Goal: Transaction & Acquisition: Book appointment/travel/reservation

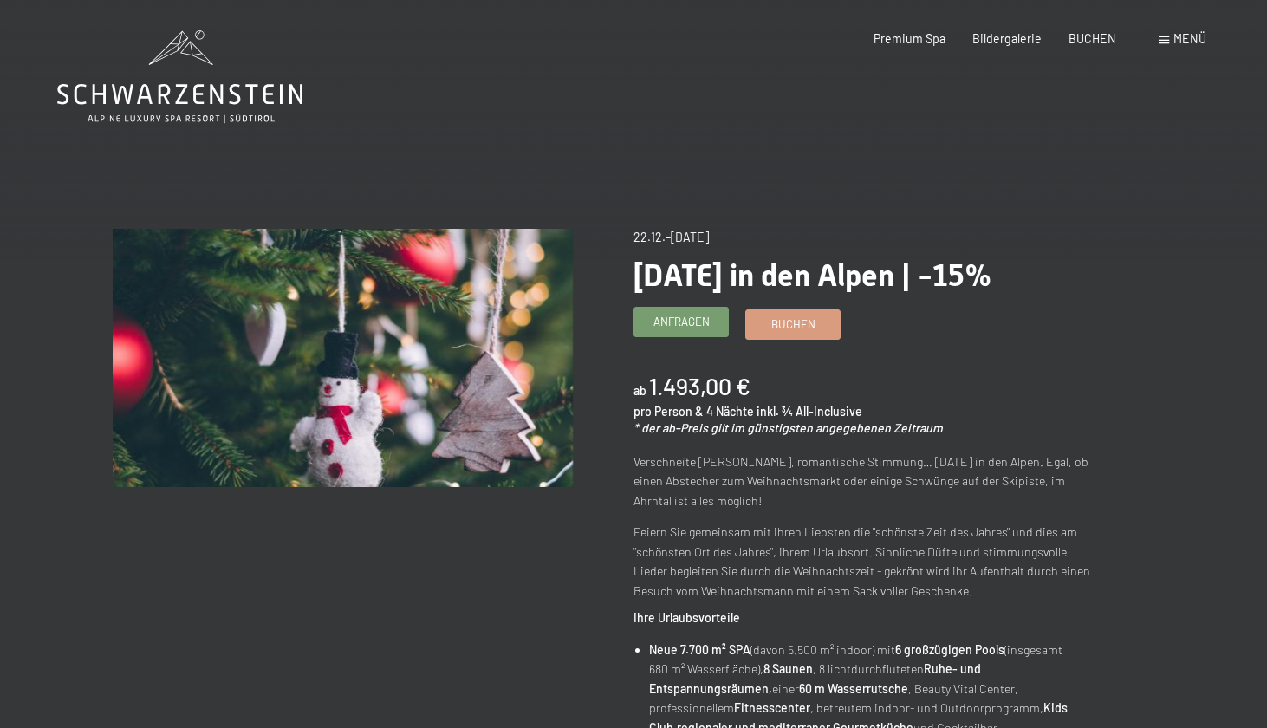
click at [700, 331] on link "Anfragen" at bounding box center [682, 322] width 94 height 29
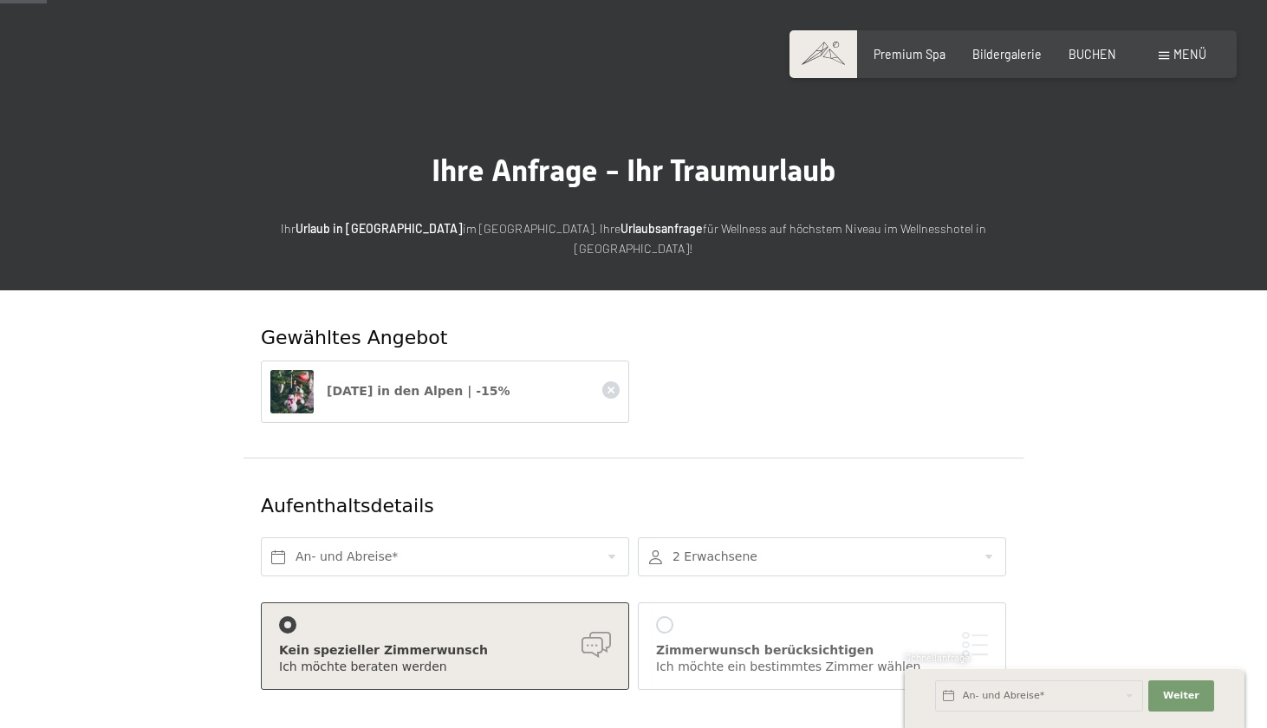
scroll to position [121, 0]
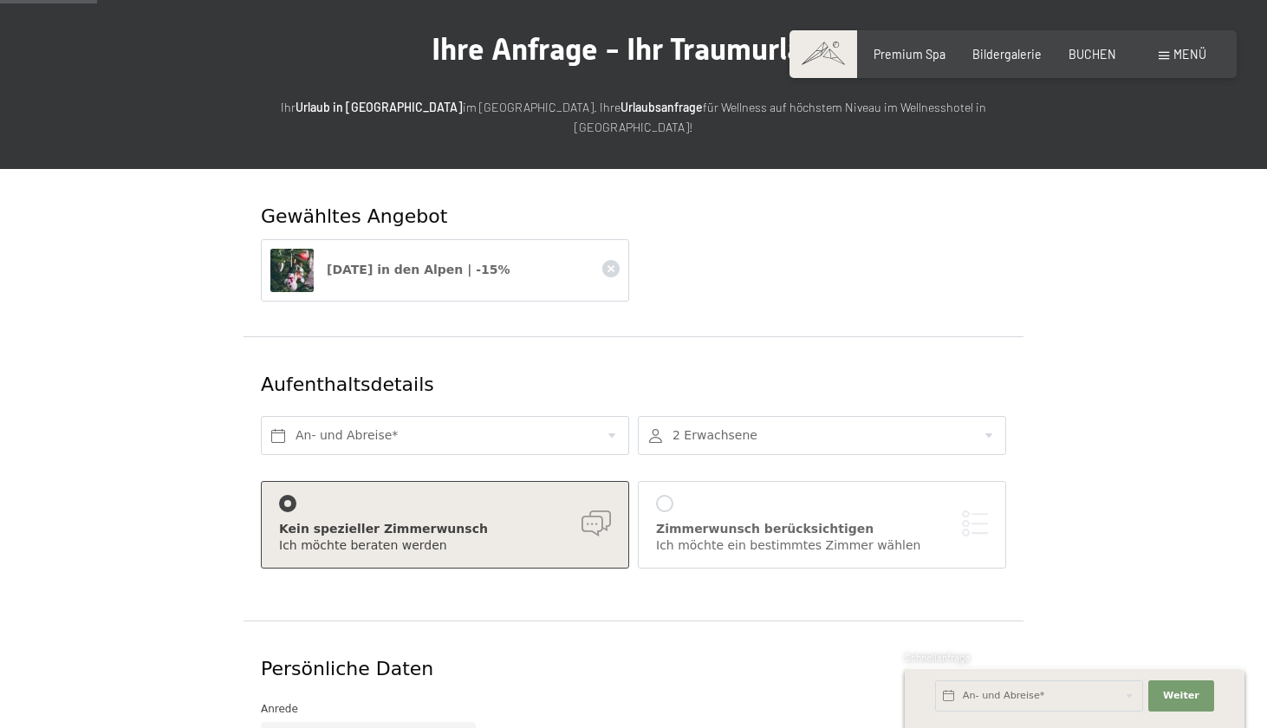
click at [583, 408] on span "Einwilligung Marketing*" at bounding box center [537, 413] width 143 height 17
click at [457, 408] on input "Einwilligung Marketing*" at bounding box center [448, 413] width 17 height 17
checkbox input "false"
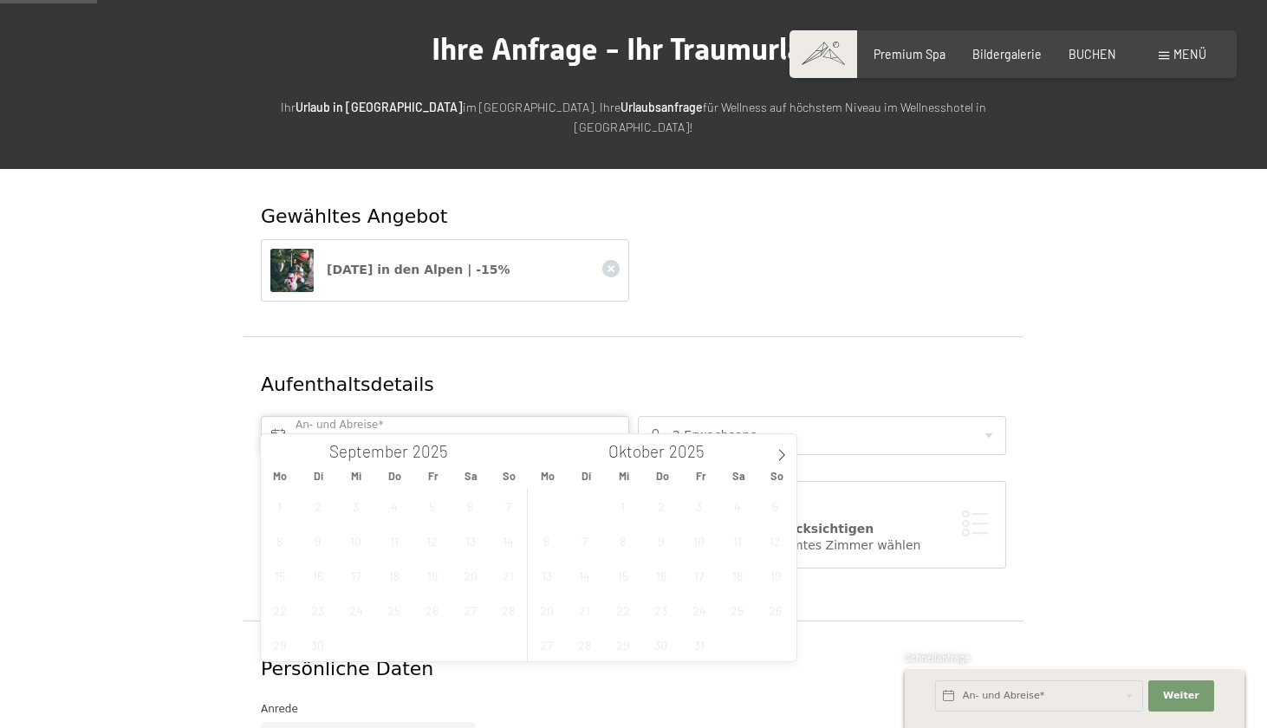
click at [607, 416] on input "text" at bounding box center [445, 435] width 368 height 39
click at [772, 461] on span at bounding box center [781, 448] width 29 height 29
click at [542, 612] on span "22" at bounding box center [547, 610] width 34 height 34
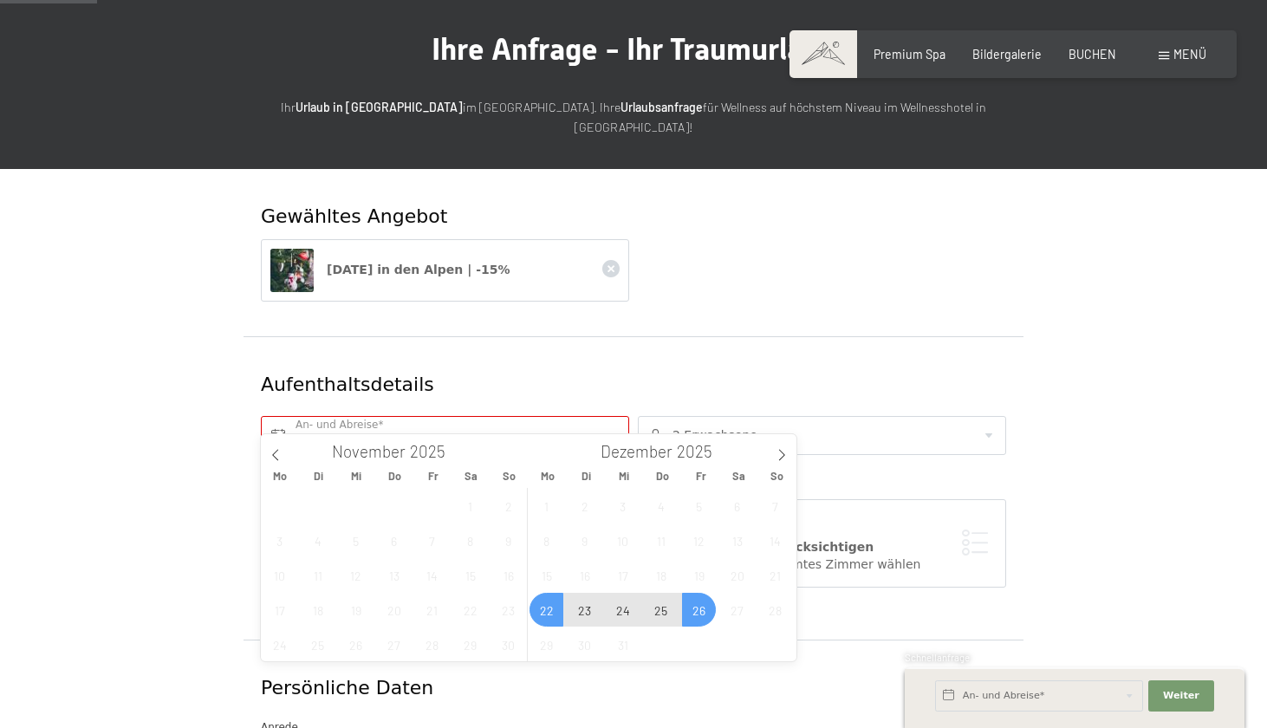
click at [707, 614] on span "26" at bounding box center [699, 610] width 34 height 34
type input "Mo. 22.12.2025 - Fr. 26.12.2025"
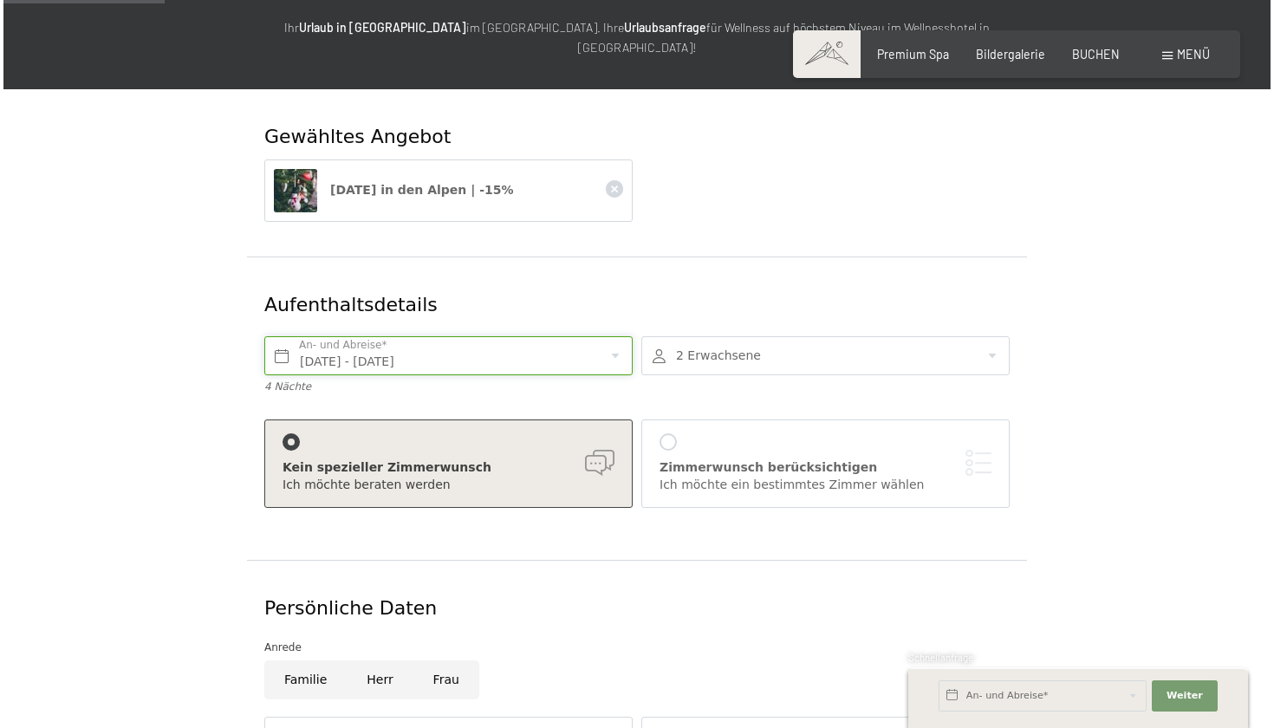
scroll to position [205, 0]
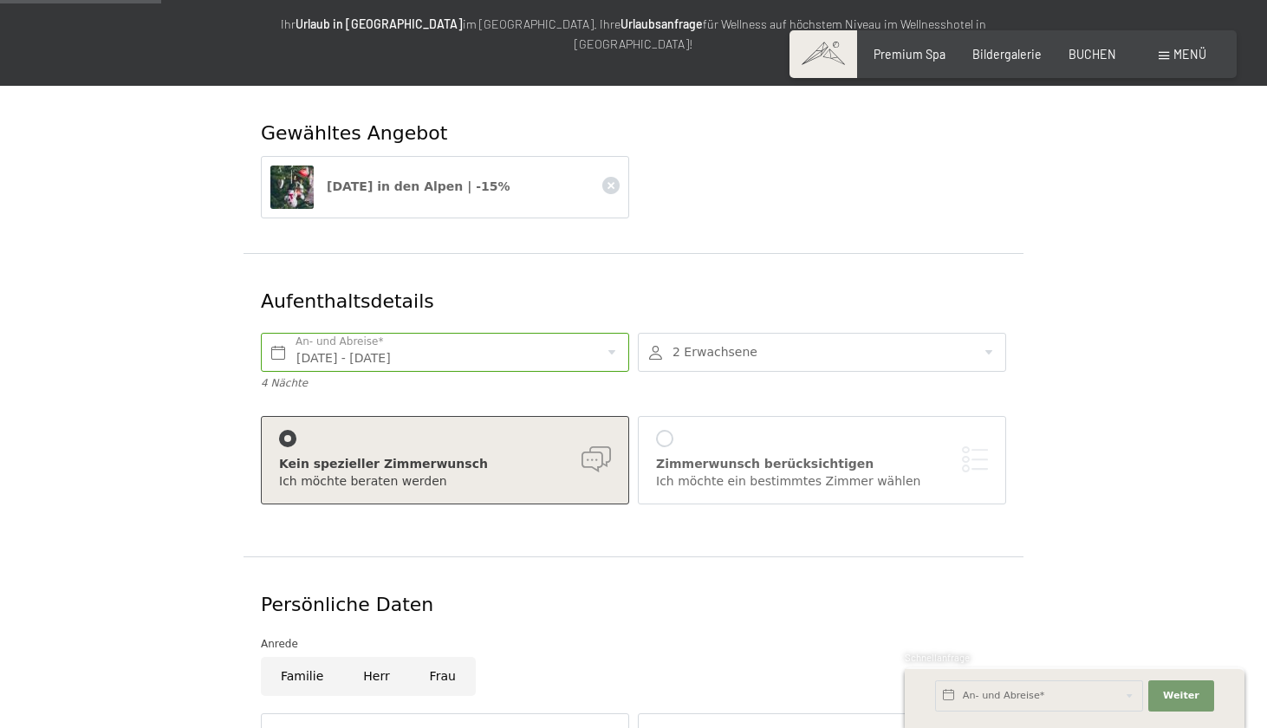
click at [663, 430] on div at bounding box center [664, 438] width 17 height 17
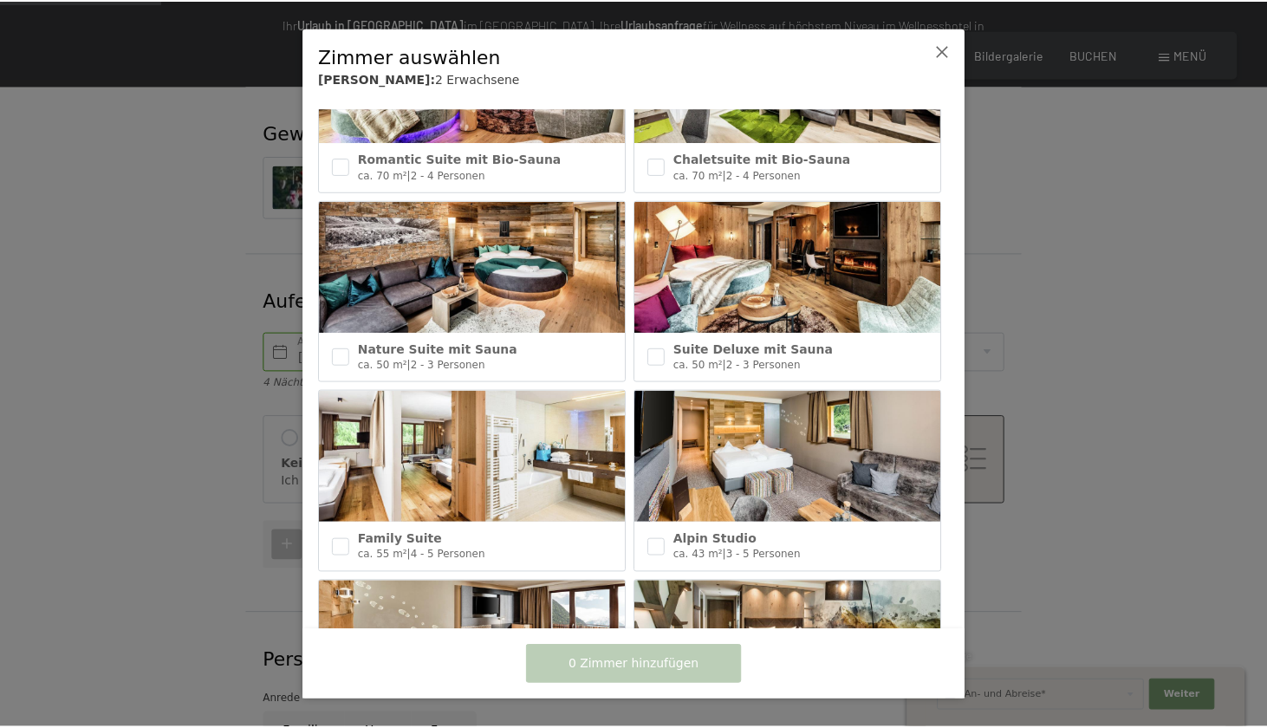
scroll to position [317, 0]
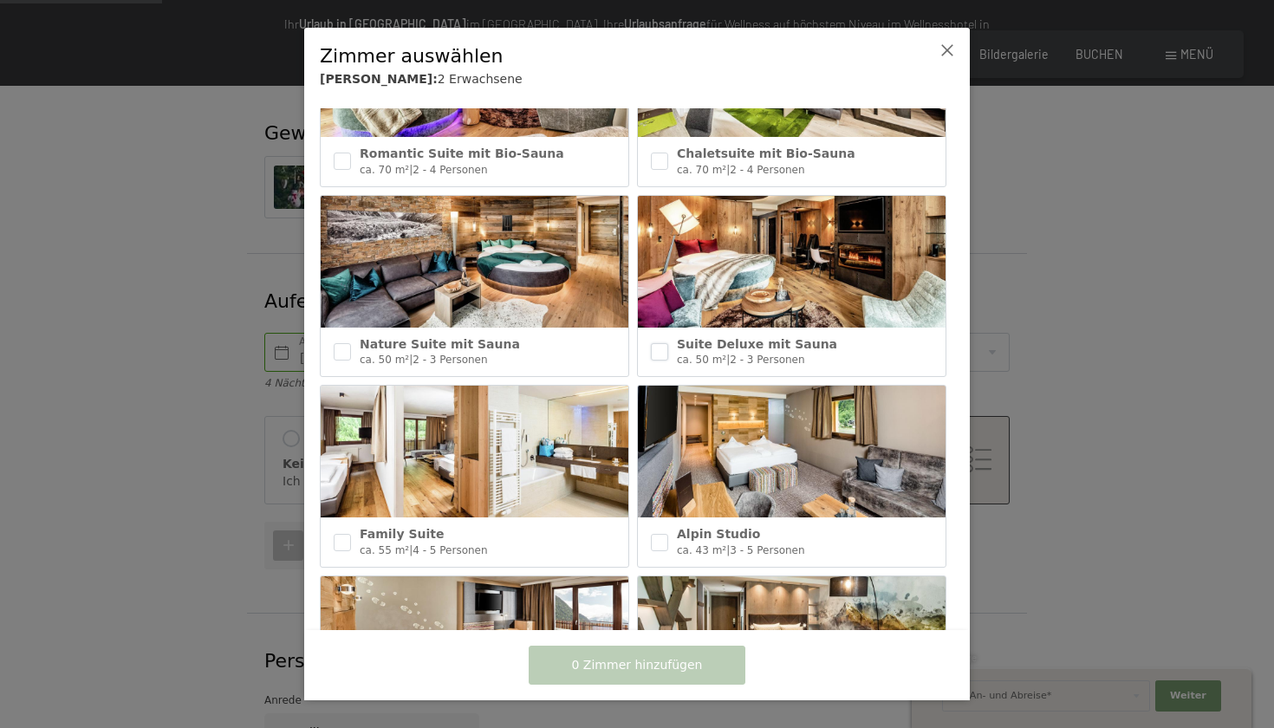
click at [665, 343] on input "checkbox" at bounding box center [659, 351] width 17 height 17
checkbox input "true"
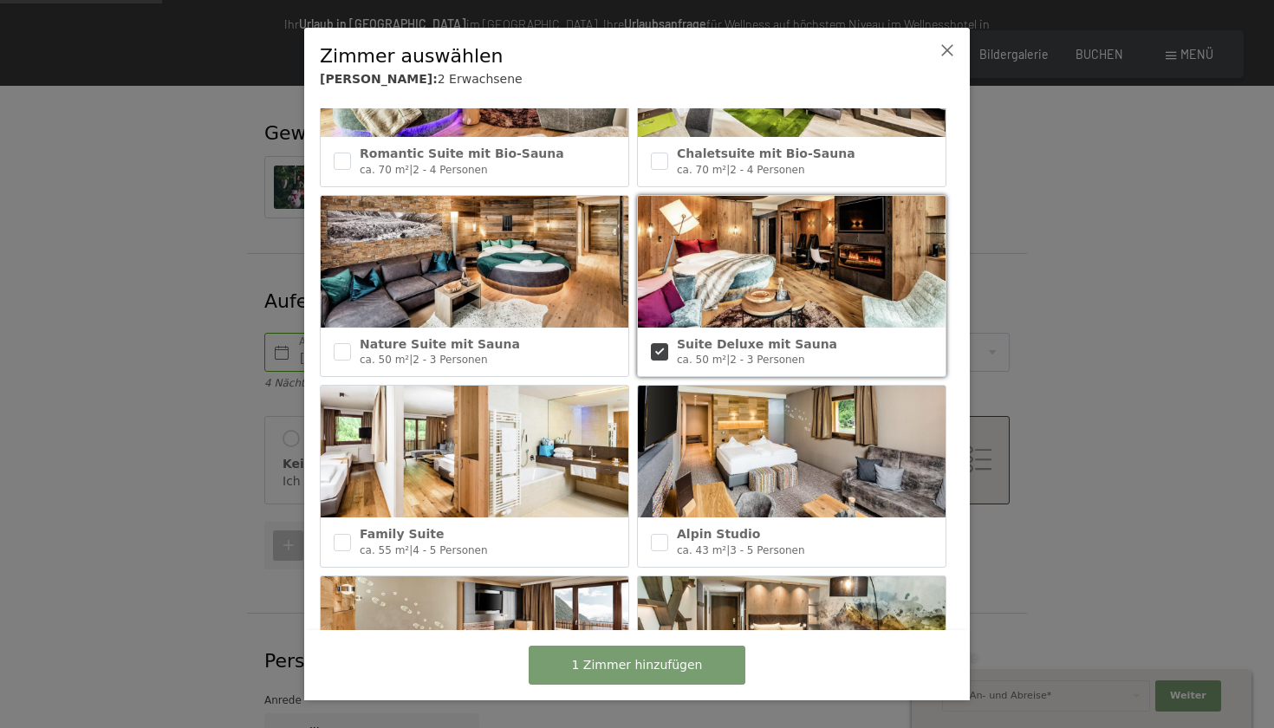
click at [648, 674] on button "1 Zimmer hinzufügen" at bounding box center [637, 665] width 217 height 39
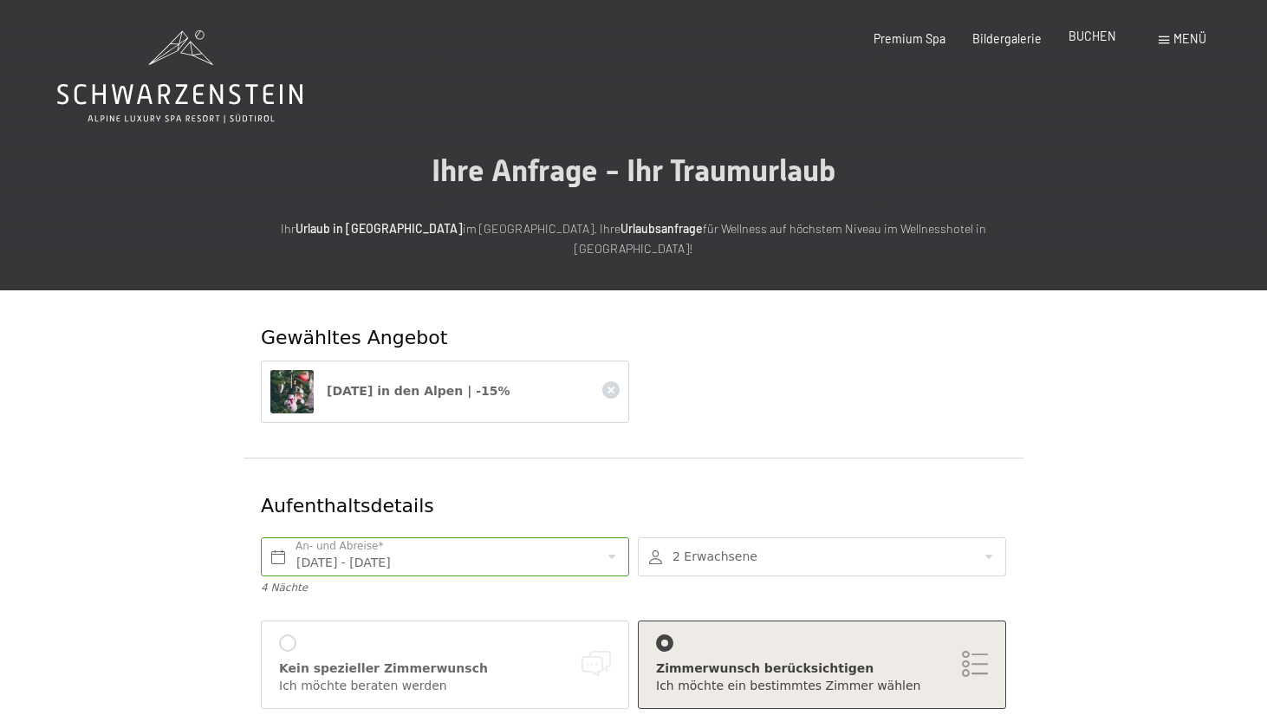
scroll to position [0, 0]
click at [1081, 45] on div "BUCHEN" at bounding box center [1093, 36] width 48 height 17
click at [1093, 34] on span "BUCHEN" at bounding box center [1093, 36] width 48 height 15
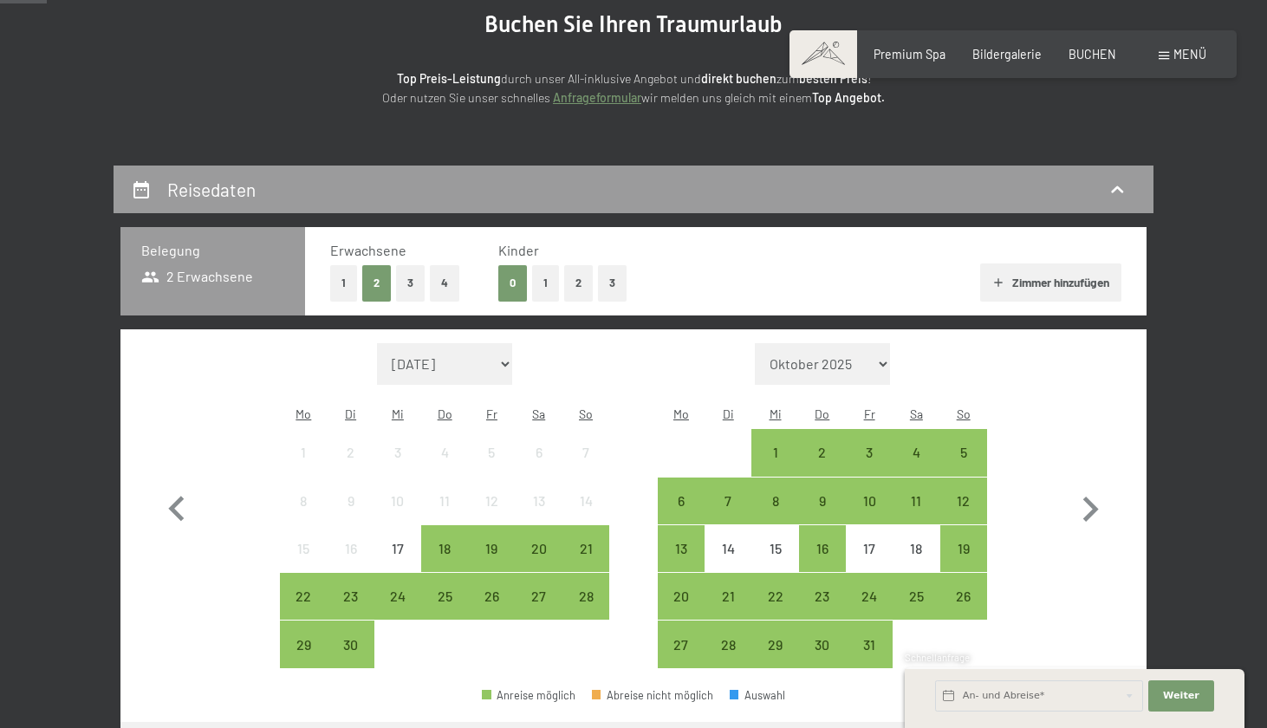
scroll to position [235, 0]
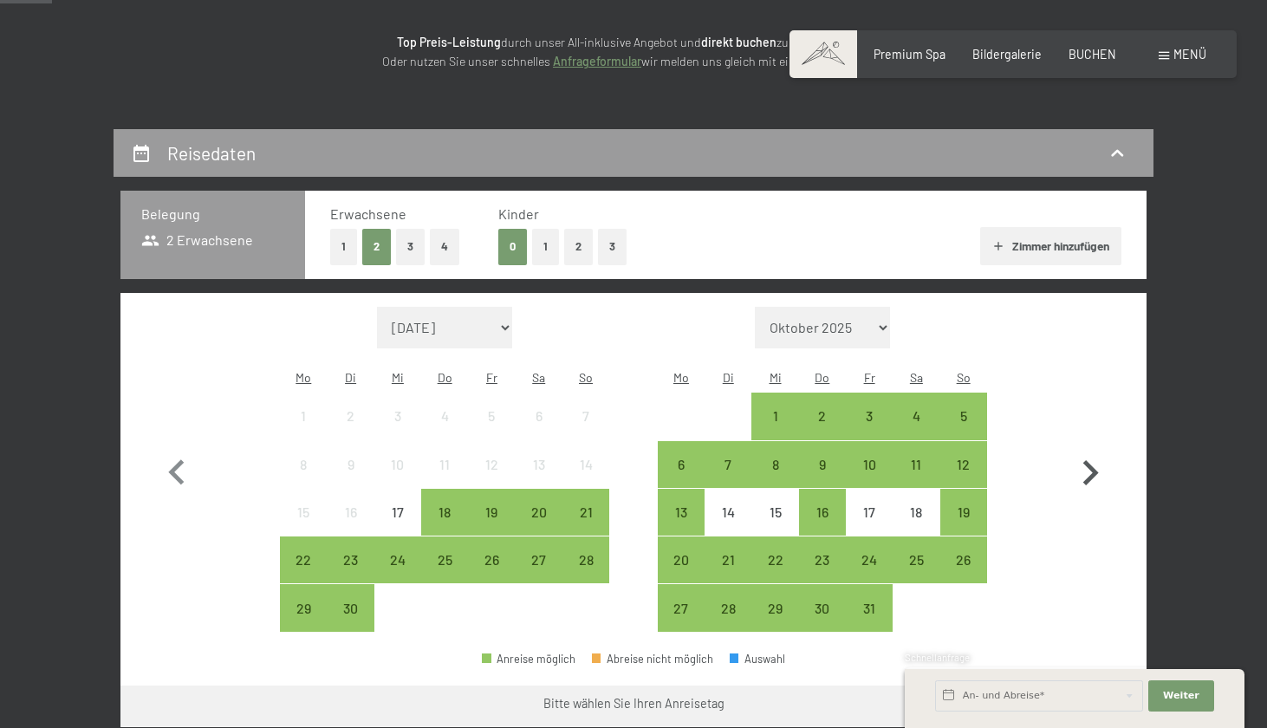
click at [1095, 448] on icon "button" at bounding box center [1090, 473] width 50 height 50
select select "2025-10-01"
select select "2025-11-01"
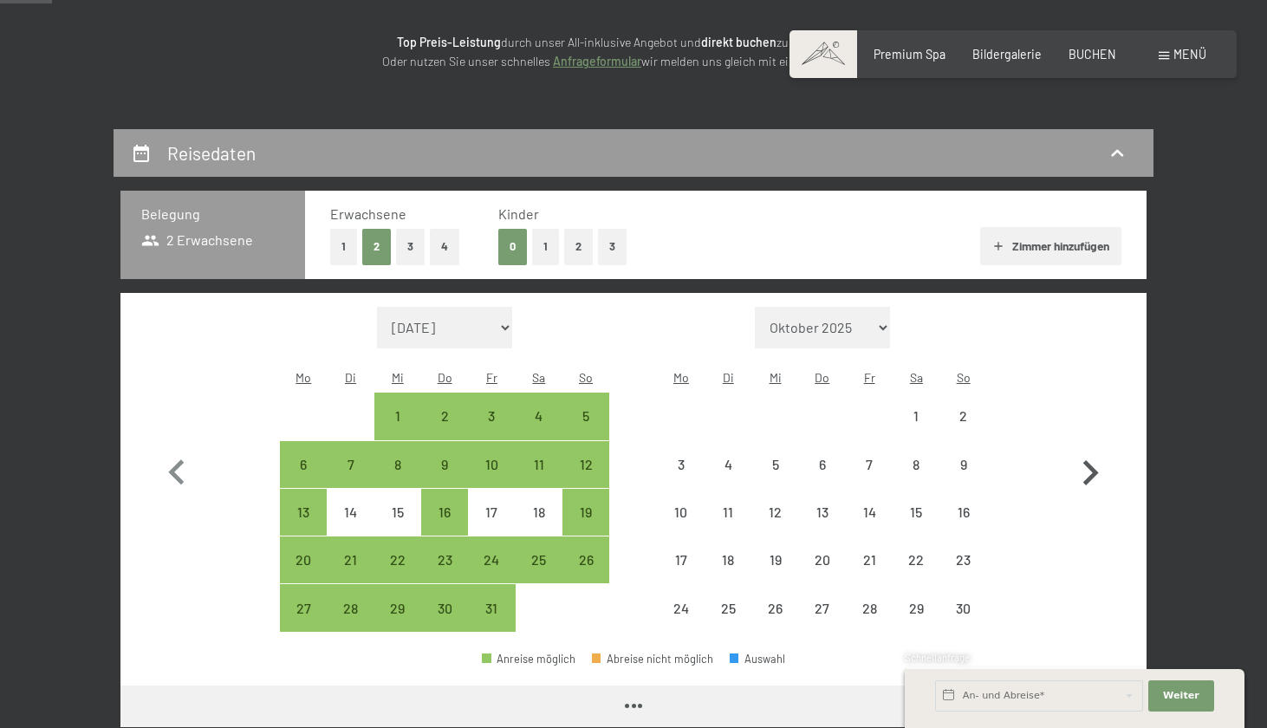
click at [1095, 448] on icon "button" at bounding box center [1090, 473] width 50 height 50
select select "2025-11-01"
select select "2025-12-01"
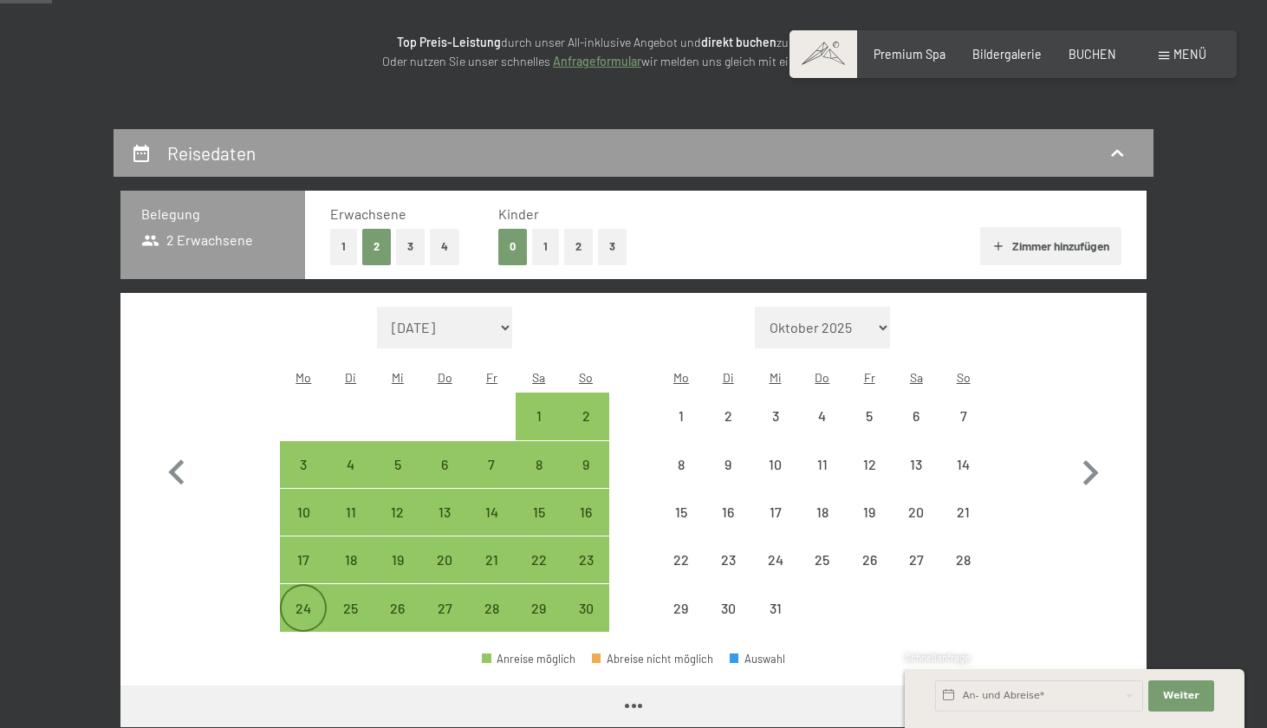
select select "2025-11-01"
select select "2025-12-01"
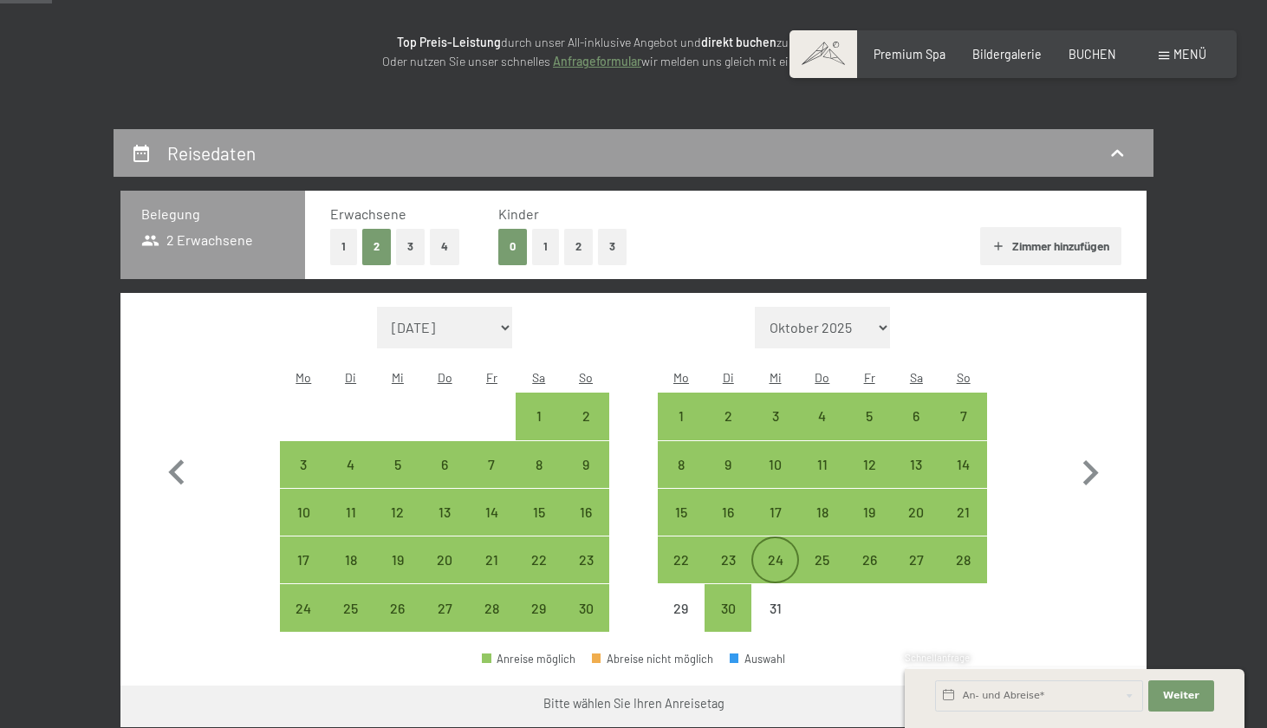
click at [777, 553] on div "24" at bounding box center [774, 574] width 43 height 43
select select "2025-11-01"
select select "2025-12-01"
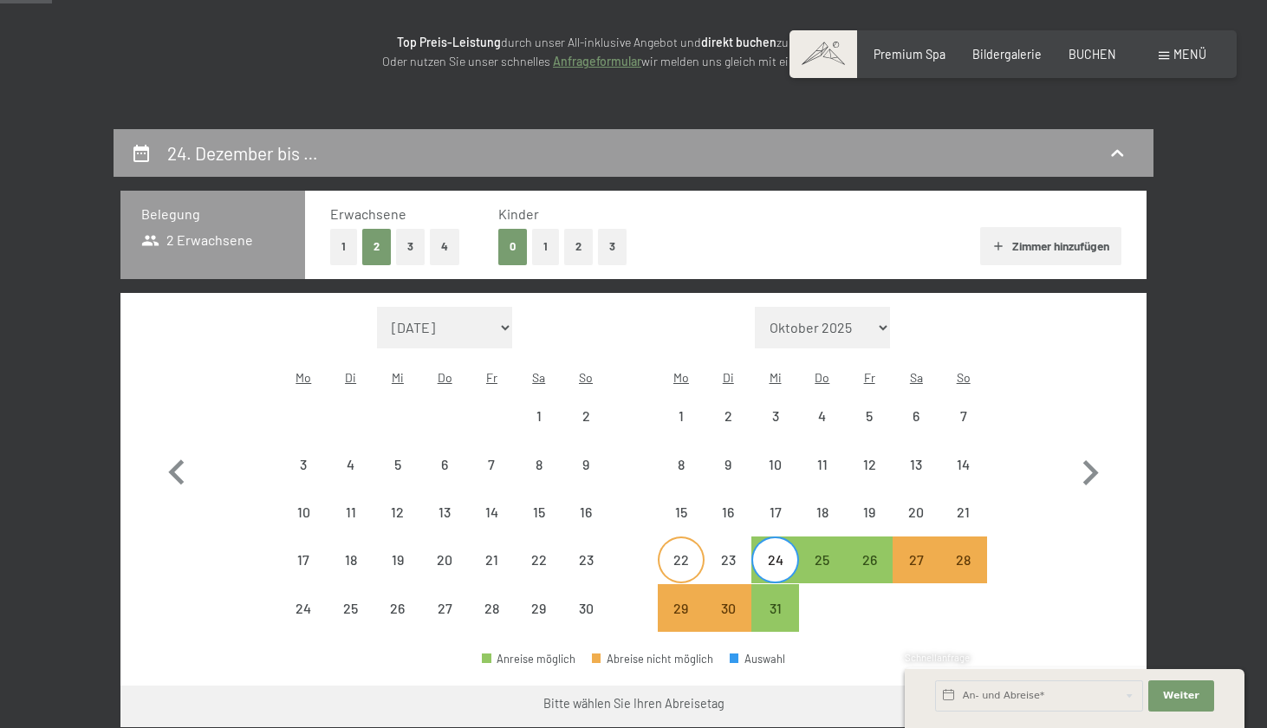
click at [689, 553] on div "22" at bounding box center [681, 574] width 43 height 43
select select "2025-11-01"
select select "2025-12-01"
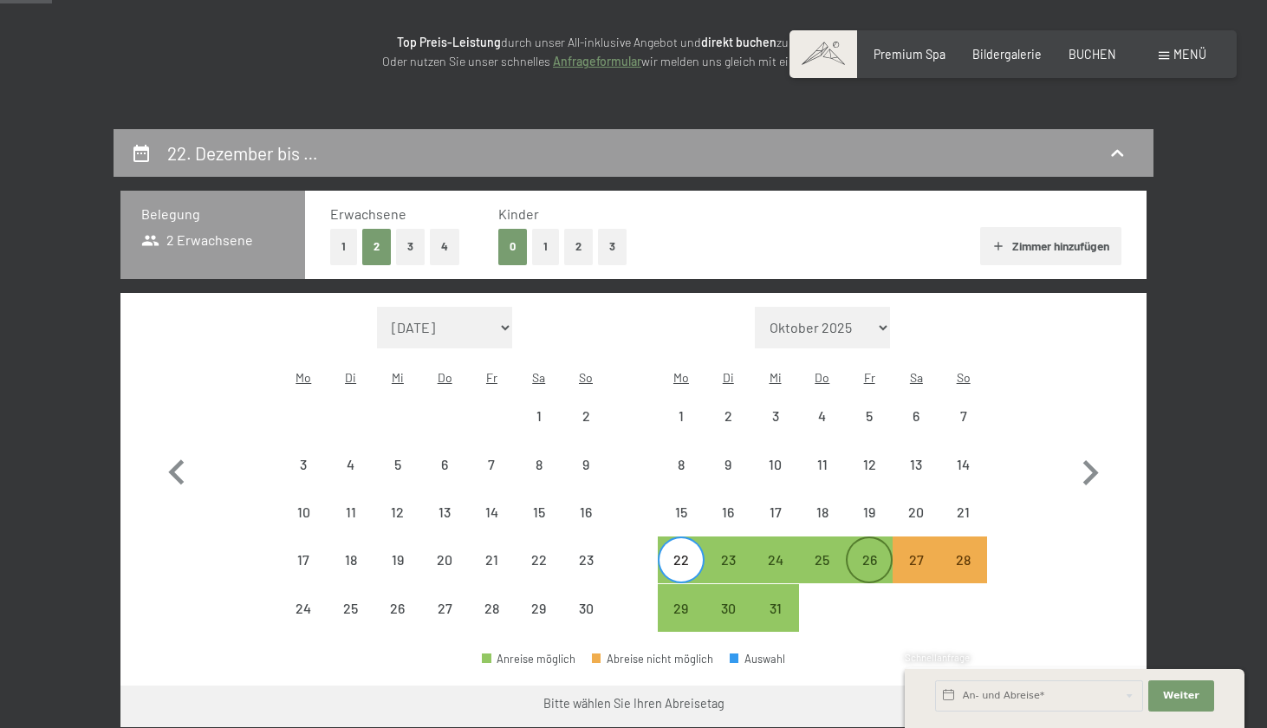
click at [874, 553] on div "26" at bounding box center [869, 574] width 43 height 43
select select "2025-11-01"
select select "2025-12-01"
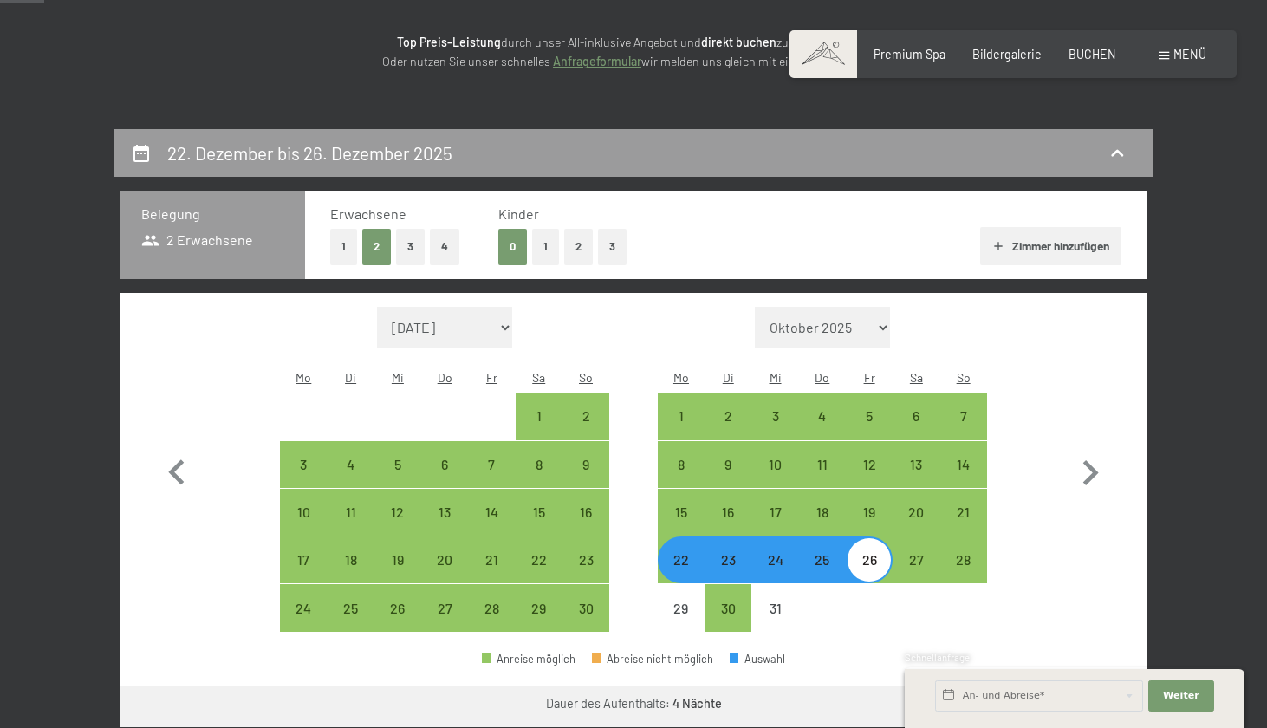
scroll to position [598, 0]
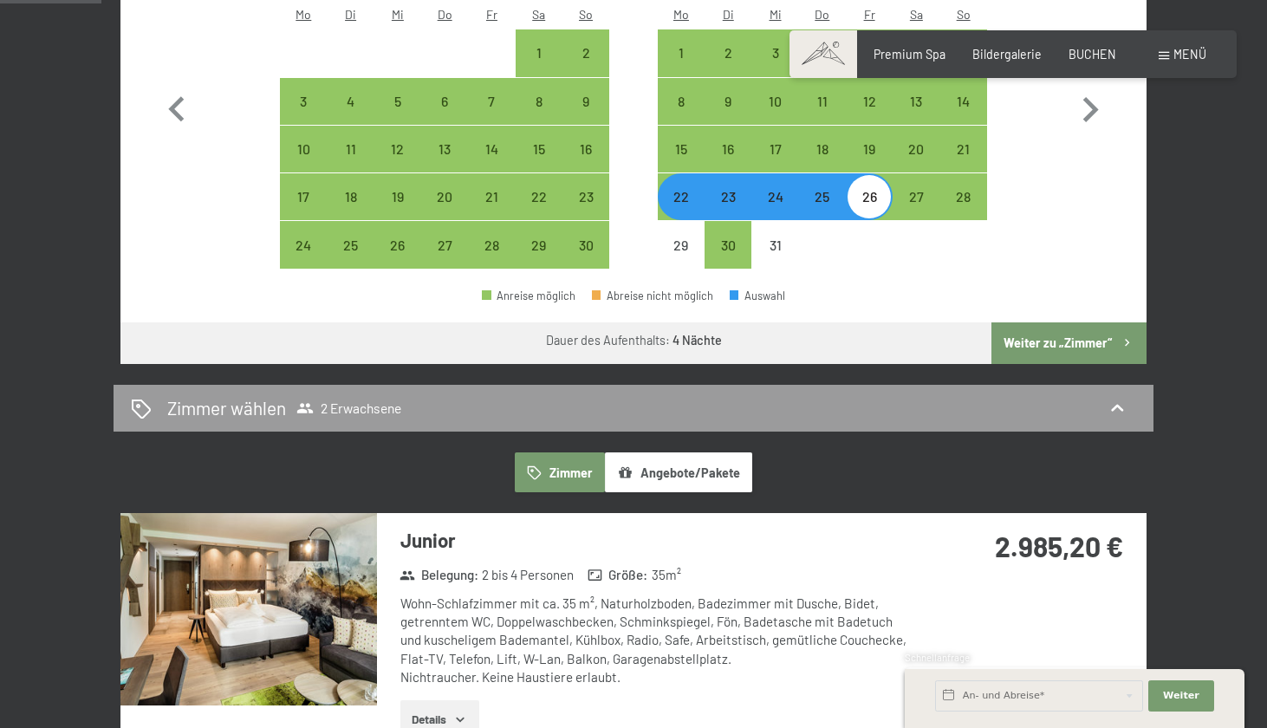
click at [1071, 329] on button "Weiter zu „Zimmer“" at bounding box center [1069, 343] width 155 height 42
select select "2025-11-01"
select select "2025-12-01"
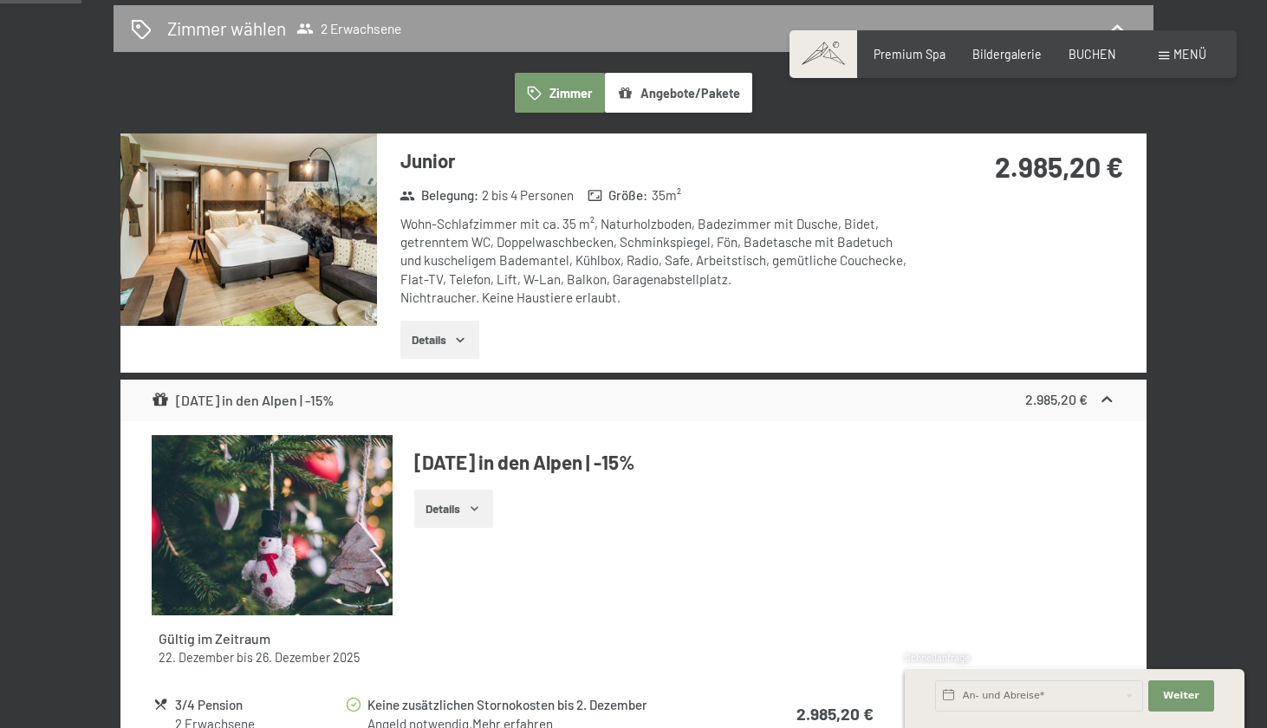
scroll to position [771, 0]
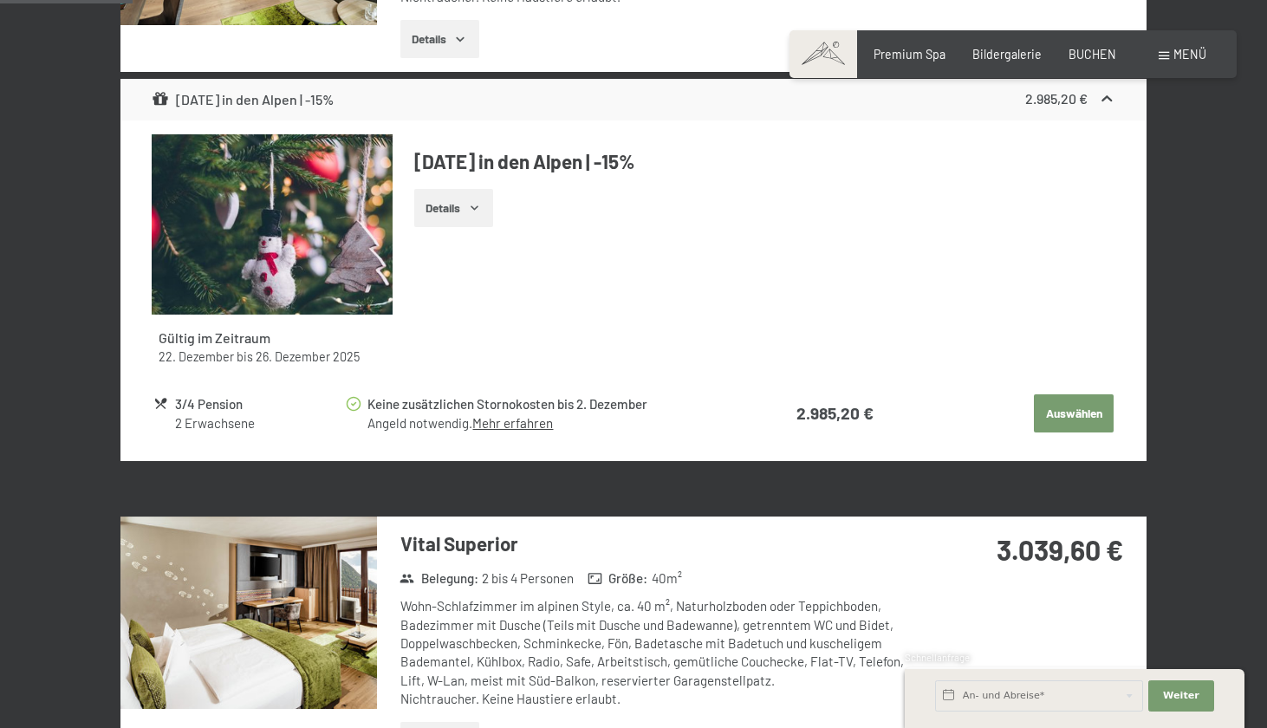
click at [1071, 416] on button "Auswählen" at bounding box center [1074, 413] width 80 height 38
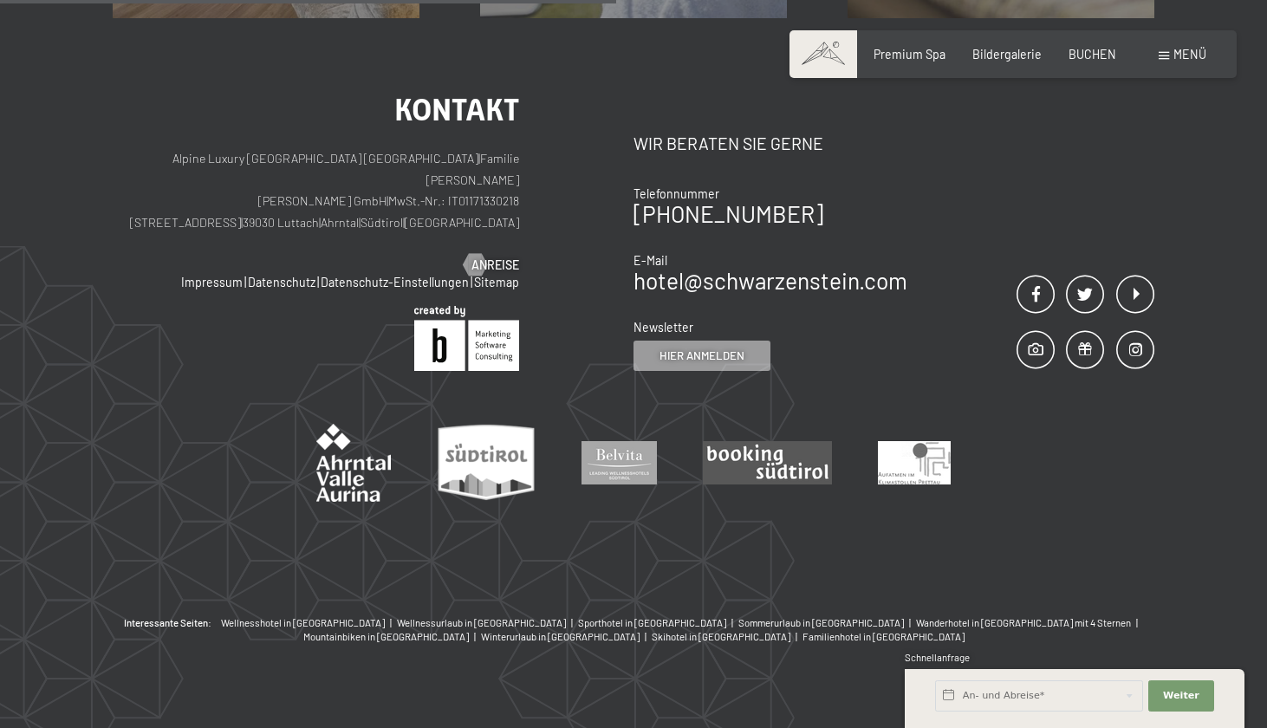
scroll to position [362, 0]
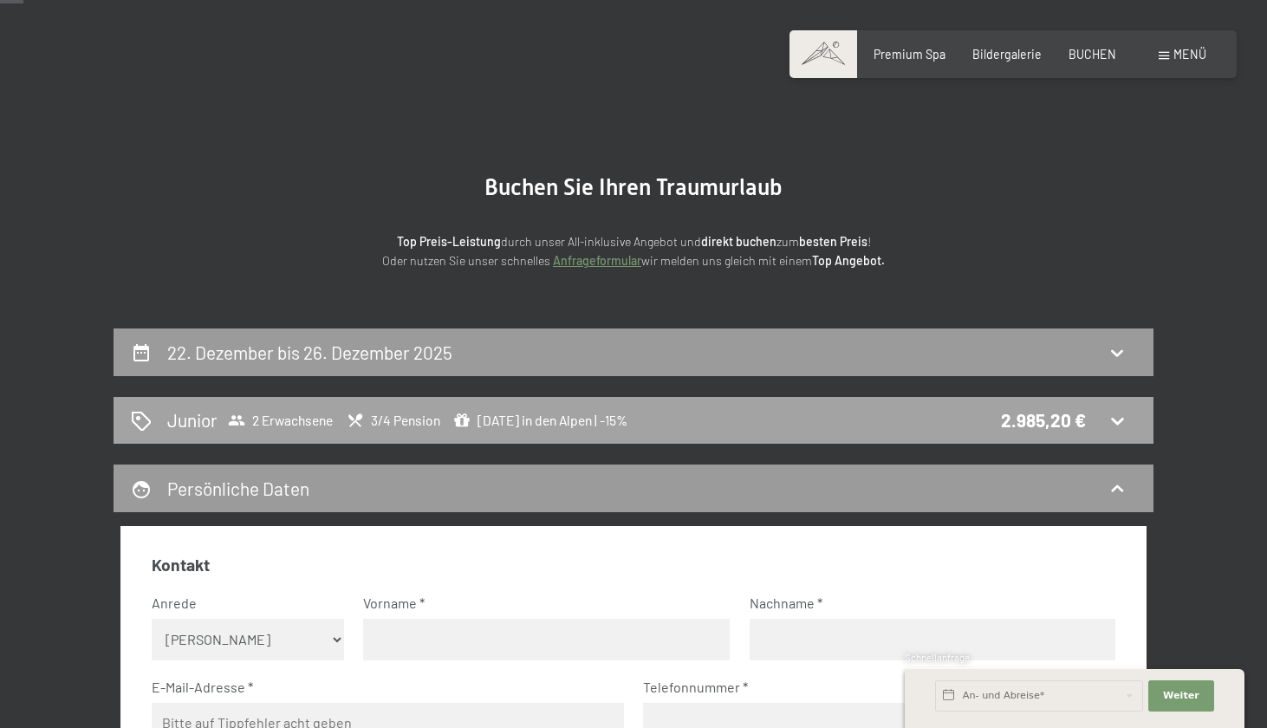
click at [1108, 416] on div "Junior 2 Erwachsene 3/4 Pension Weihnachten in den Alpen | -15% 2.985,20 €" at bounding box center [634, 419] width 1006 height 25
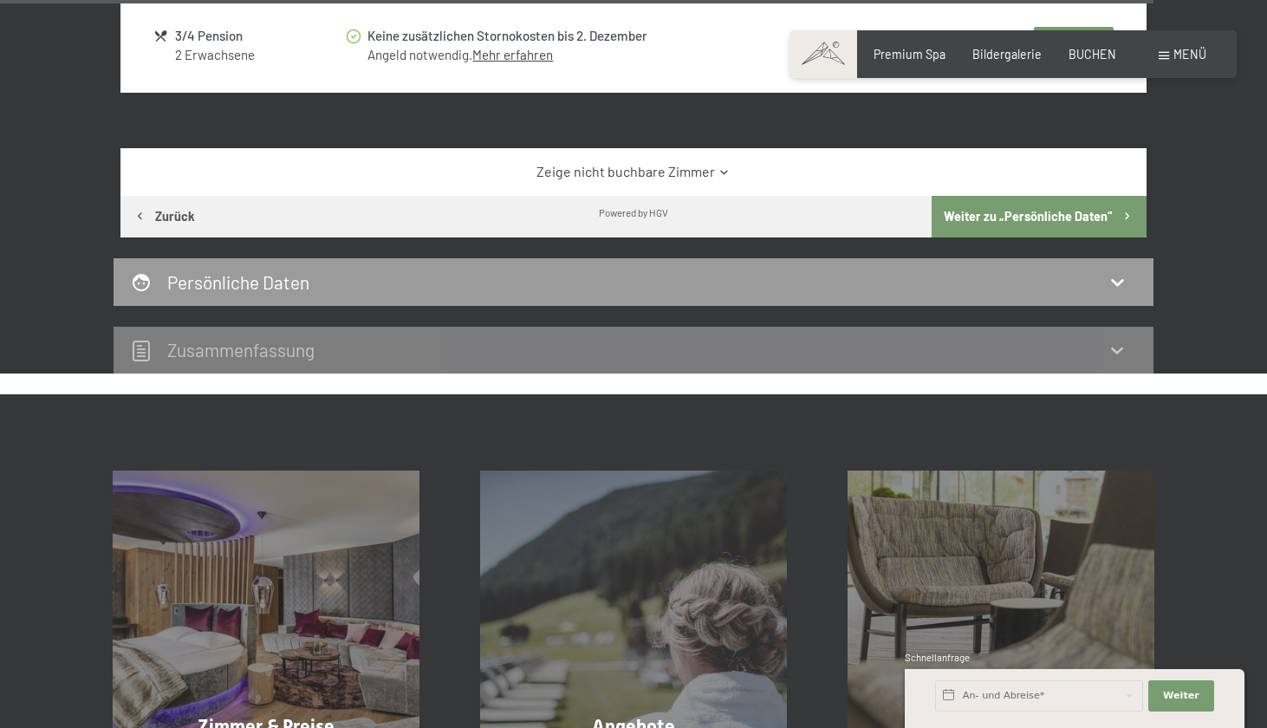
scroll to position [5885, 0]
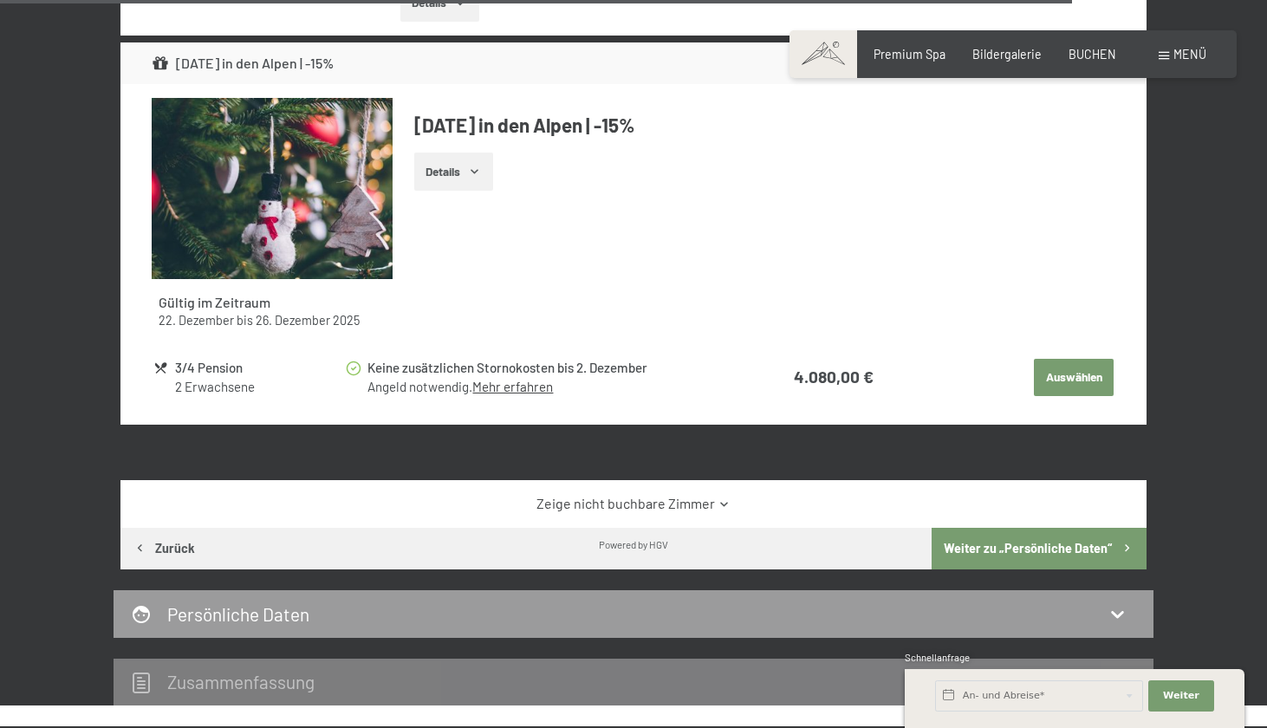
click at [1056, 528] on button "Weiter zu „Persönliche Daten“" at bounding box center [1039, 549] width 215 height 42
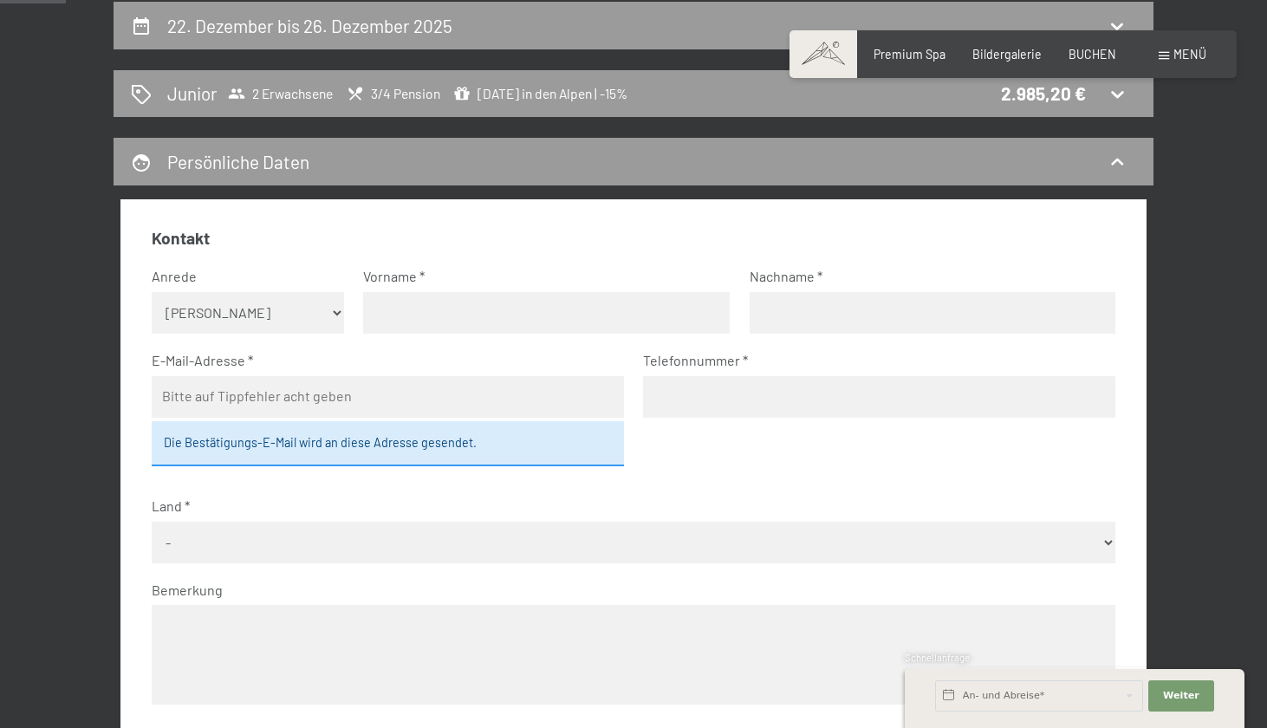
select select "m"
type input "Samuel"
type input "Hock"
type input "hannahtropschug1907@gmail.com"
type input "ß"
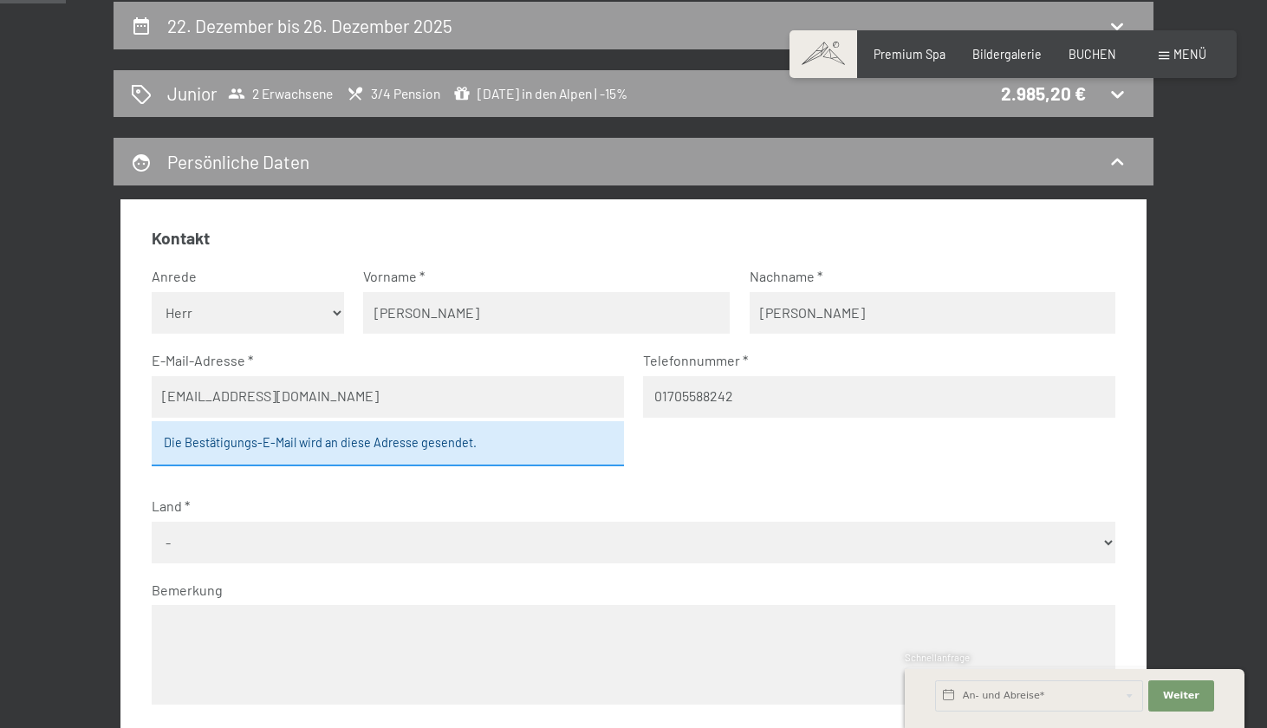
click at [741, 387] on input "01705588242" at bounding box center [879, 397] width 472 height 42
click at [658, 394] on input "01705588242" at bounding box center [879, 397] width 472 height 42
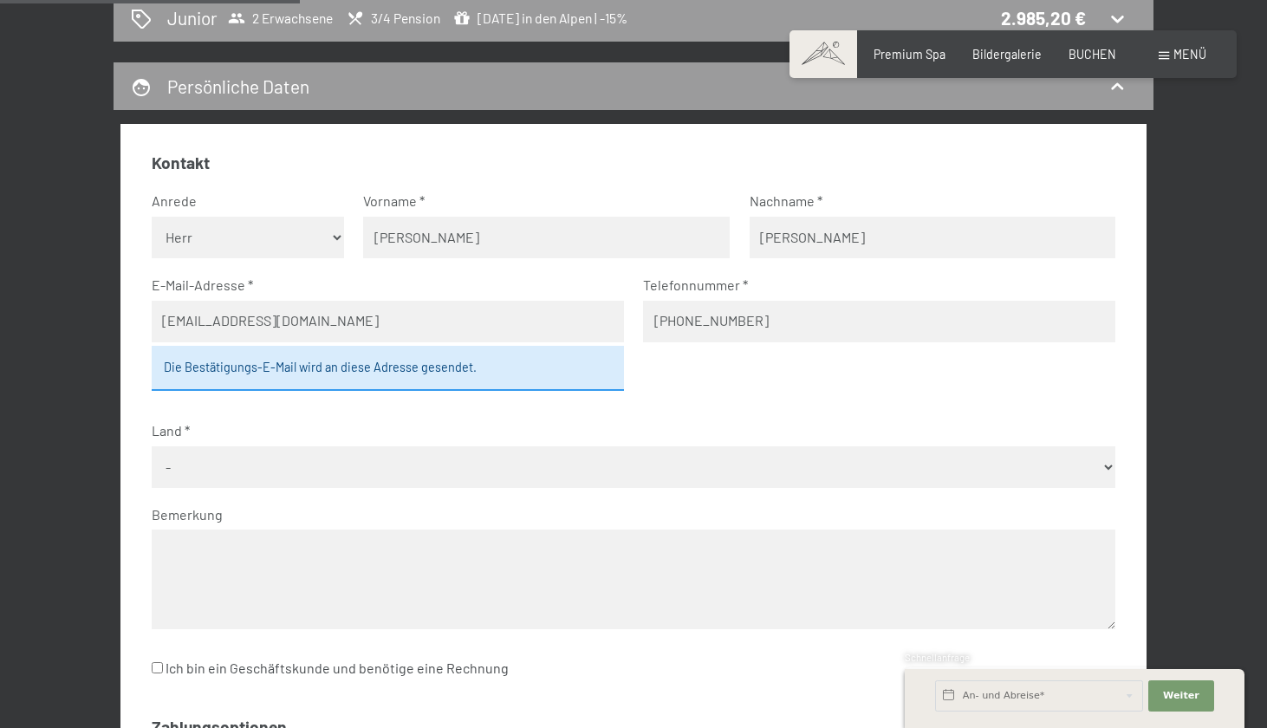
scroll to position [453, 0]
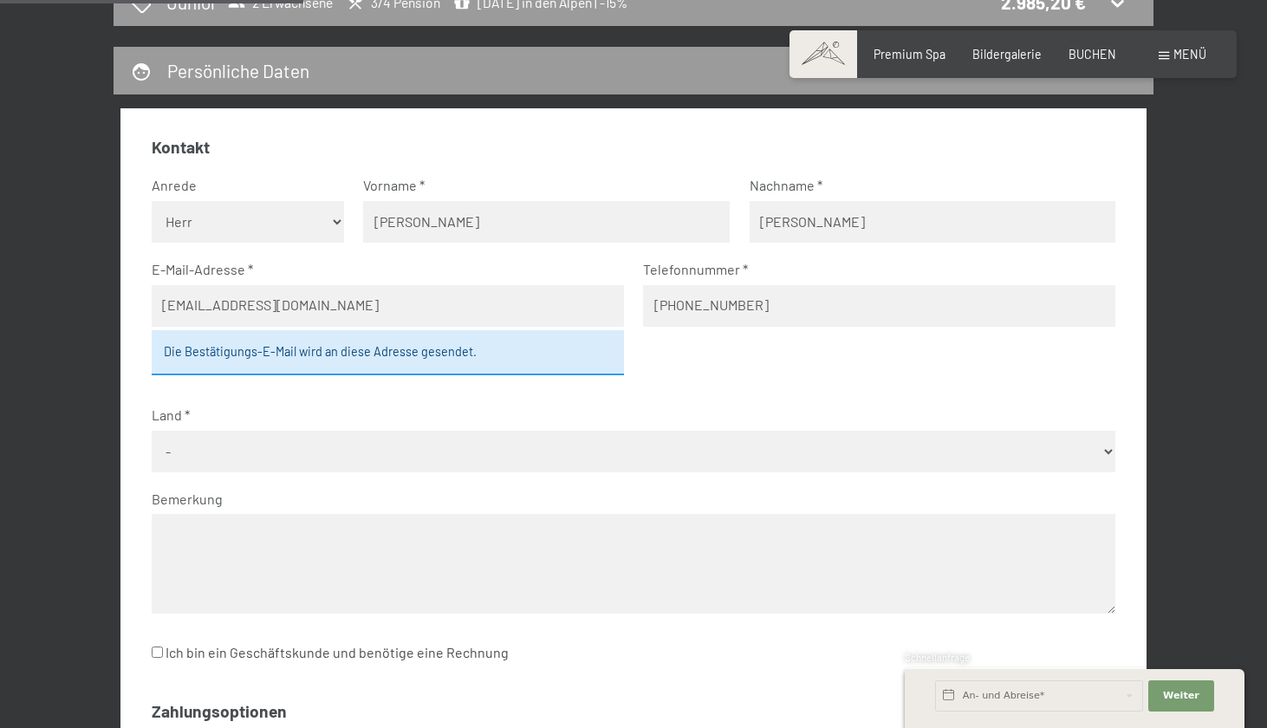
type input "+491705588242"
select select "DEU"
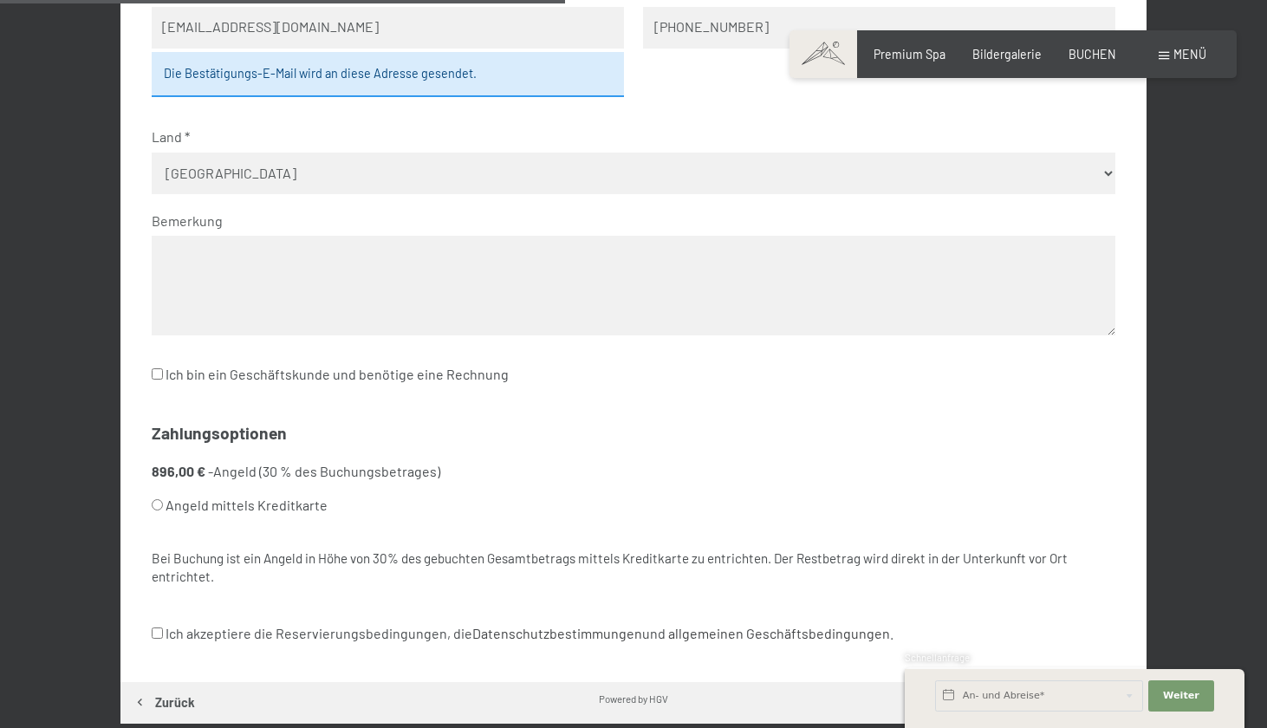
scroll to position [845, 0]
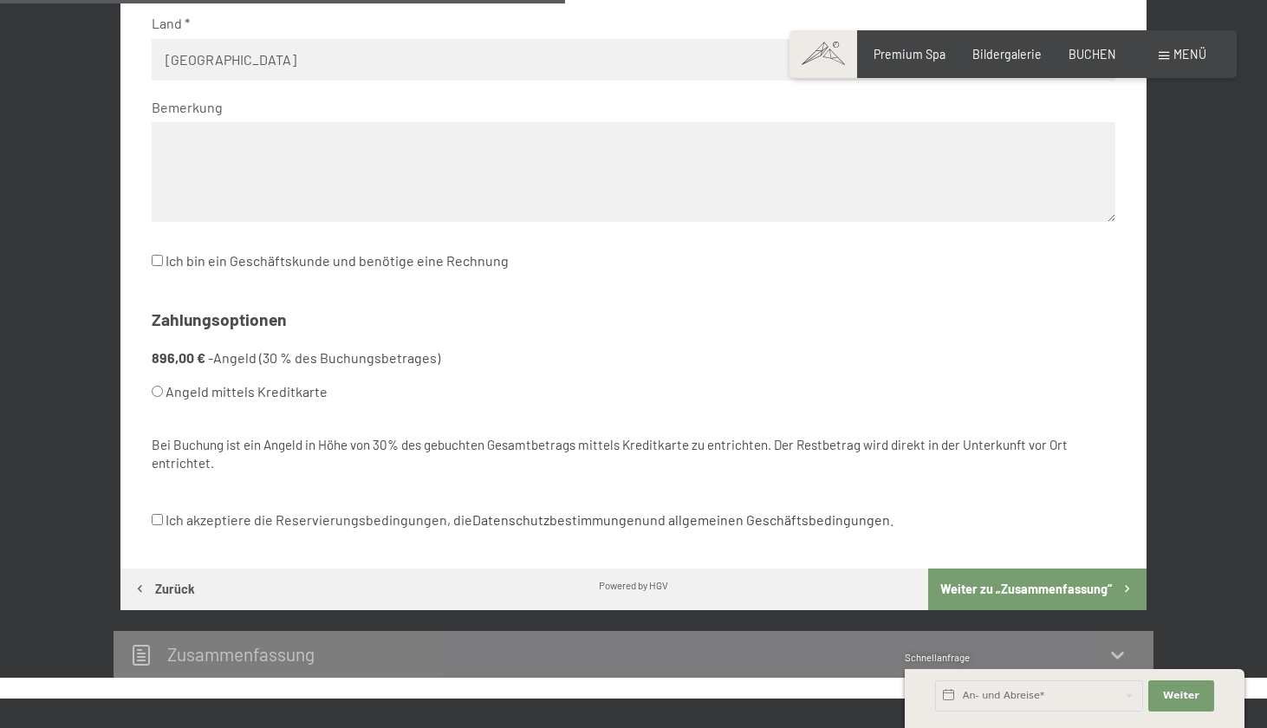
click at [160, 386] on input "Angeld mittels Kreditkarte" at bounding box center [157, 391] width 11 height 11
radio input "true"
click at [156, 514] on input "Ich akzeptiere die Reservierungsbedingungen, die Datenschutzbestimmungen und al…" at bounding box center [157, 519] width 11 height 11
checkbox input "true"
click at [974, 569] on button "Weiter zu „Zusammen­fassung“" at bounding box center [1037, 590] width 218 height 42
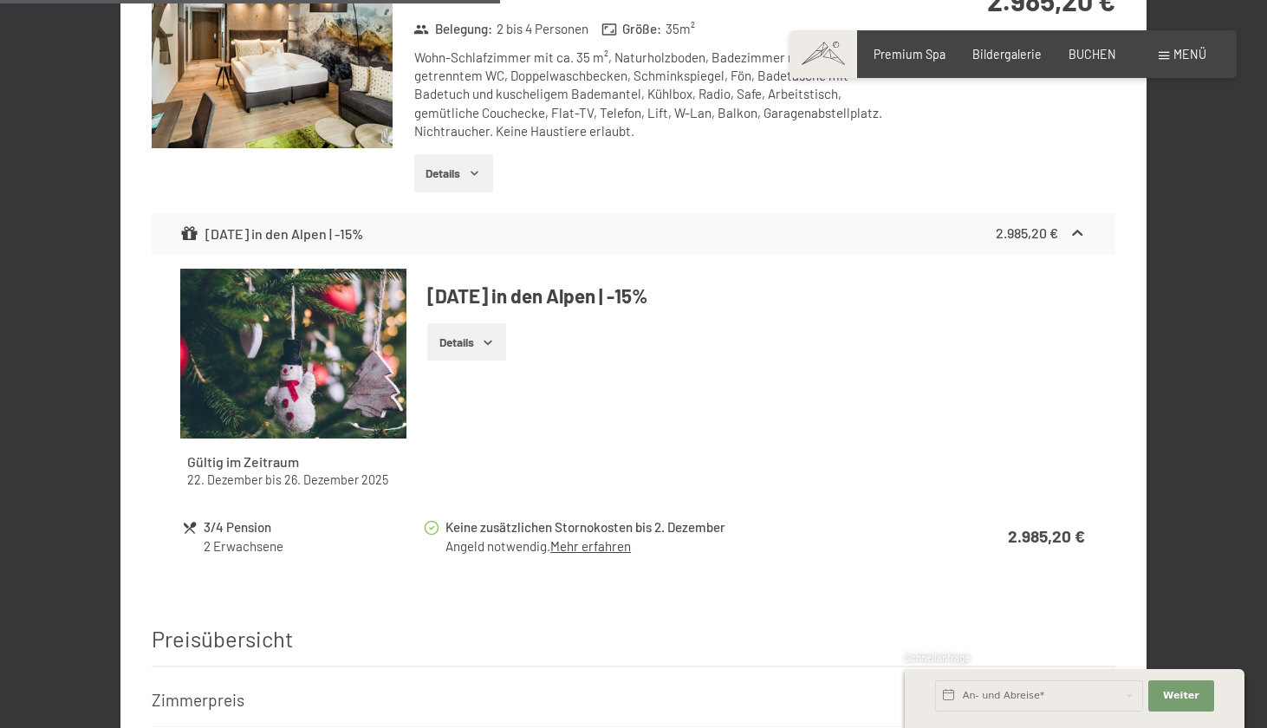
scroll to position [1025, 0]
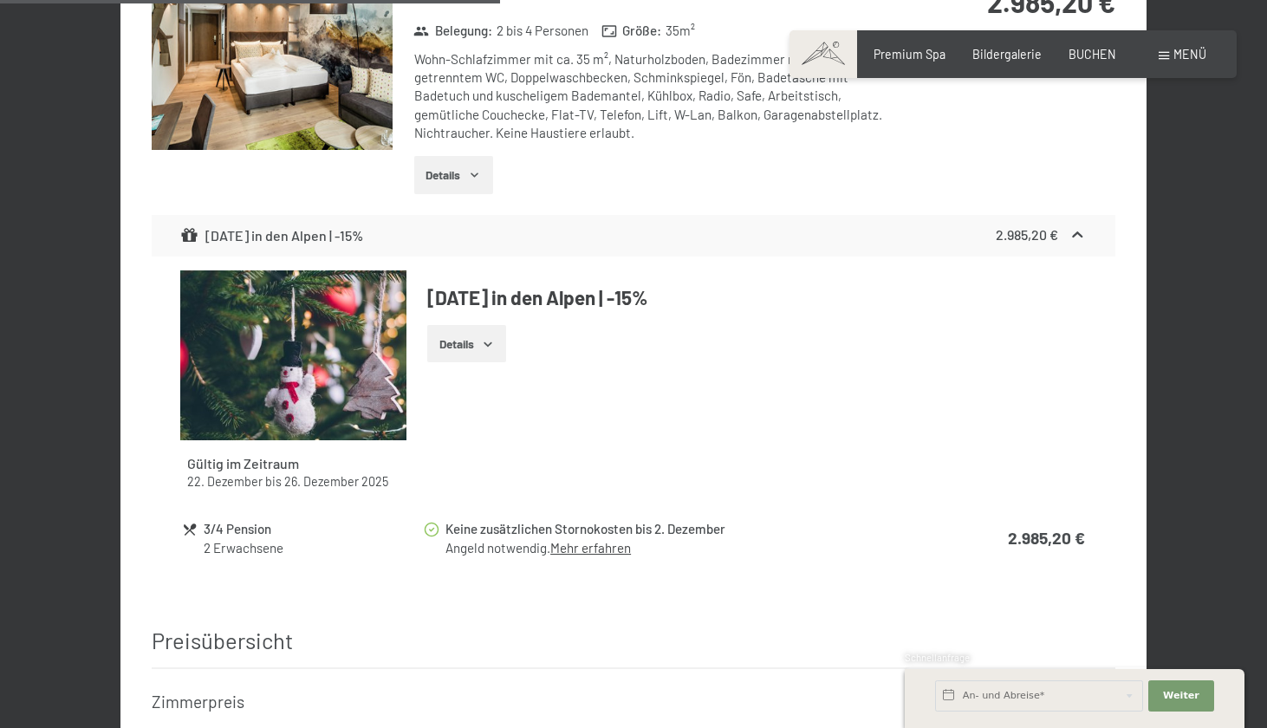
click at [619, 540] on link "Mehr erfahren" at bounding box center [590, 548] width 81 height 16
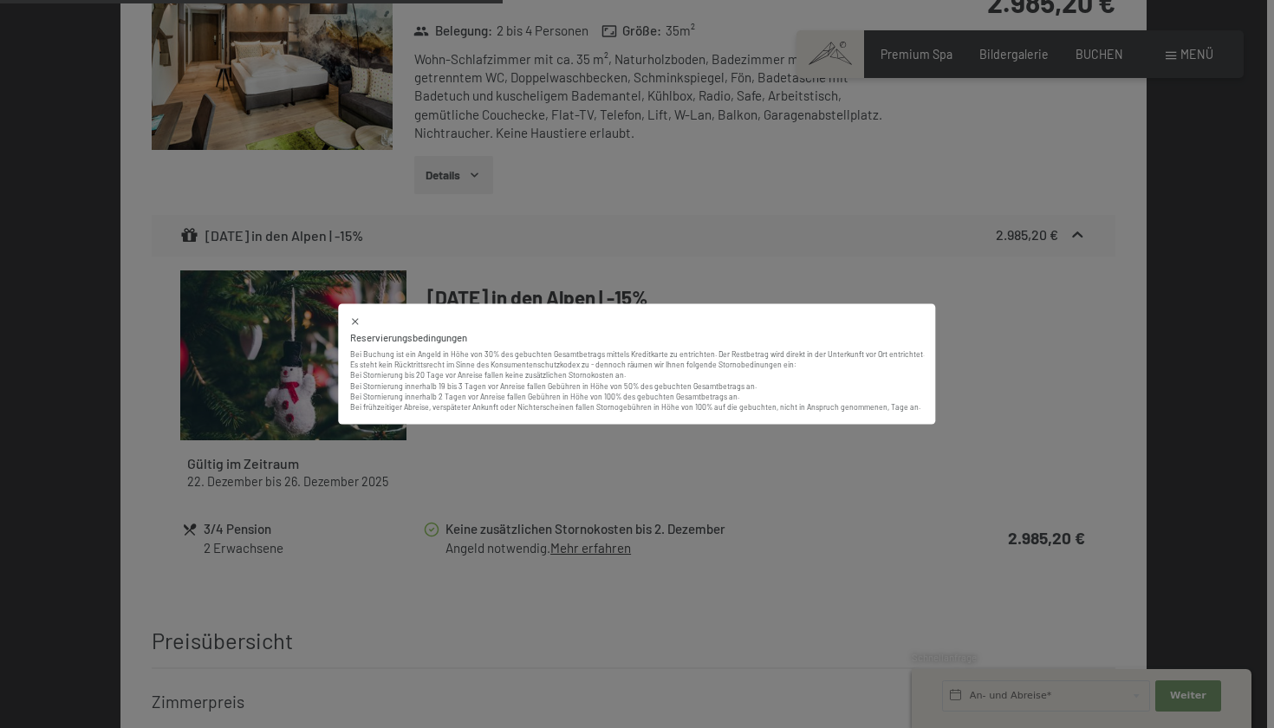
click at [359, 323] on icon at bounding box center [355, 321] width 11 height 11
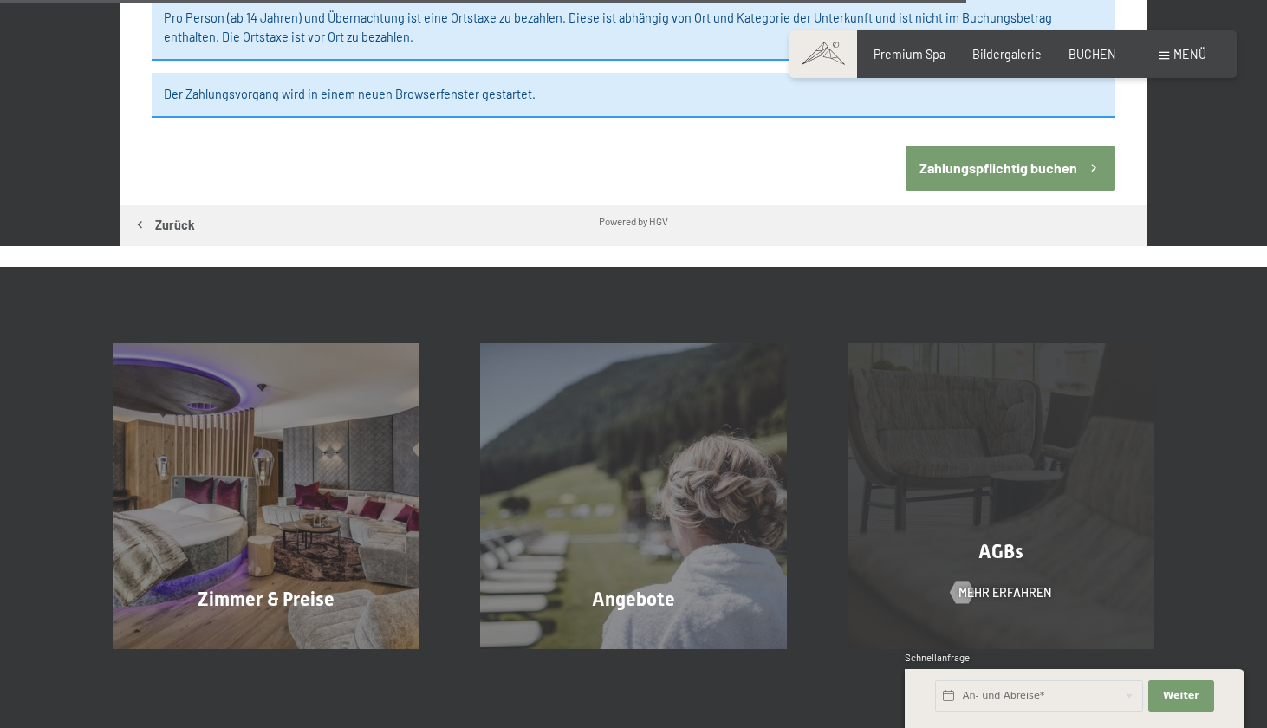
scroll to position [1983, 0]
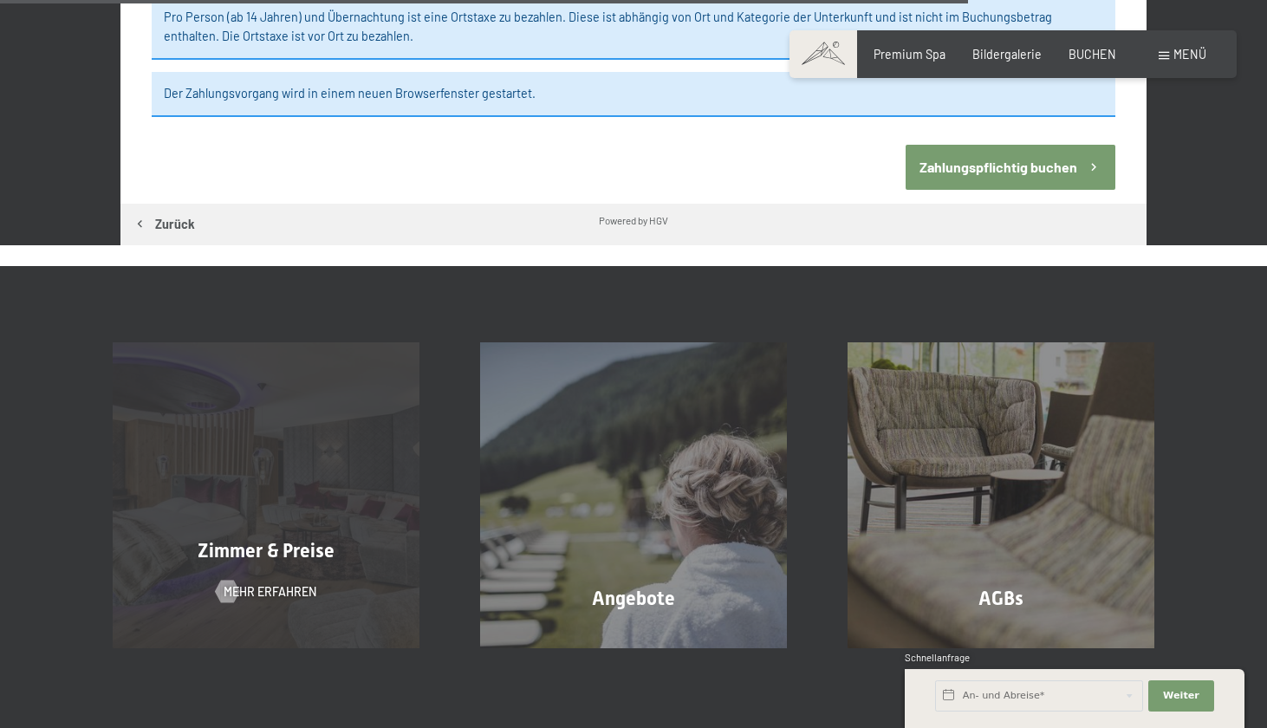
click at [389, 443] on div "Zimmer & Preise Mehr erfahren" at bounding box center [266, 495] width 368 height 306
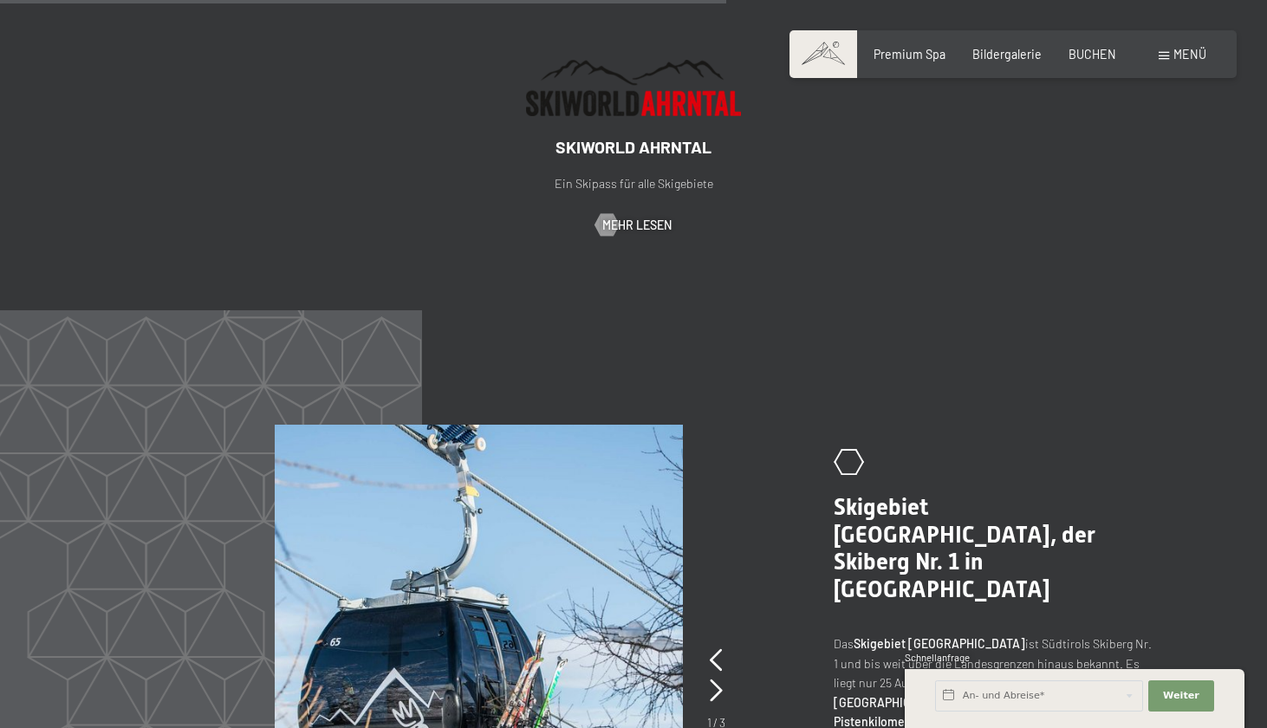
scroll to position [3095, 0]
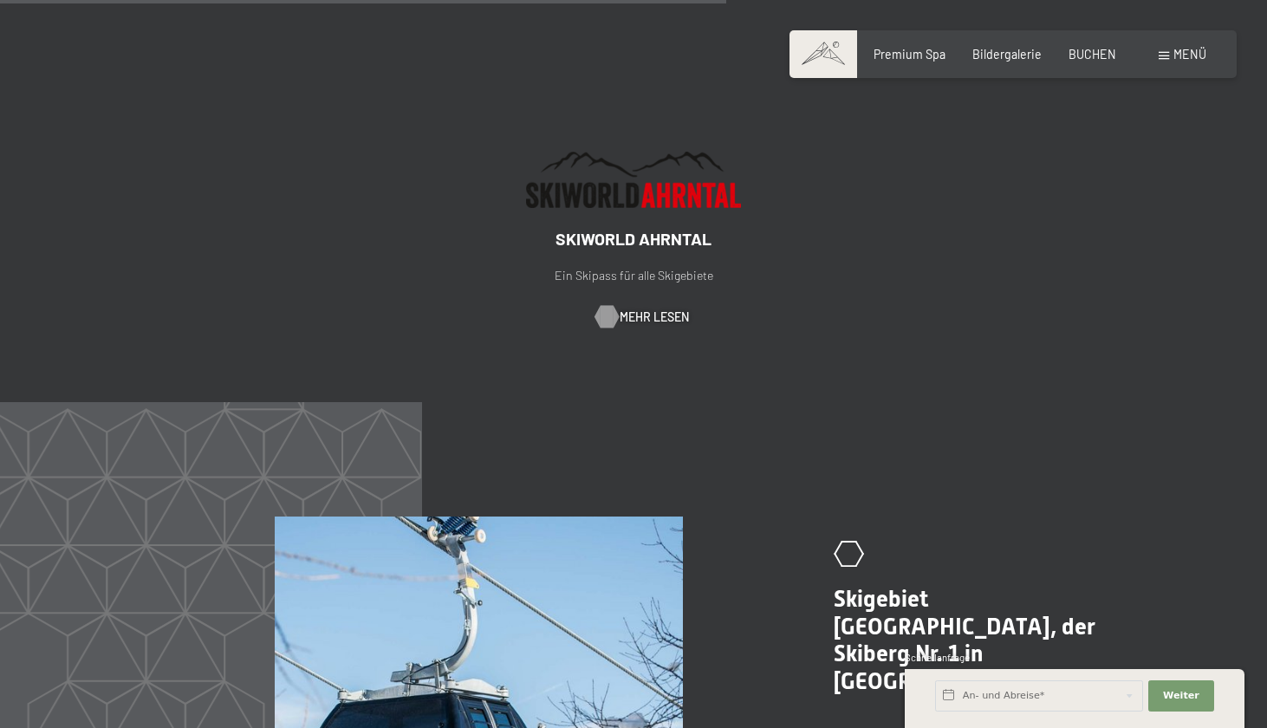
click at [625, 309] on span "Mehr Lesen" at bounding box center [654, 317] width 69 height 17
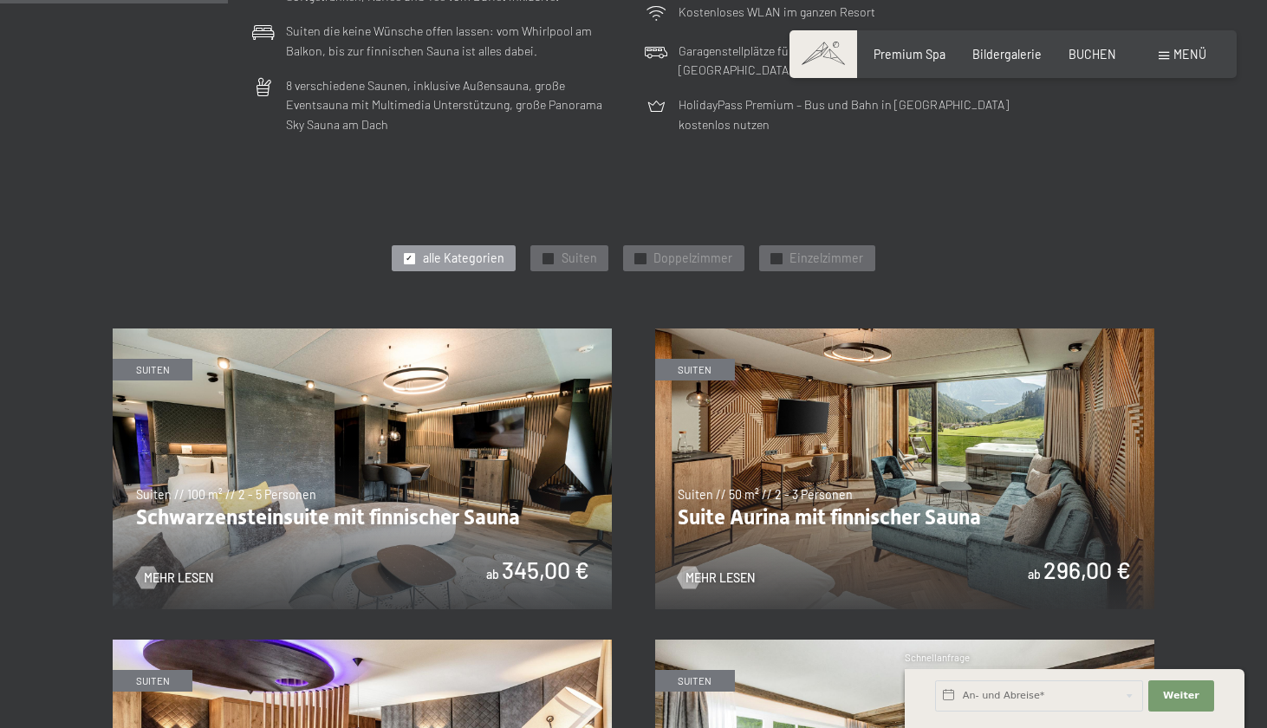
scroll to position [856, 0]
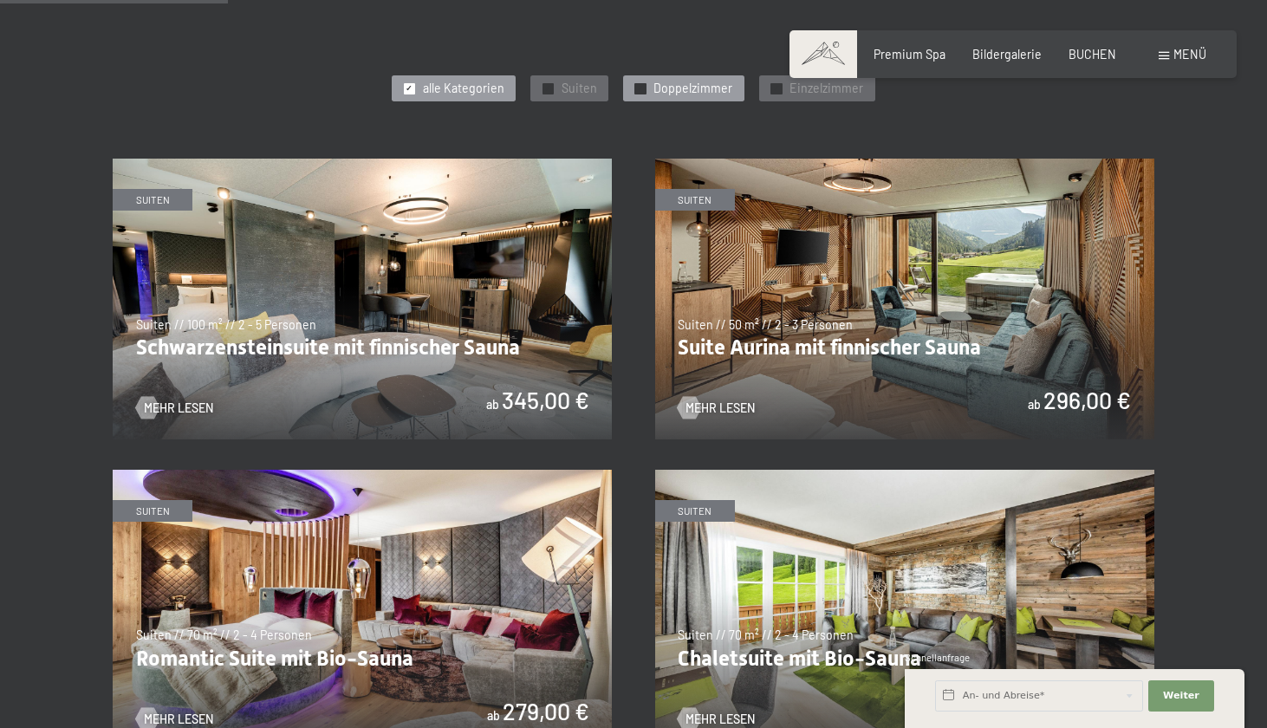
click at [635, 83] on div at bounding box center [640, 88] width 11 height 11
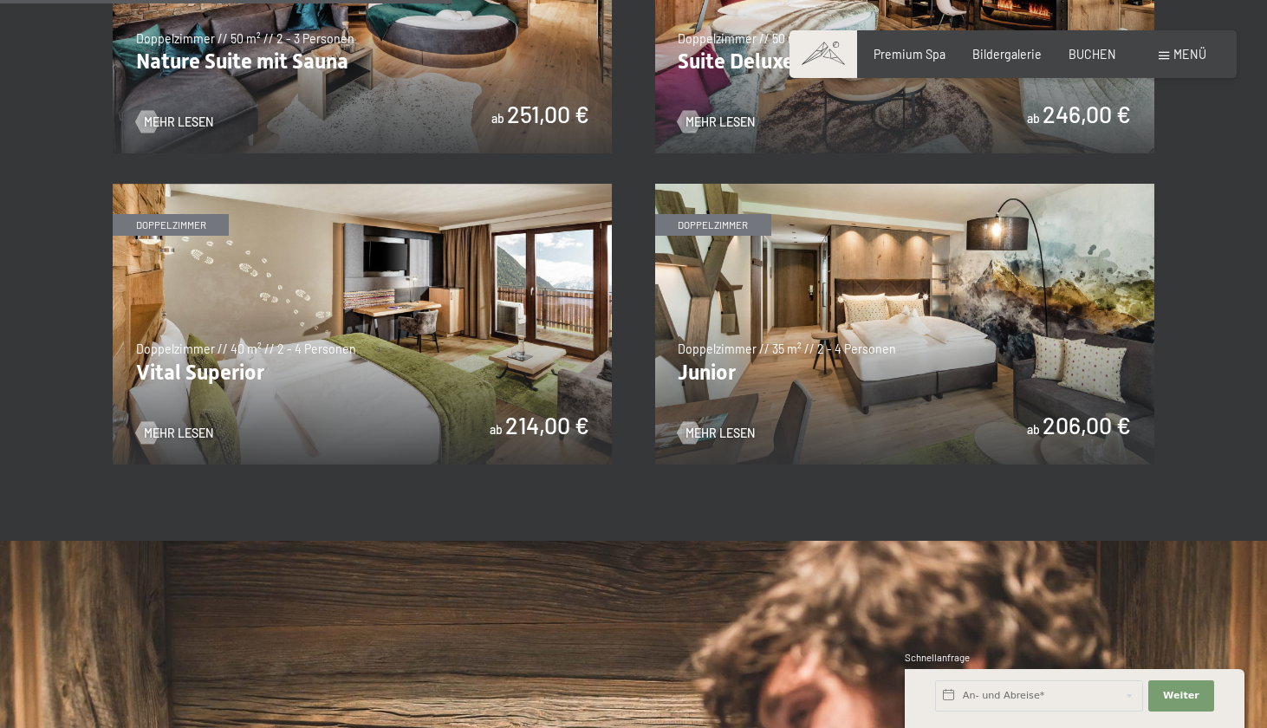
scroll to position [1140, 0]
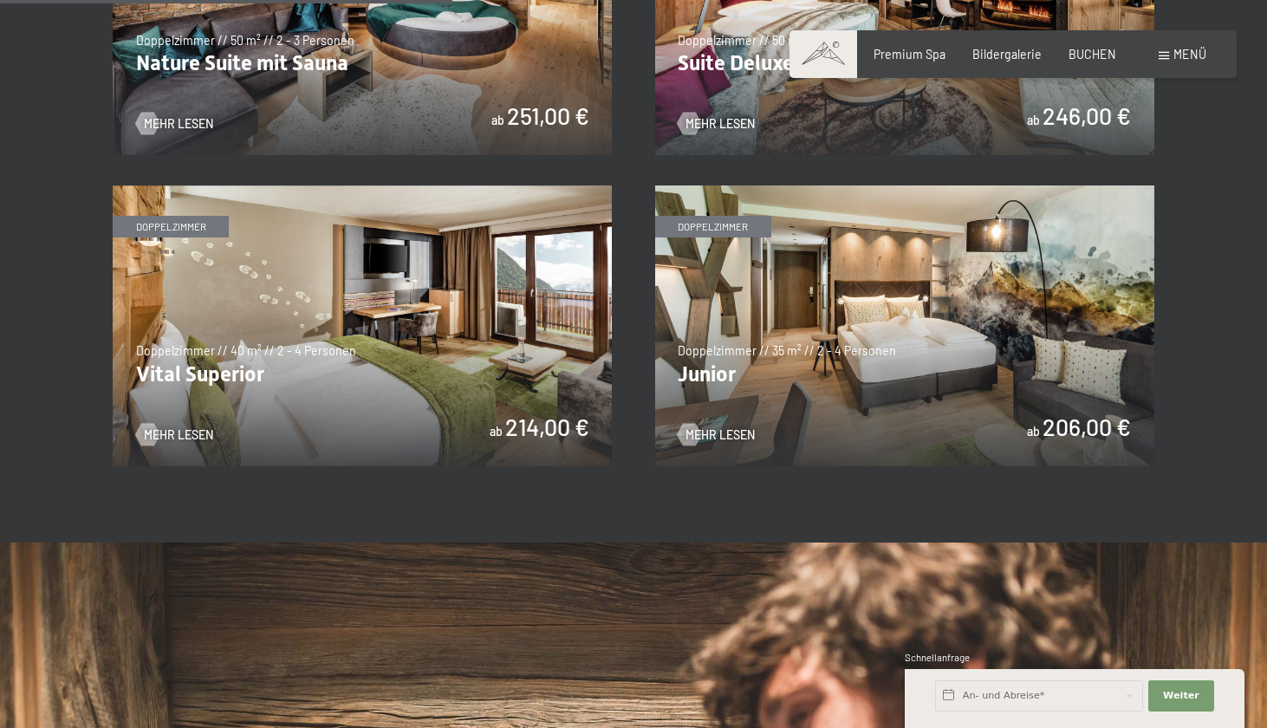
click at [748, 354] on img at bounding box center [904, 326] width 499 height 281
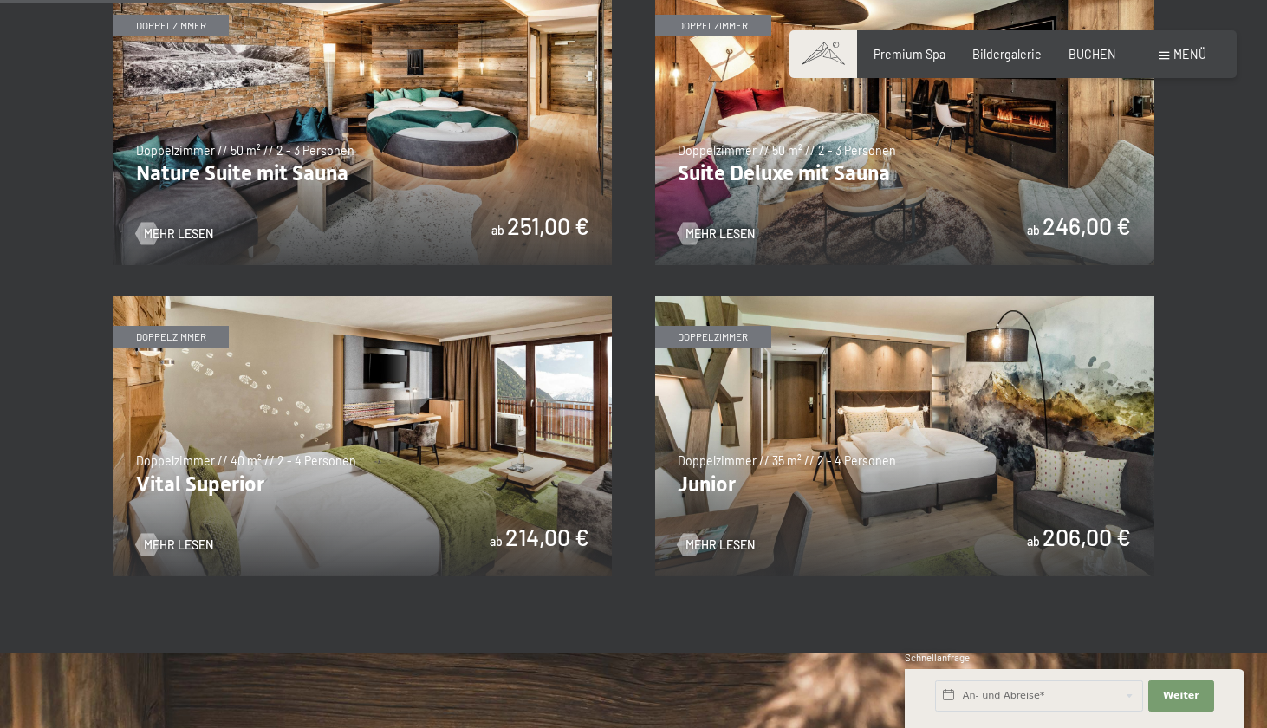
scroll to position [1037, 0]
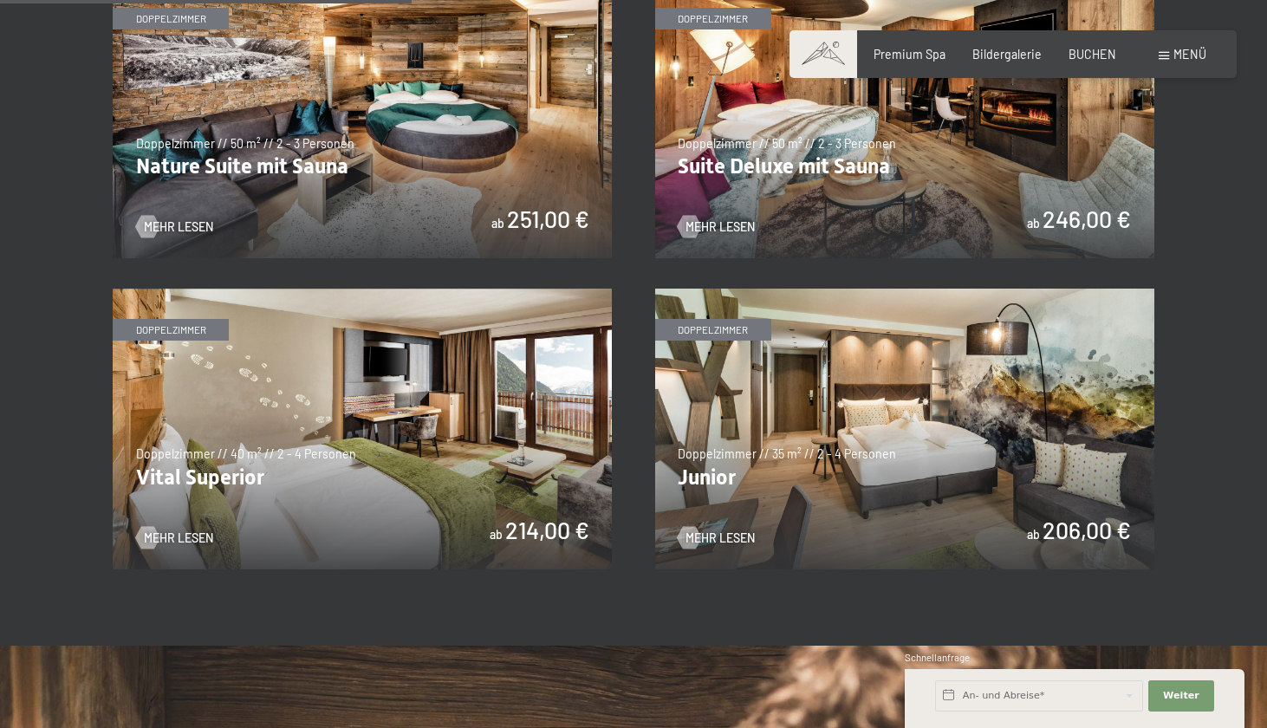
click at [392, 457] on img at bounding box center [362, 429] width 499 height 281
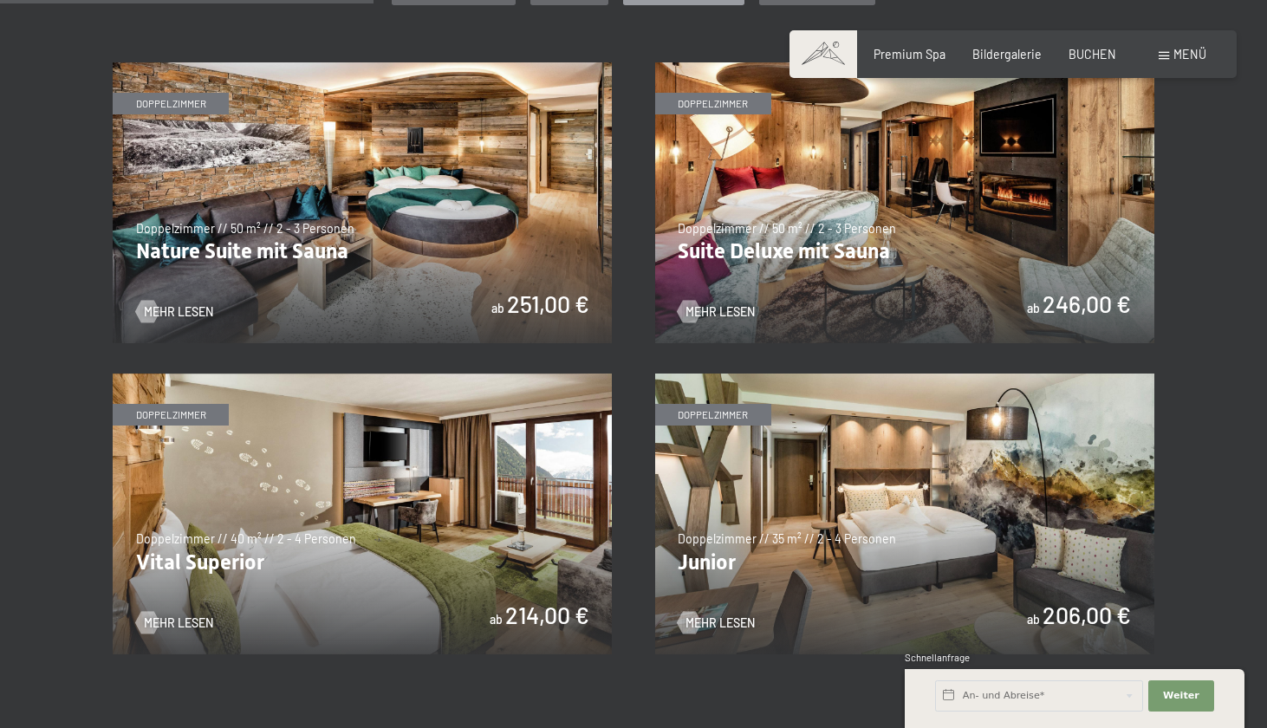
scroll to position [576, 0]
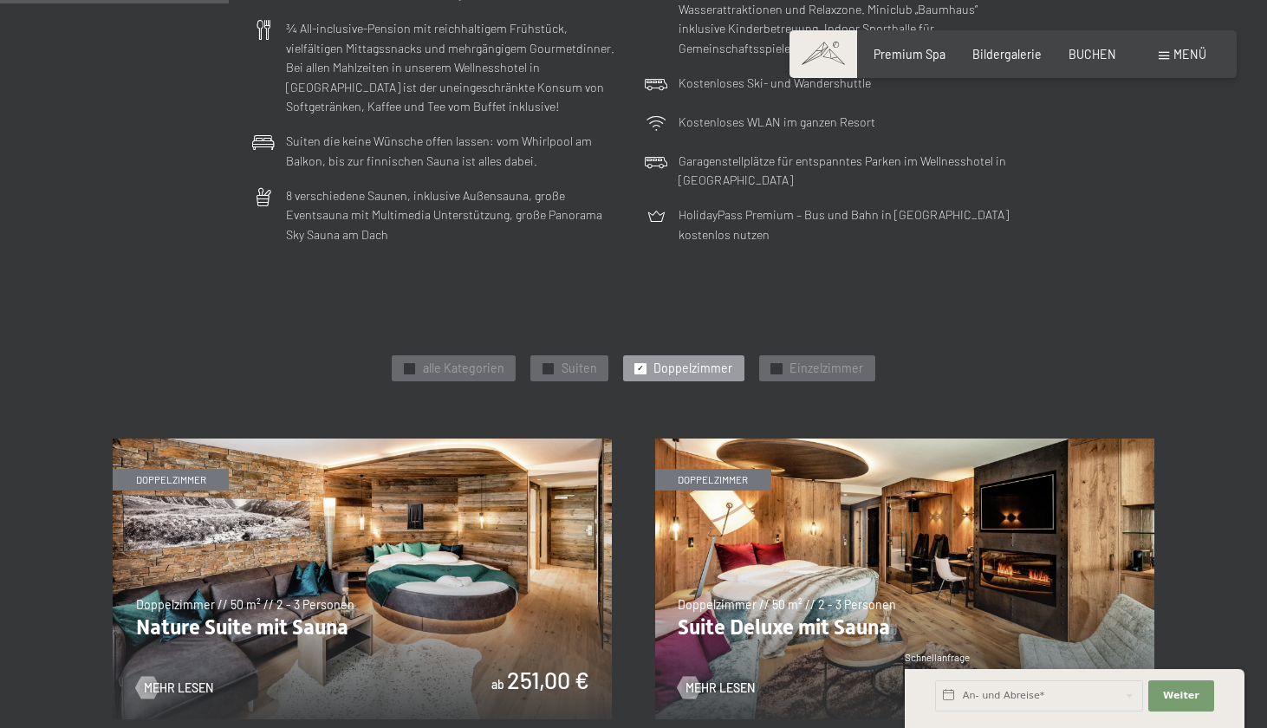
click at [636, 363] on div at bounding box center [640, 368] width 11 height 11
click at [551, 363] on span "✓" at bounding box center [547, 368] width 7 height 10
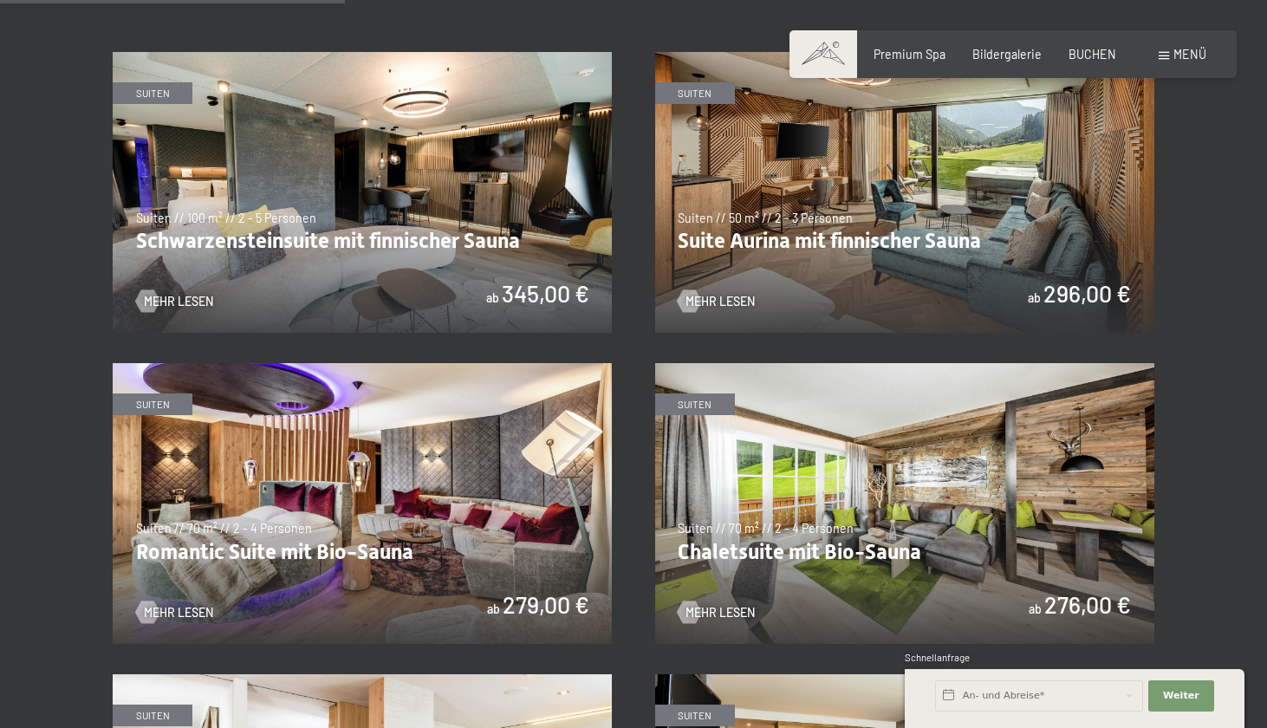
scroll to position [964, 0]
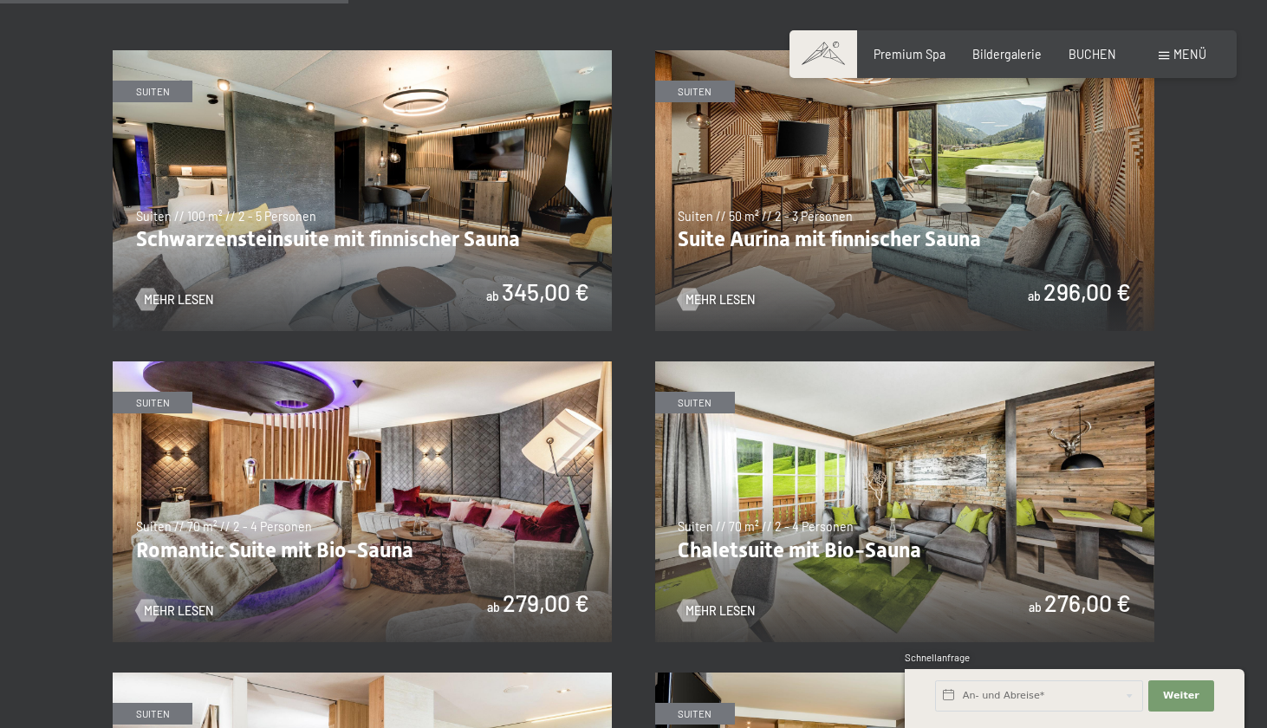
click at [563, 542] on img at bounding box center [362, 501] width 499 height 281
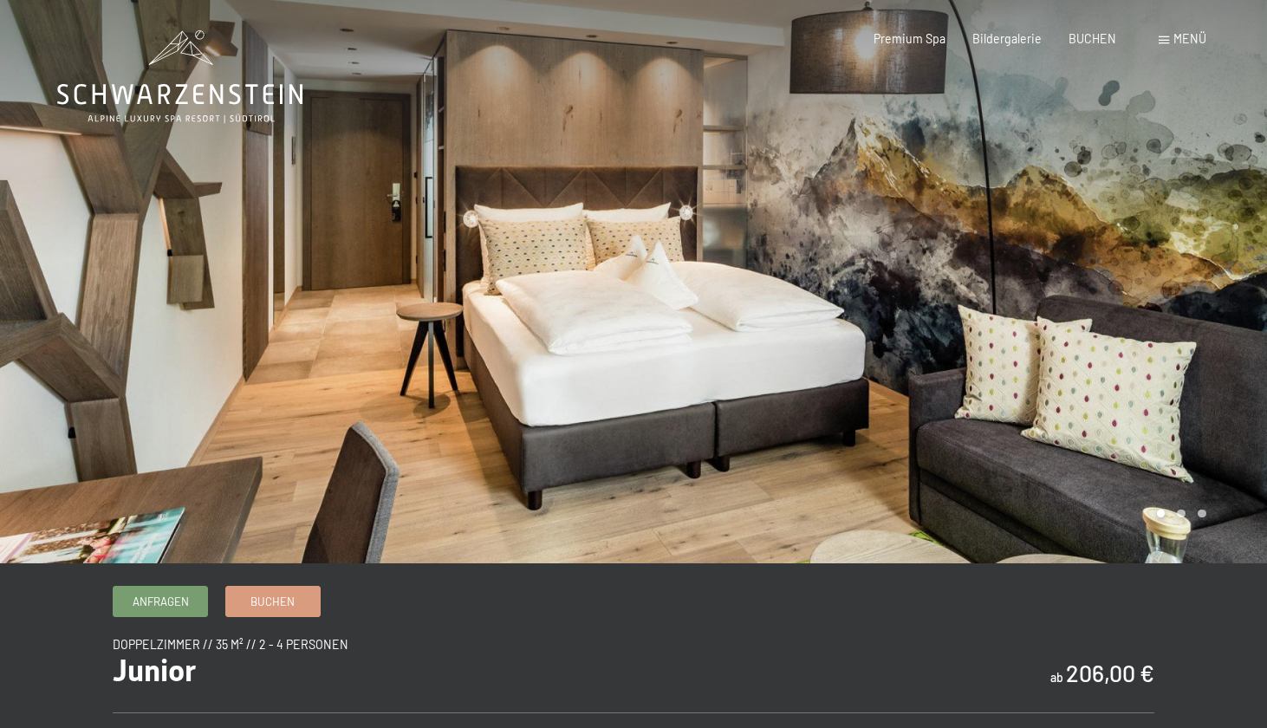
click at [1166, 309] on div at bounding box center [951, 281] width 634 height 563
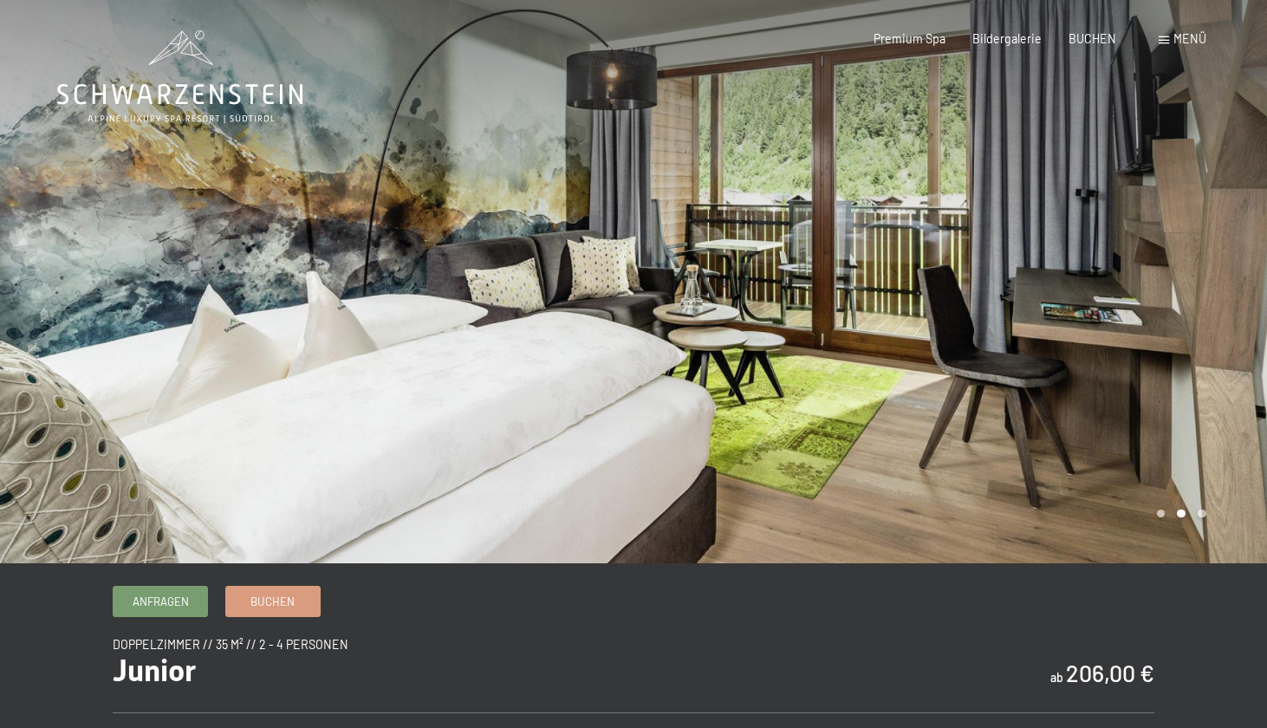
click at [1166, 309] on div at bounding box center [951, 281] width 634 height 563
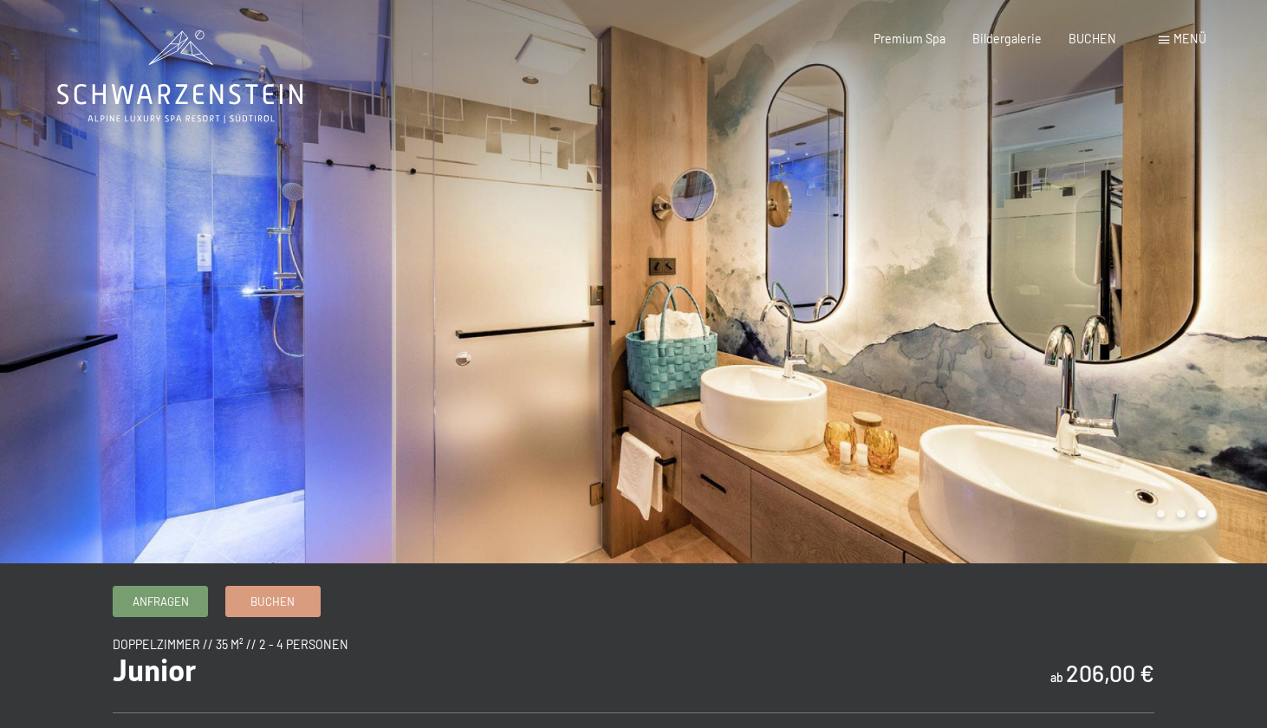
click at [1166, 309] on div at bounding box center [951, 281] width 634 height 563
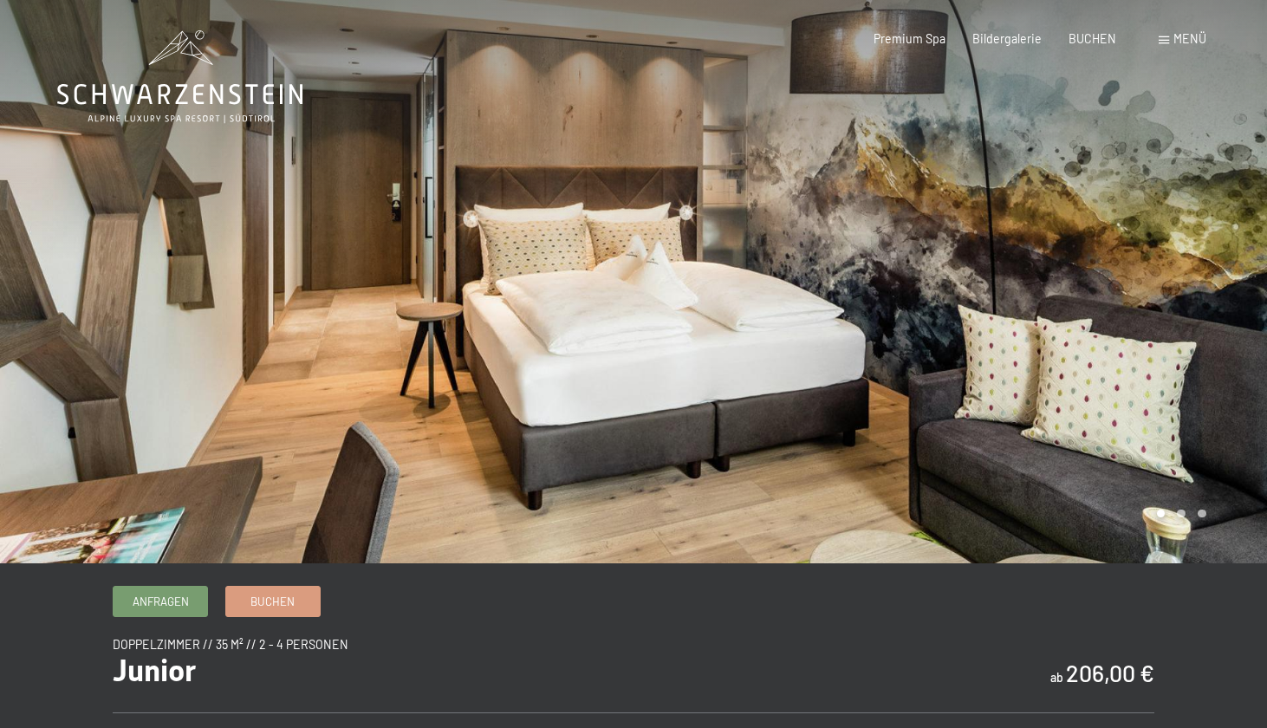
click at [1166, 309] on div at bounding box center [951, 281] width 634 height 563
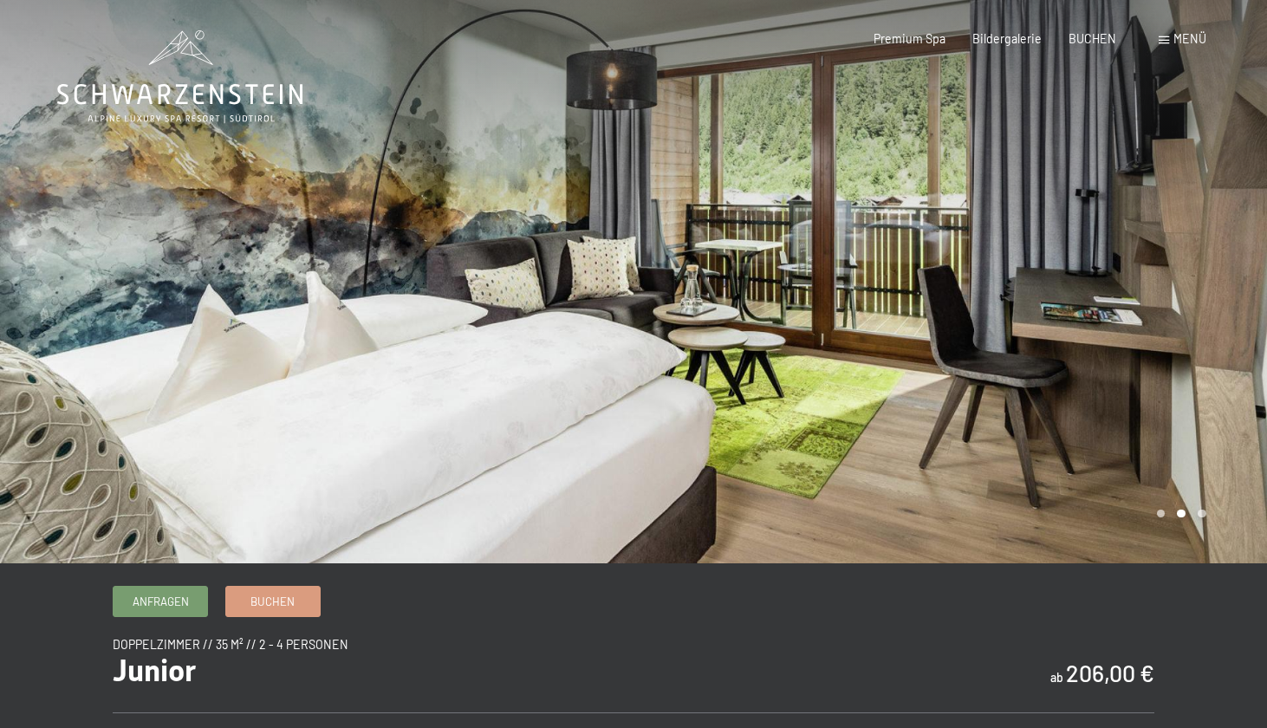
click at [1166, 309] on div at bounding box center [951, 281] width 634 height 563
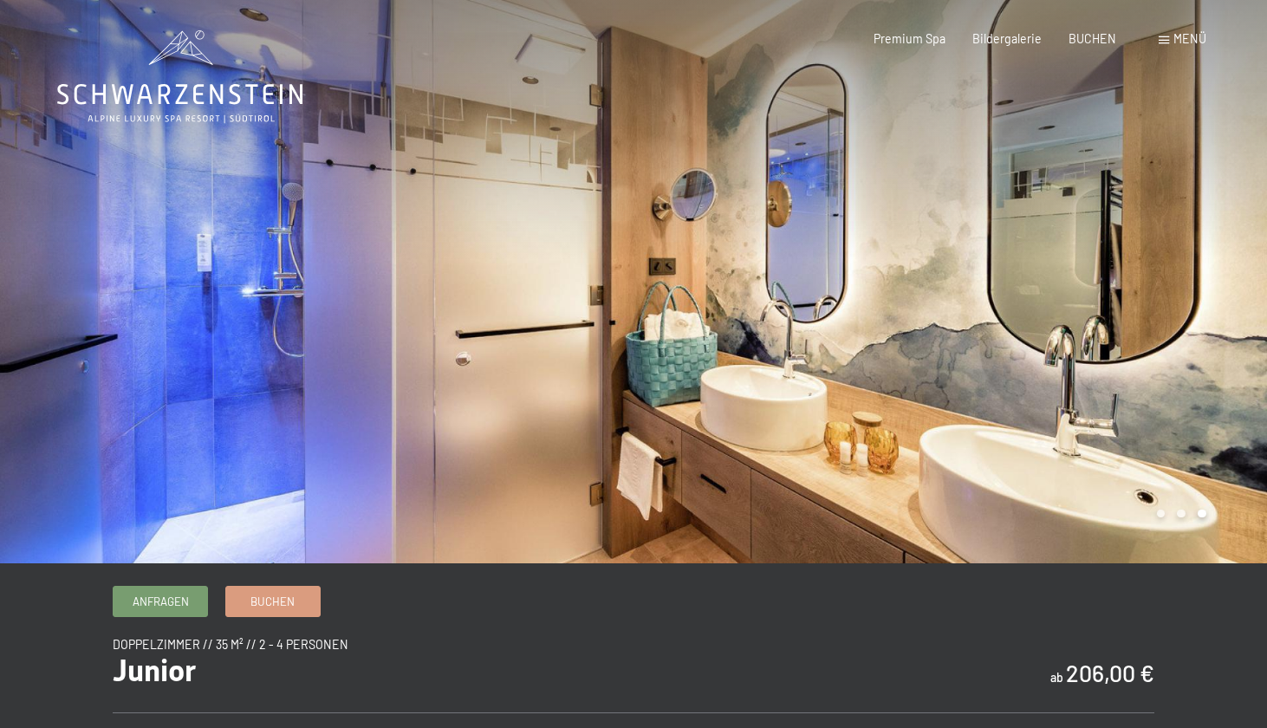
click at [1166, 309] on div at bounding box center [951, 281] width 634 height 563
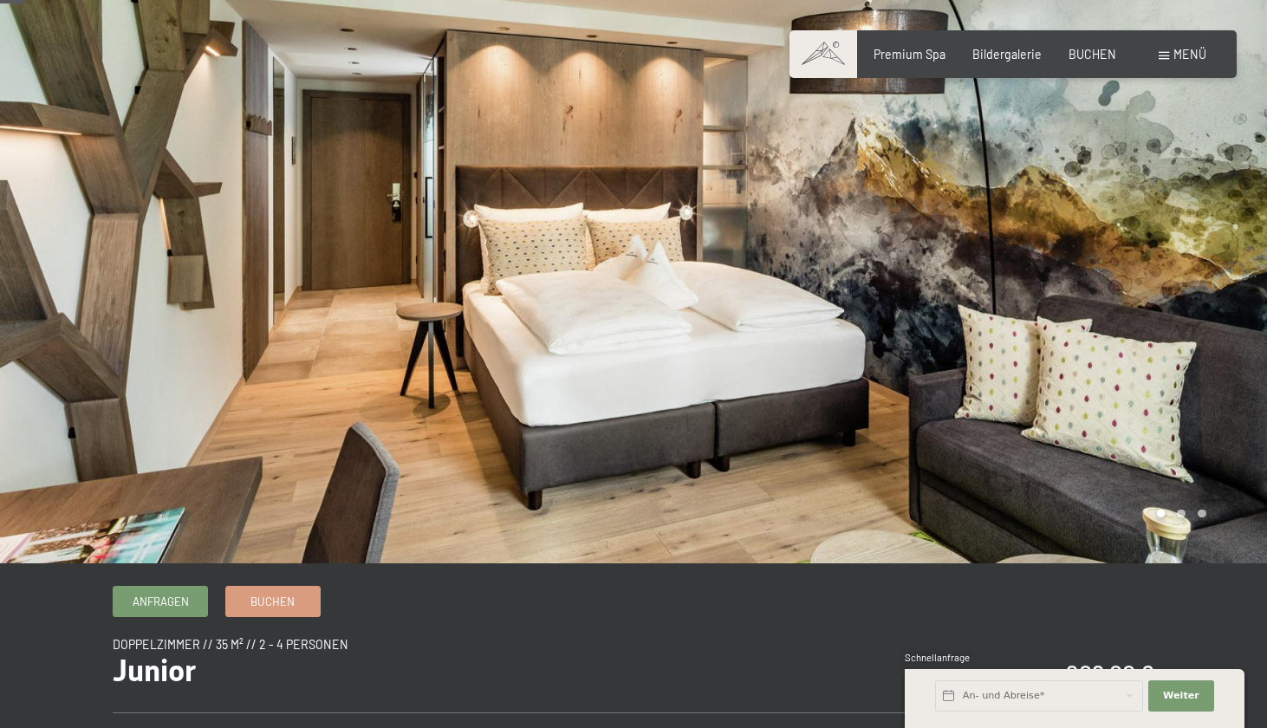
scroll to position [459, 0]
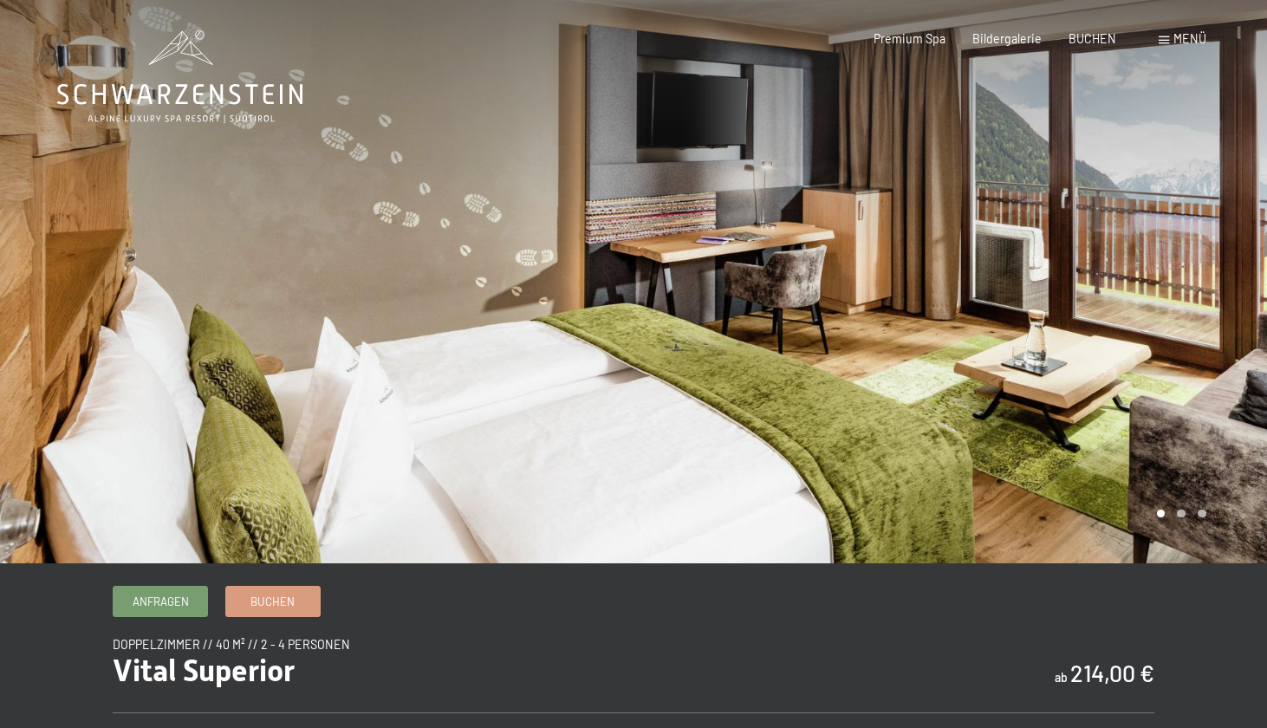
click at [1200, 264] on div at bounding box center [951, 281] width 634 height 563
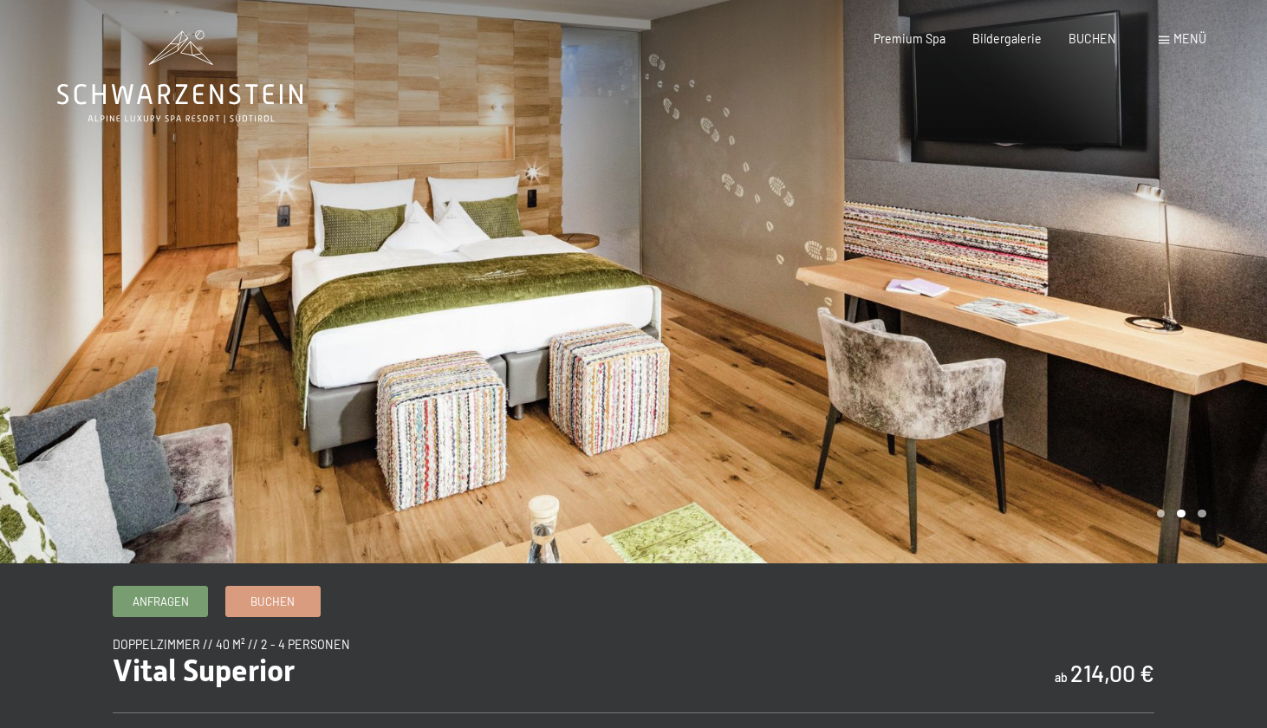
click at [1202, 265] on div at bounding box center [951, 281] width 634 height 563
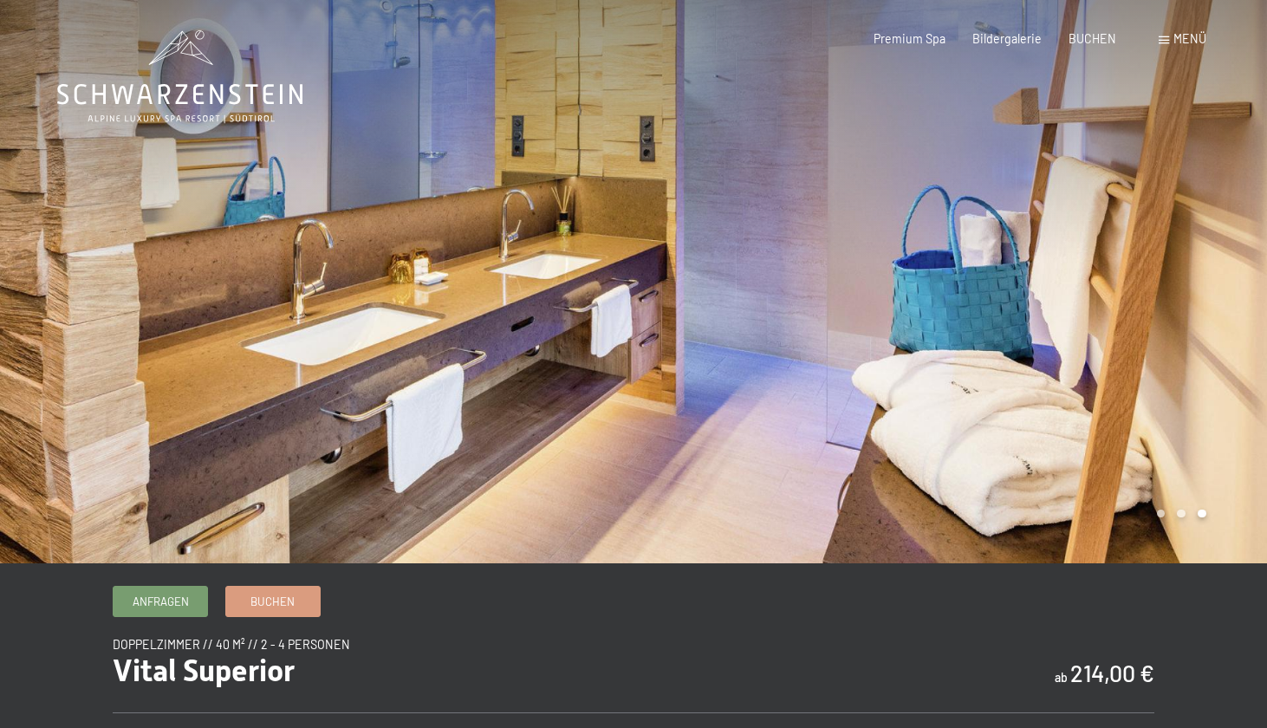
click at [1202, 265] on div at bounding box center [951, 281] width 634 height 563
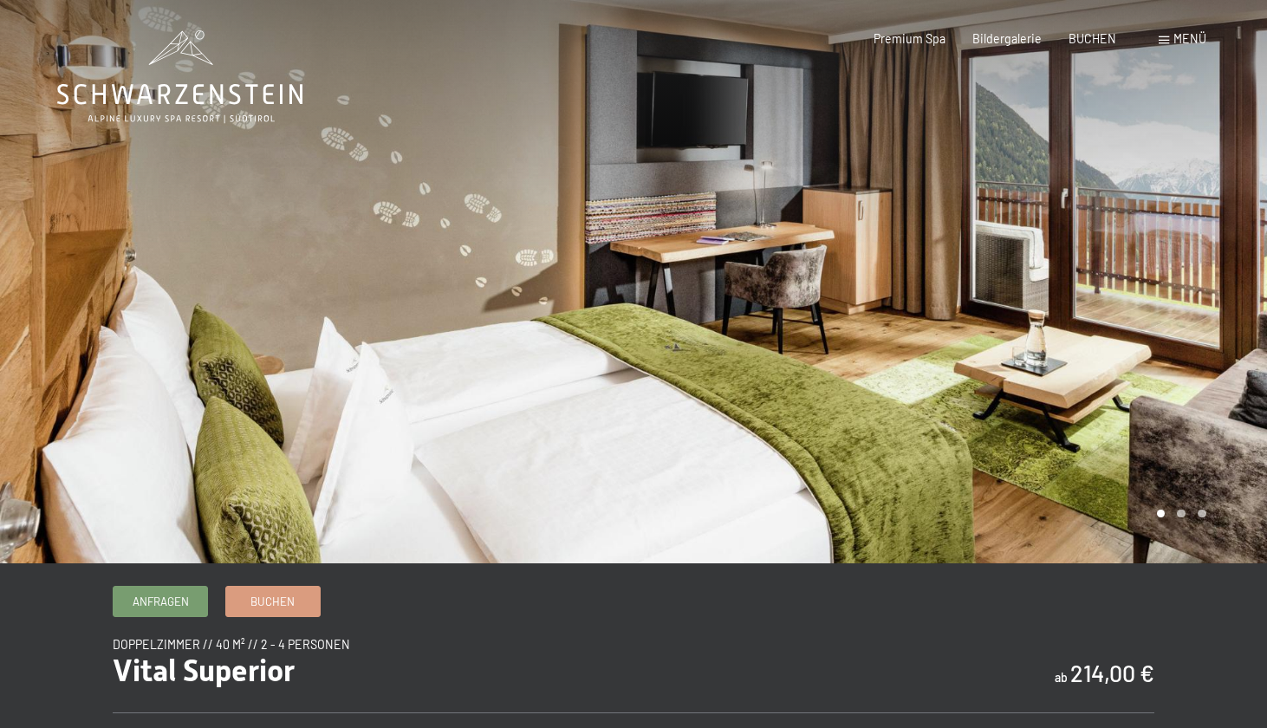
click at [1193, 257] on div at bounding box center [951, 281] width 634 height 563
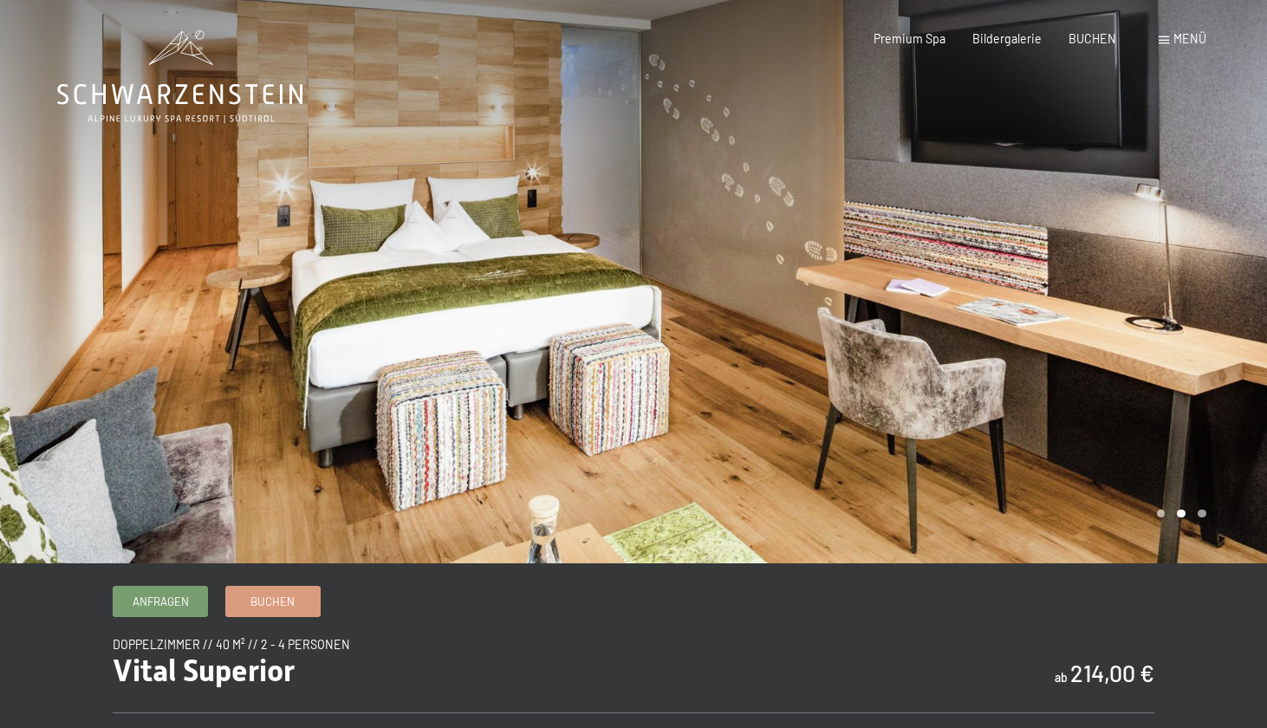
click at [1193, 257] on div at bounding box center [951, 281] width 634 height 563
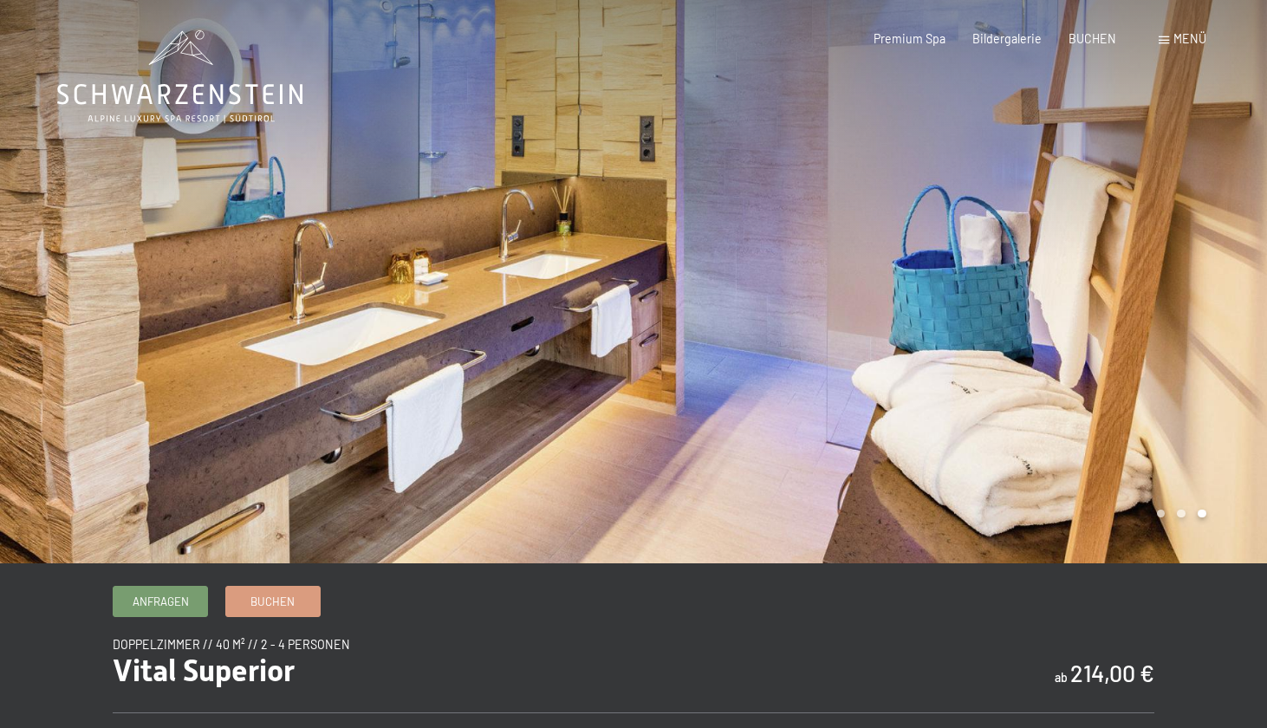
click at [1193, 257] on div at bounding box center [951, 281] width 634 height 563
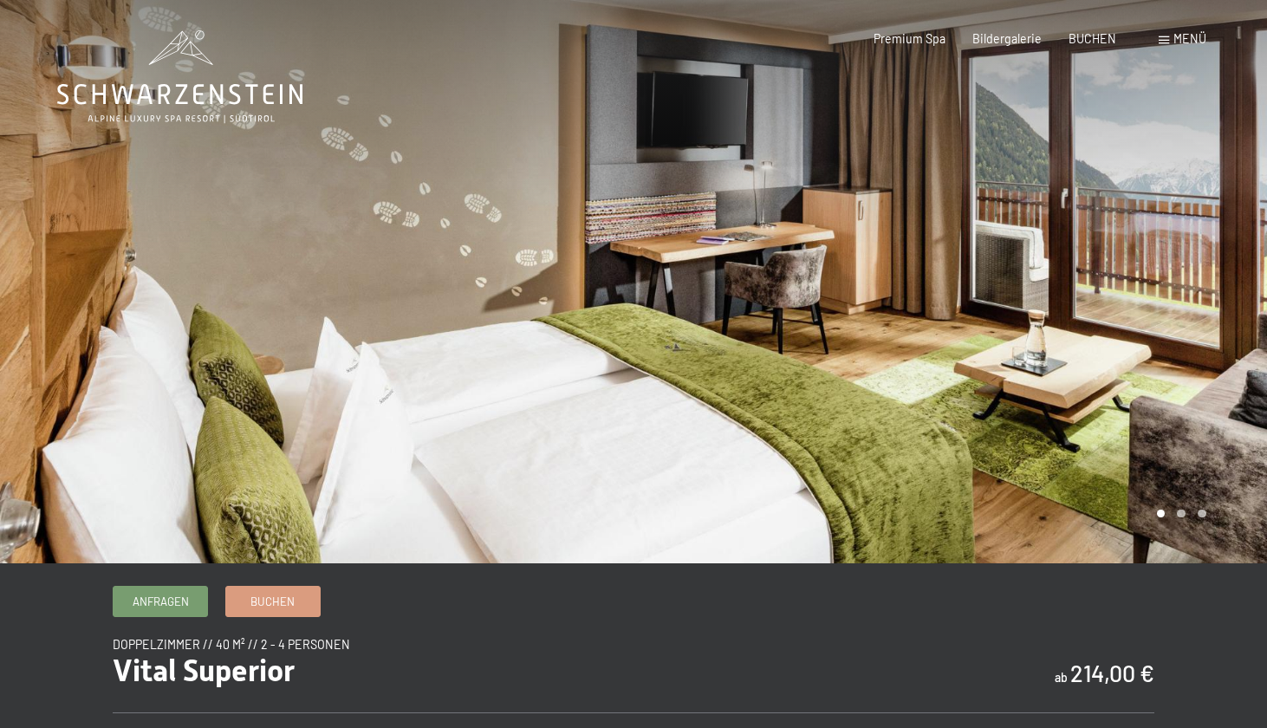
click at [1193, 257] on div at bounding box center [951, 281] width 634 height 563
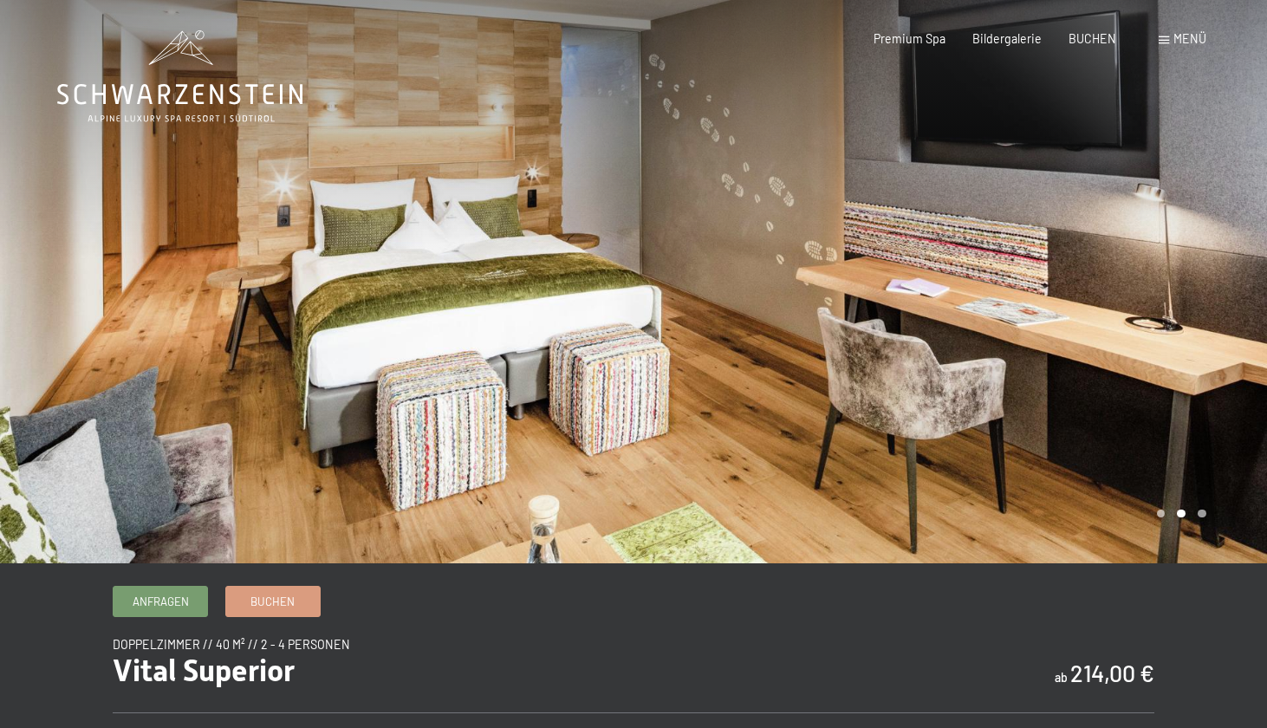
click at [1193, 257] on div at bounding box center [951, 281] width 634 height 563
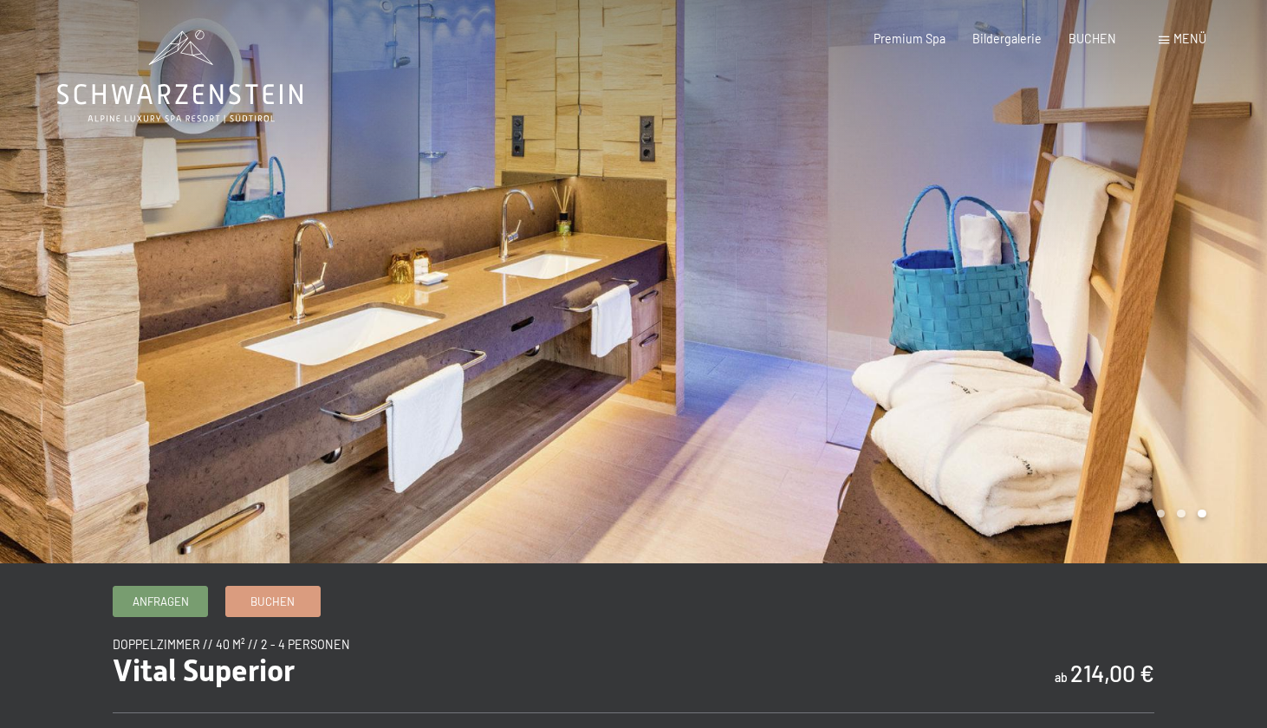
click at [1193, 257] on div at bounding box center [951, 281] width 634 height 563
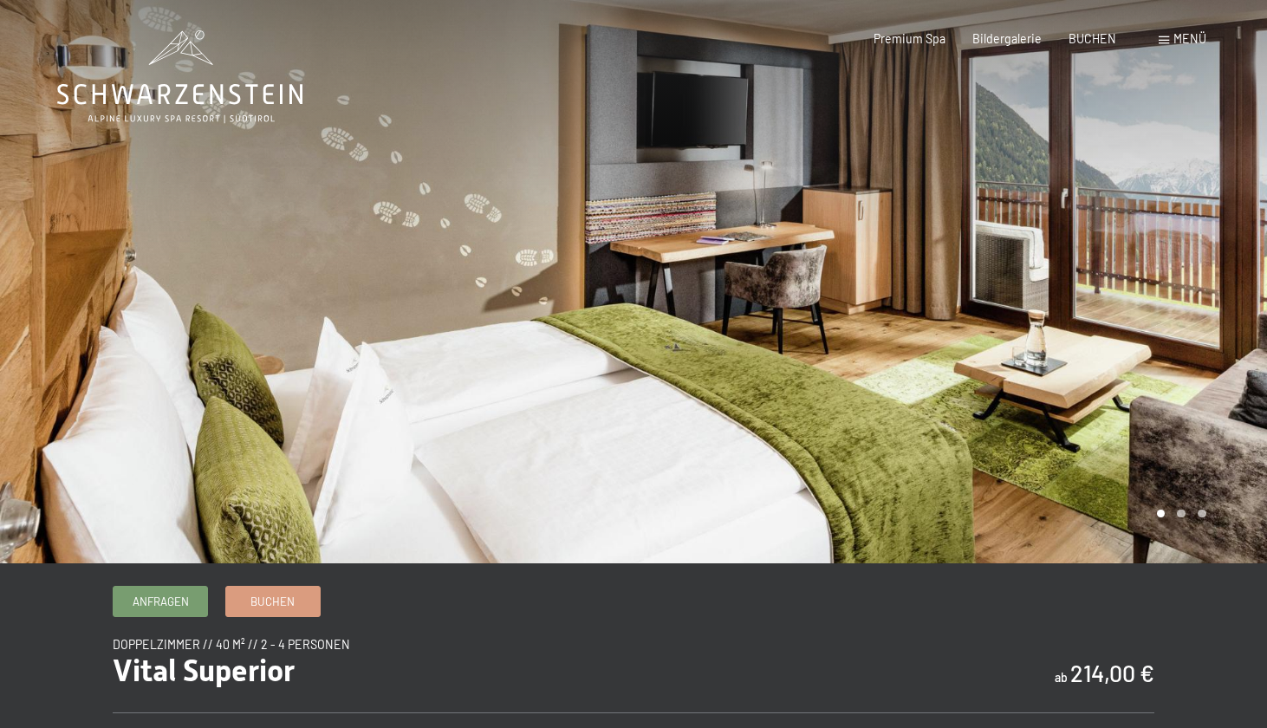
click at [1193, 257] on div at bounding box center [951, 281] width 634 height 563
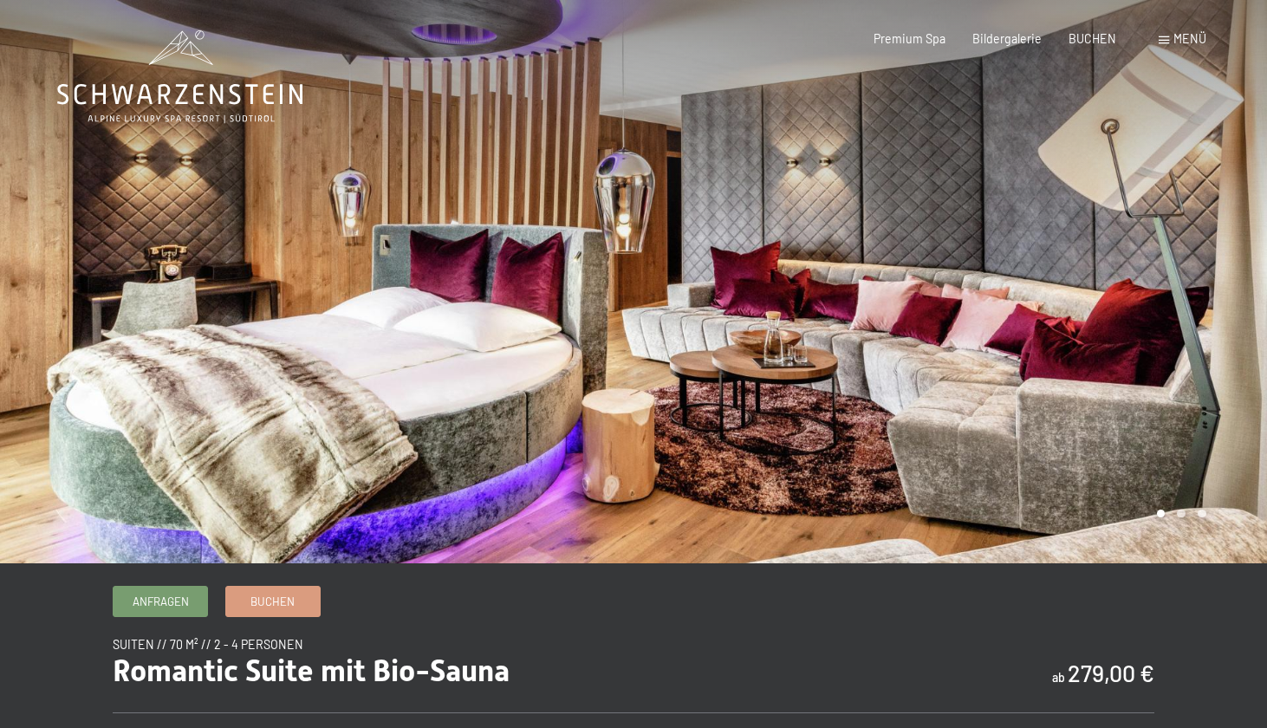
click at [1157, 262] on div at bounding box center [951, 281] width 634 height 563
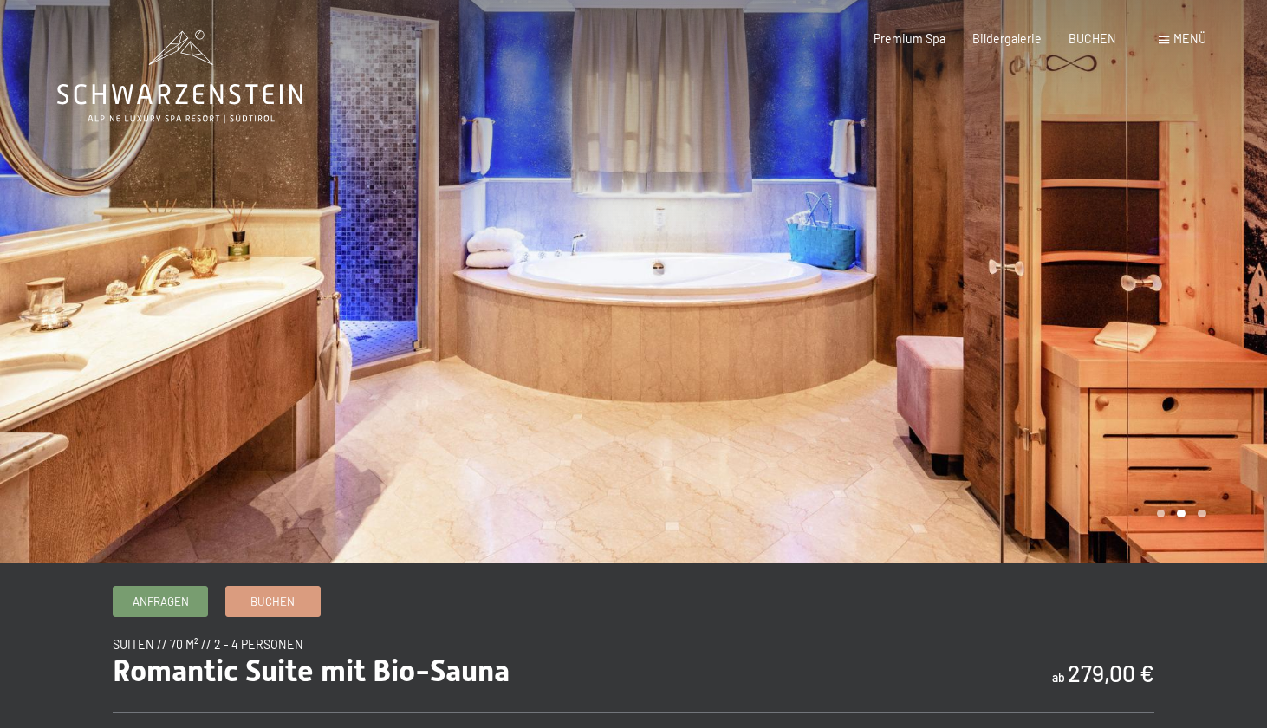
click at [1160, 263] on div at bounding box center [951, 281] width 634 height 563
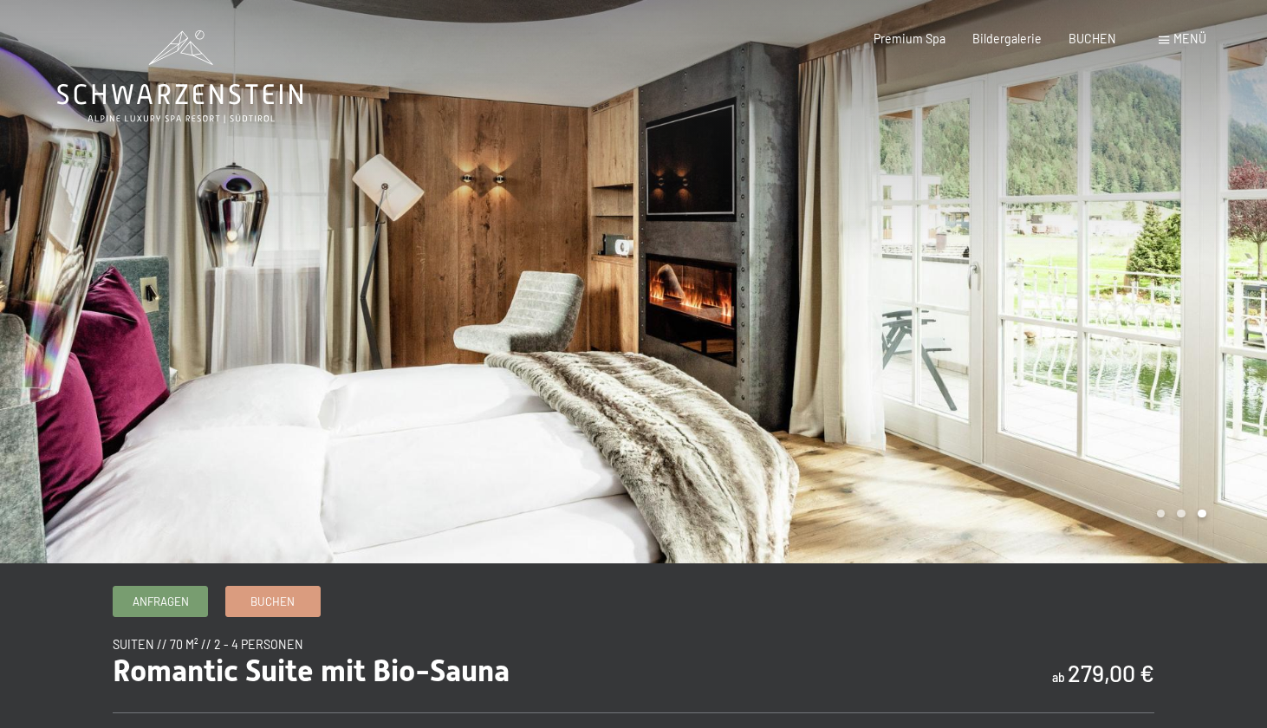
click at [1160, 263] on div at bounding box center [951, 281] width 634 height 563
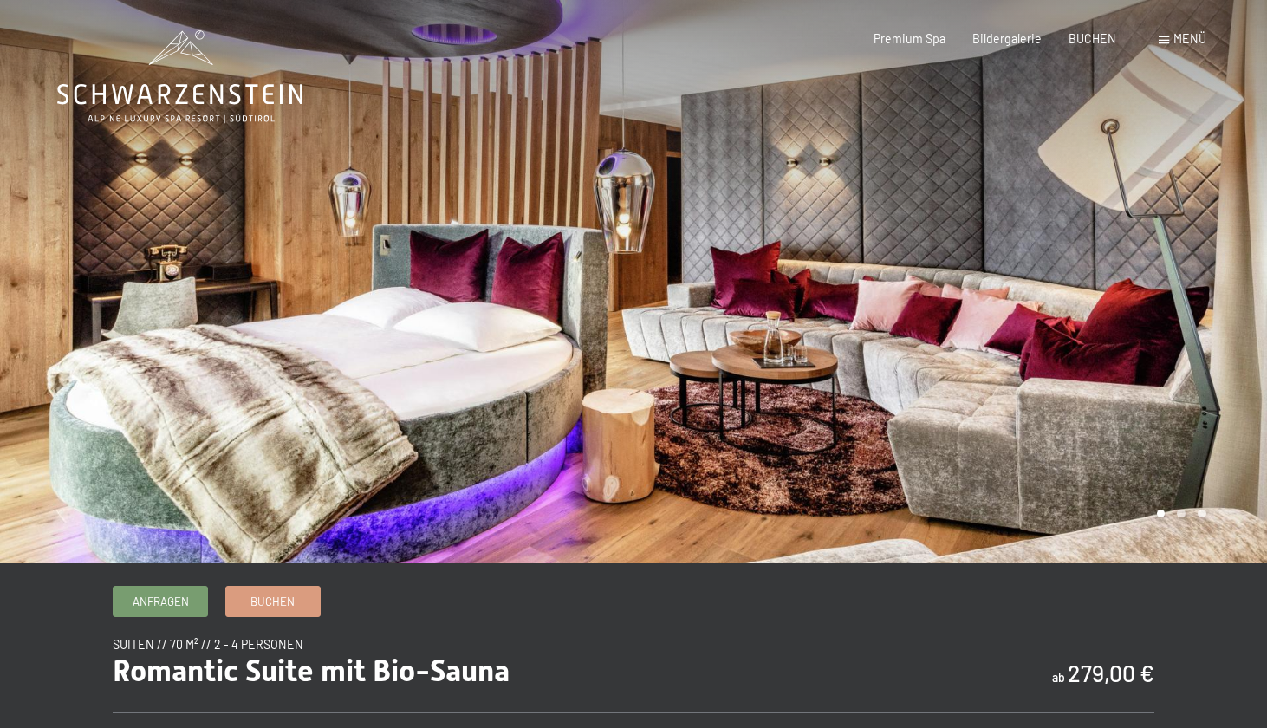
click at [1160, 263] on div at bounding box center [951, 281] width 634 height 563
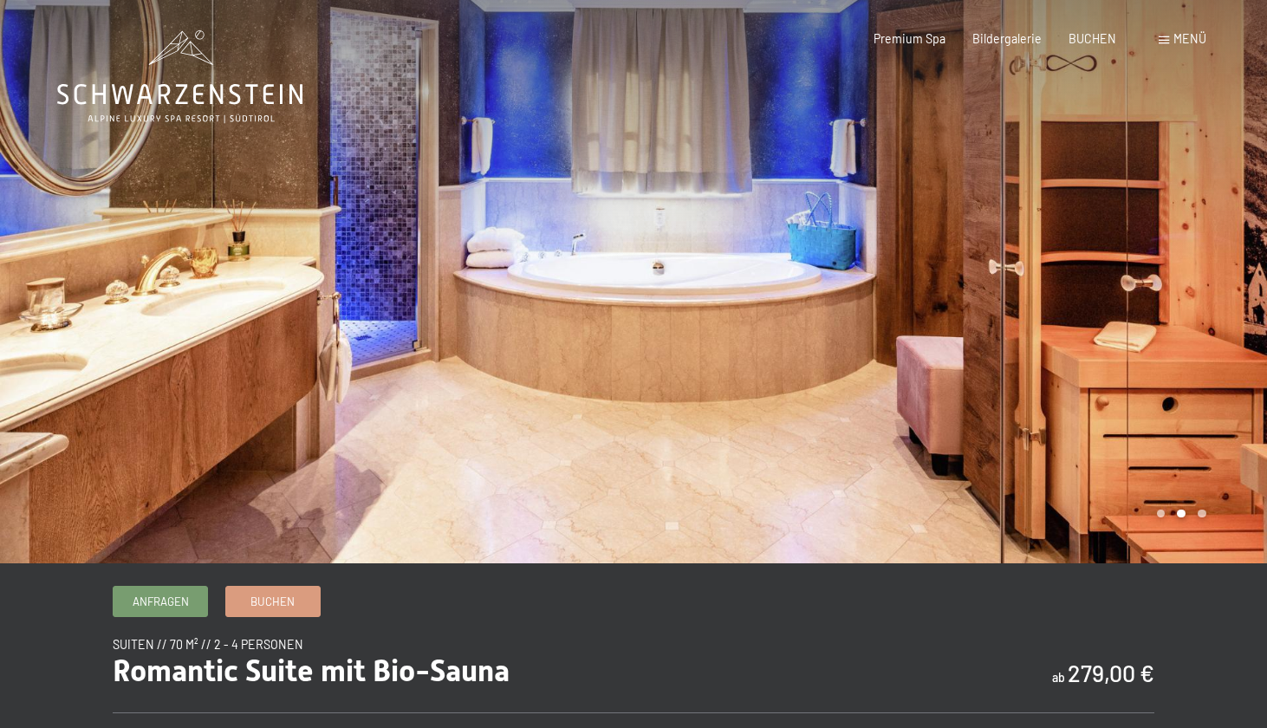
click at [1160, 263] on div at bounding box center [951, 281] width 634 height 563
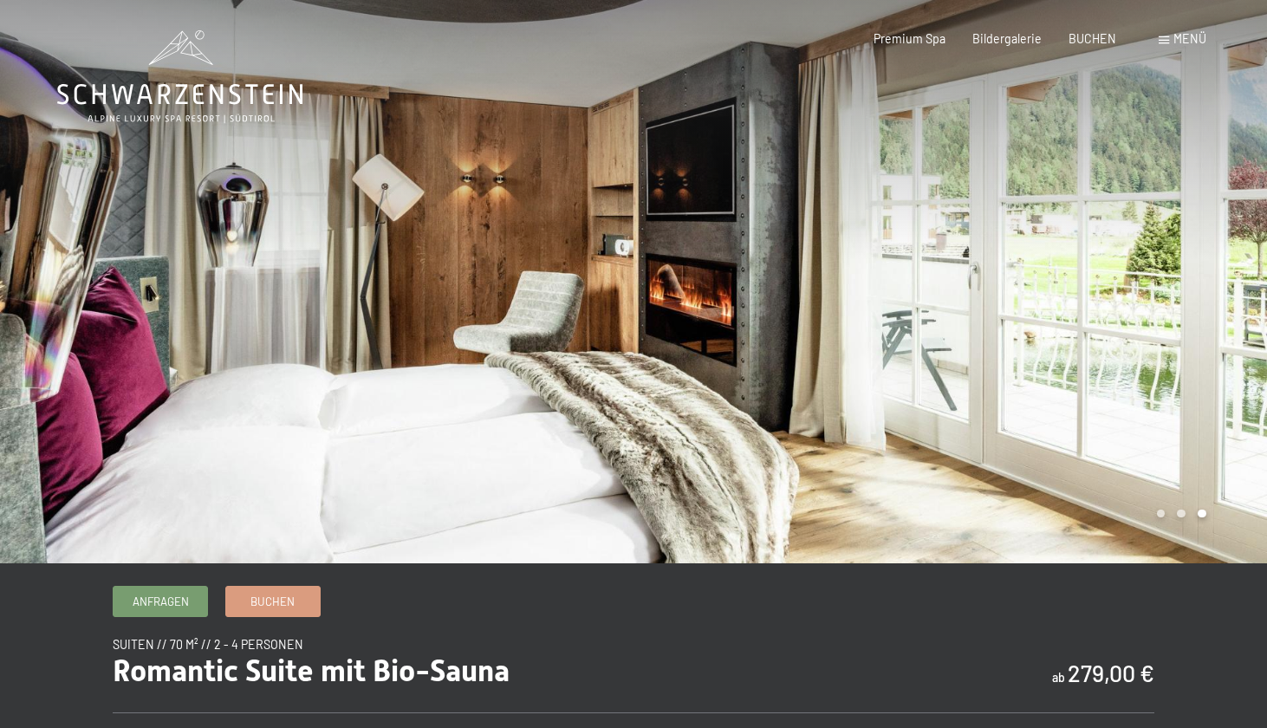
click at [1160, 263] on div at bounding box center [951, 281] width 634 height 563
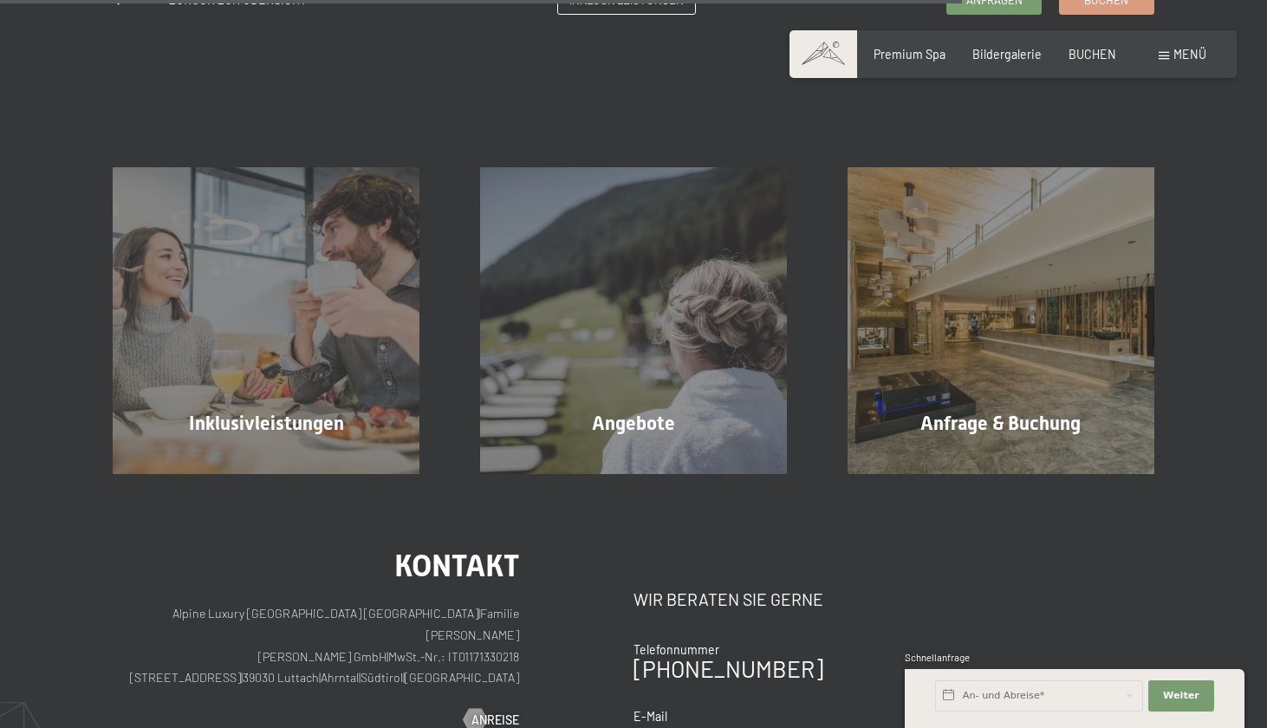
scroll to position [1502, 0]
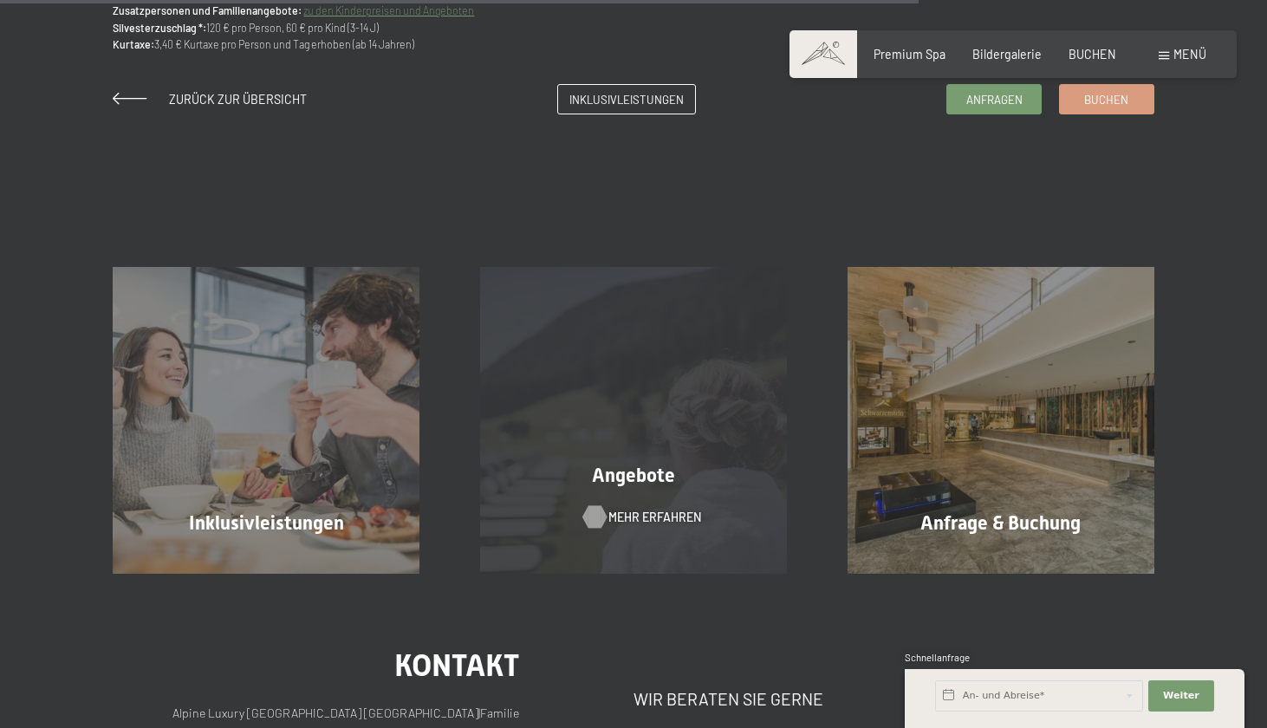
click at [671, 509] on span "Mehr erfahren" at bounding box center [655, 517] width 93 height 17
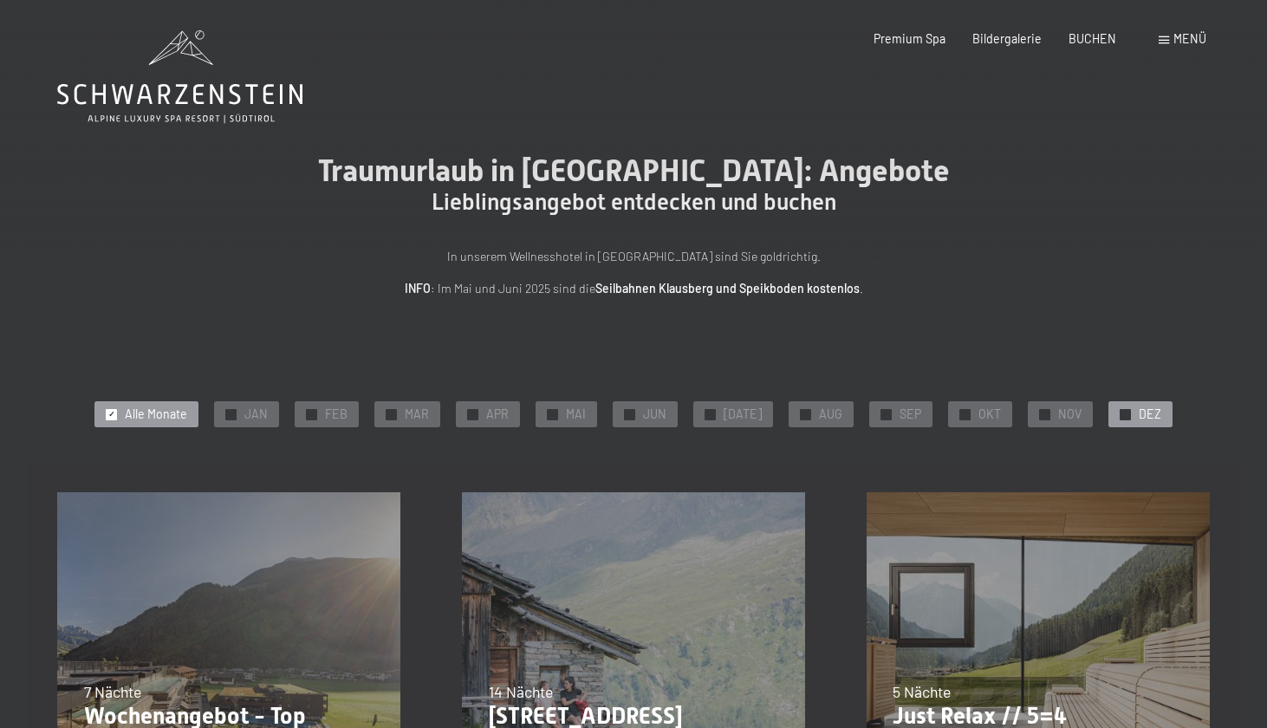
click at [1122, 409] on span "✓" at bounding box center [1125, 414] width 7 height 10
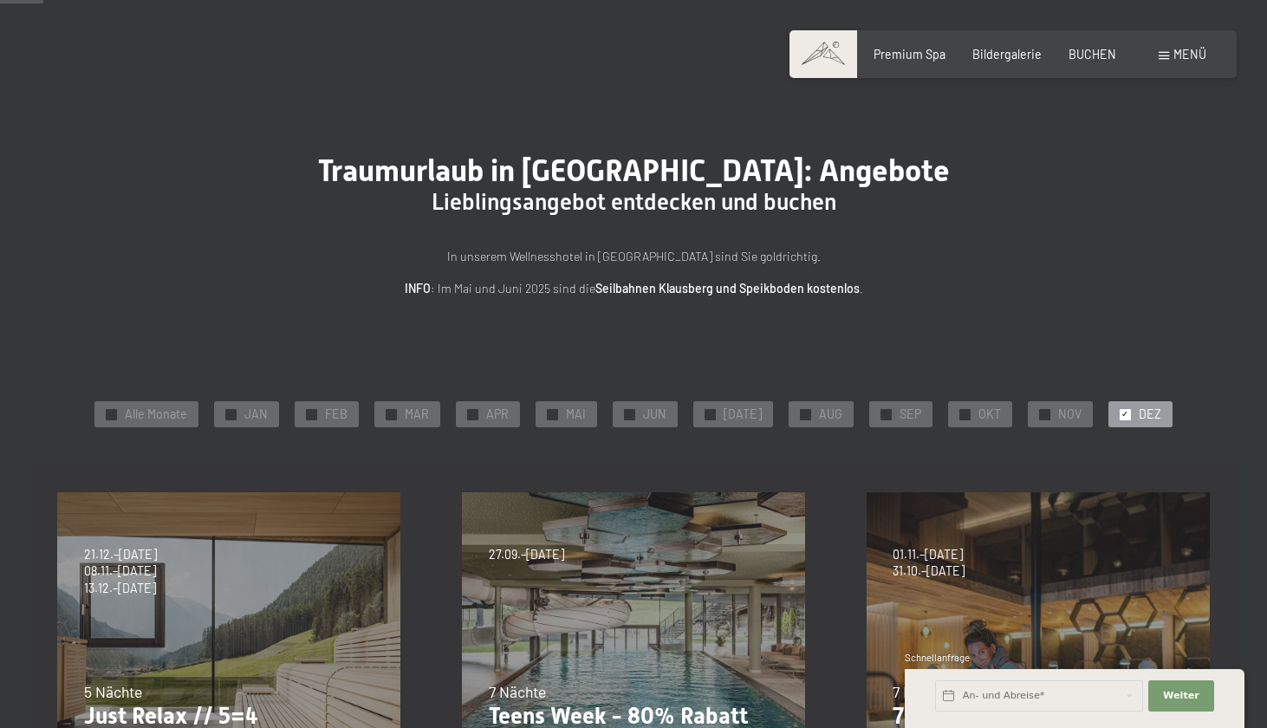
scroll to position [283, 0]
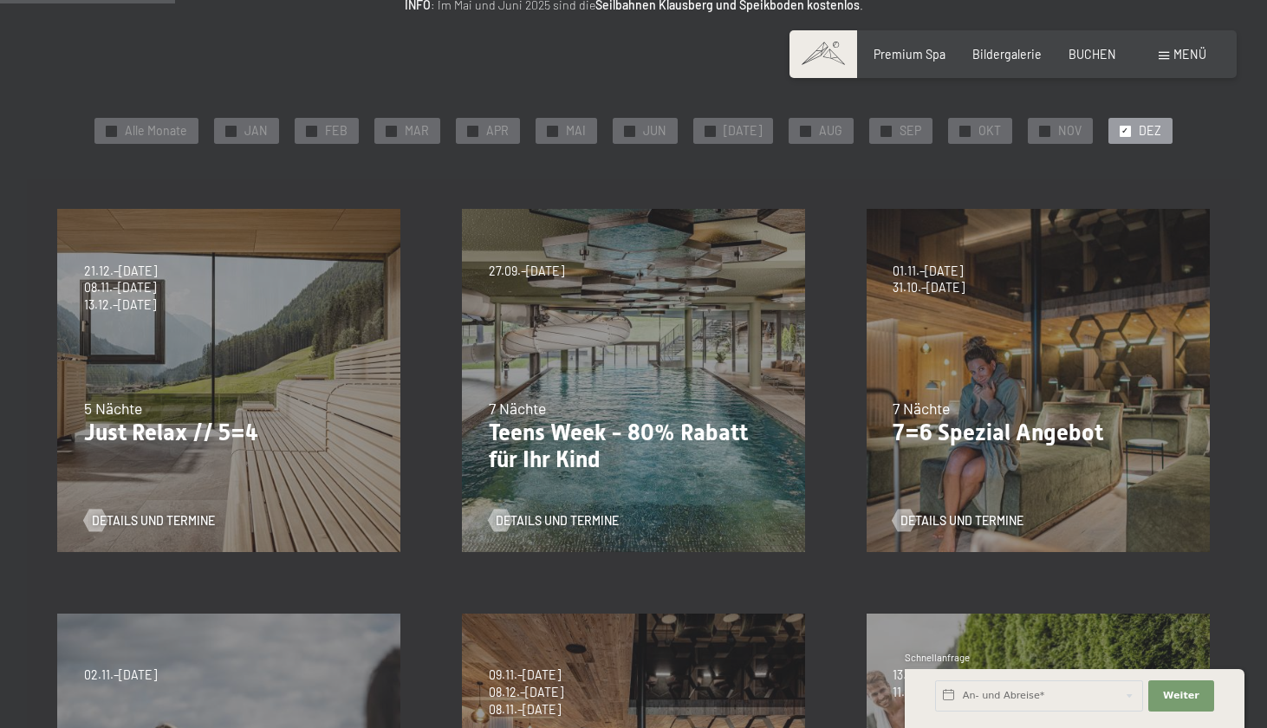
click at [204, 541] on div "07.09.–03.10.2025 21.12.–26.12.2025 11.01.–23.01.2026 08.03.–27.03.2026 08.11.–…" at bounding box center [229, 381] width 405 height 405
click at [204, 443] on p "Just Relax // 5=4" at bounding box center [229, 434] width 290 height 28
click at [179, 512] on span "Details und Termine" at bounding box center [170, 520] width 123 height 17
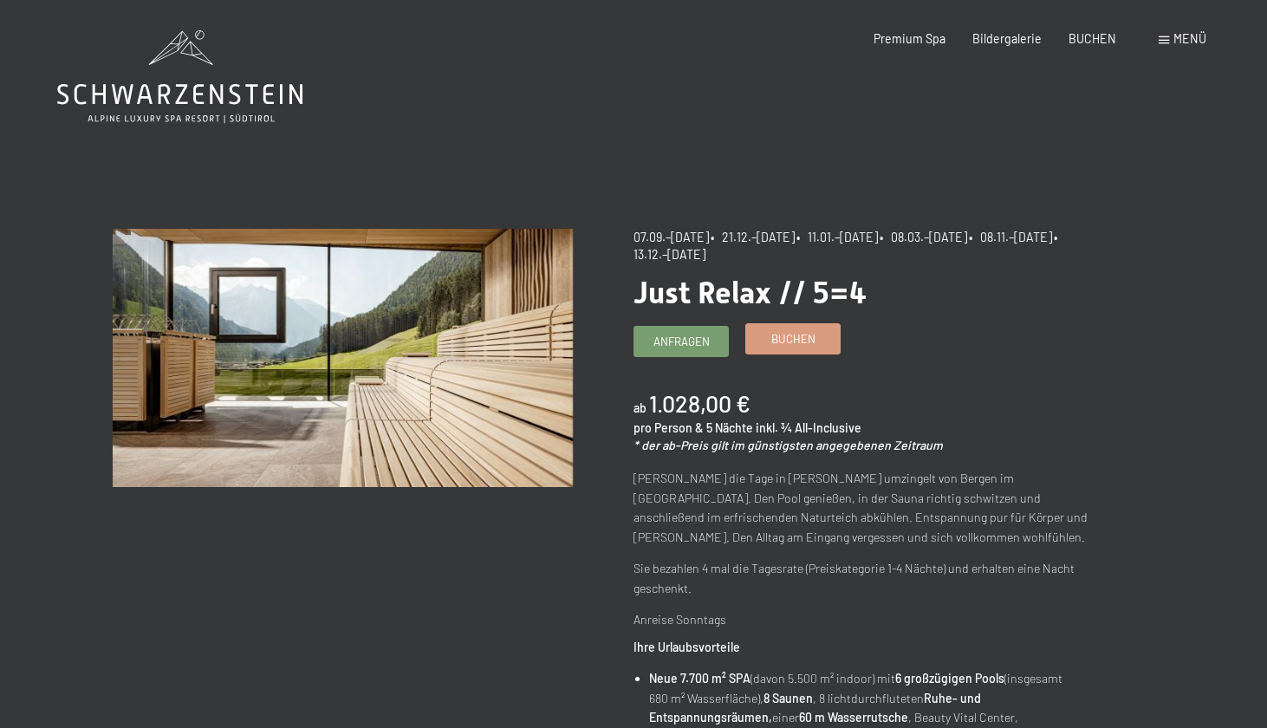
click at [798, 336] on span "Buchen" at bounding box center [794, 339] width 44 height 16
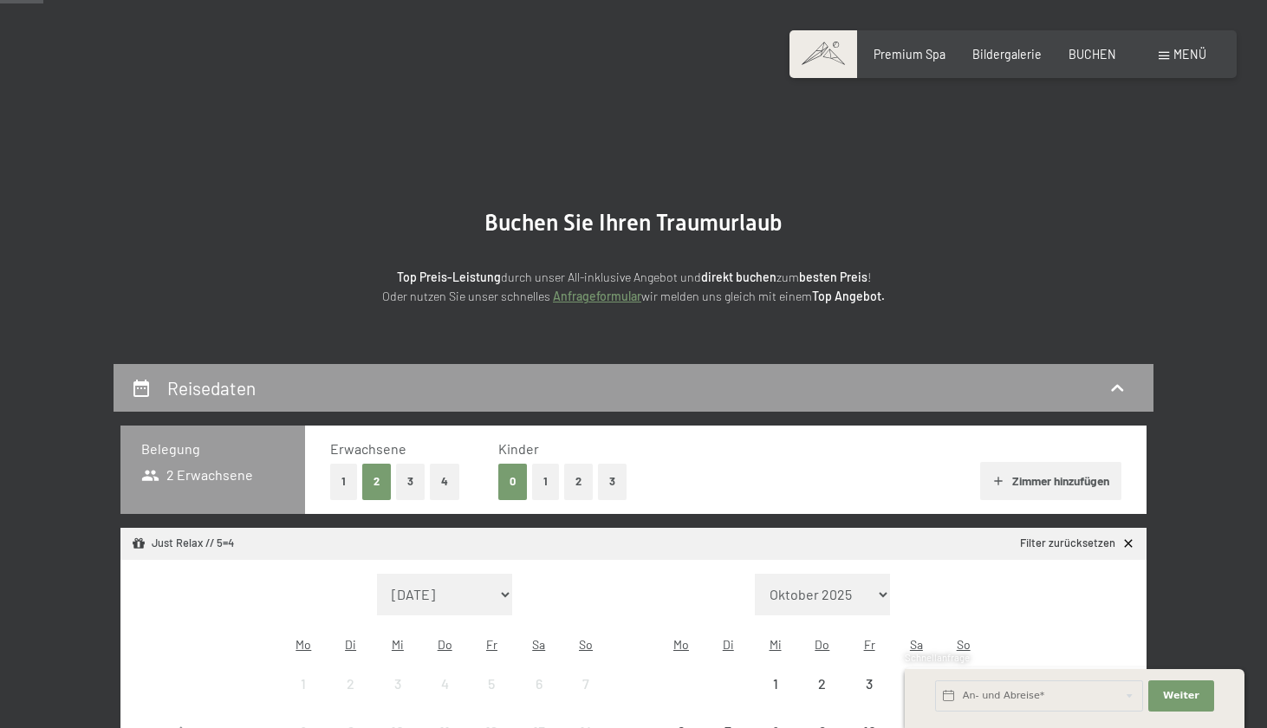
scroll to position [433, 0]
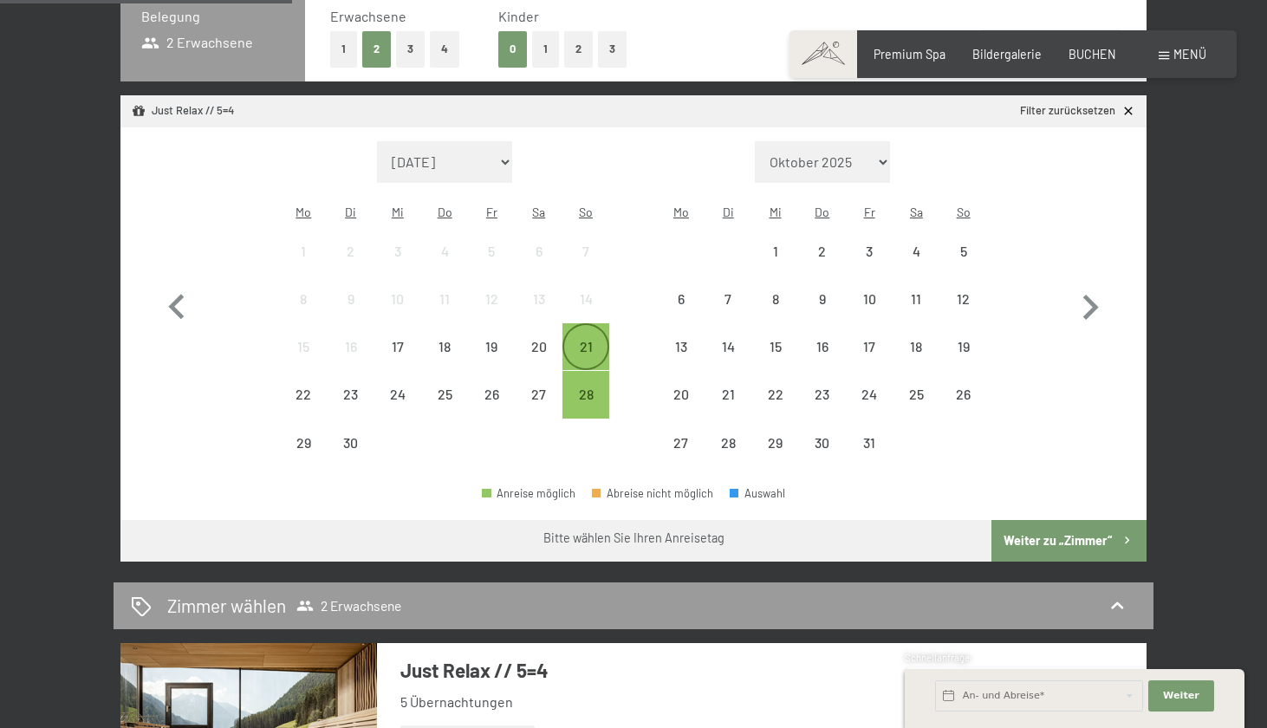
click at [583, 340] on div "21" at bounding box center [585, 361] width 43 height 43
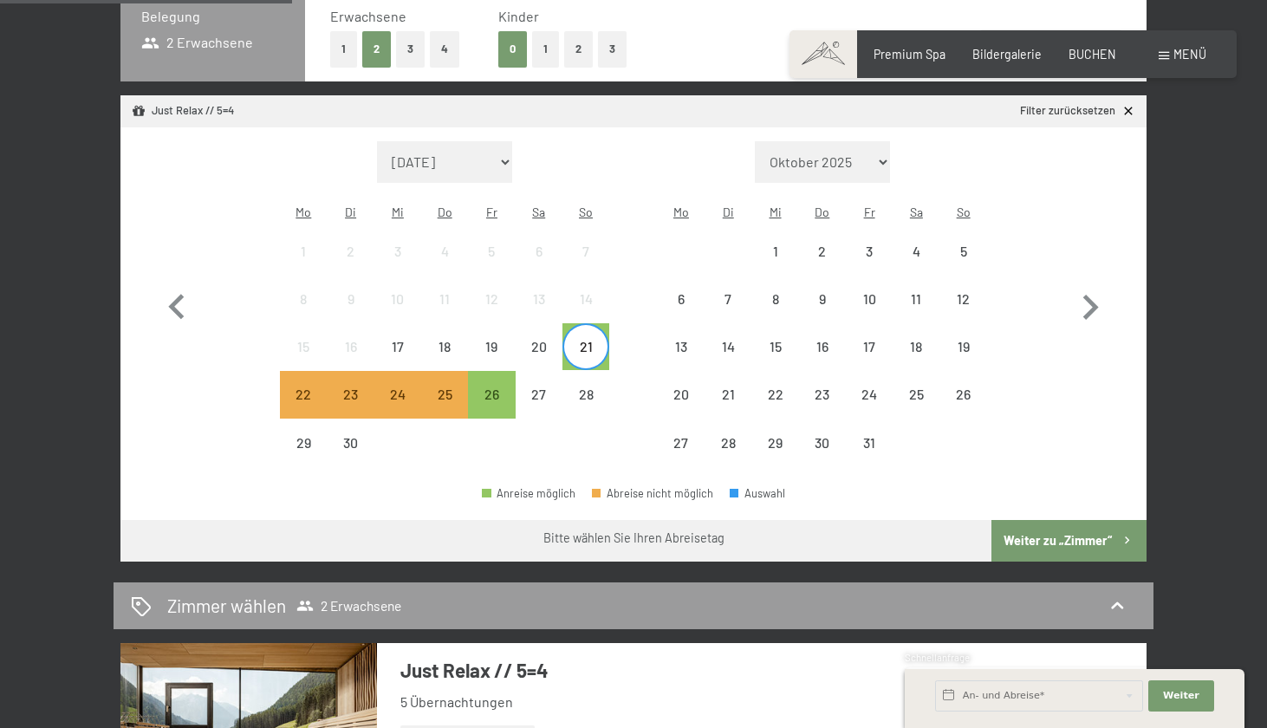
click at [1129, 293] on div "Monat/Jahr September 2025 Oktober 2025 November 2025 Dezember 2025 Januar 2026 …" at bounding box center [633, 304] width 1026 height 354
click at [1100, 293] on icon "button" at bounding box center [1090, 308] width 50 height 50
select select "[DATE]"
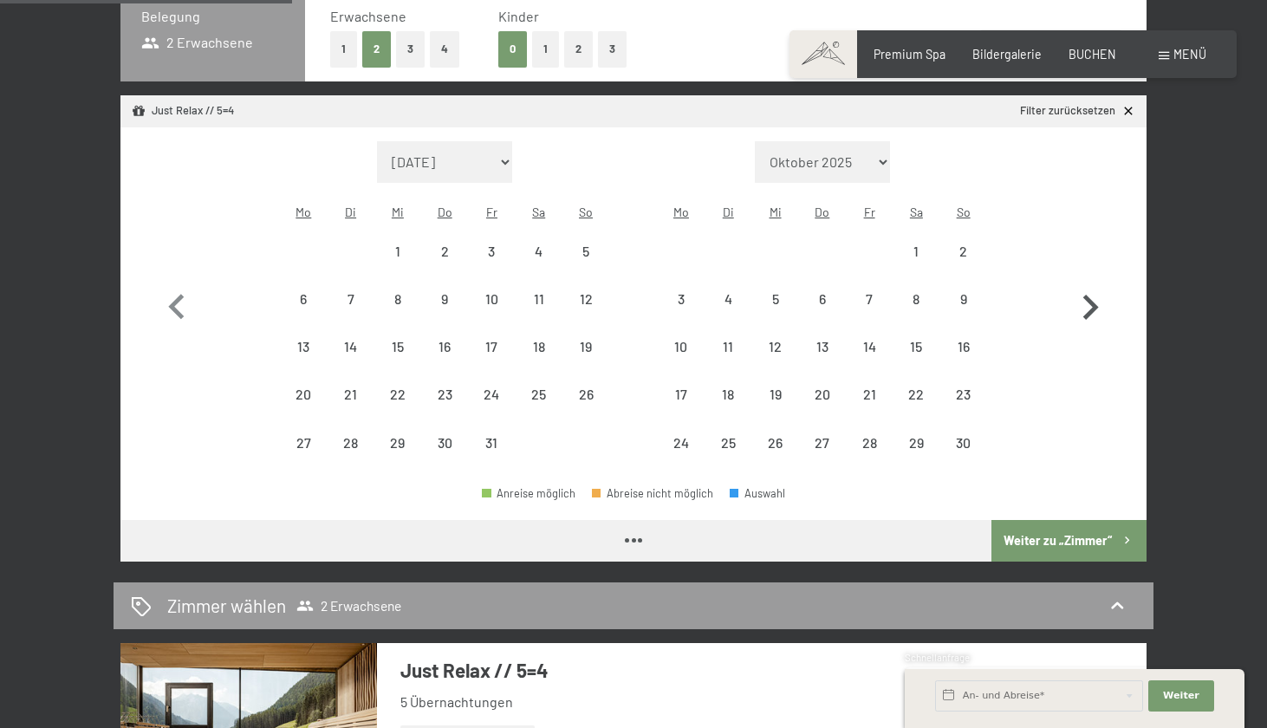
select select "[DATE]"
click at [1100, 293] on icon "button" at bounding box center [1090, 308] width 50 height 50
select select "[DATE]"
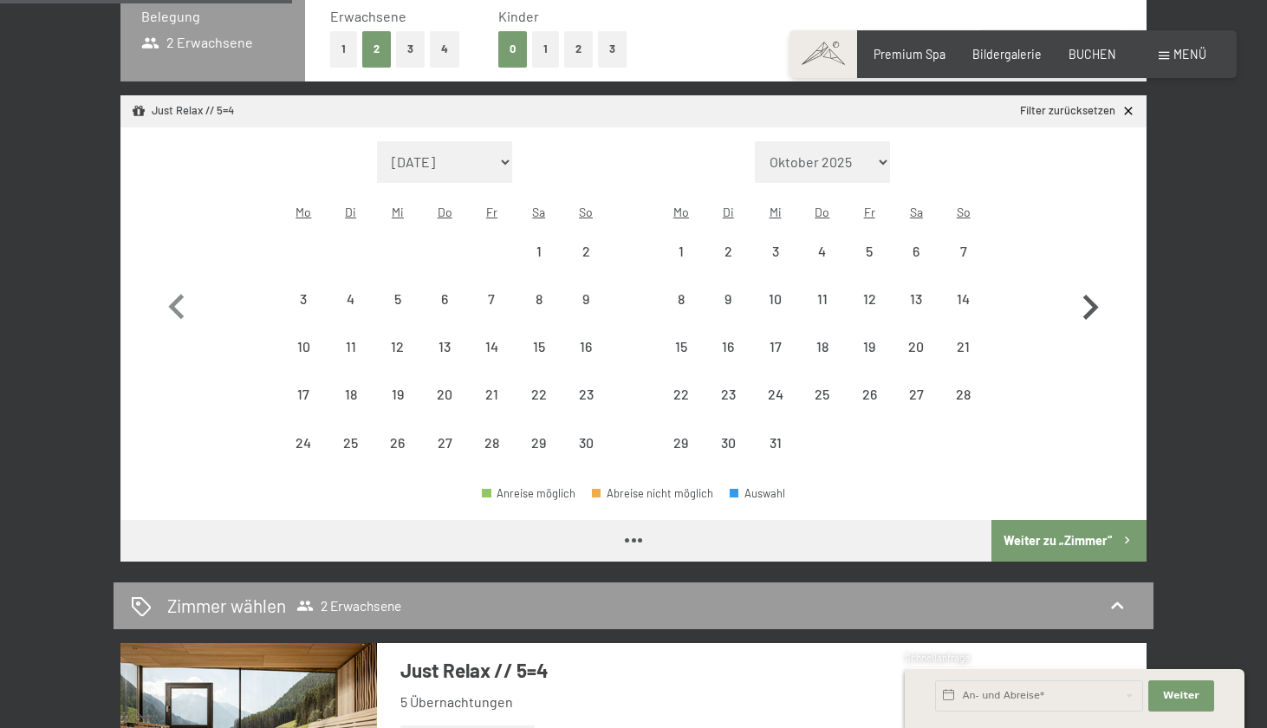
select select "[DATE]"
click at [953, 340] on div "21" at bounding box center [963, 361] width 43 height 43
select select "[DATE]"
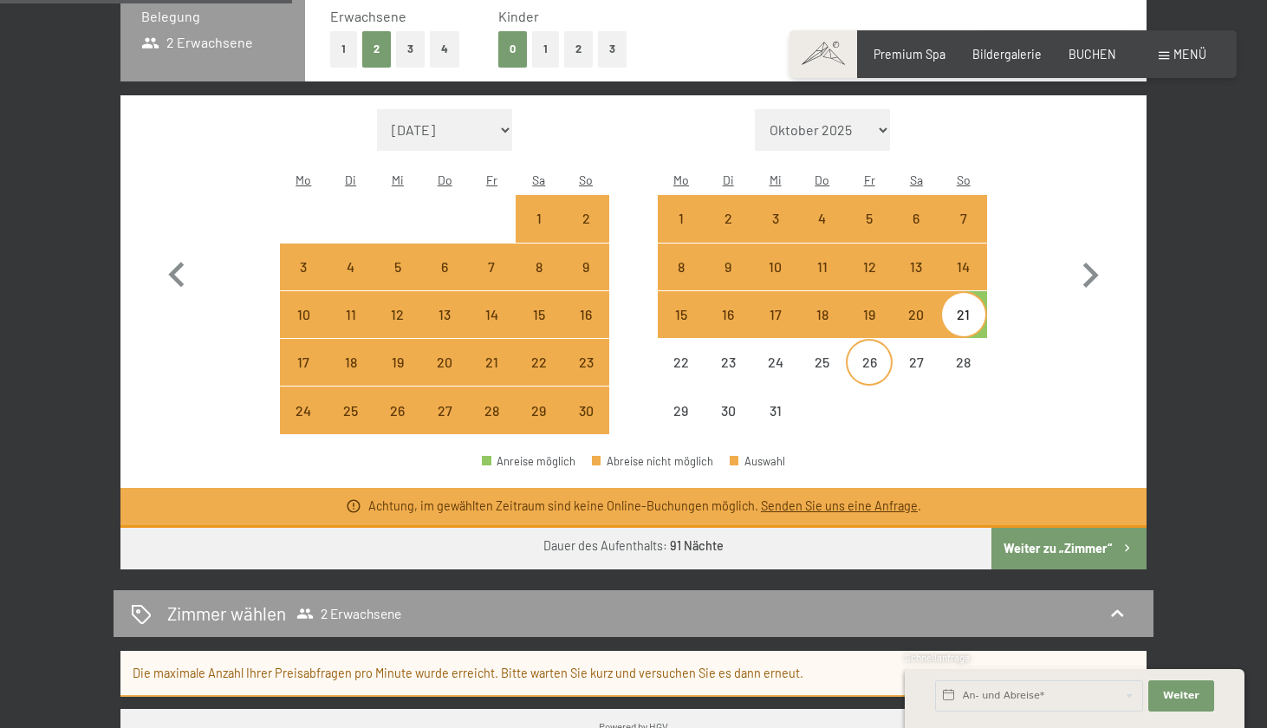
click at [887, 355] on div "26" at bounding box center [869, 376] width 43 height 43
select select "[DATE]"
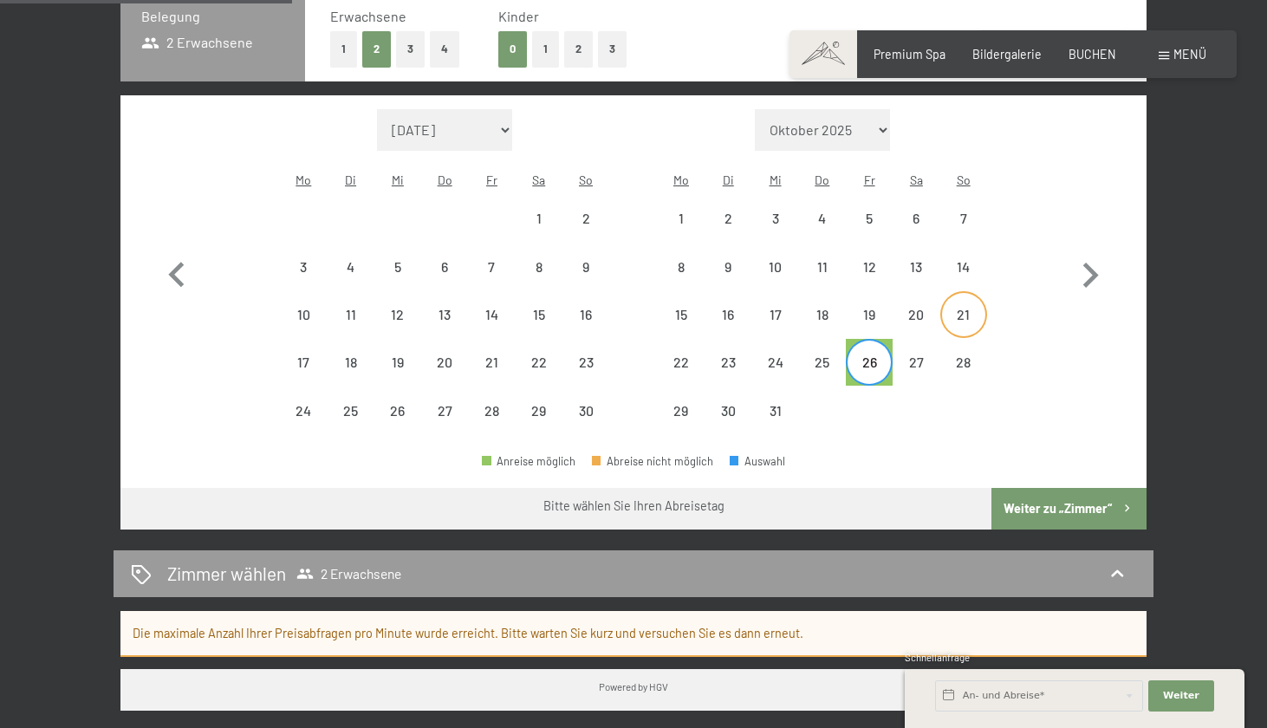
click at [954, 308] on div "21" at bounding box center [963, 329] width 43 height 43
select select "[DATE]"
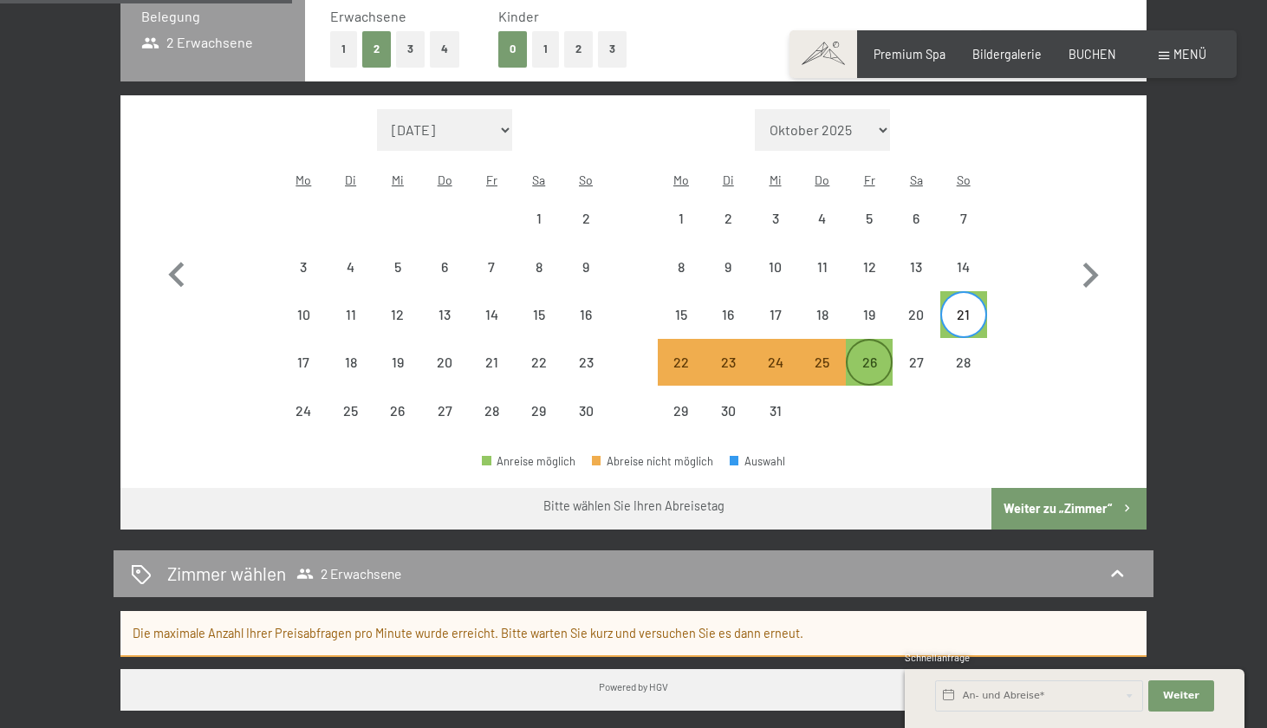
click at [863, 355] on div "26" at bounding box center [869, 376] width 43 height 43
select select "[DATE]"
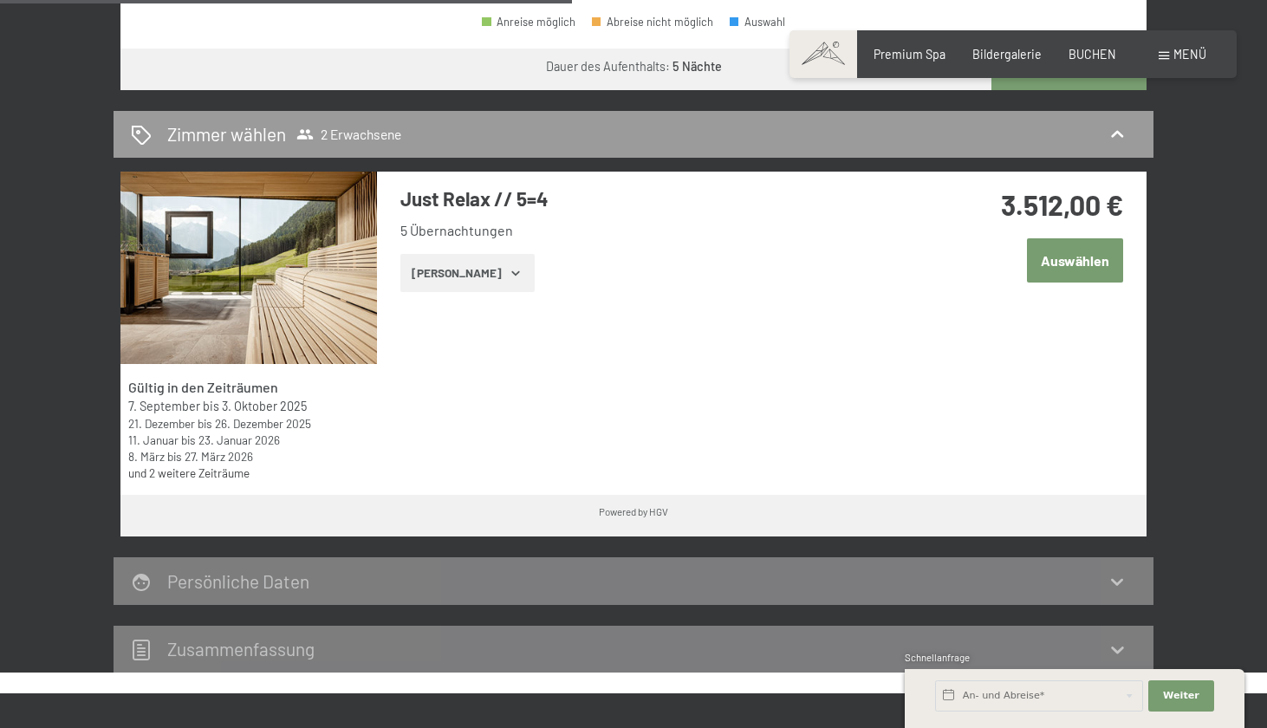
scroll to position [882, 0]
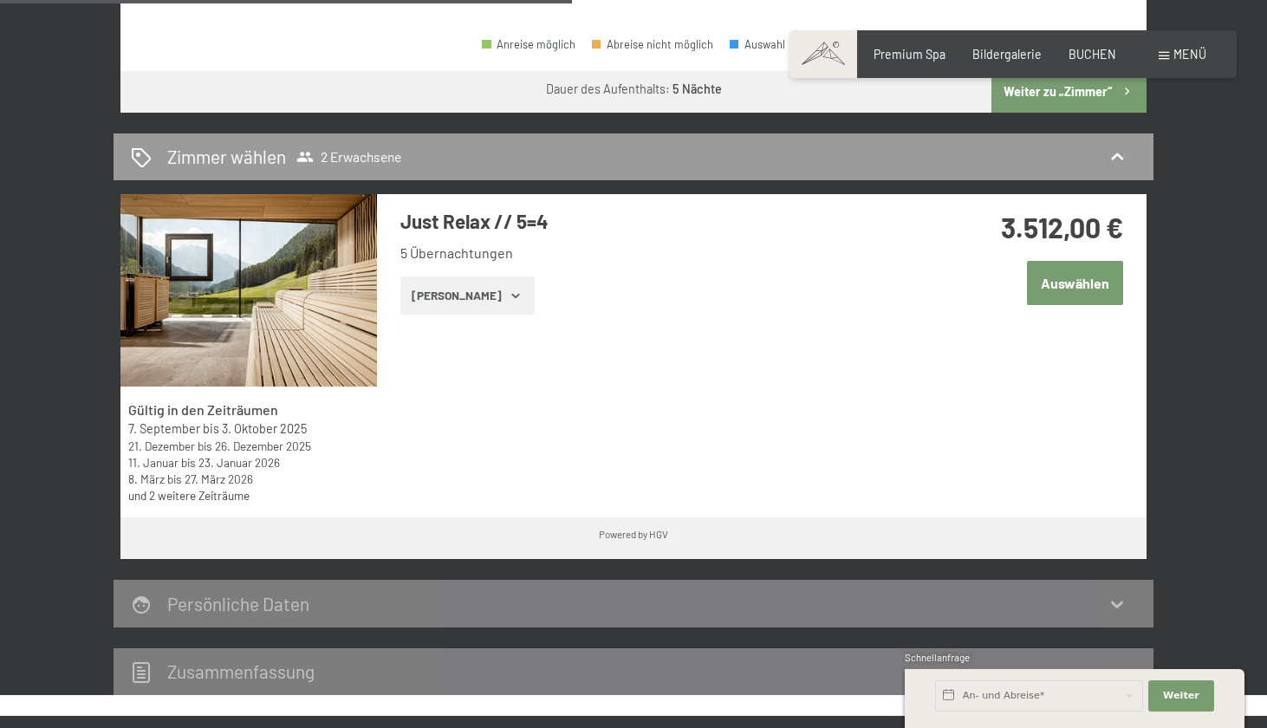
click at [489, 277] on button "Zeige Zimmer" at bounding box center [468, 296] width 134 height 38
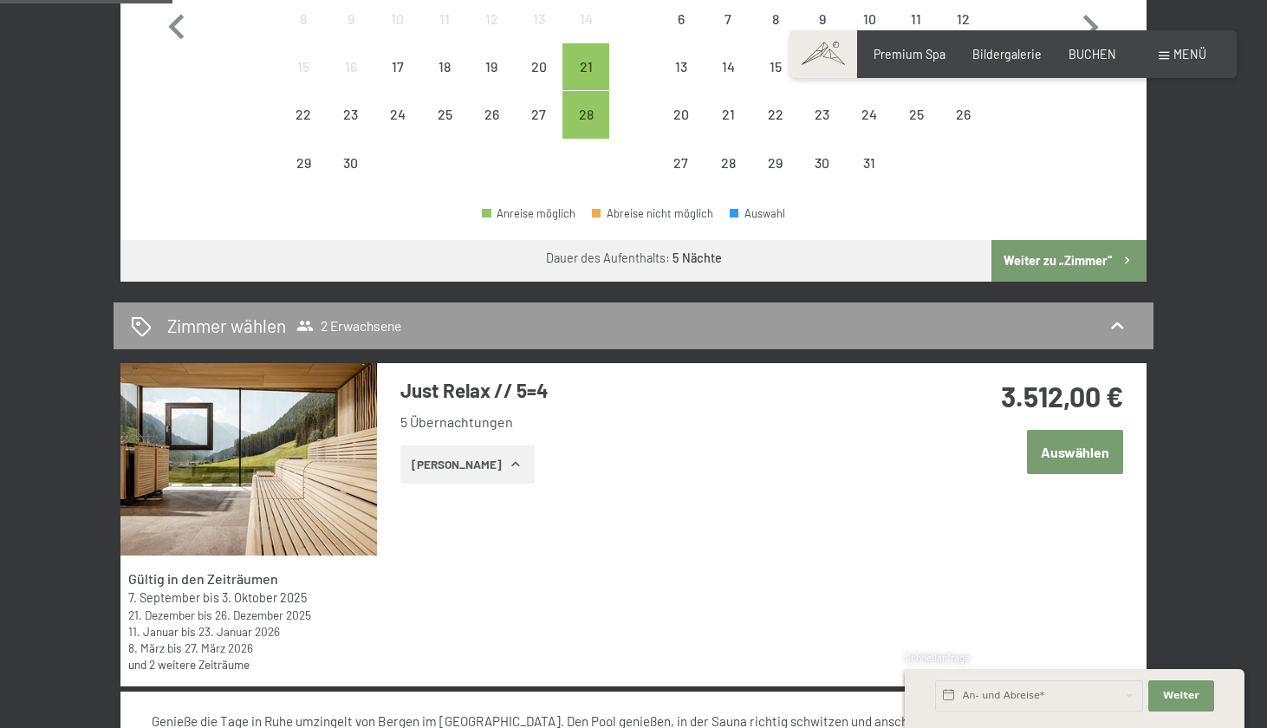
scroll to position [713, 0]
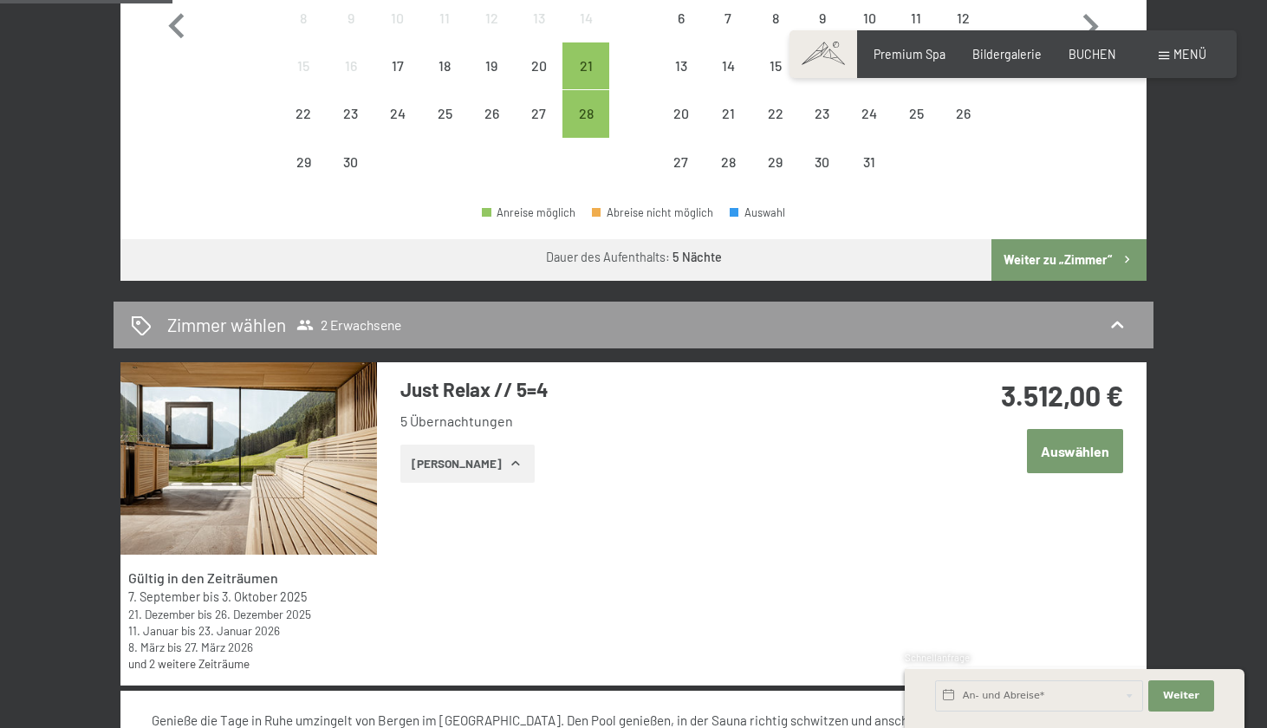
click at [1079, 434] on button "Auswählen" at bounding box center [1075, 451] width 96 height 44
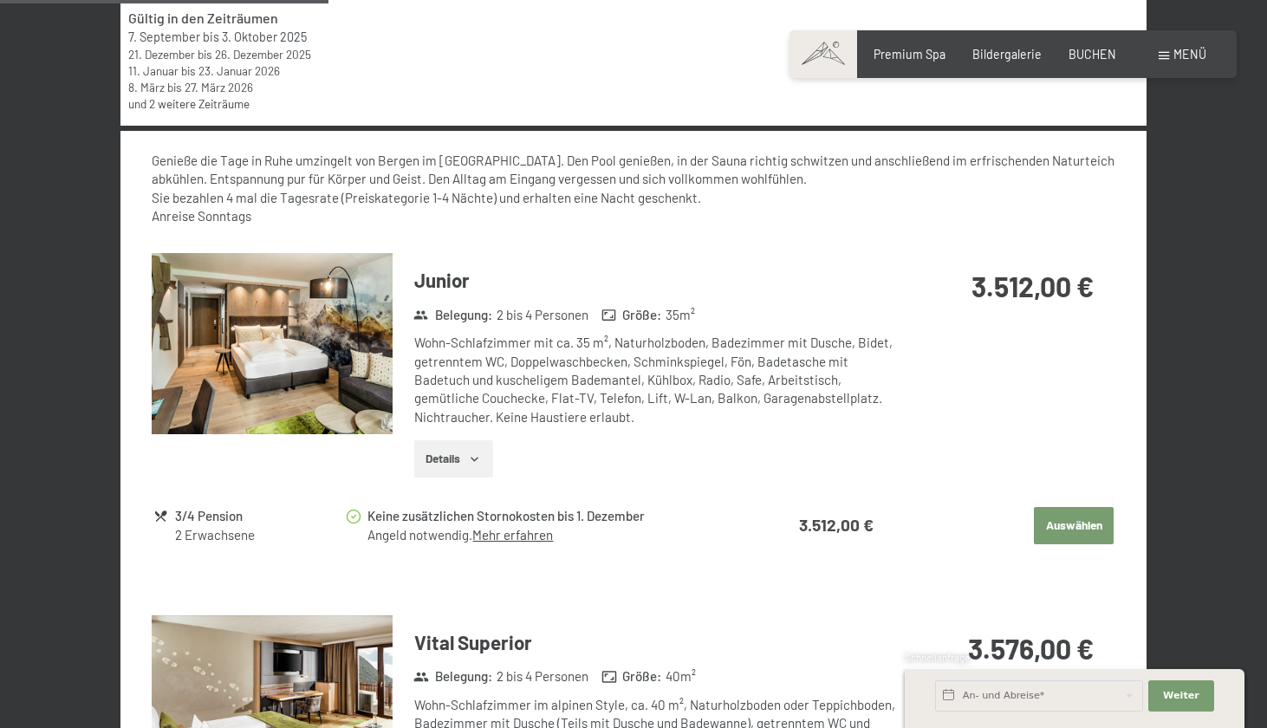
scroll to position [1371, 0]
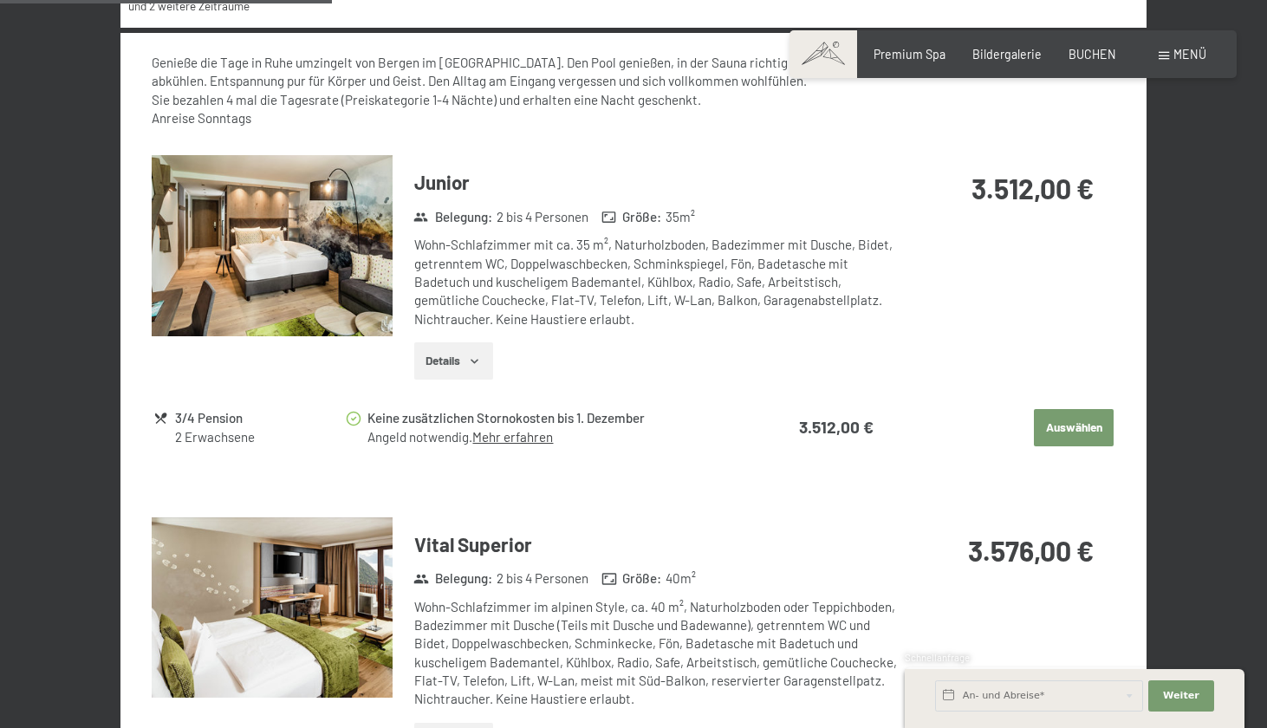
click at [1072, 412] on button "Auswählen" at bounding box center [1074, 428] width 80 height 38
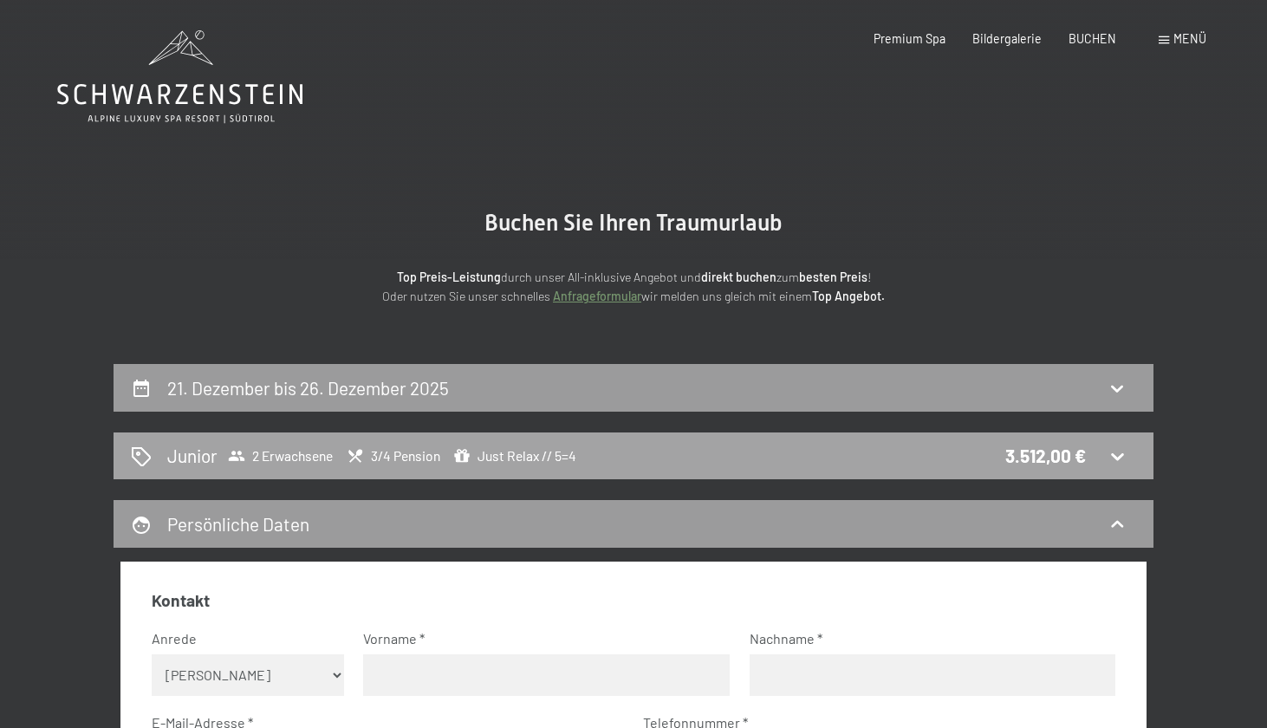
scroll to position [0, 0]
click at [1118, 460] on icon at bounding box center [1117, 456] width 21 height 21
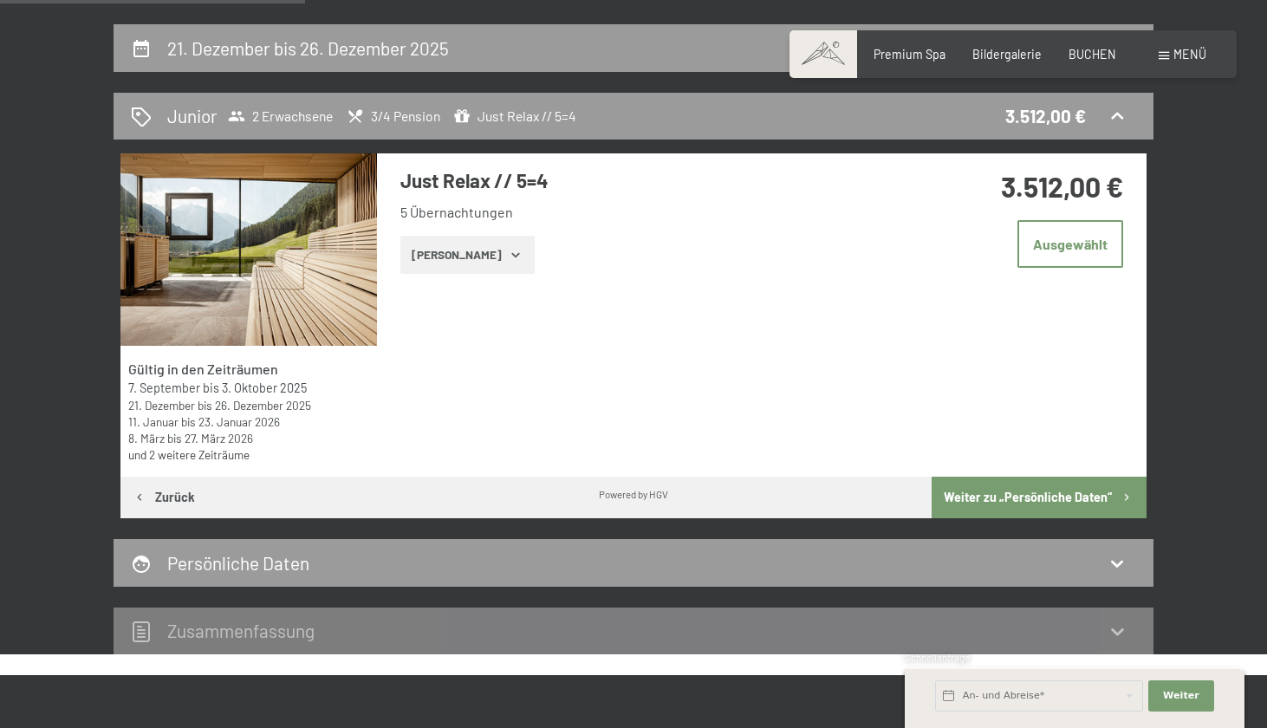
scroll to position [330, 0]
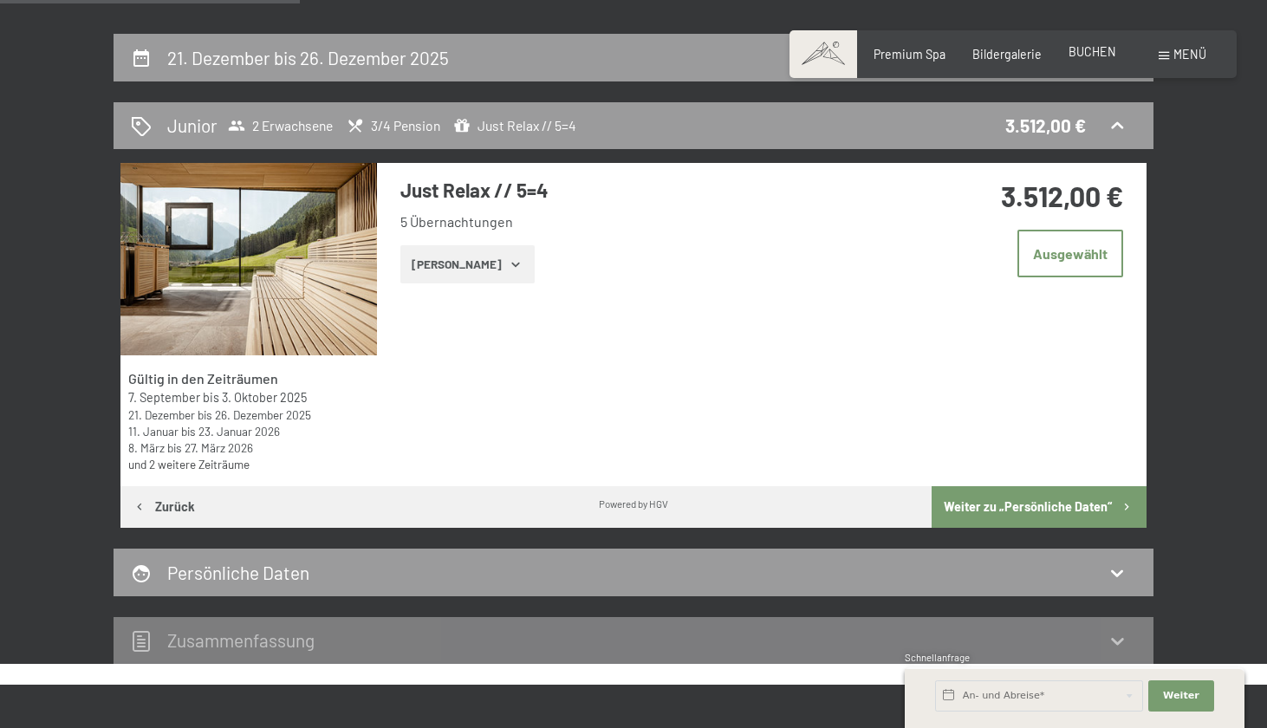
click at [1104, 56] on span "BUCHEN" at bounding box center [1093, 51] width 48 height 15
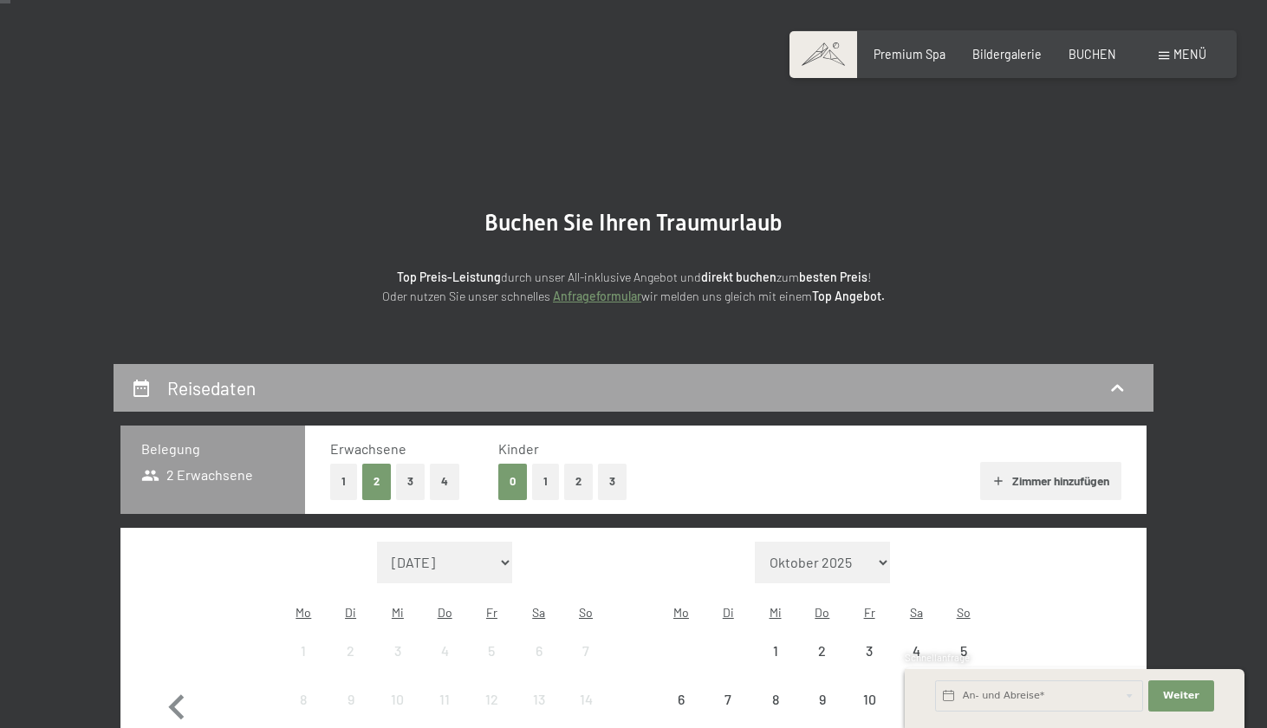
scroll to position [252, 0]
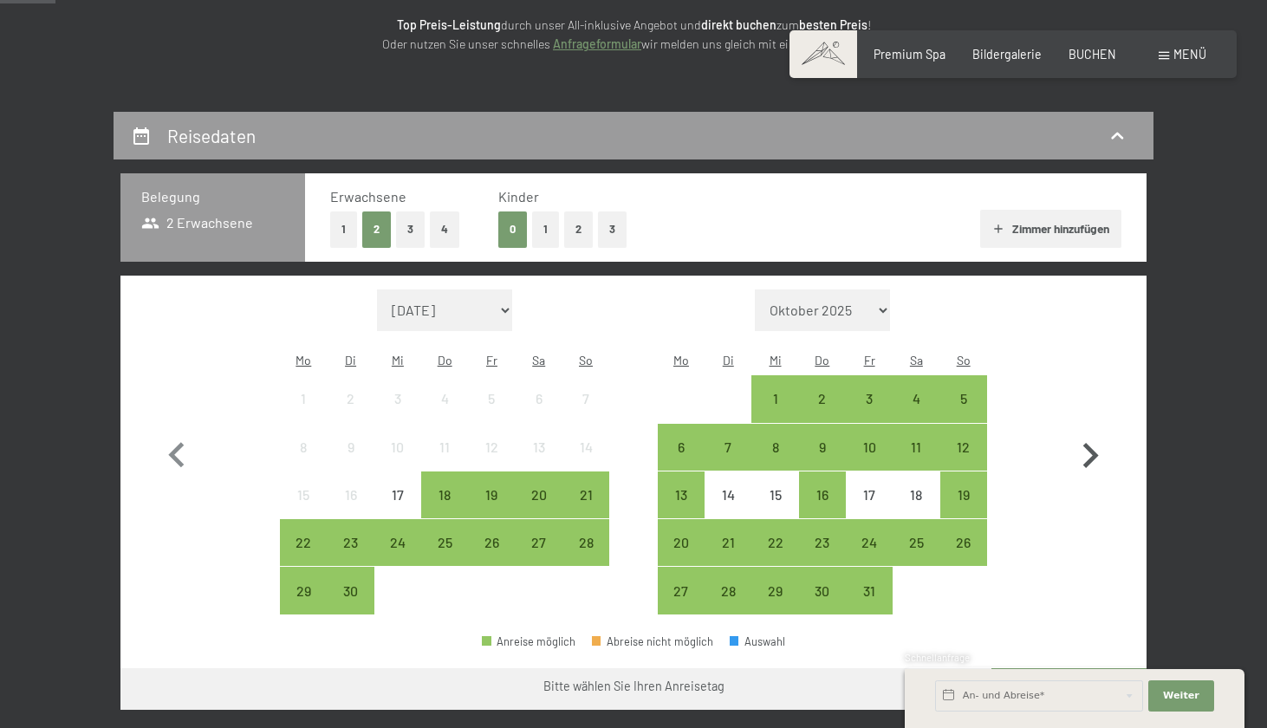
click at [1093, 443] on icon "button" at bounding box center [1092, 455] width 16 height 25
select select "[DATE]"
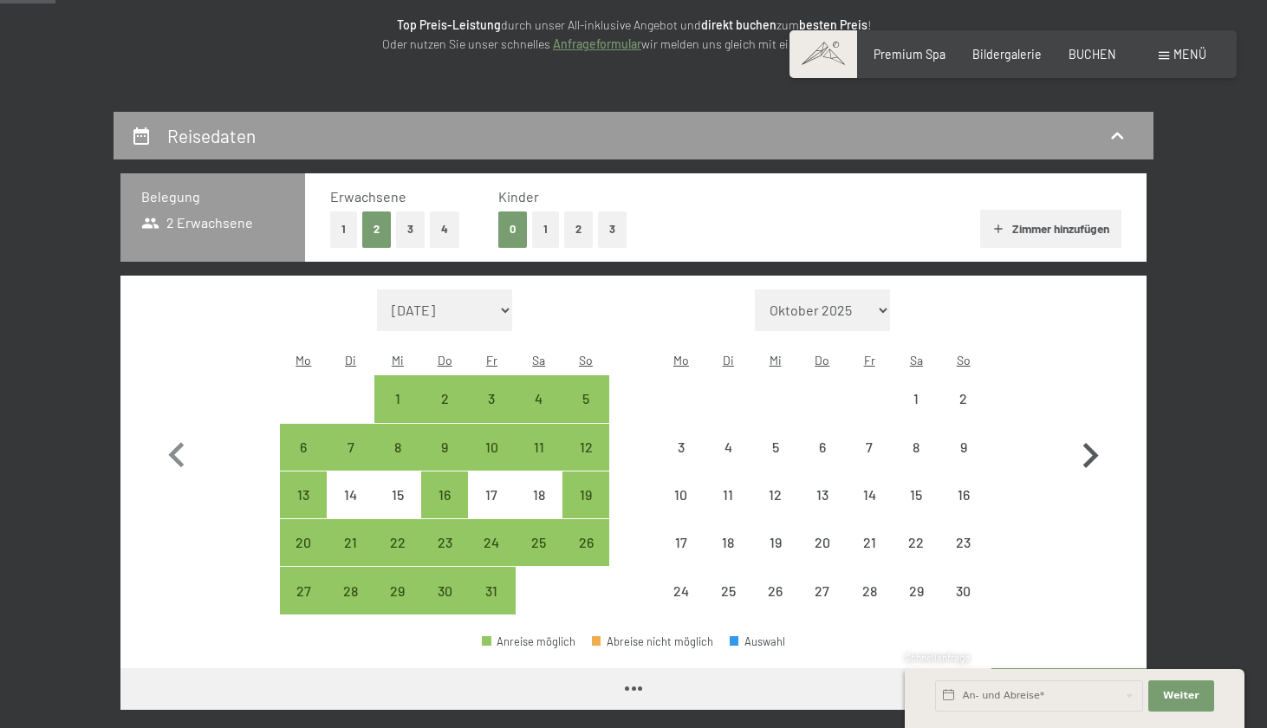
click at [1093, 443] on icon "button" at bounding box center [1092, 455] width 16 height 25
select select "[DATE]"
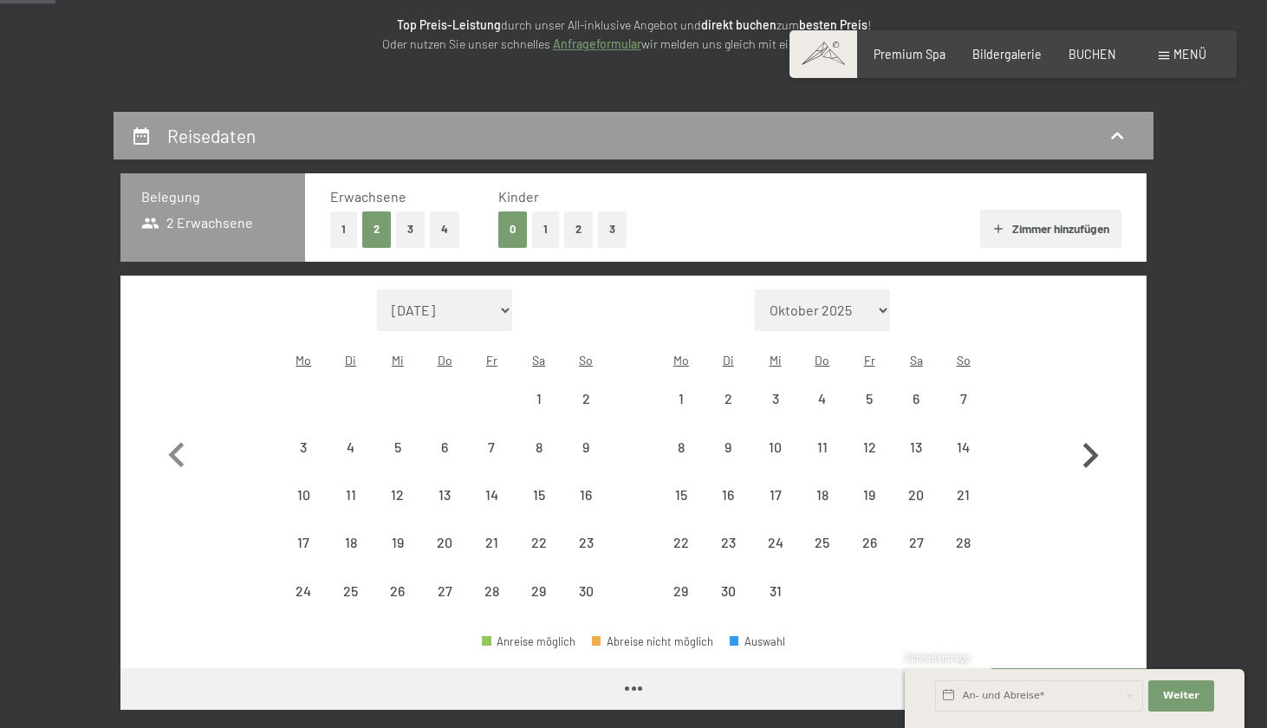
click at [1093, 443] on icon "button" at bounding box center [1092, 455] width 16 height 25
select select "2025-12-01"
select select "2026-01-01"
select select "2025-12-01"
select select "[DATE]"
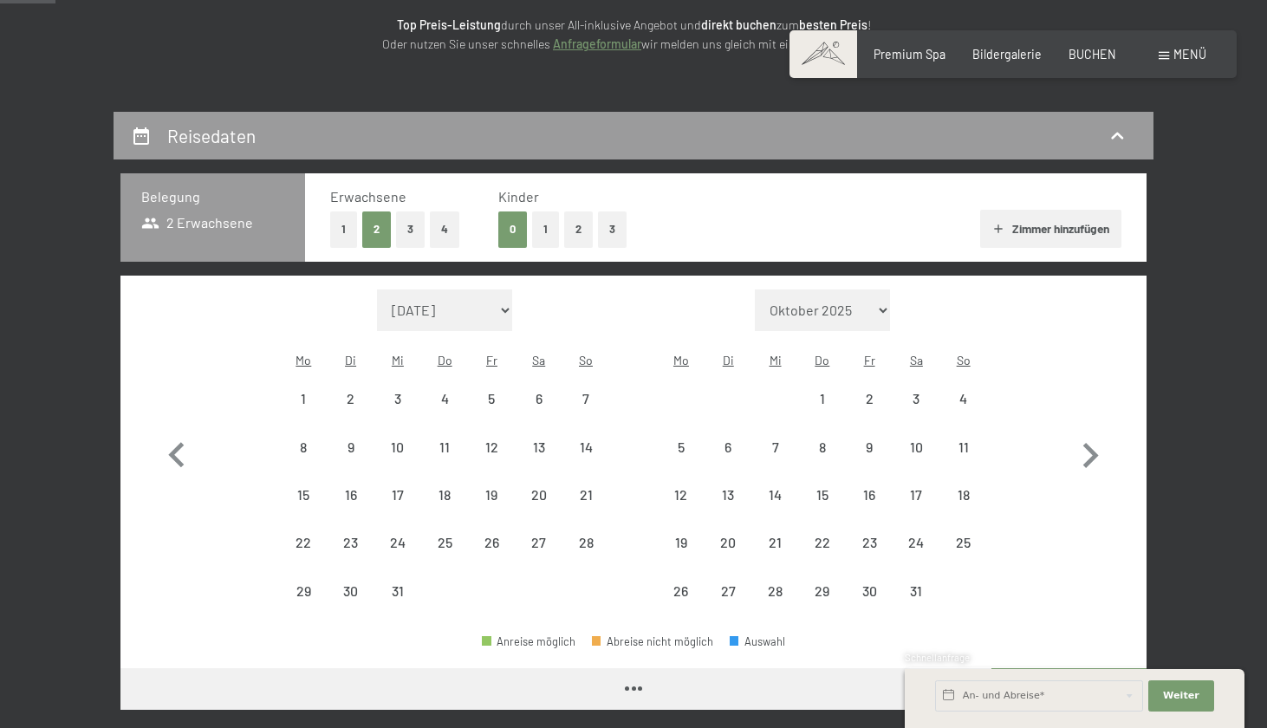
select select "[DATE]"
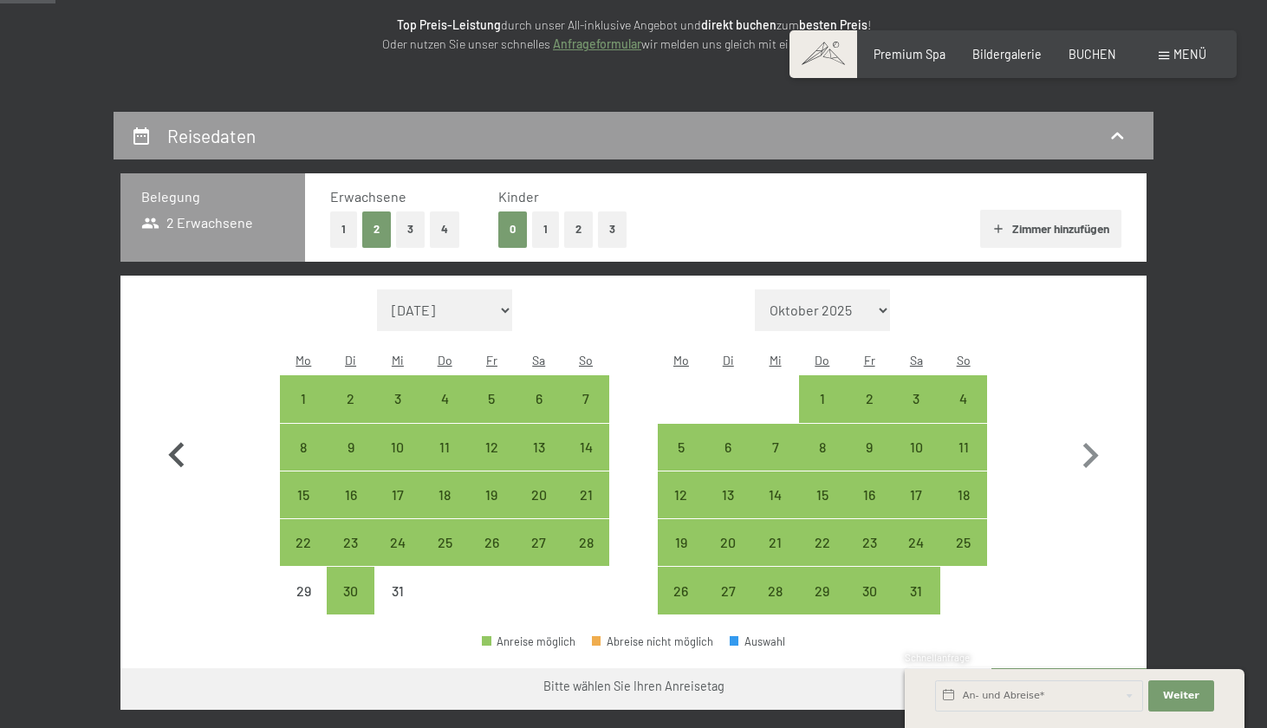
click at [173, 442] on icon "button" at bounding box center [176, 454] width 16 height 25
select select "[DATE]"
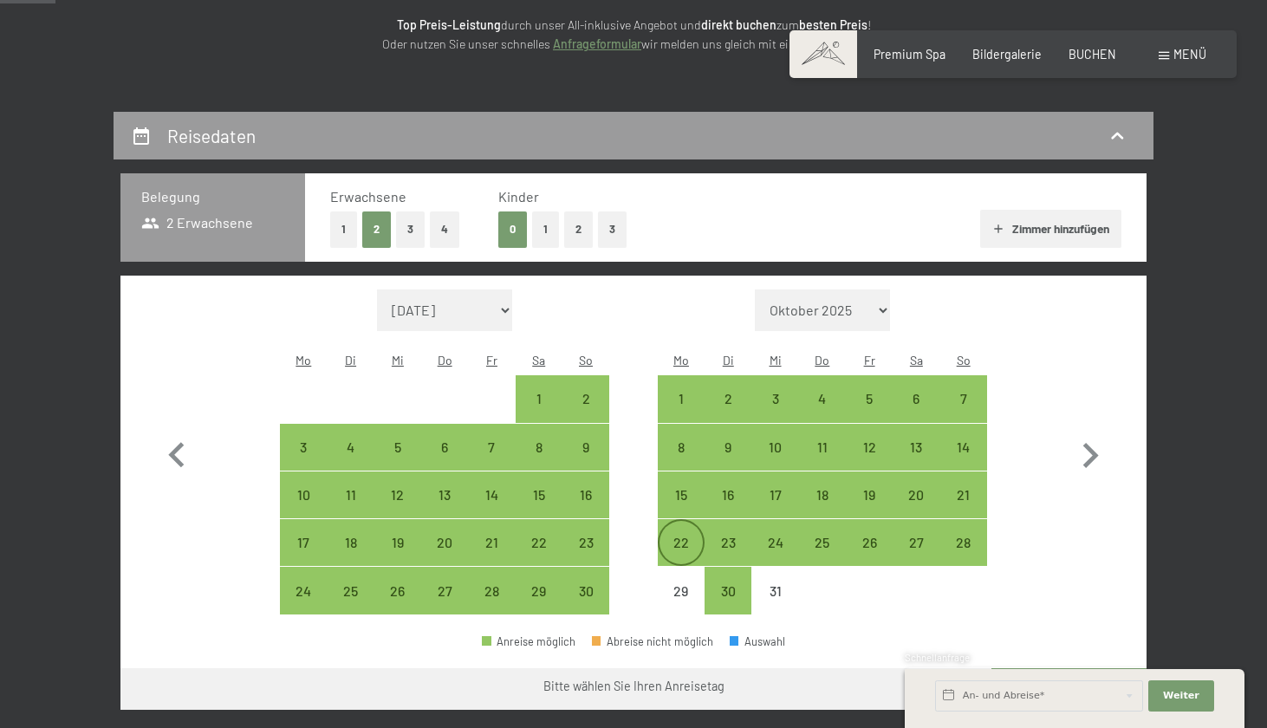
click at [676, 536] on div "22" at bounding box center [681, 557] width 43 height 43
select select "[DATE]"
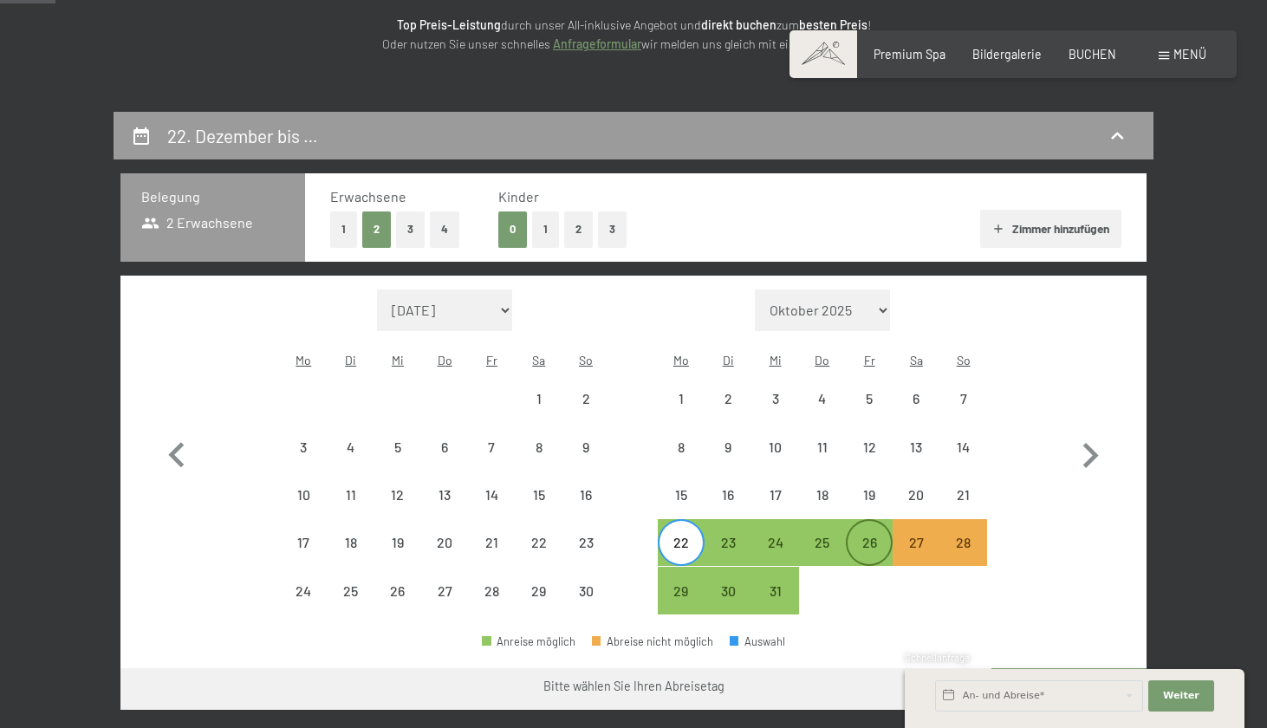
click at [874, 536] on div "26" at bounding box center [869, 557] width 43 height 43
select select "[DATE]"
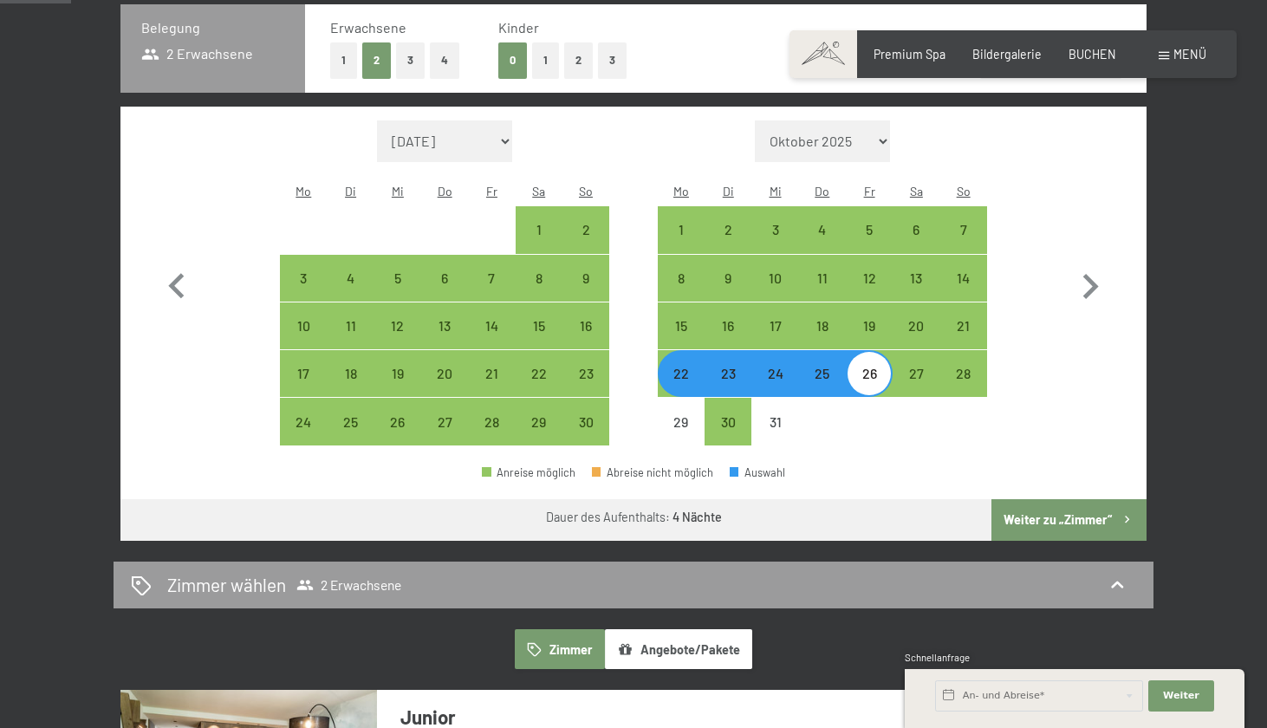
click at [1043, 499] on button "Weiter zu „Zimmer“" at bounding box center [1069, 520] width 155 height 42
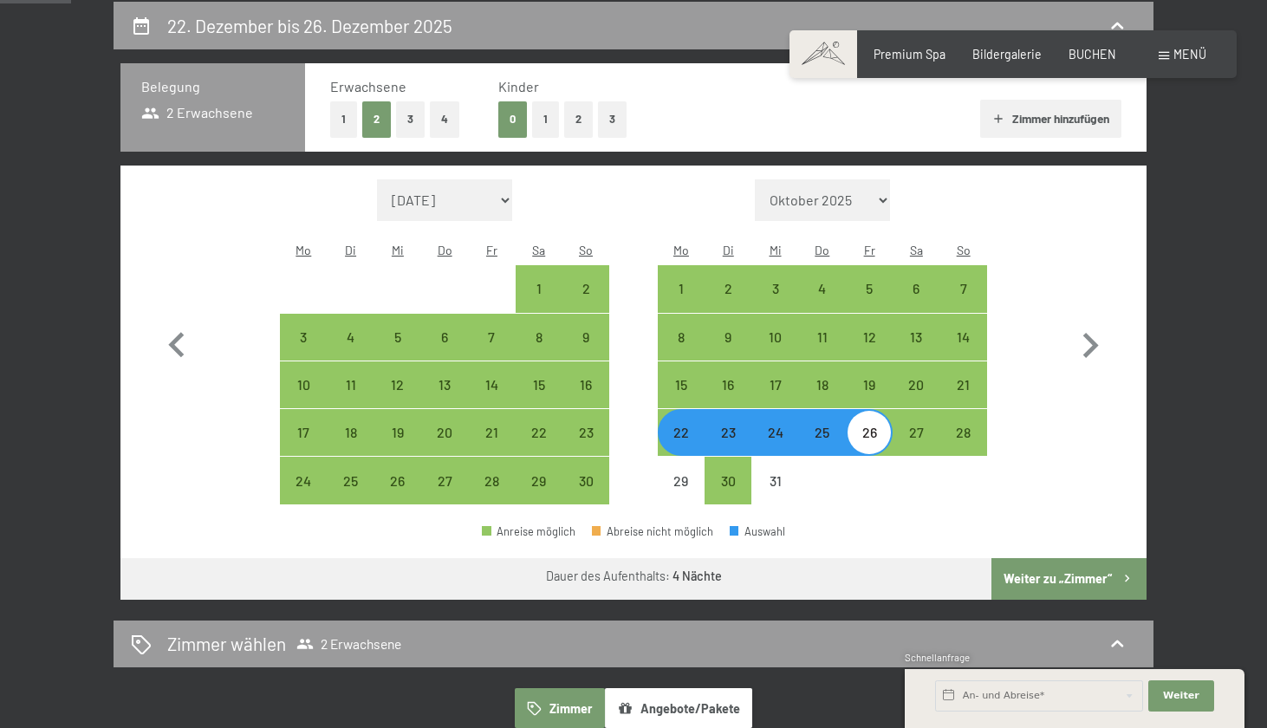
select select "[DATE]"
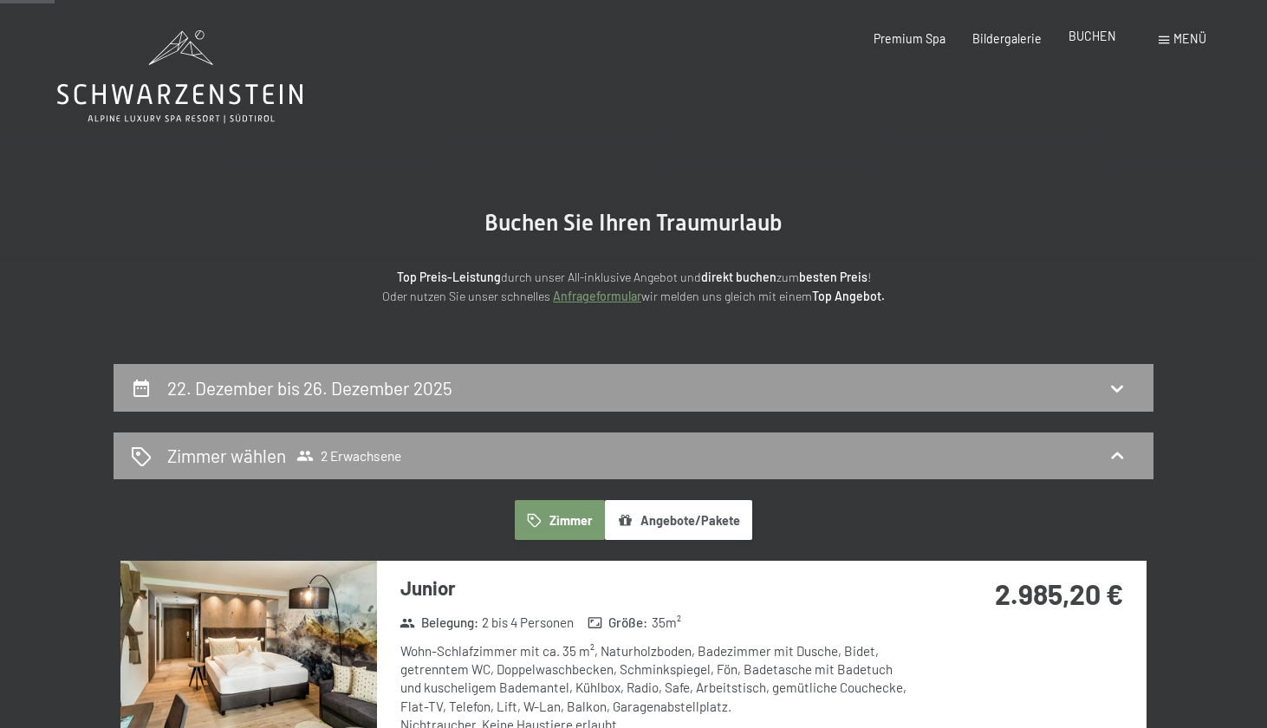
scroll to position [0, 0]
click at [1101, 38] on span "BUCHEN" at bounding box center [1093, 36] width 48 height 15
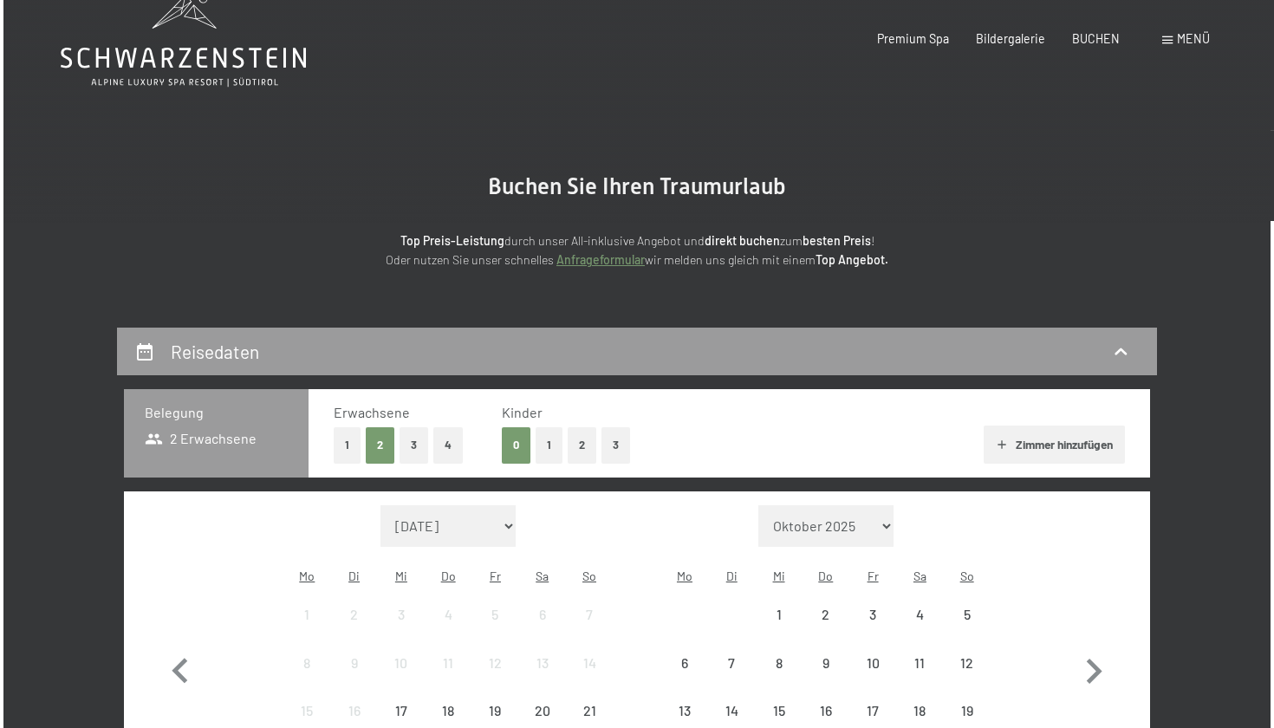
scroll to position [38, 0]
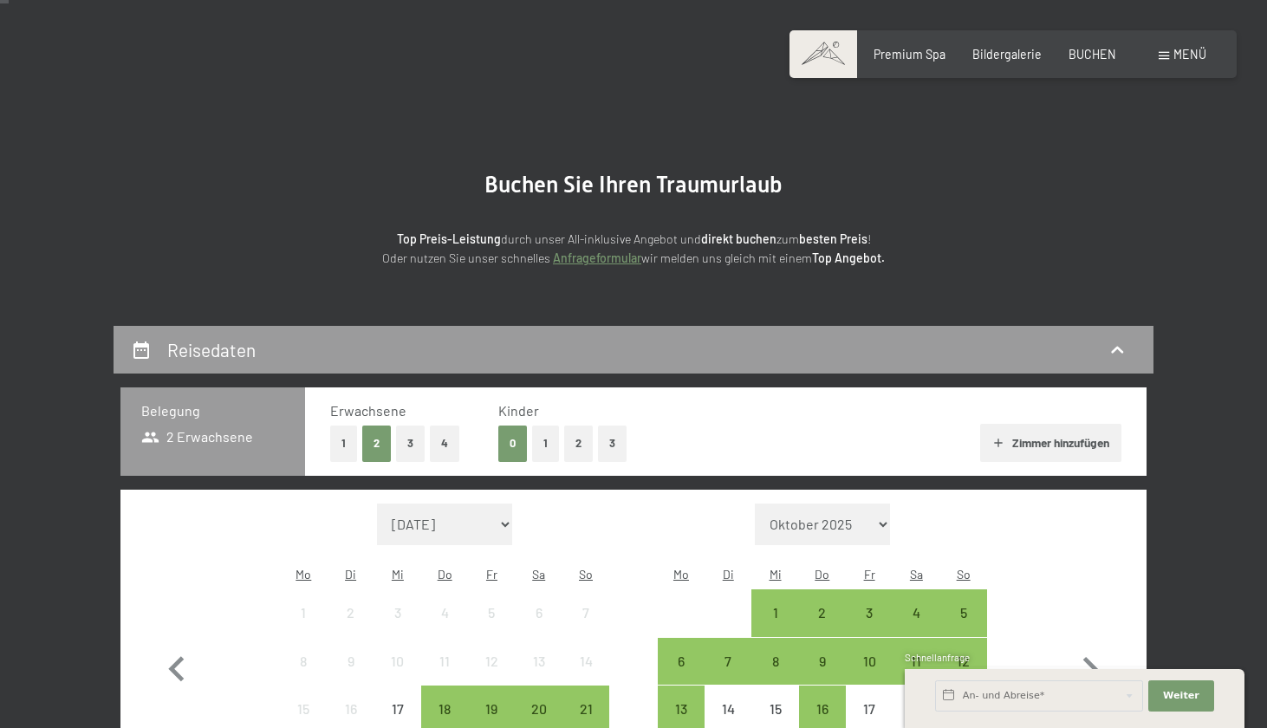
click at [1169, 48] on div "Menü" at bounding box center [1183, 54] width 48 height 17
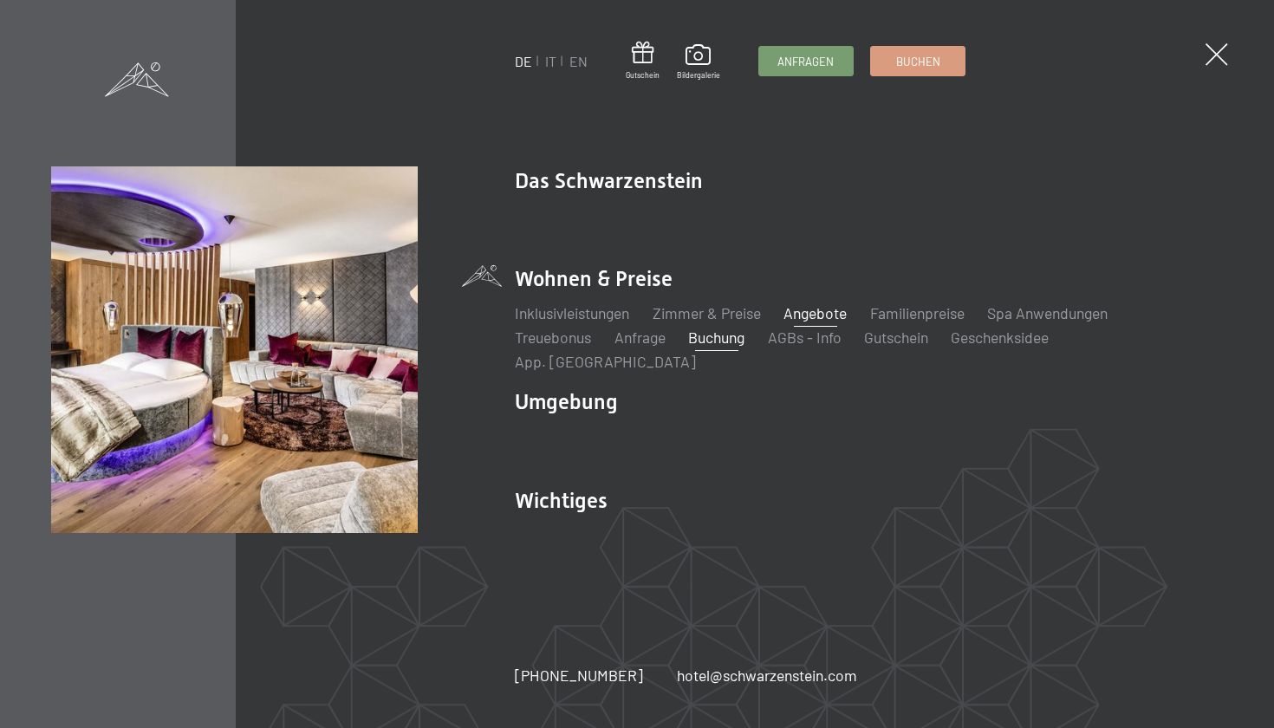
click at [789, 330] on ul "Inklusivleistungen Zimmer & Preise Liste Angebote Liste Familienpreise Spa Anwe…" at bounding box center [869, 338] width 708 height 70
click at [792, 322] on link "Angebote" at bounding box center [815, 312] width 63 height 19
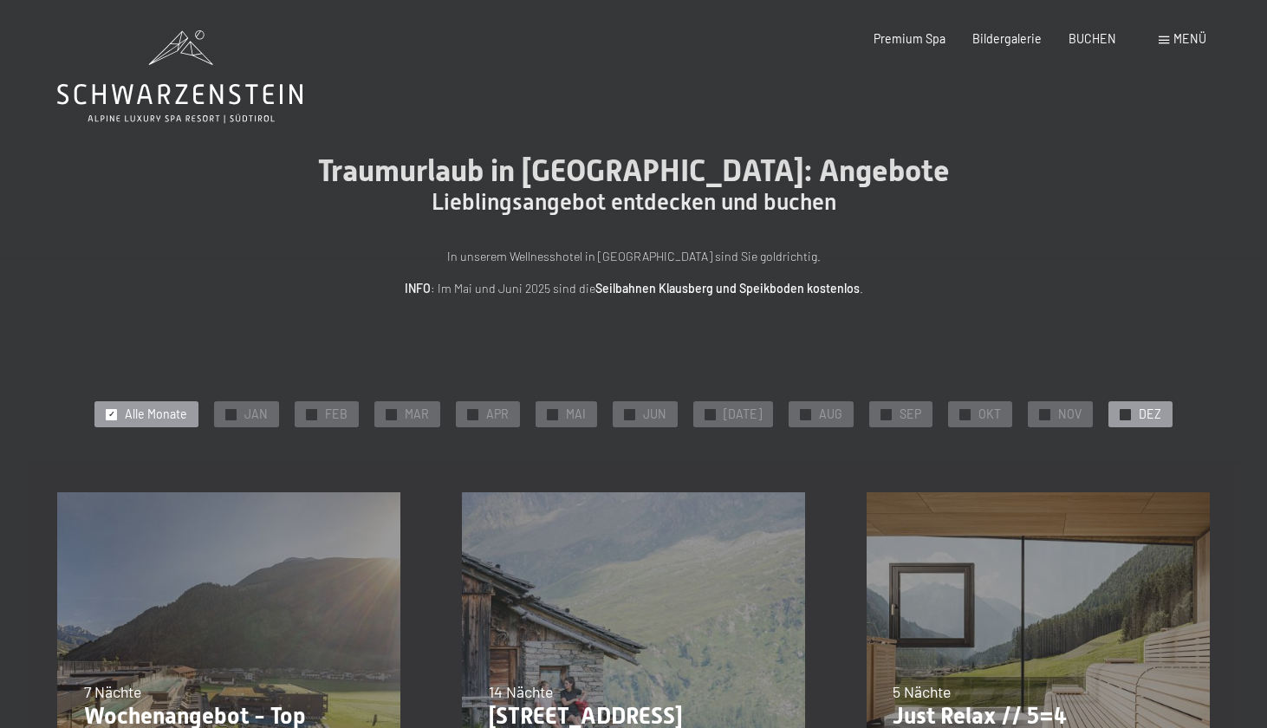
click at [1109, 414] on div "✓ DEZ" at bounding box center [1141, 414] width 64 height 26
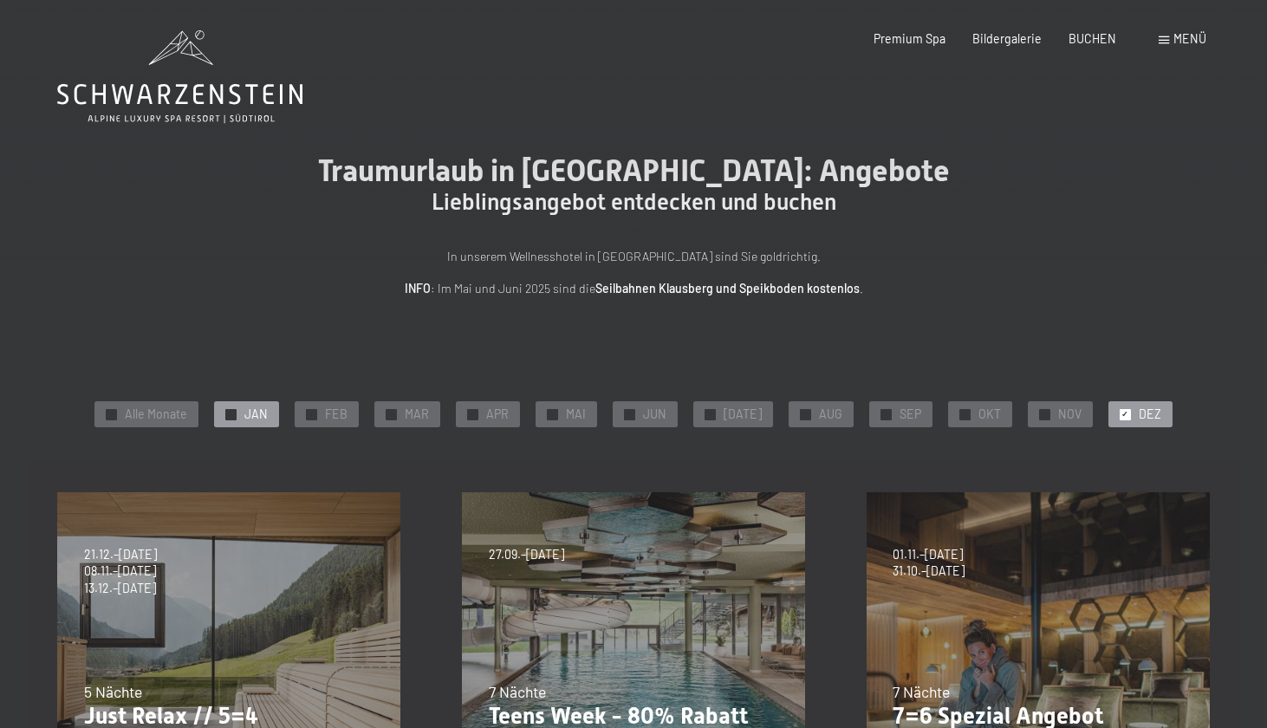
click at [237, 409] on div at bounding box center [230, 414] width 11 height 11
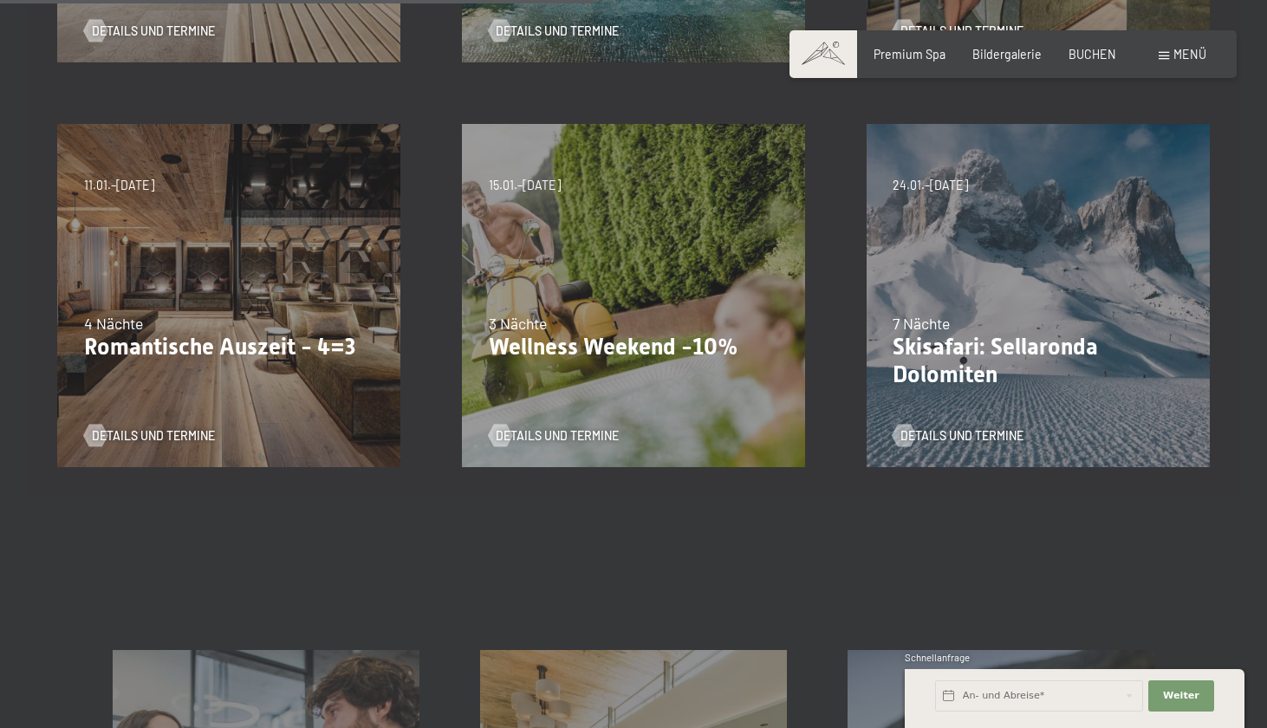
scroll to position [781, 0]
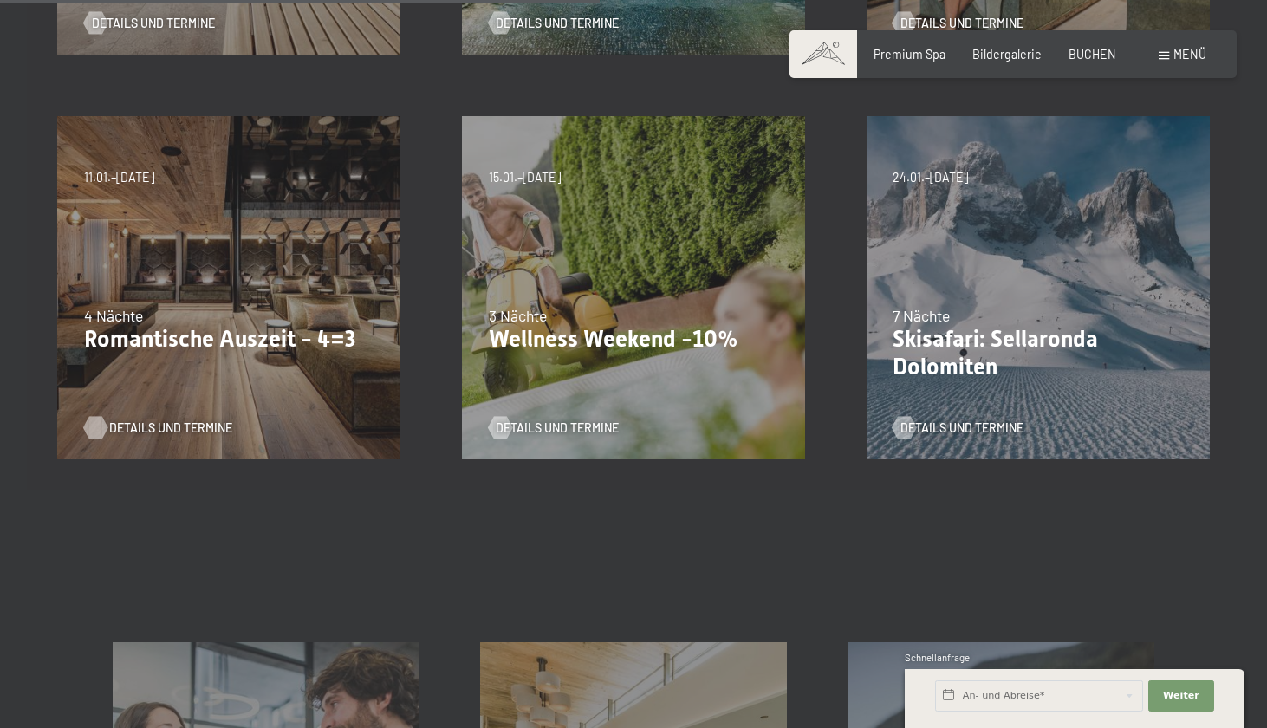
click at [166, 429] on span "Details und Termine" at bounding box center [170, 428] width 123 height 17
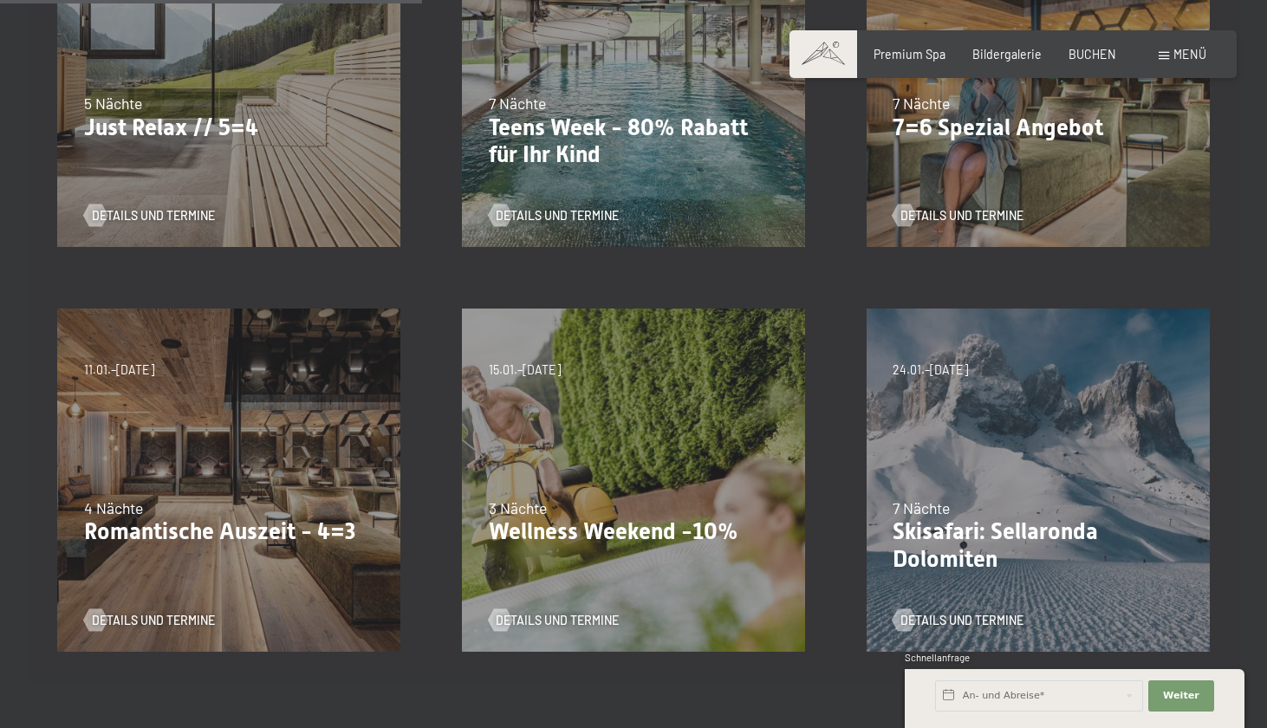
scroll to position [576, 0]
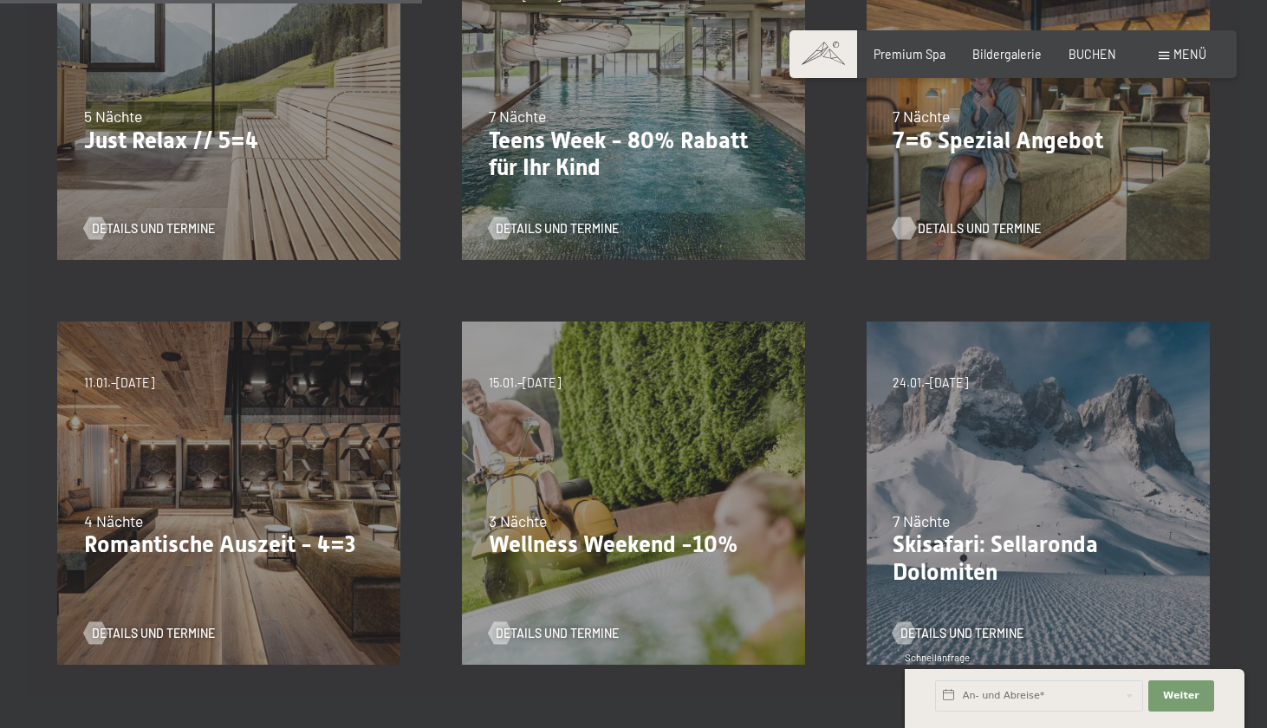
click at [1019, 222] on span "Details und Termine" at bounding box center [979, 228] width 123 height 17
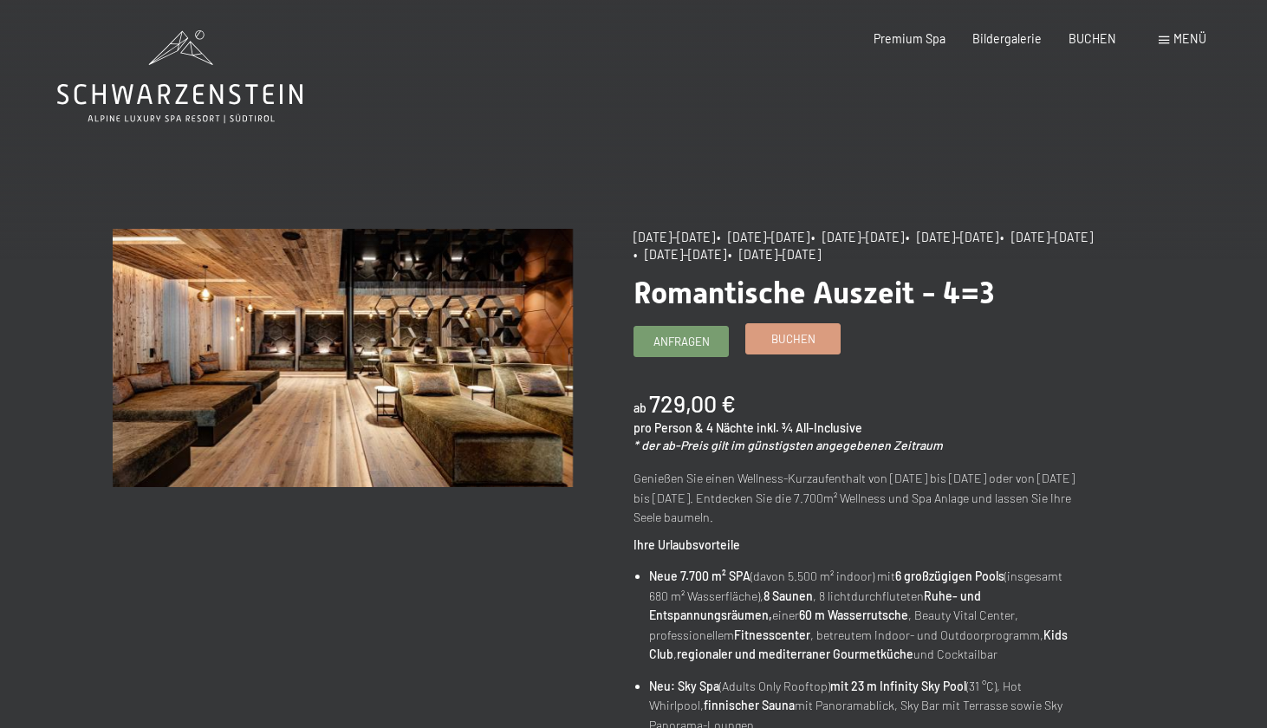
click at [822, 341] on link "Buchen" at bounding box center [793, 338] width 94 height 29
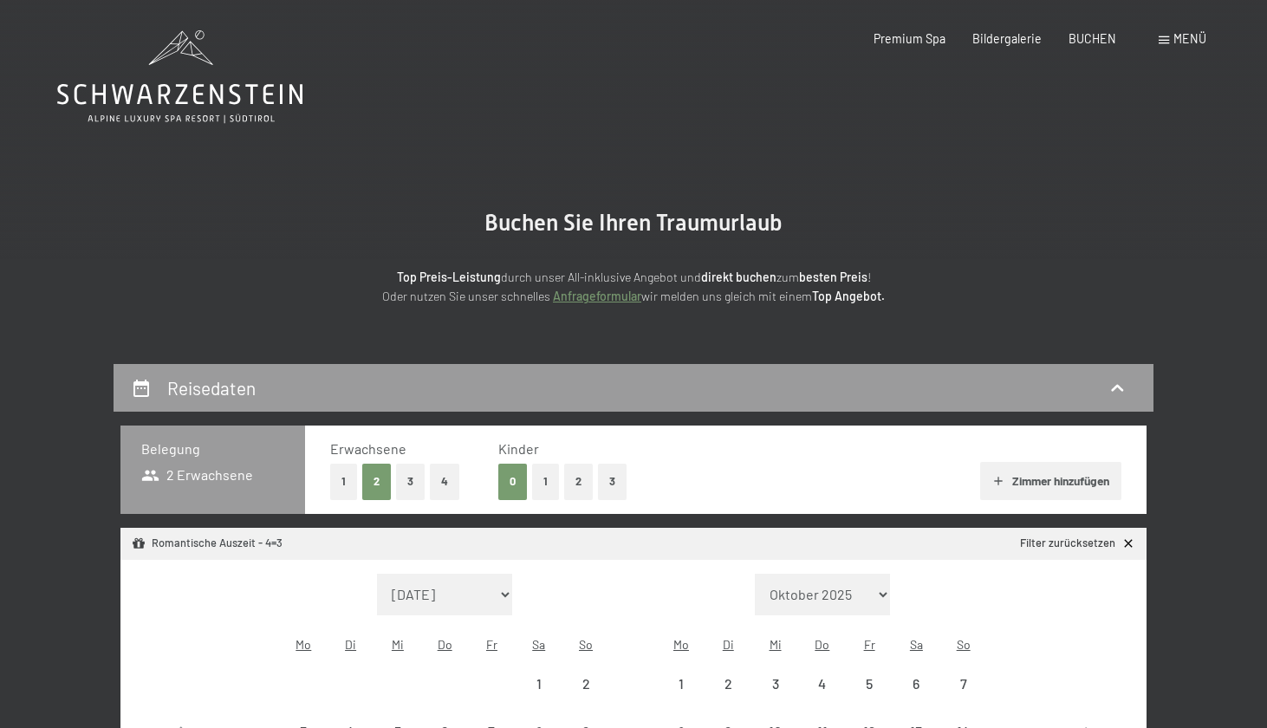
select select "[DATE]"
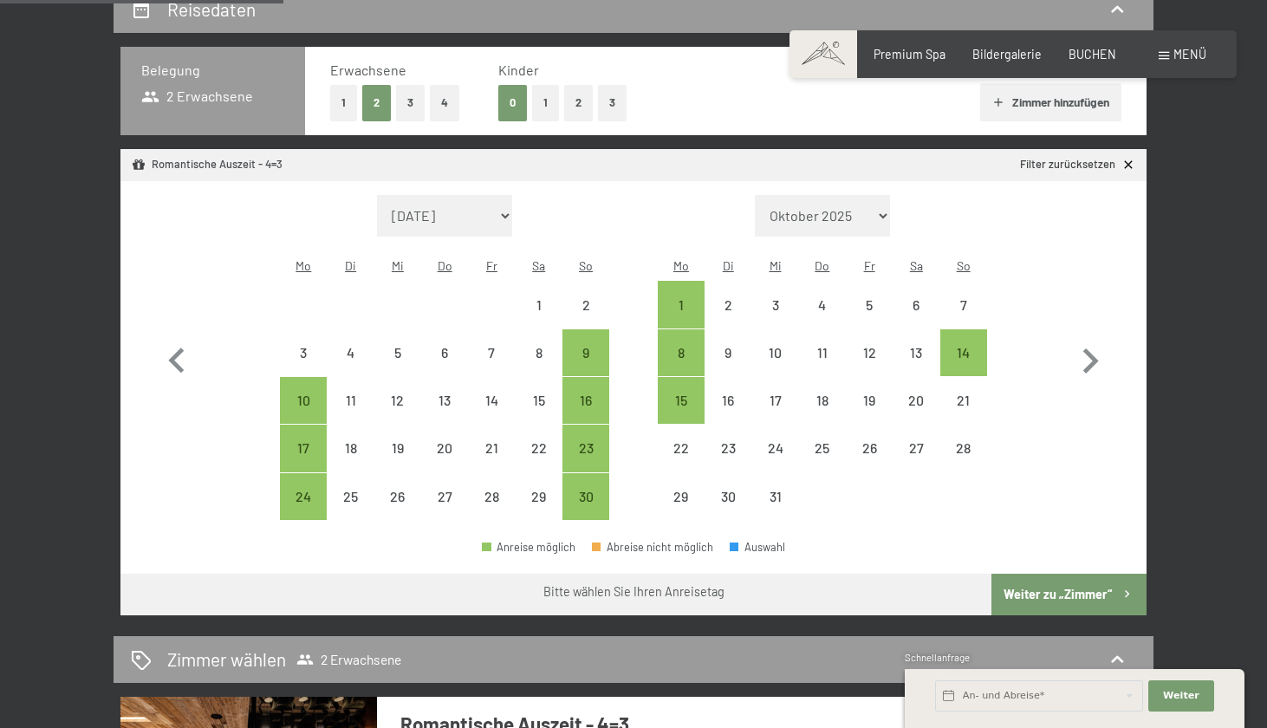
scroll to position [436, 0]
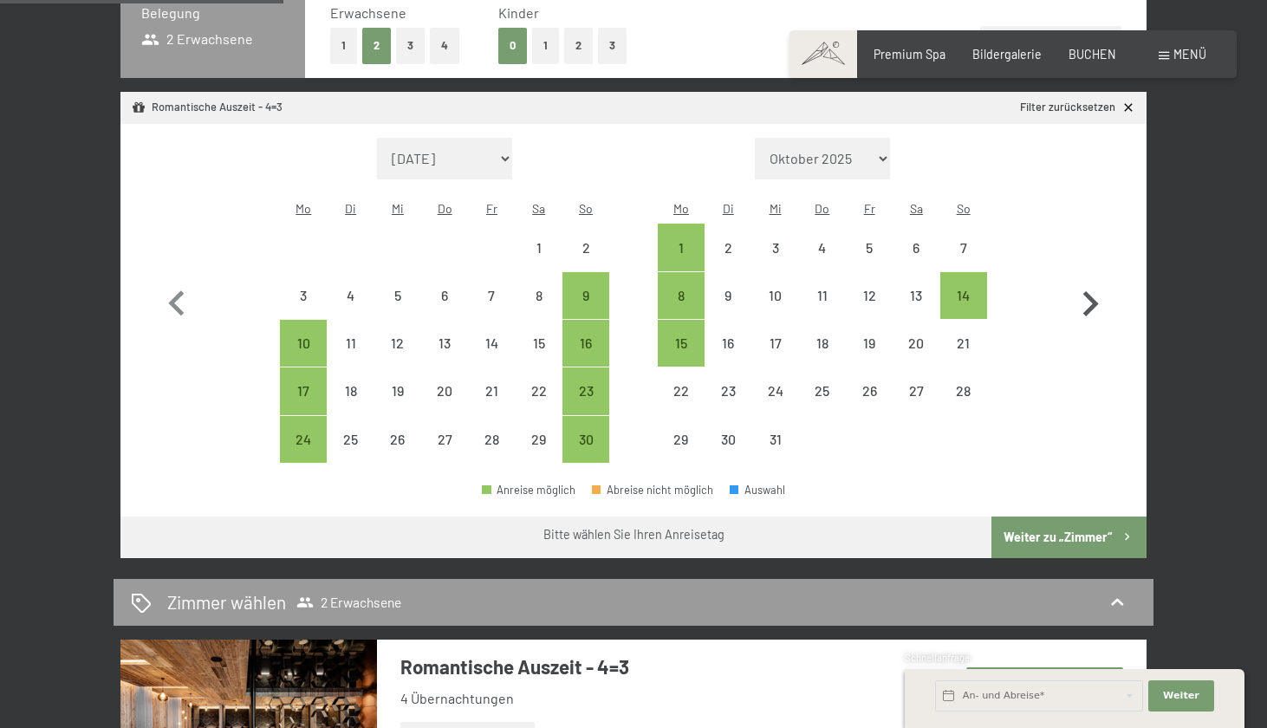
click at [1088, 285] on icon "button" at bounding box center [1090, 304] width 50 height 50
select select "[DATE]"
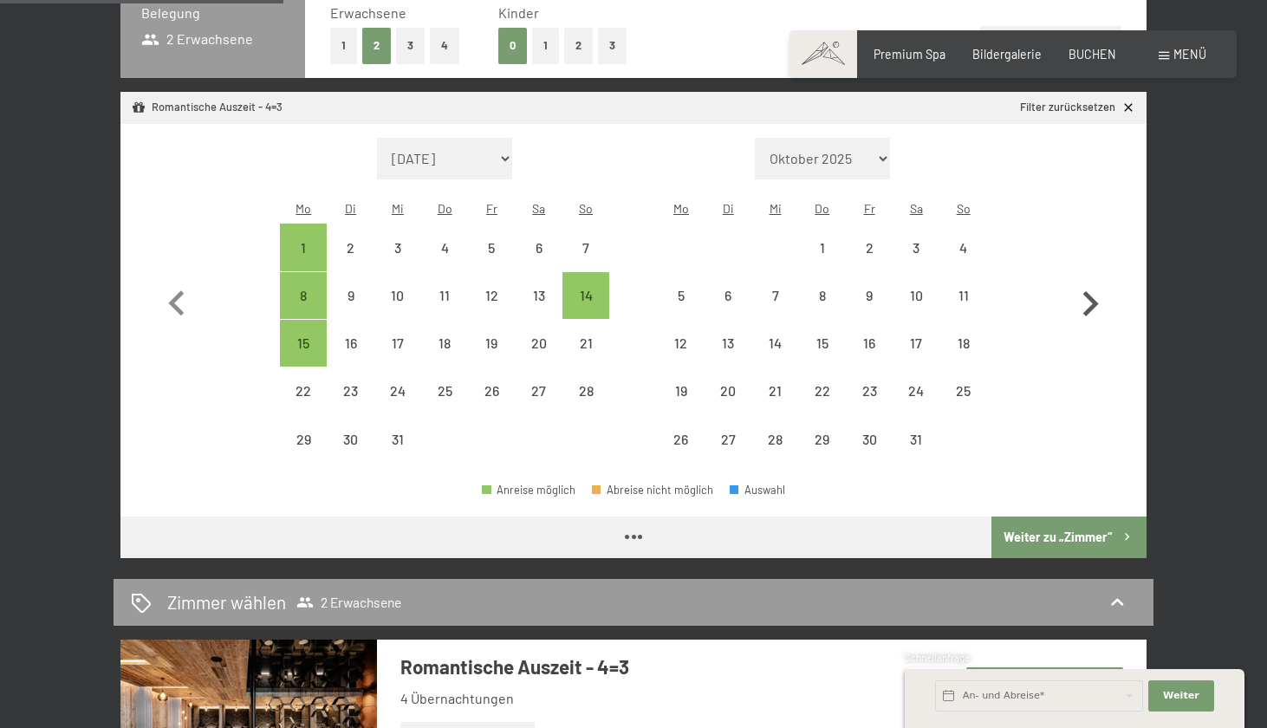
select select "[DATE]"
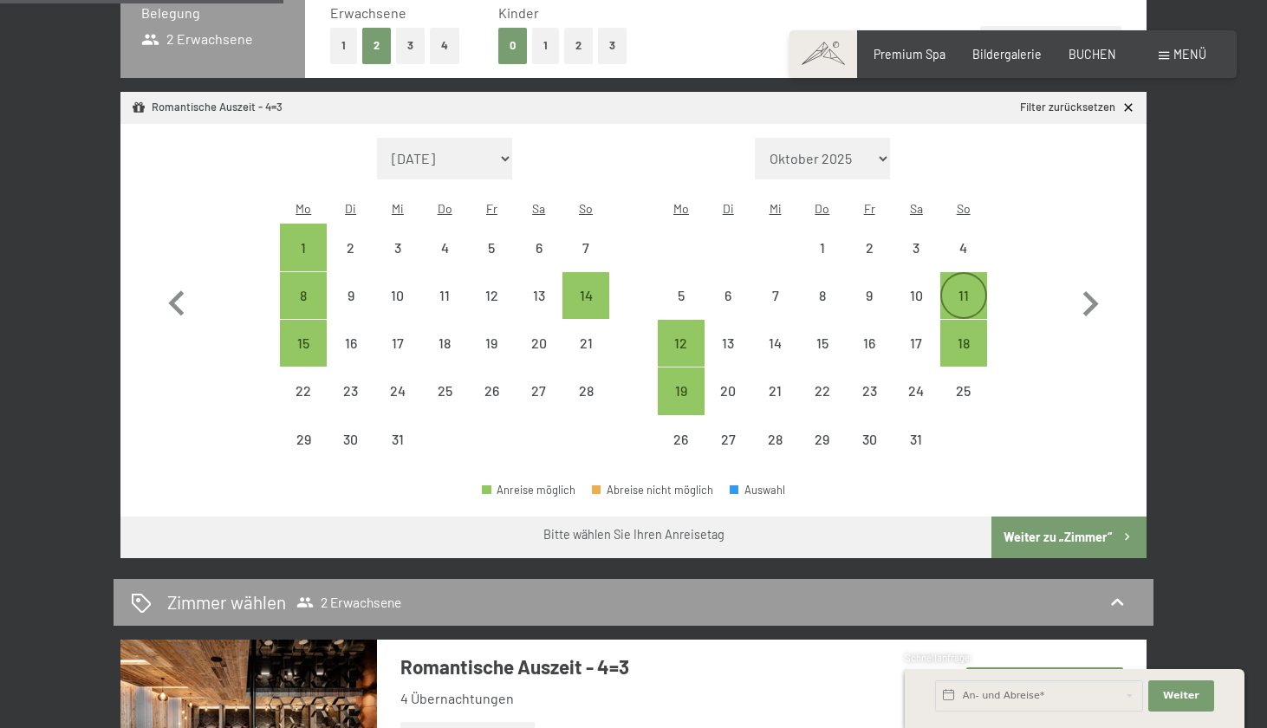
click at [954, 274] on div "11" at bounding box center [963, 295] width 43 height 43
select select "[DATE]"
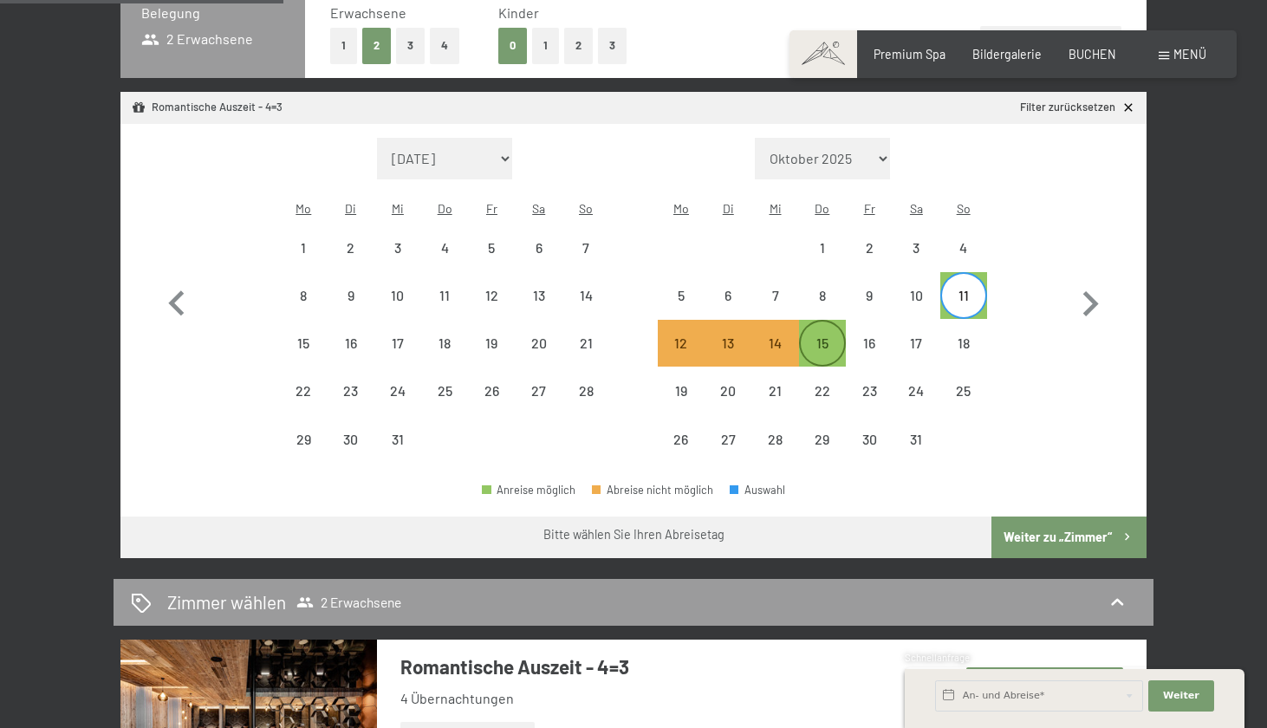
click at [830, 322] on div "15" at bounding box center [822, 343] width 43 height 43
select select "[DATE]"
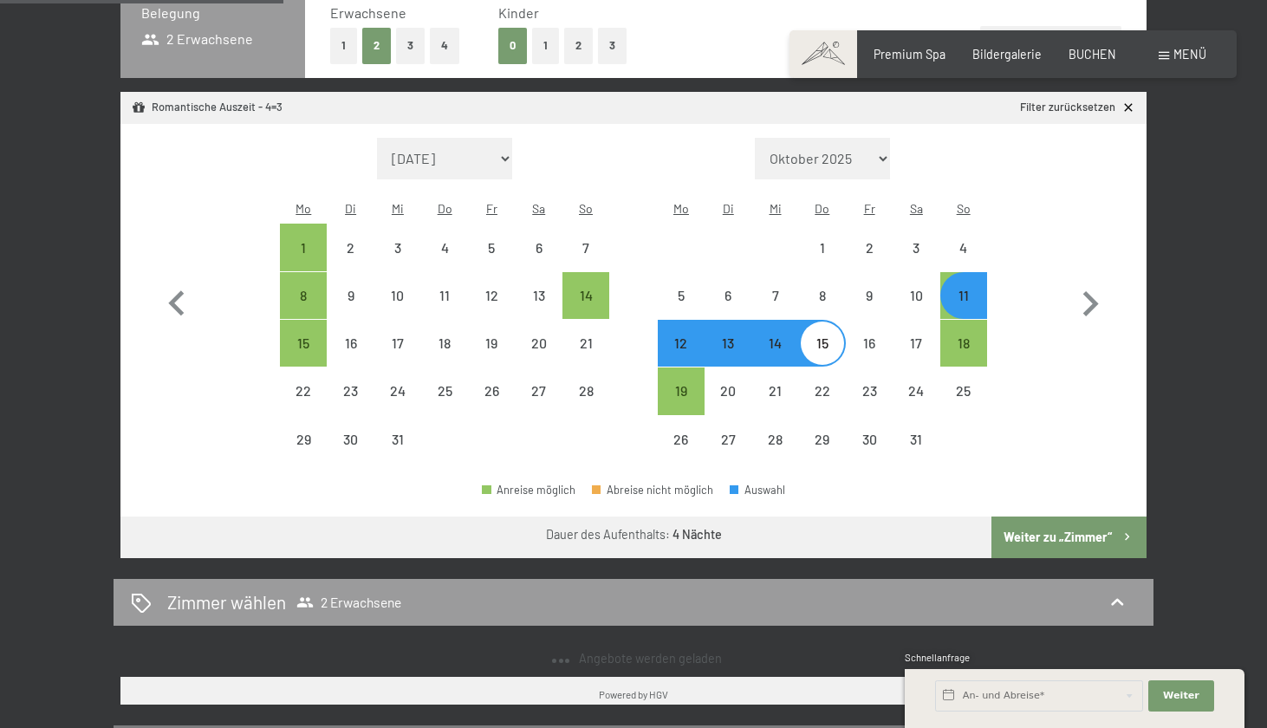
select select "[DATE]"
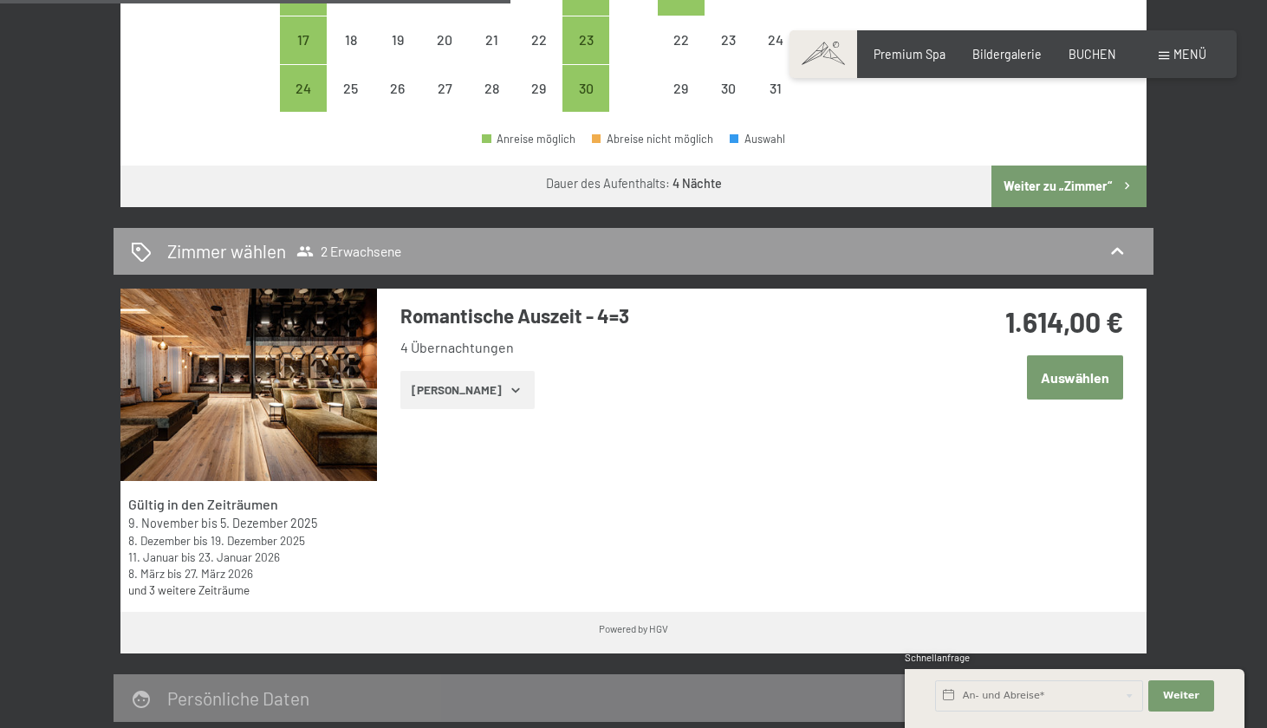
scroll to position [821, 0]
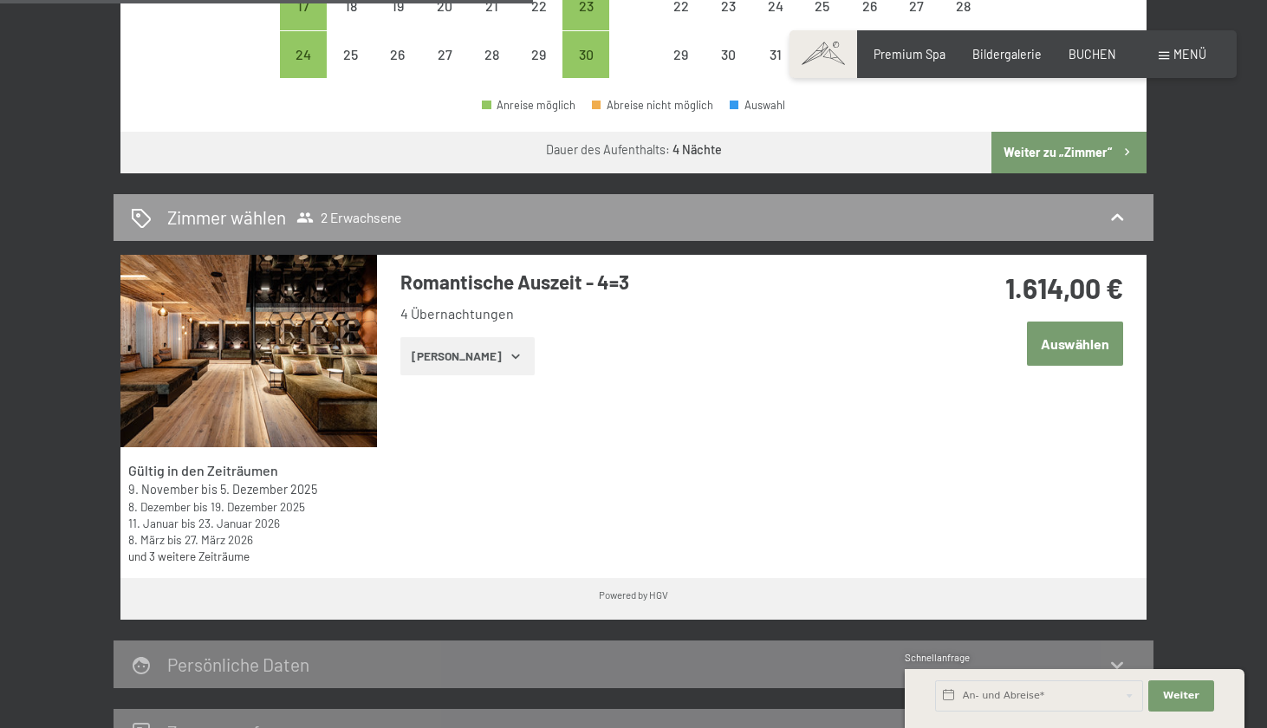
click at [1057, 322] on button "Auswählen" at bounding box center [1075, 344] width 96 height 44
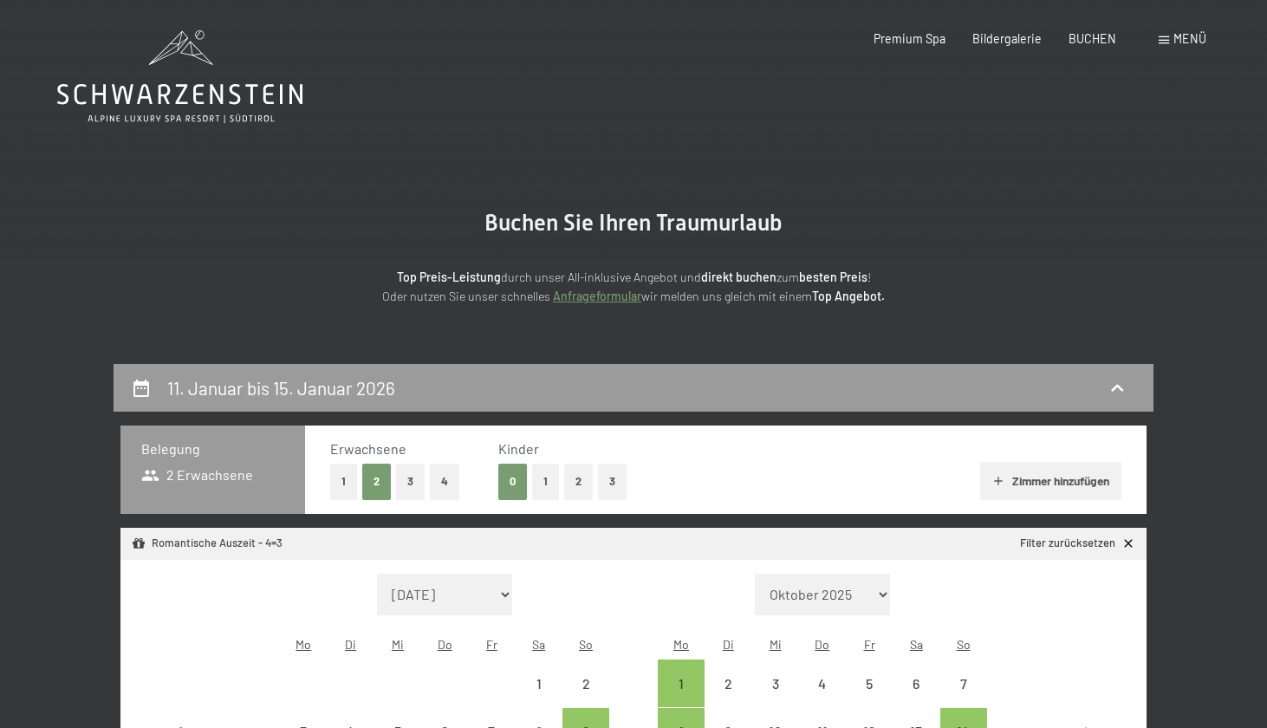
scroll to position [0, 0]
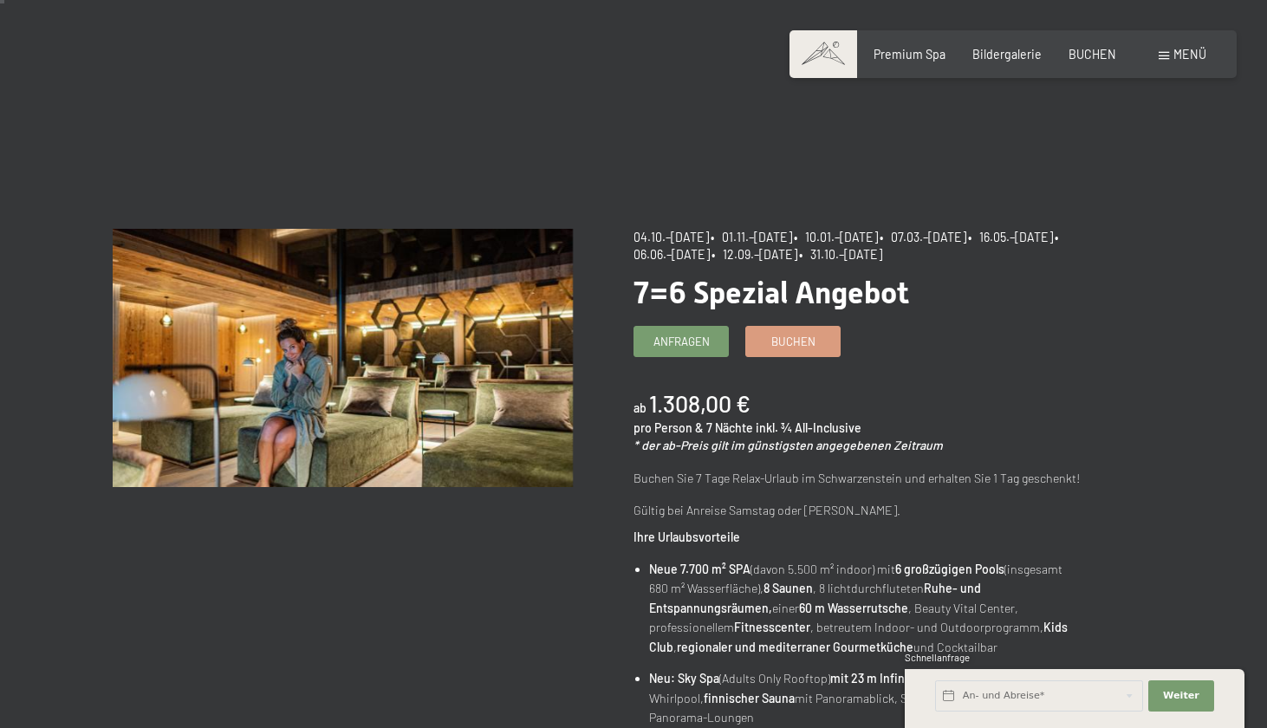
scroll to position [29, 0]
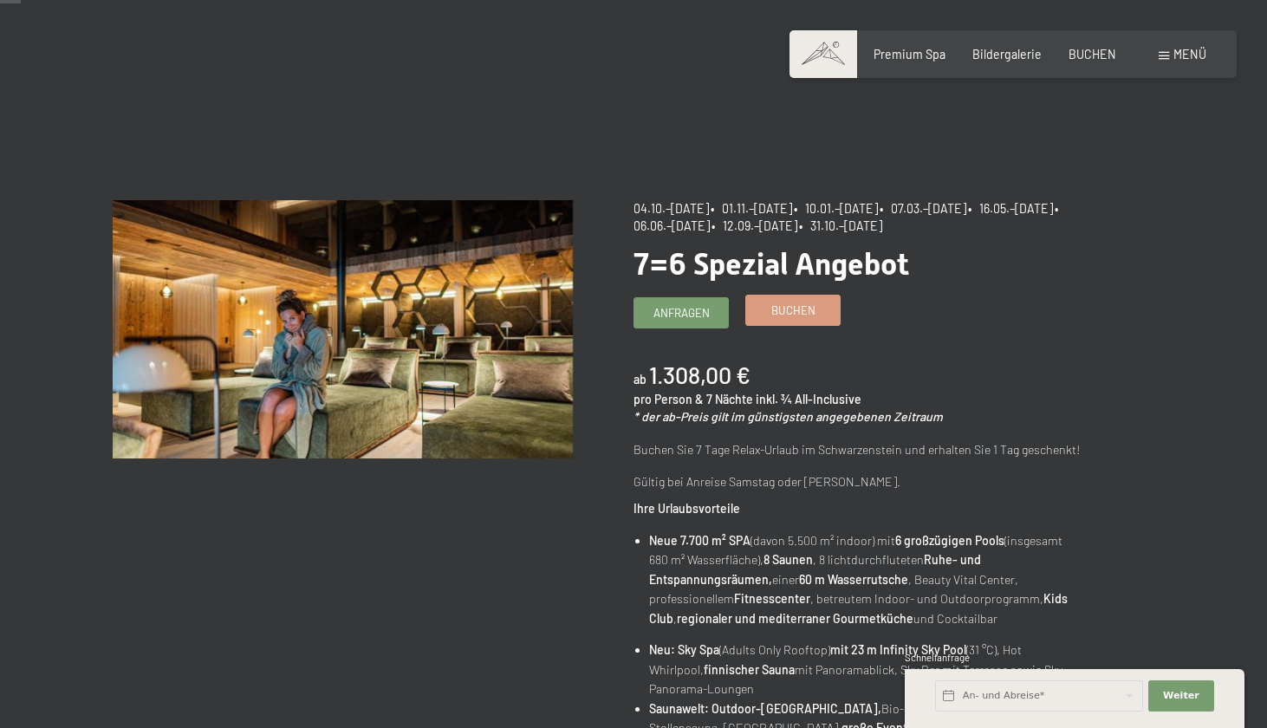
click at [820, 312] on link "Buchen" at bounding box center [793, 310] width 94 height 29
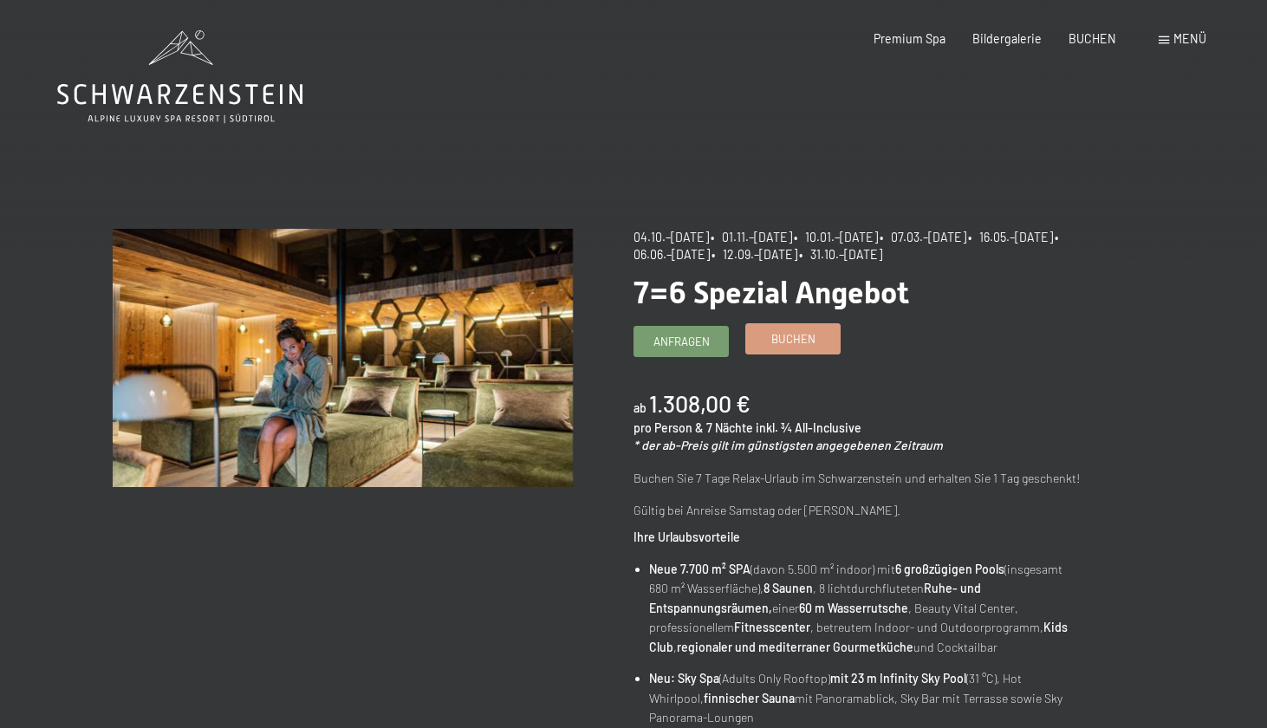
click at [778, 345] on span "Buchen" at bounding box center [794, 339] width 44 height 16
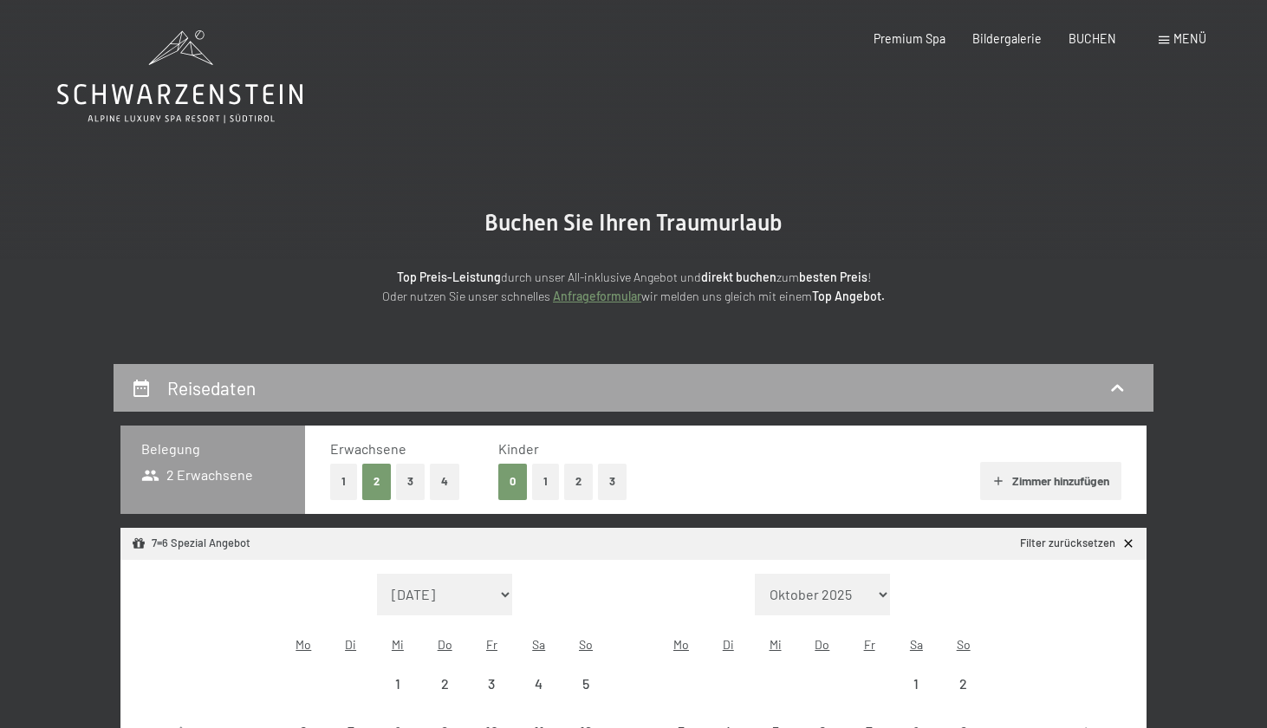
select select "[DATE]"
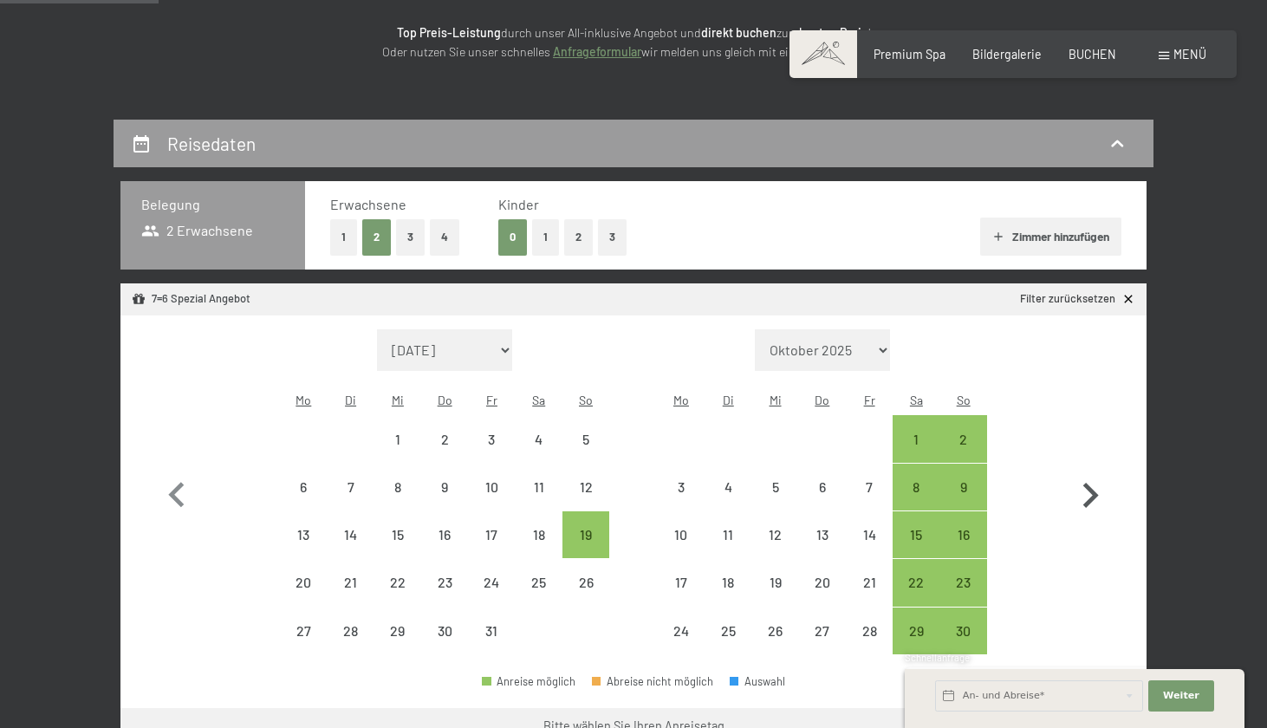
click at [1095, 483] on icon "button" at bounding box center [1092, 495] width 16 height 25
select select "[DATE]"
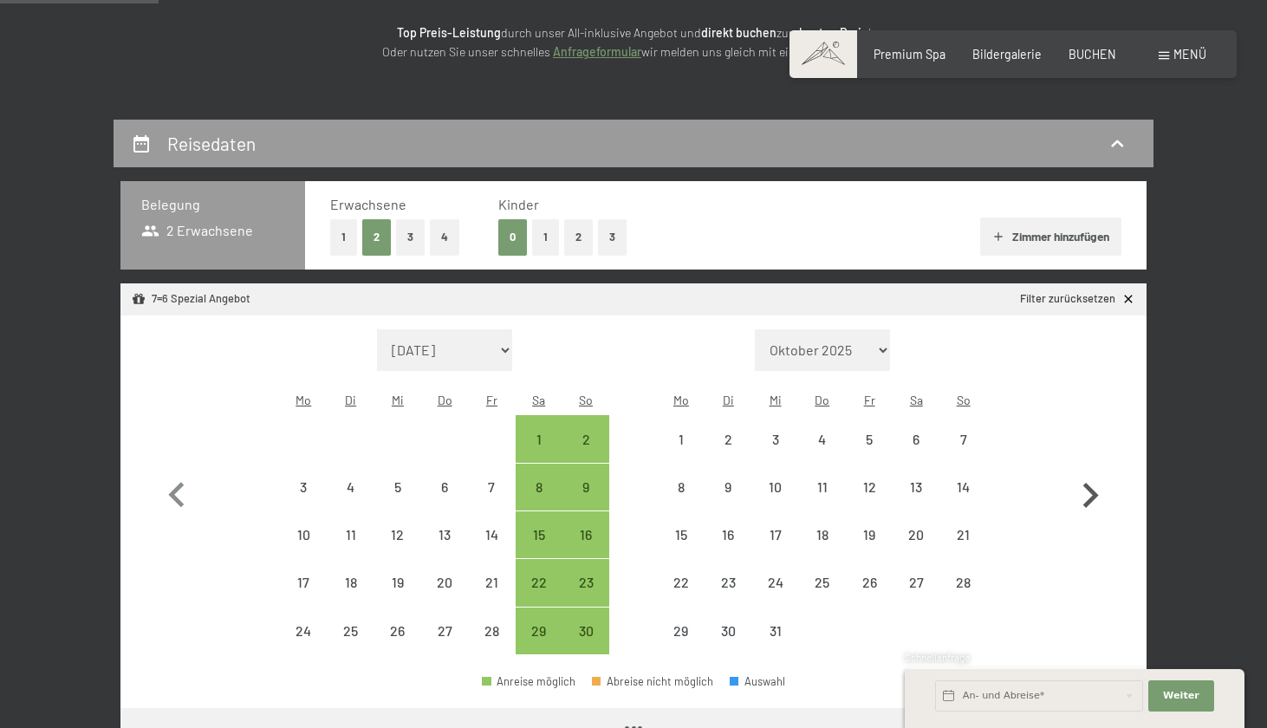
select select "[DATE]"
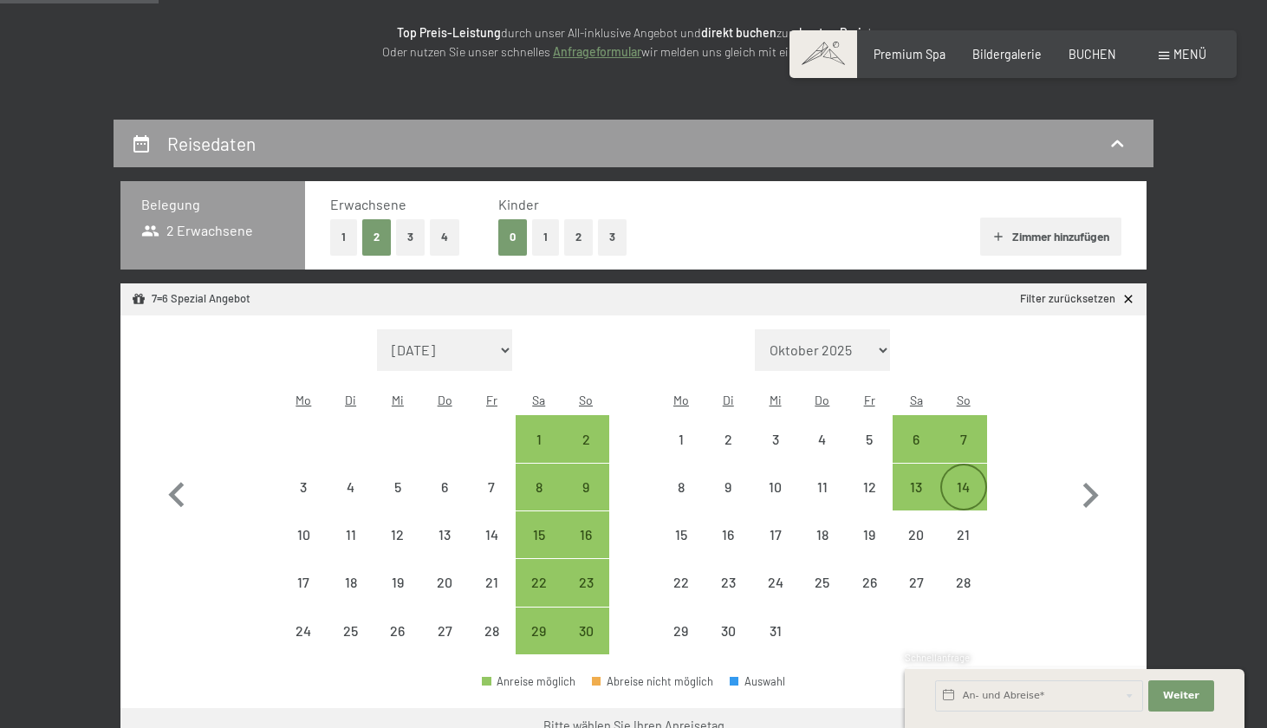
click at [971, 480] on div "14" at bounding box center [963, 501] width 43 height 43
select select "[DATE]"
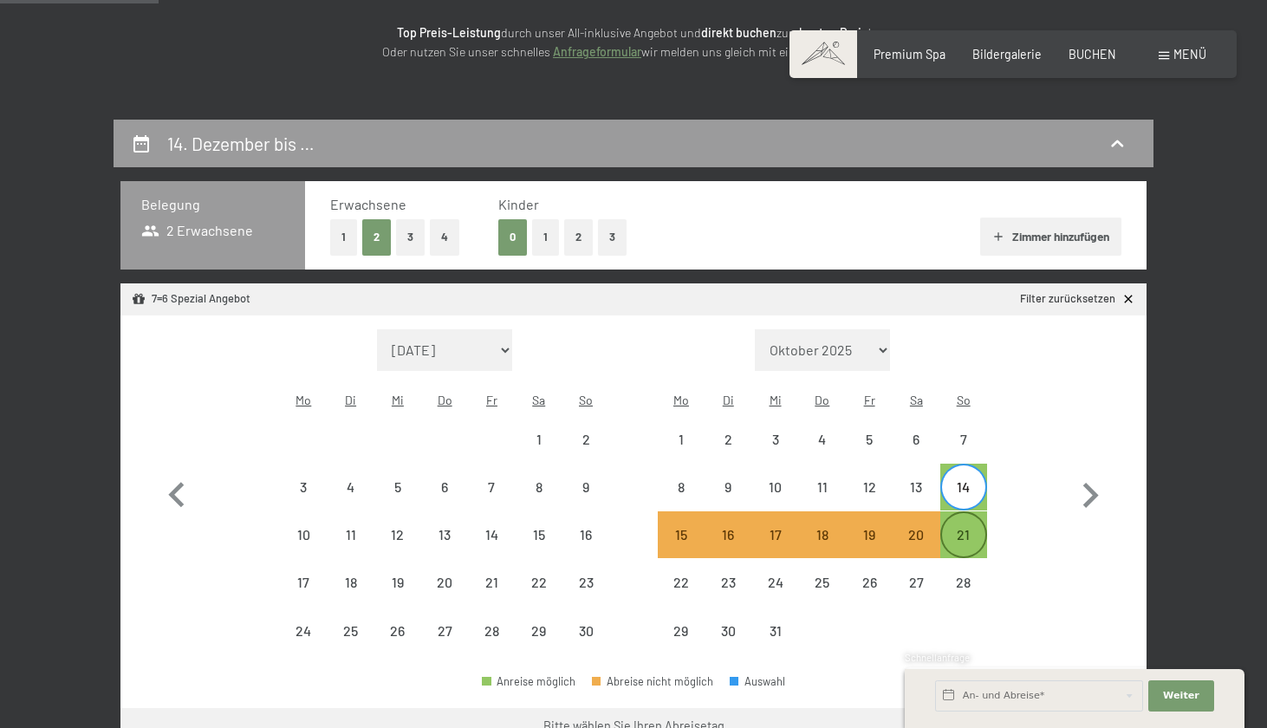
click at [972, 528] on div "21" at bounding box center [963, 549] width 43 height 43
select select "[DATE]"
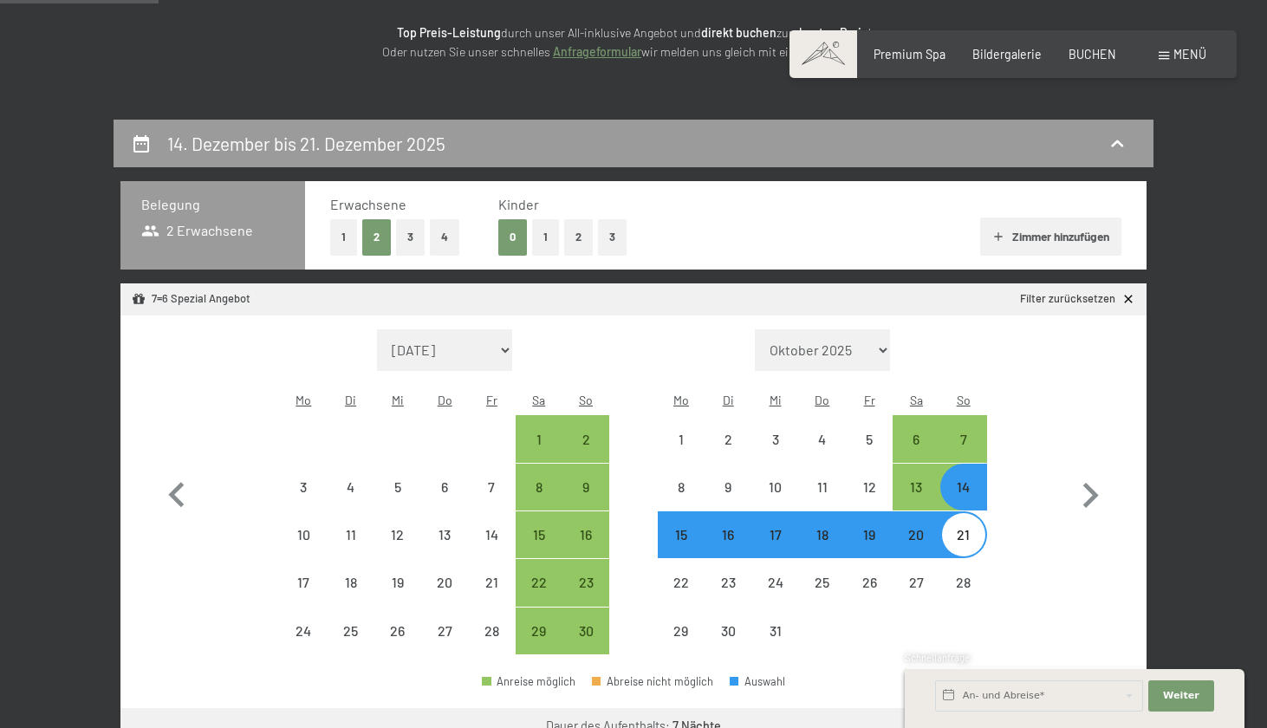
select select "[DATE]"
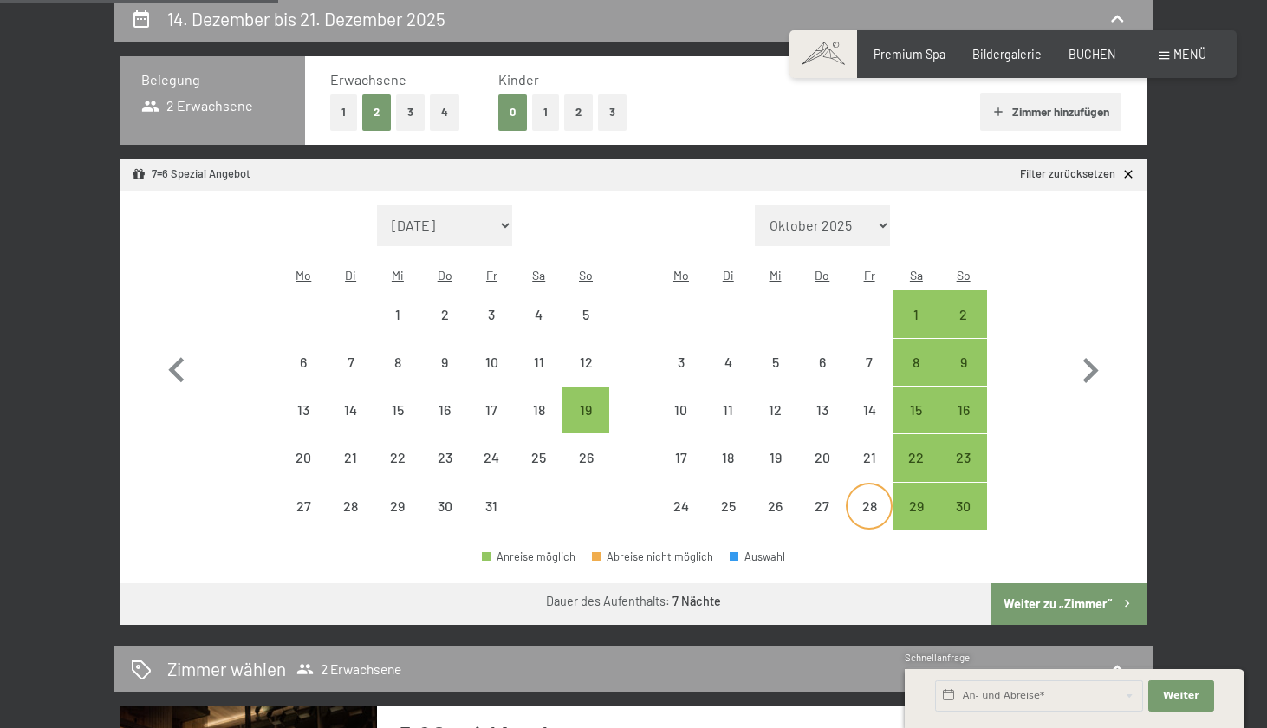
scroll to position [342, 0]
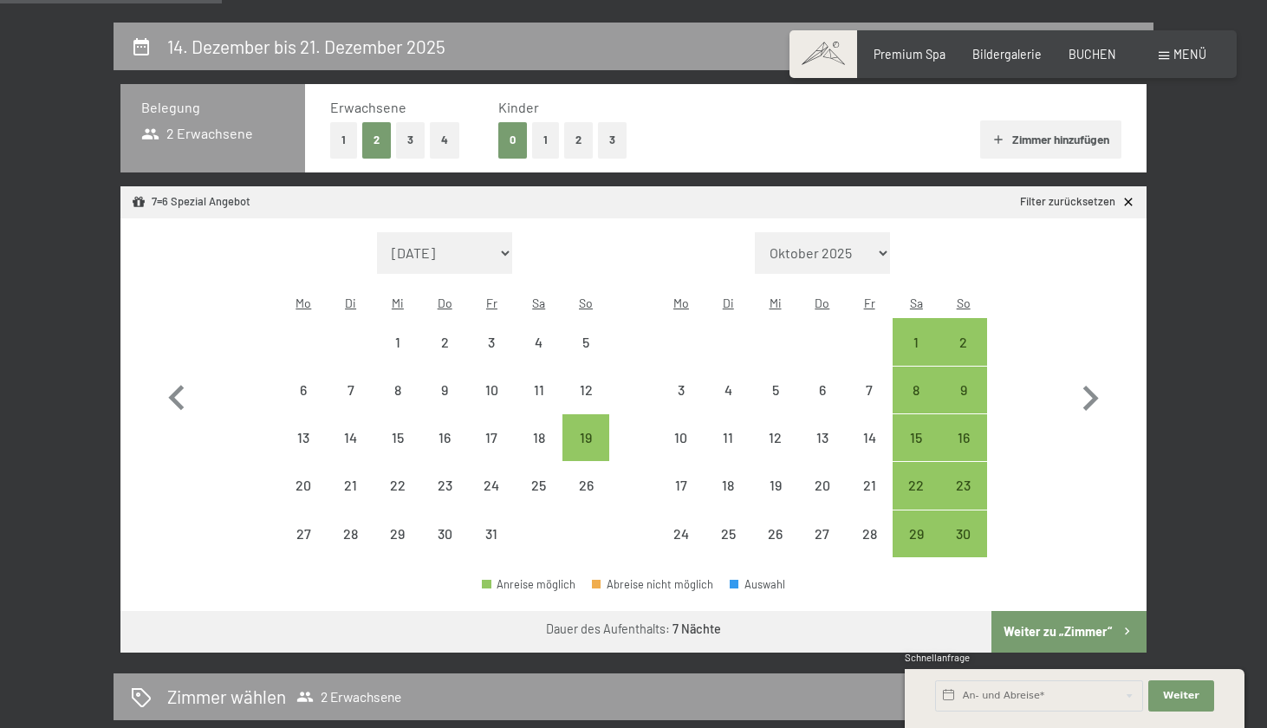
click at [1117, 199] on link "Filter zurücksetzen" at bounding box center [1077, 202] width 115 height 16
select select "[DATE]"
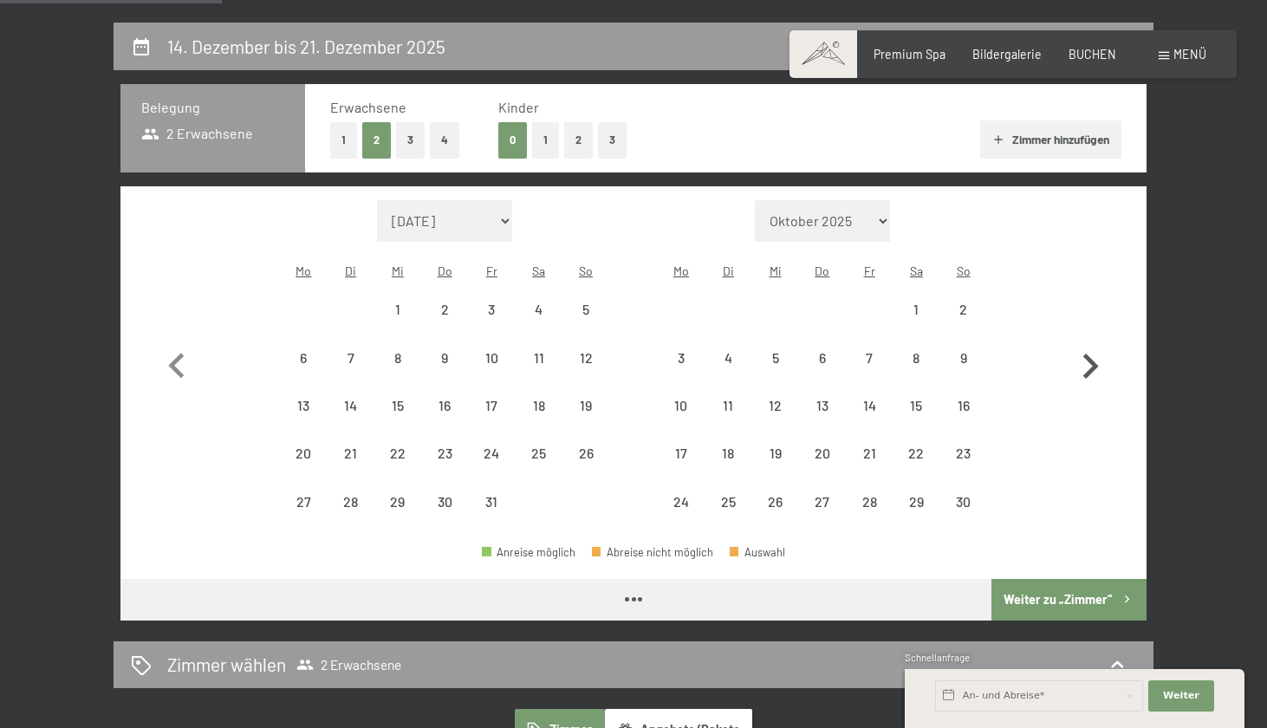
click at [1088, 357] on icon "button" at bounding box center [1090, 367] width 50 height 50
select select "[DATE]"
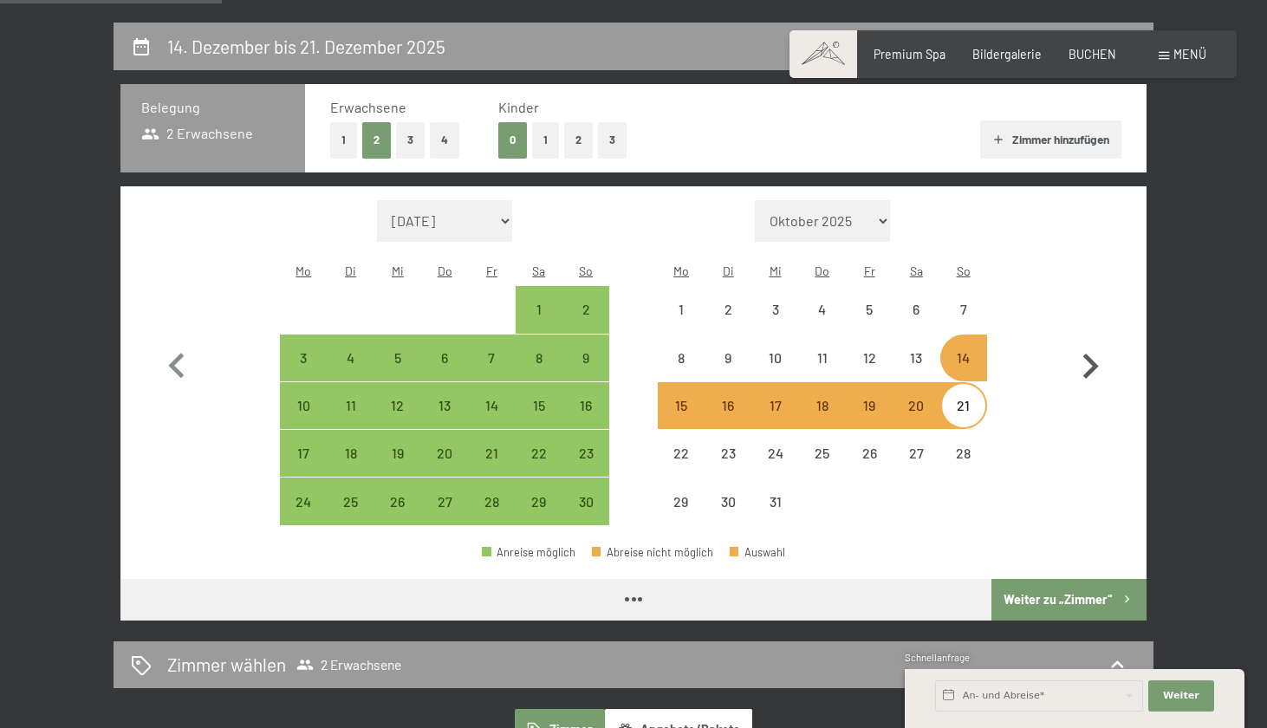
click at [1088, 357] on icon "button" at bounding box center [1090, 367] width 50 height 50
select select "[DATE]"
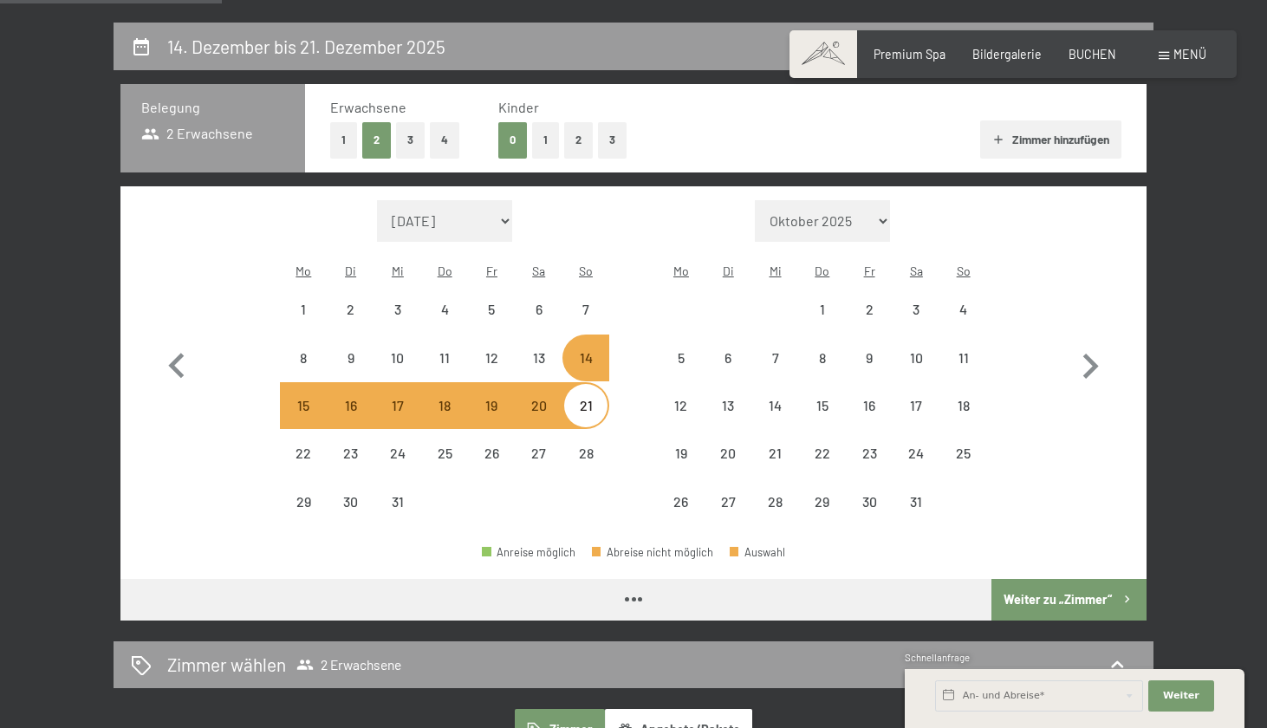
select select "[DATE]"
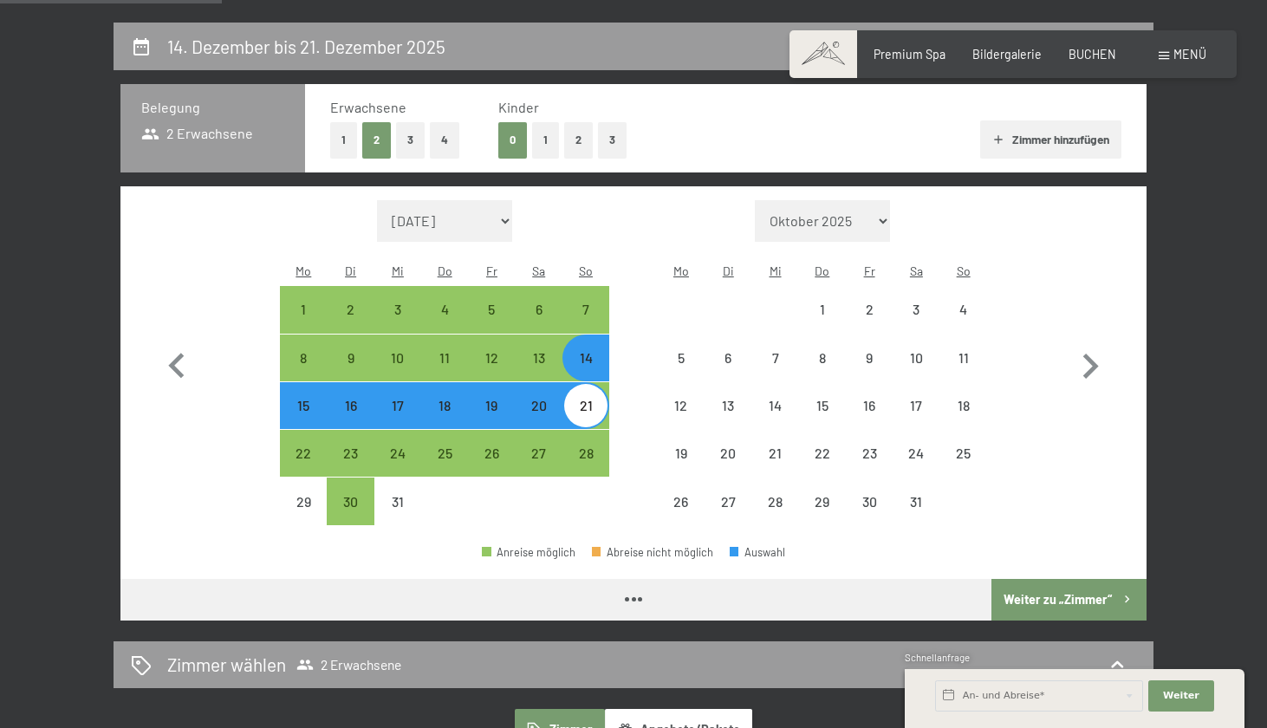
select select "[DATE]"
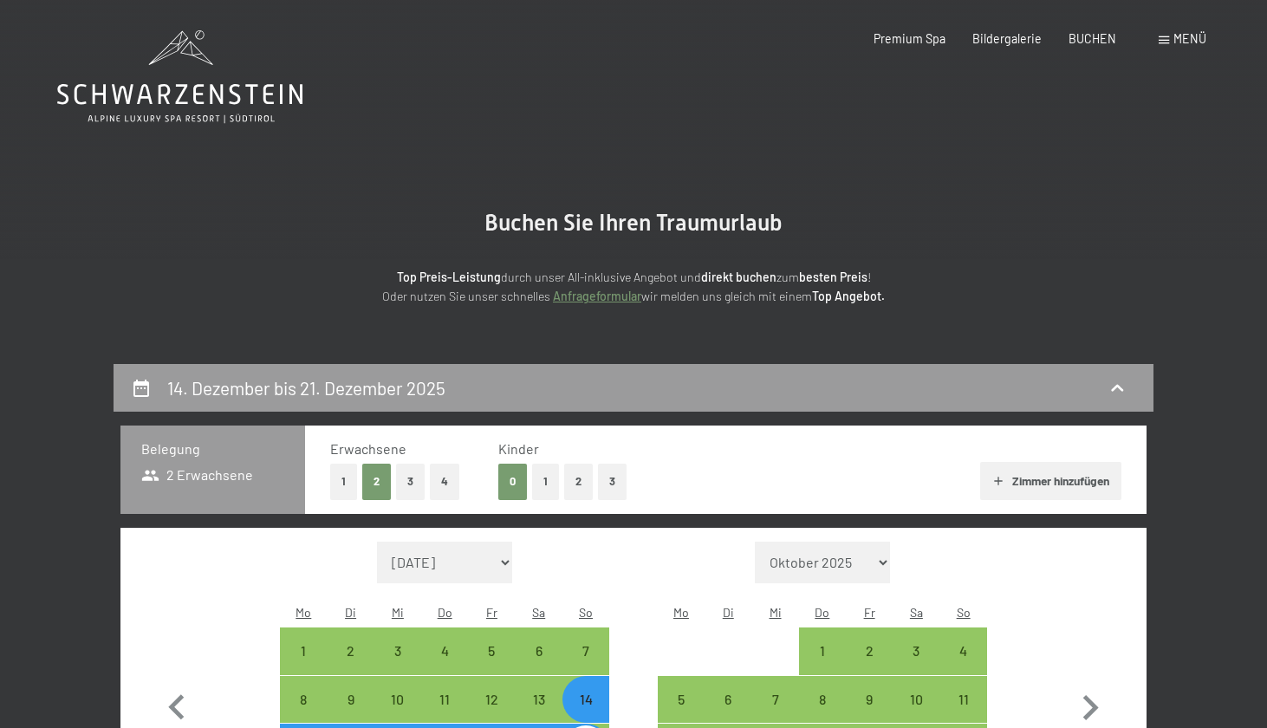
scroll to position [0, 0]
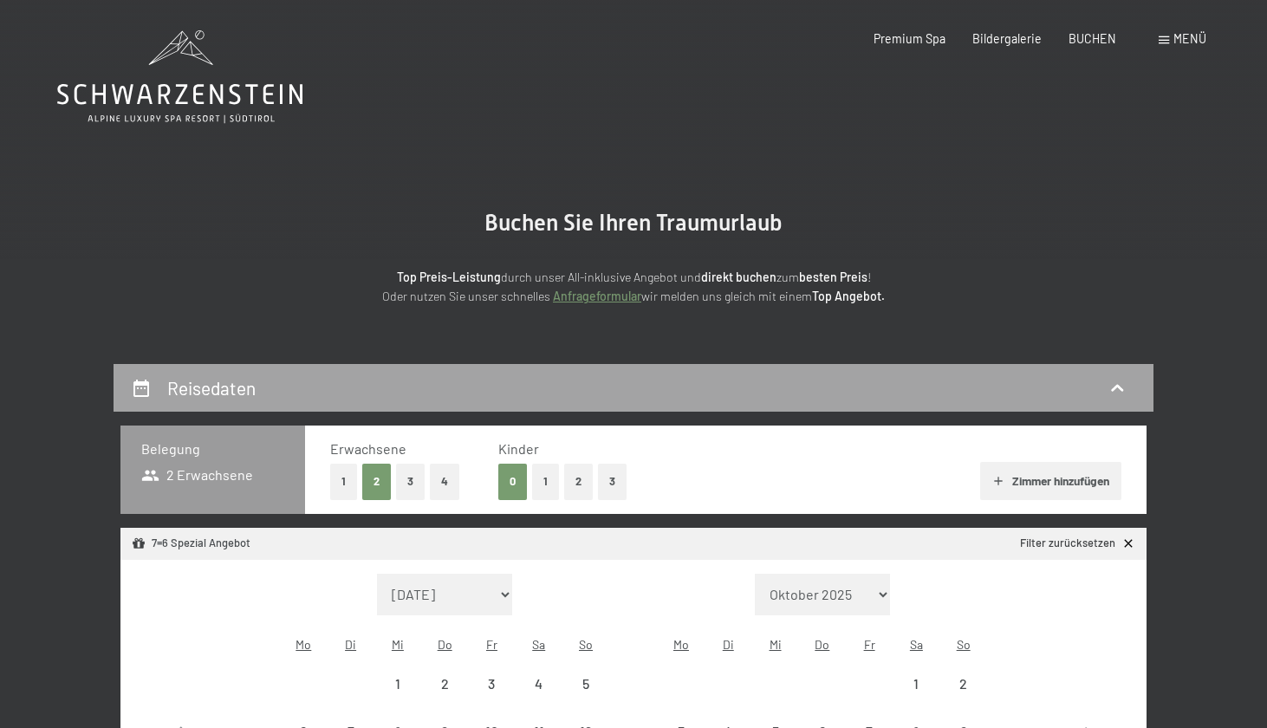
select select "[DATE]"
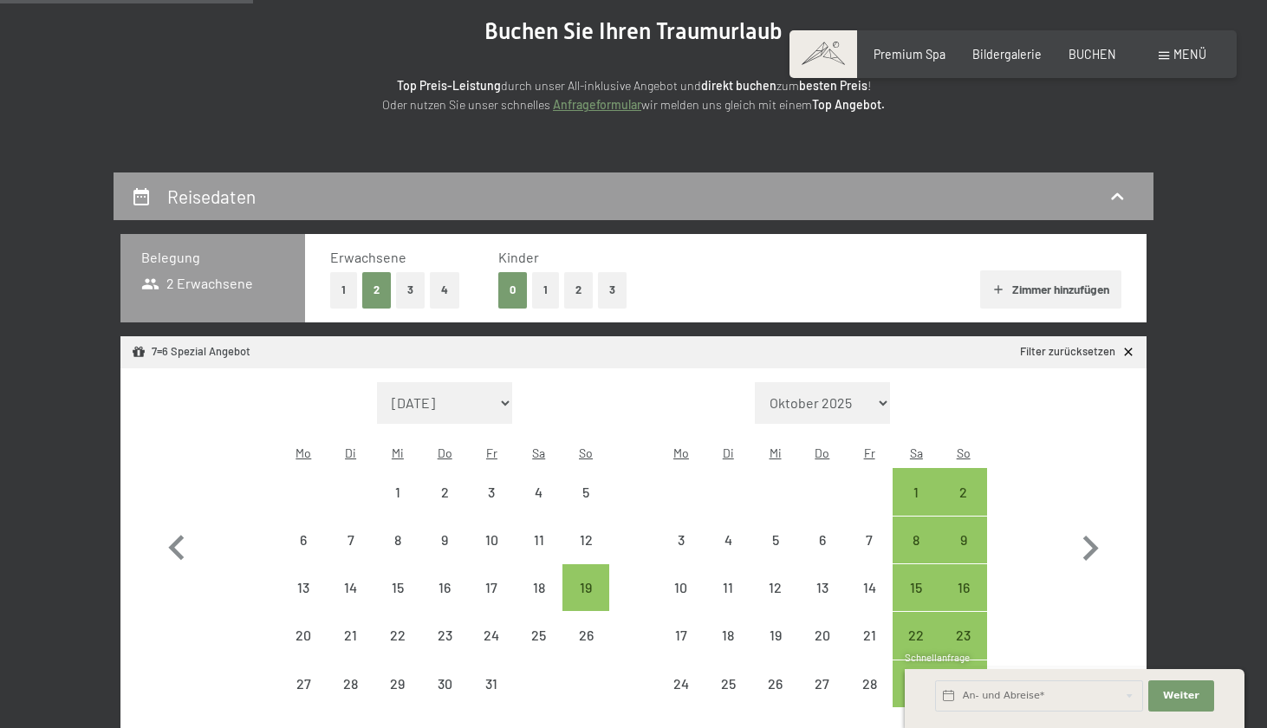
scroll to position [374, 0]
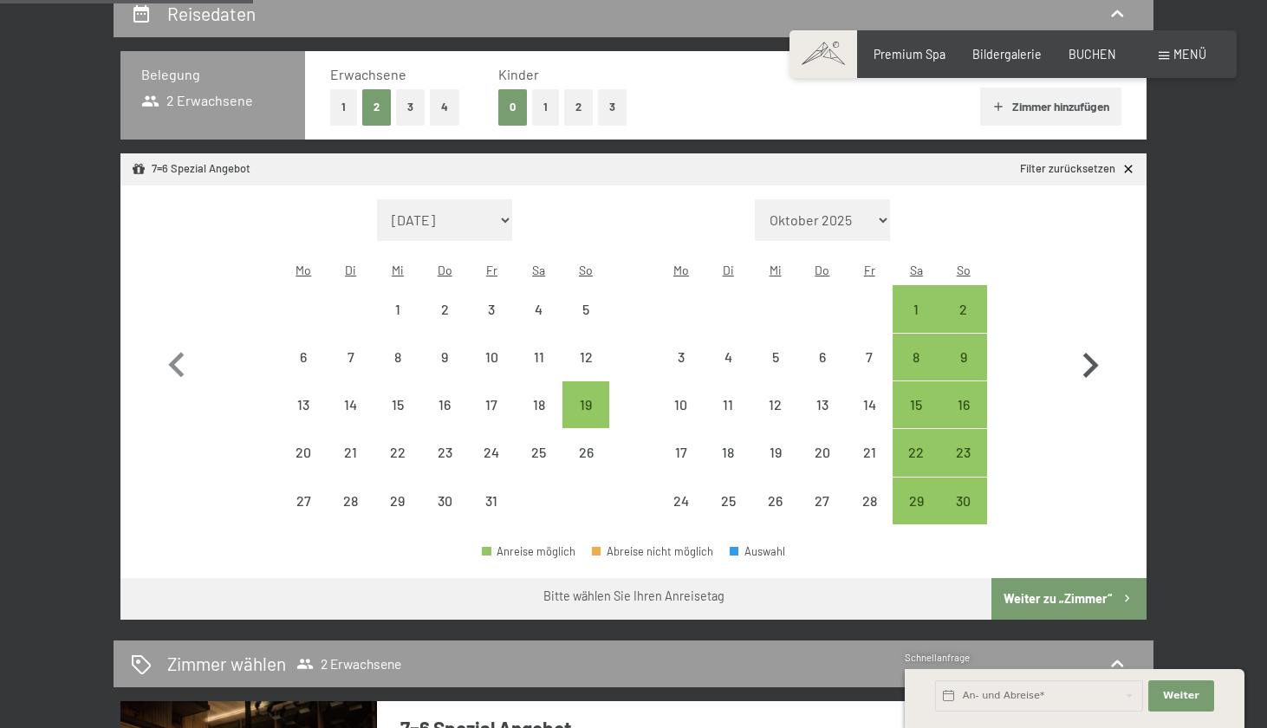
click at [1093, 341] on icon "button" at bounding box center [1090, 366] width 50 height 50
select select "[DATE]"
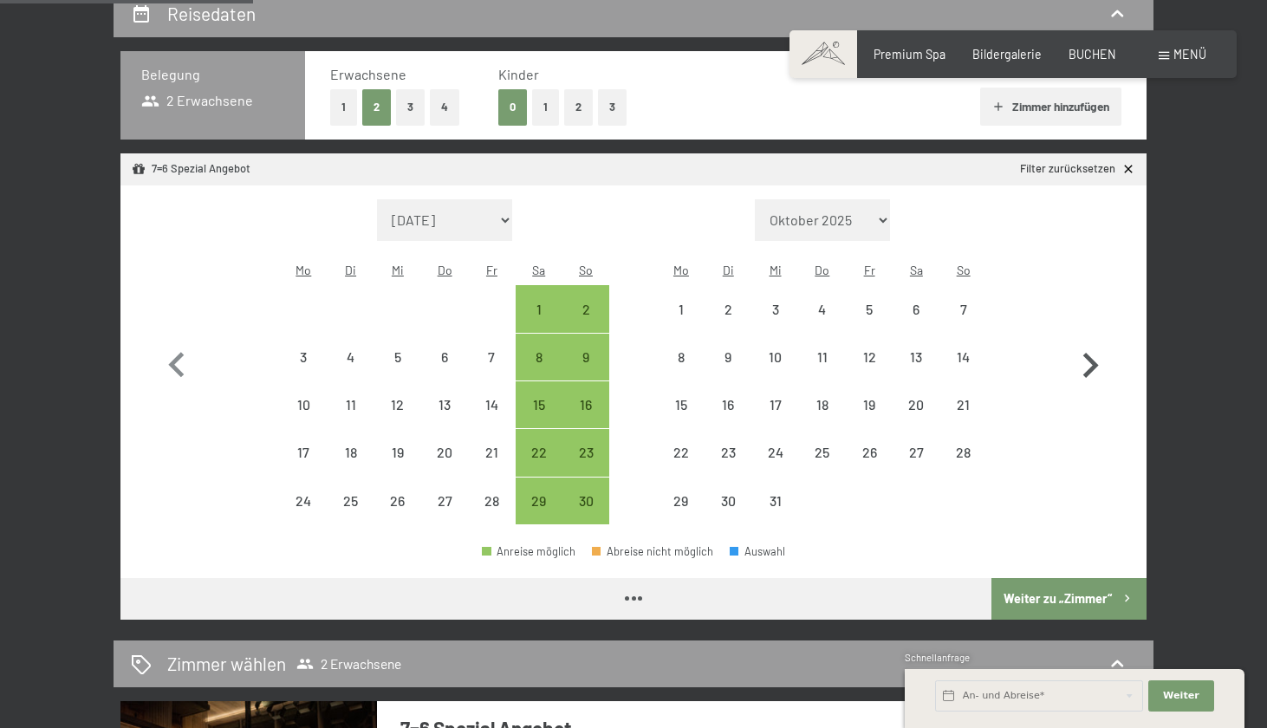
select select "[DATE]"
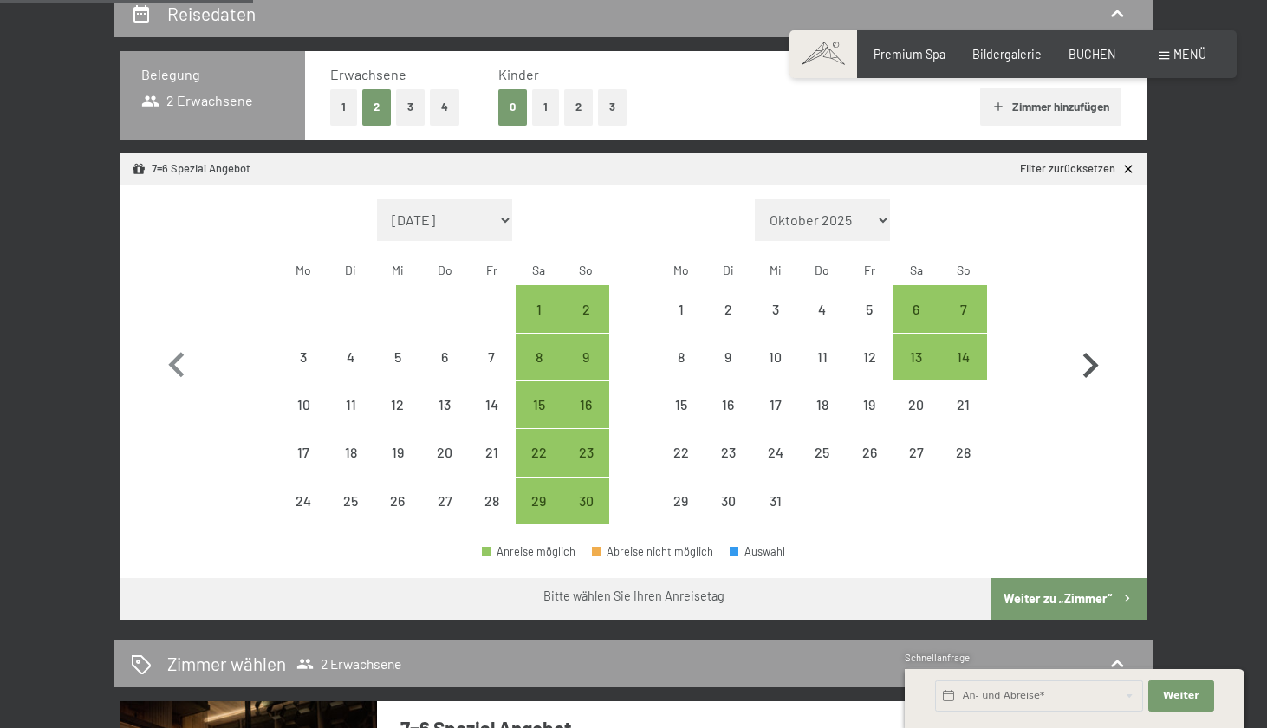
click at [1093, 341] on icon "button" at bounding box center [1090, 366] width 50 height 50
select select "[DATE]"
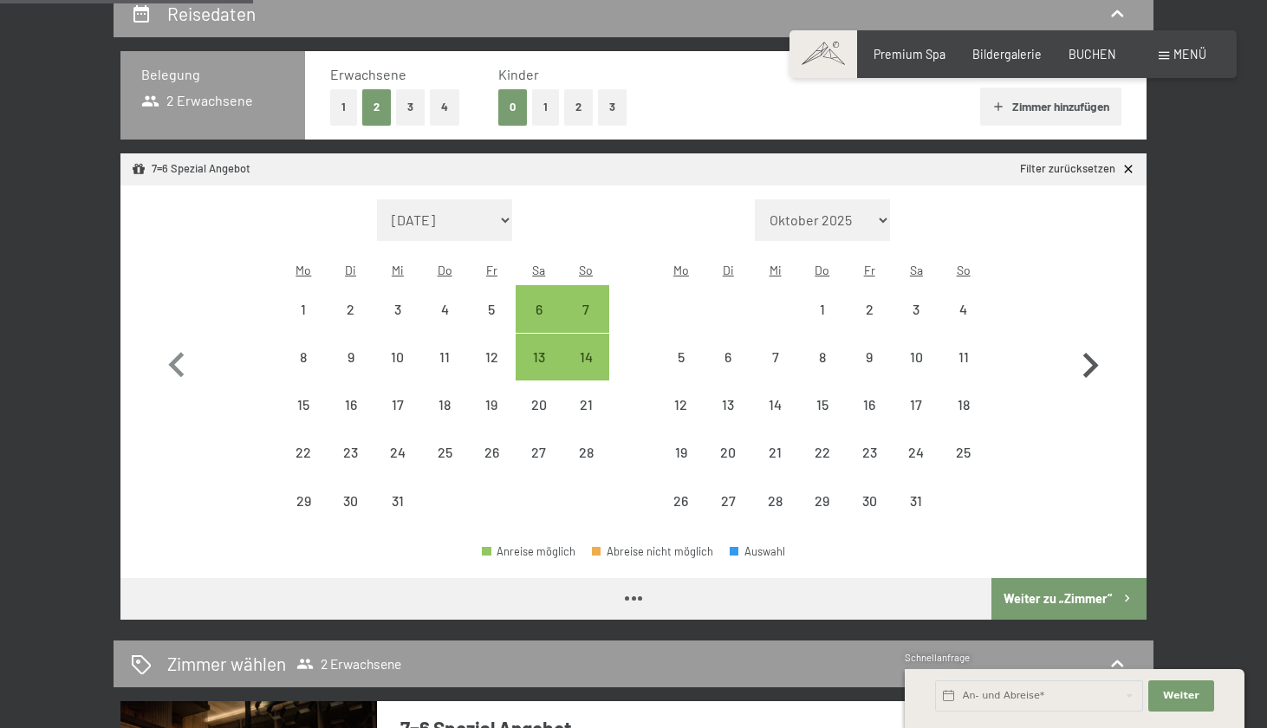
select select "[DATE]"
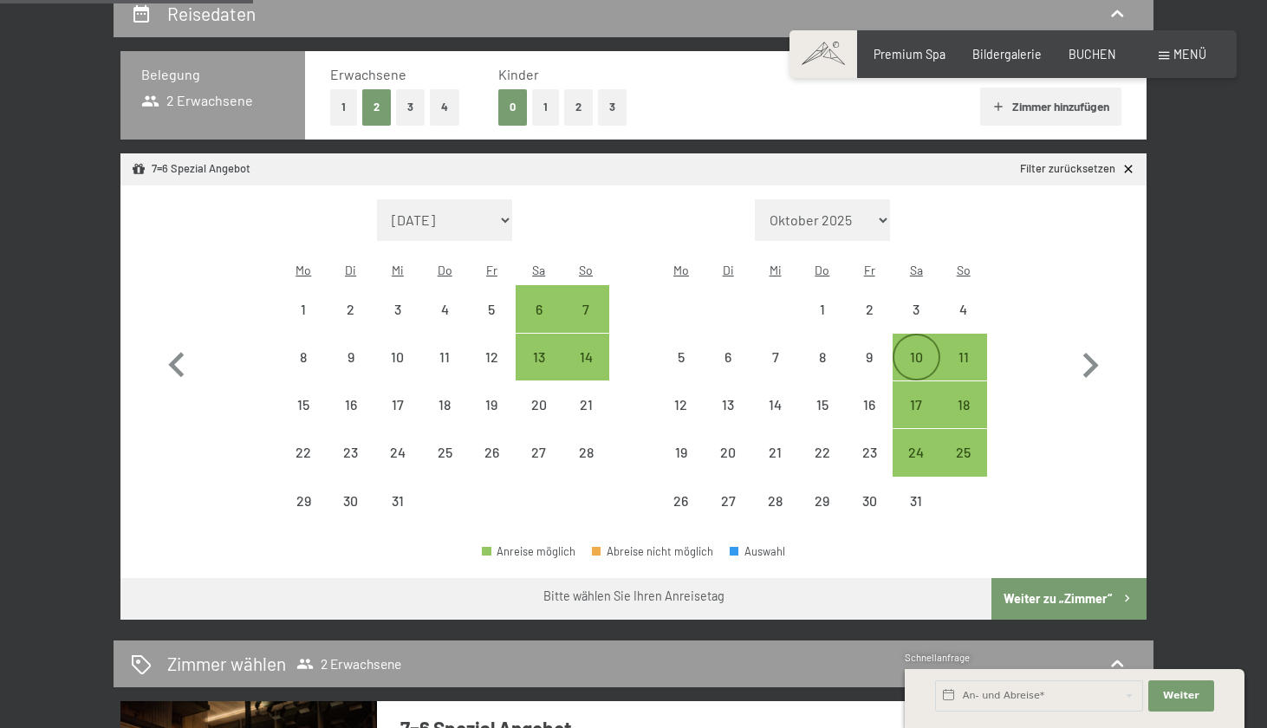
click at [916, 350] on div "10" at bounding box center [916, 371] width 43 height 43
select select "[DATE]"
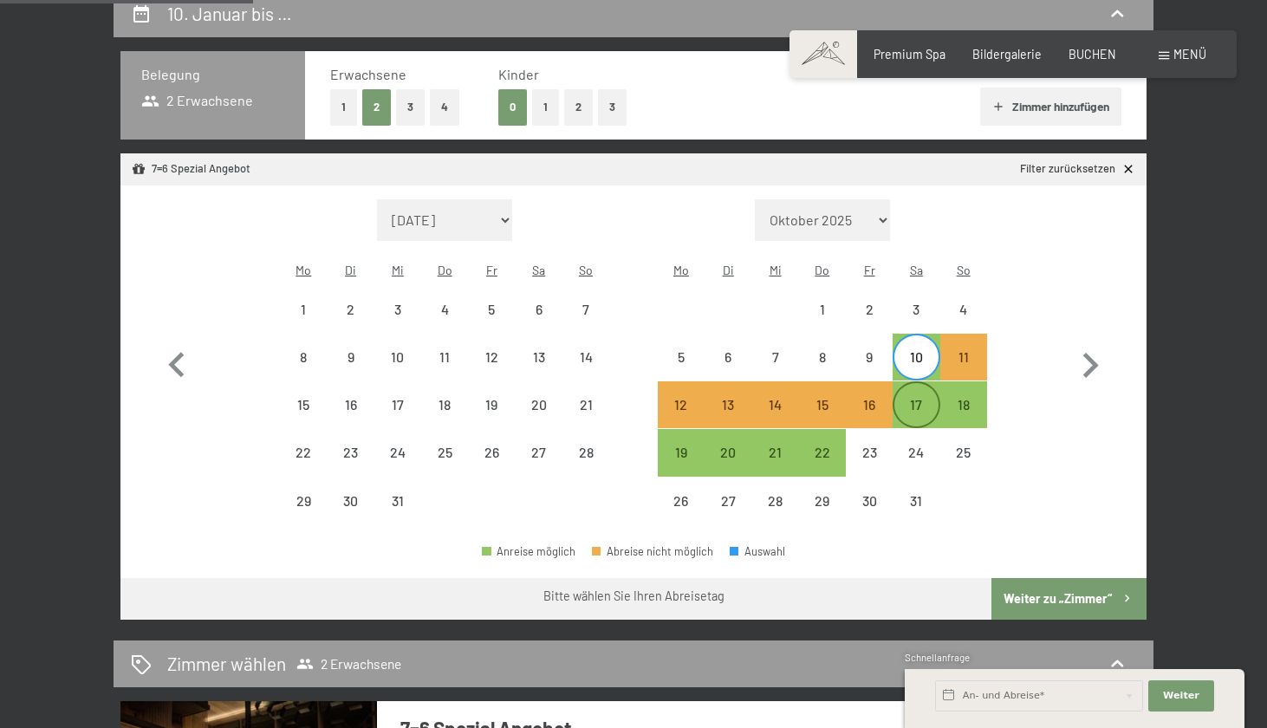
click at [910, 398] on div "17" at bounding box center [916, 419] width 43 height 43
select select "[DATE]"
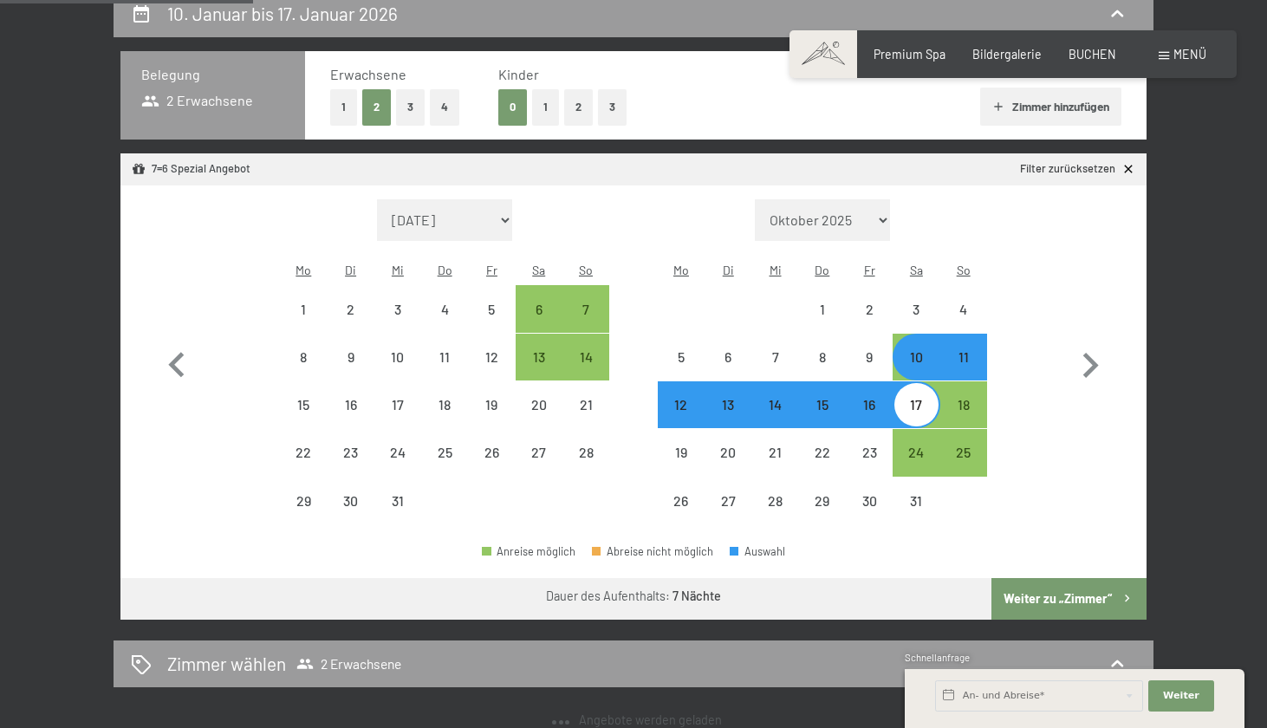
select select "[DATE]"
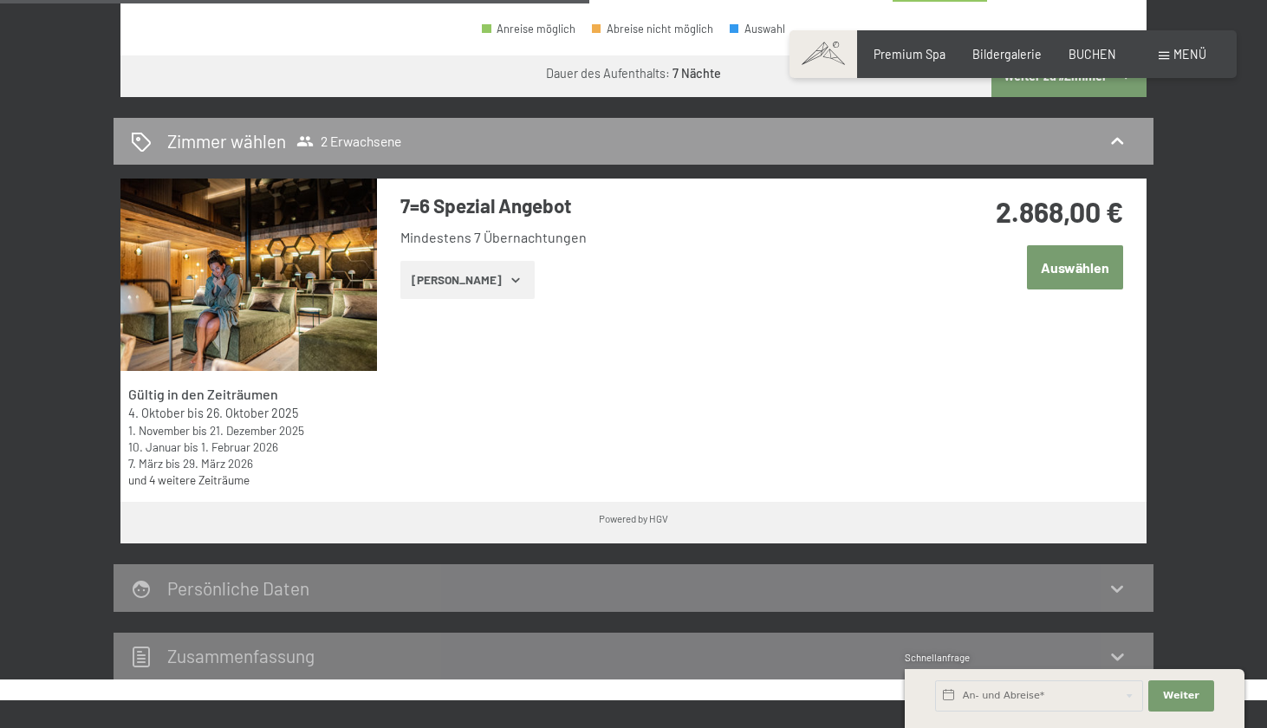
scroll to position [782, 0]
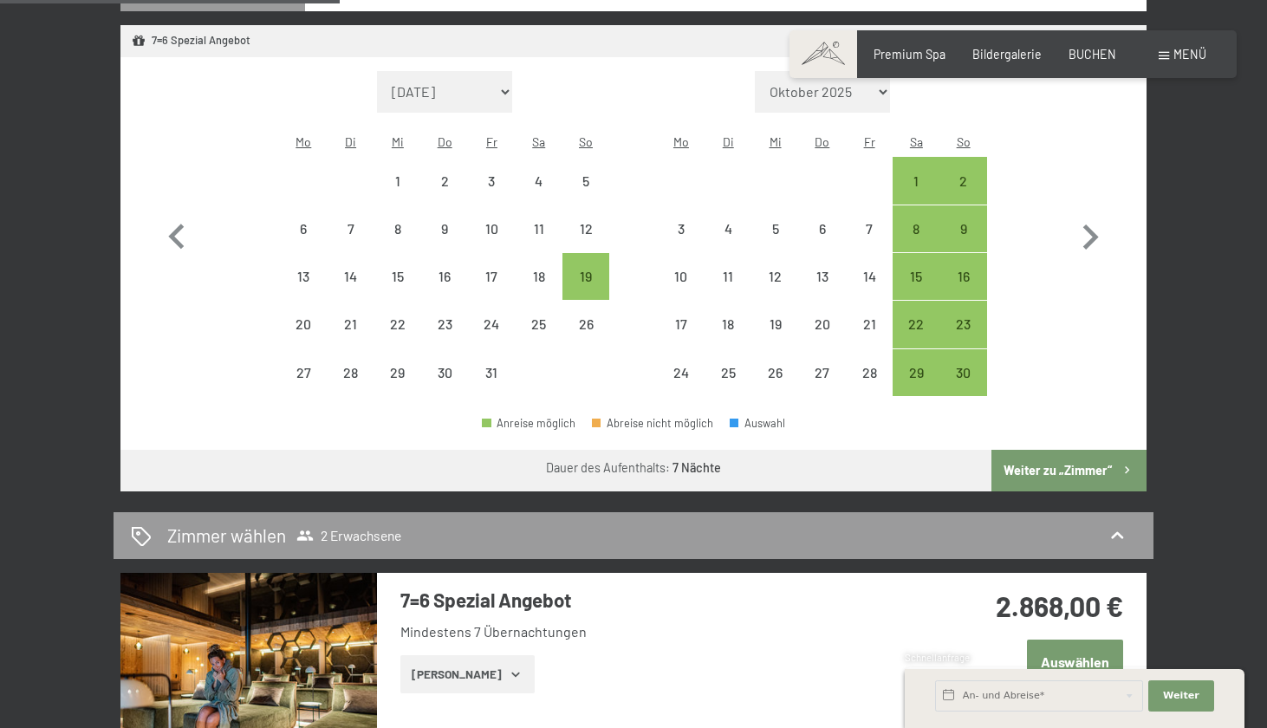
click at [1049, 450] on button "Weiter zu „Zimmer“" at bounding box center [1069, 471] width 155 height 42
select select "[DATE]"
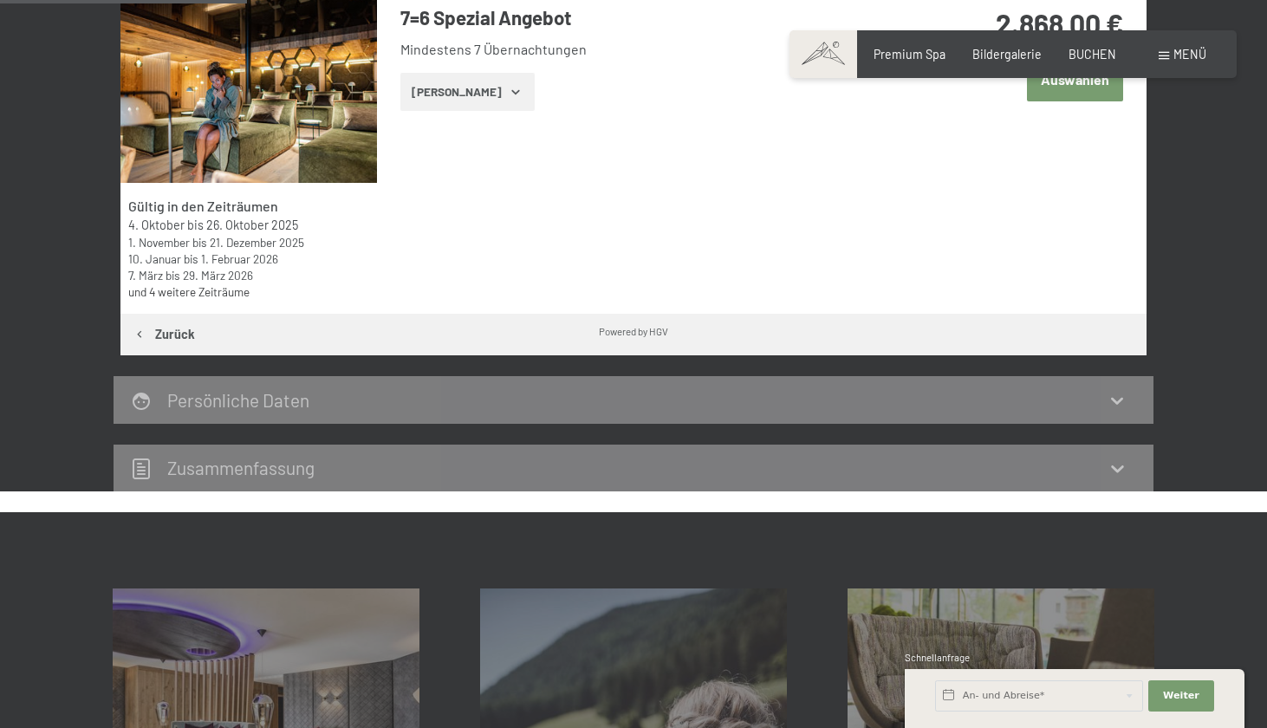
scroll to position [362, 0]
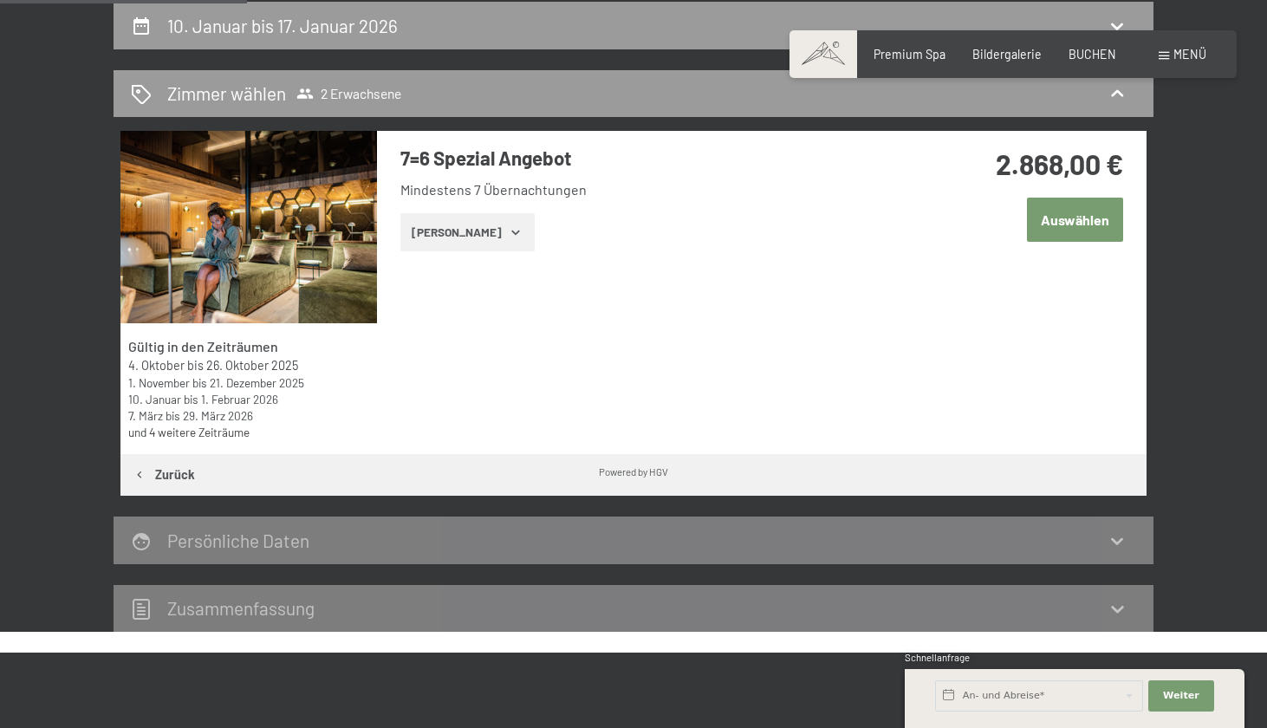
click at [1084, 241] on div "2.868,00 € Auswählen" at bounding box center [1031, 214] width 231 height 166
click at [1081, 222] on button "Auswählen" at bounding box center [1075, 220] width 96 height 44
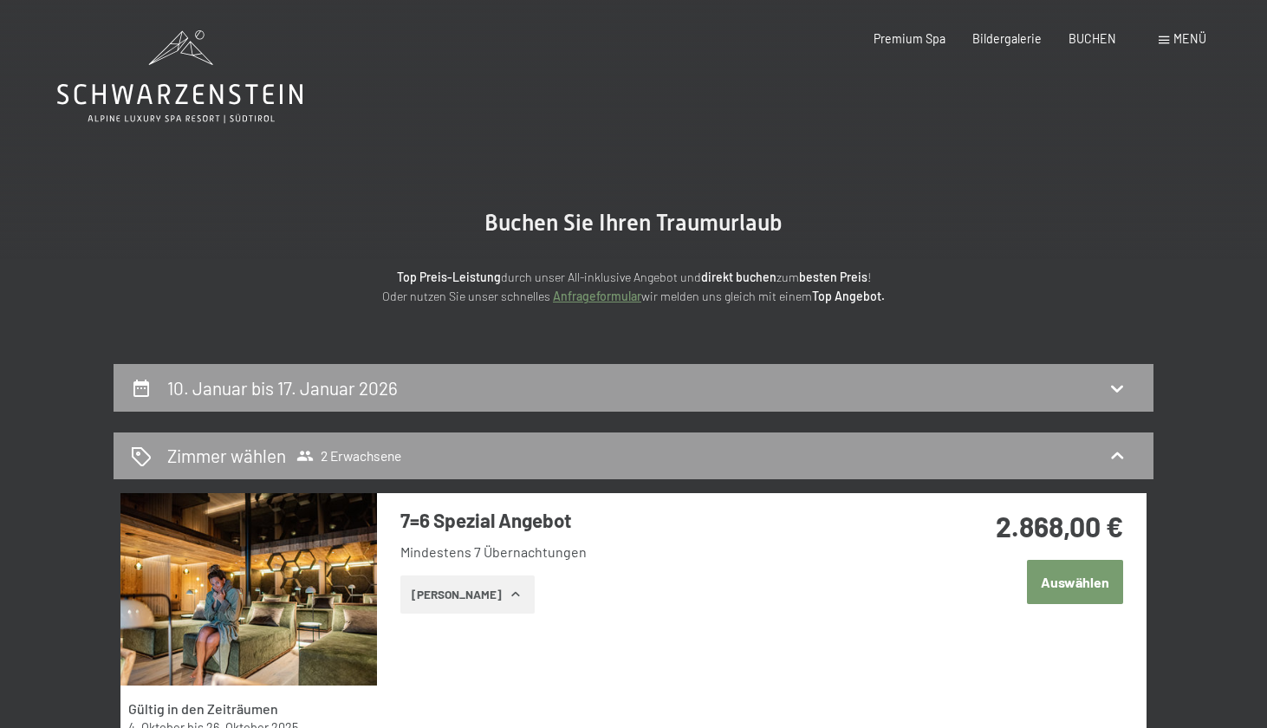
scroll to position [0, 0]
click at [398, 369] on div "10. Januar bis 17. Januar 2026" at bounding box center [634, 388] width 1040 height 48
select select "[DATE]"
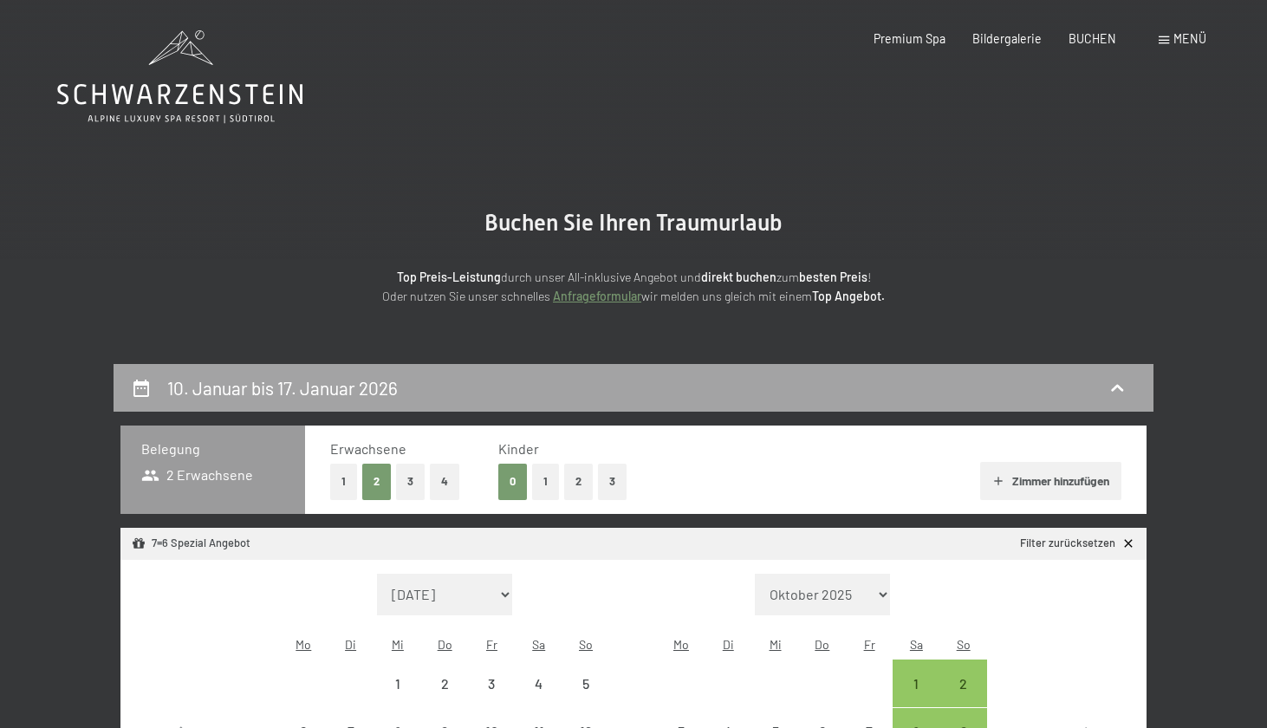
scroll to position [362, 0]
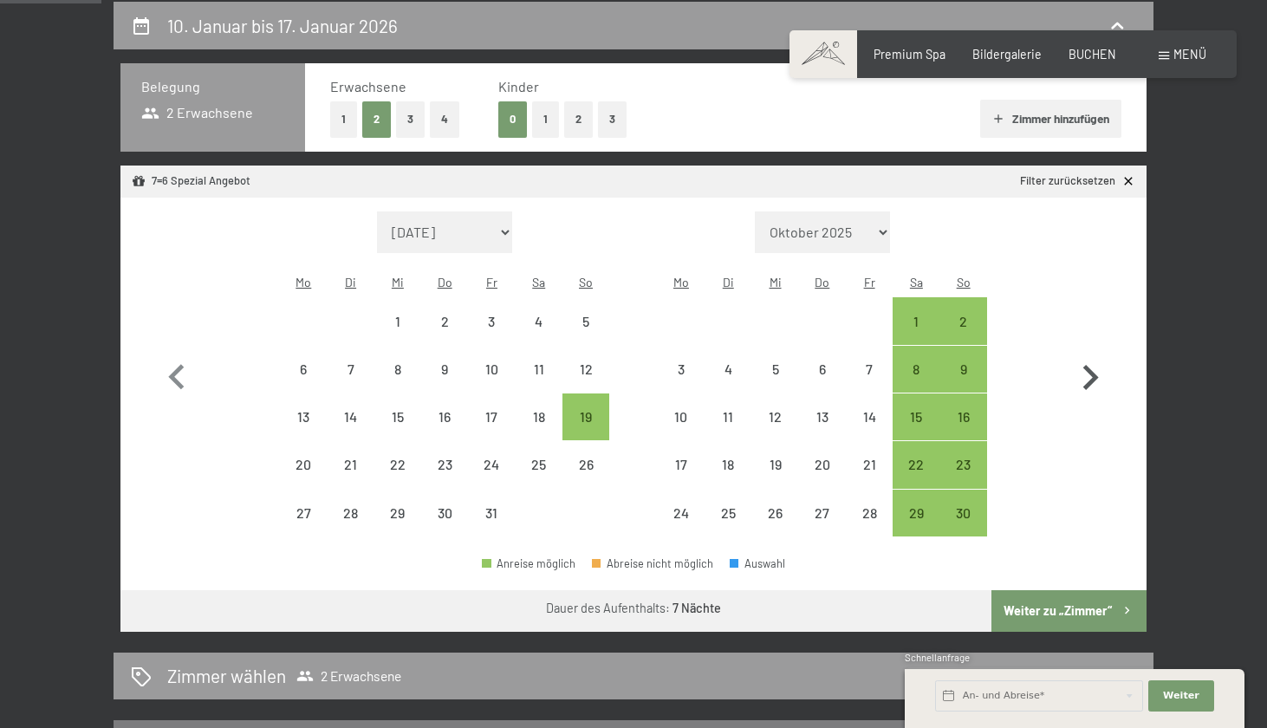
click at [1100, 353] on icon "button" at bounding box center [1090, 378] width 50 height 50
select select "[DATE]"
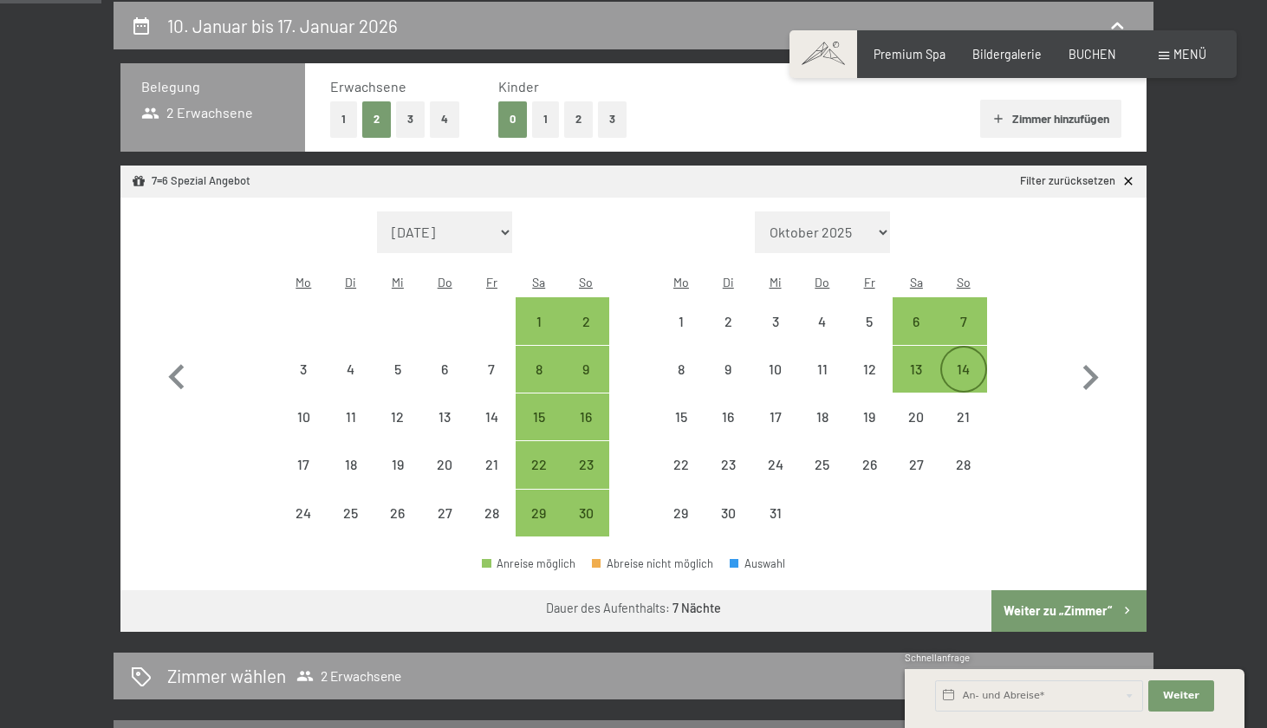
click at [969, 362] on div "14" at bounding box center [963, 383] width 43 height 43
select select "[DATE]"
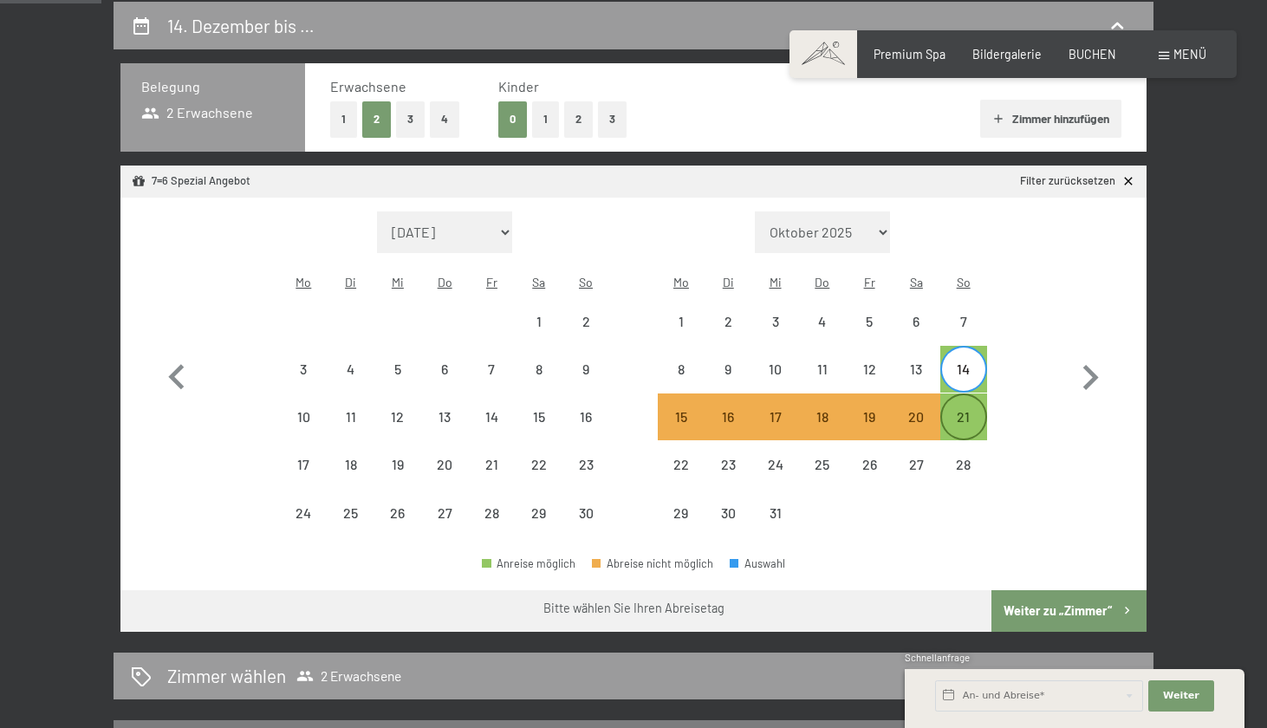
click at [978, 410] on div "21" at bounding box center [963, 431] width 43 height 43
select select "[DATE]"
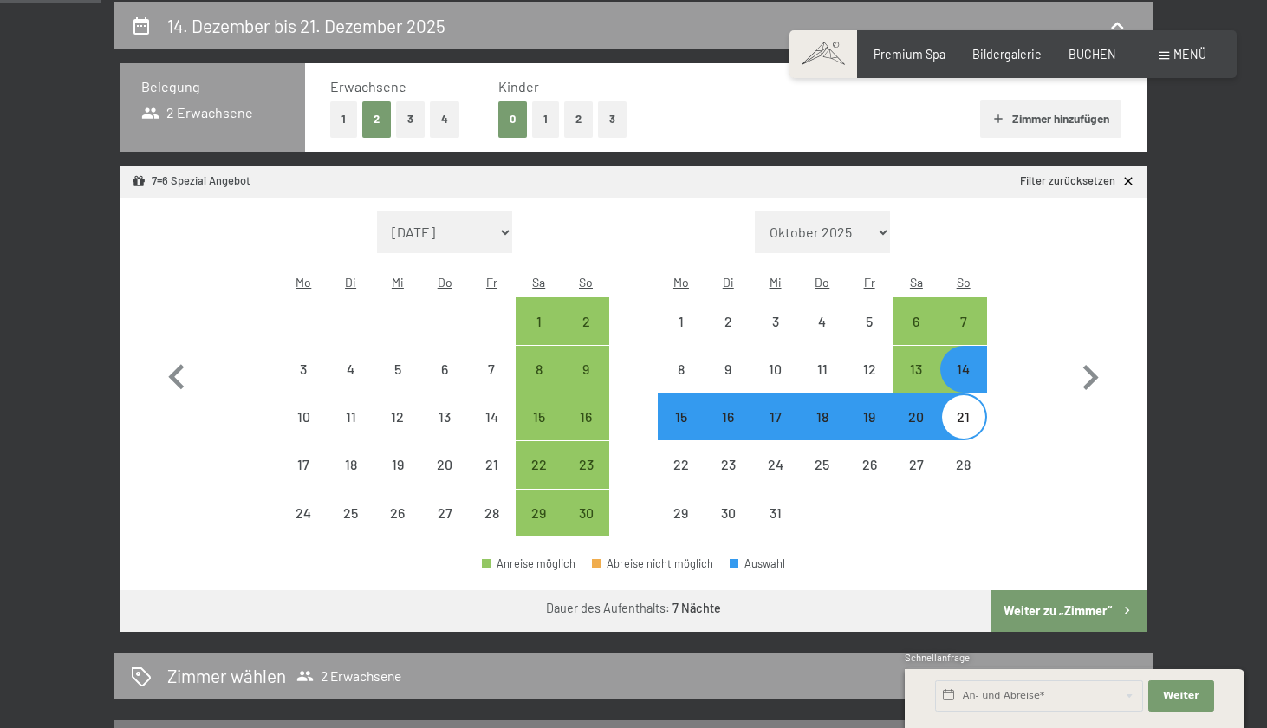
select select "[DATE]"
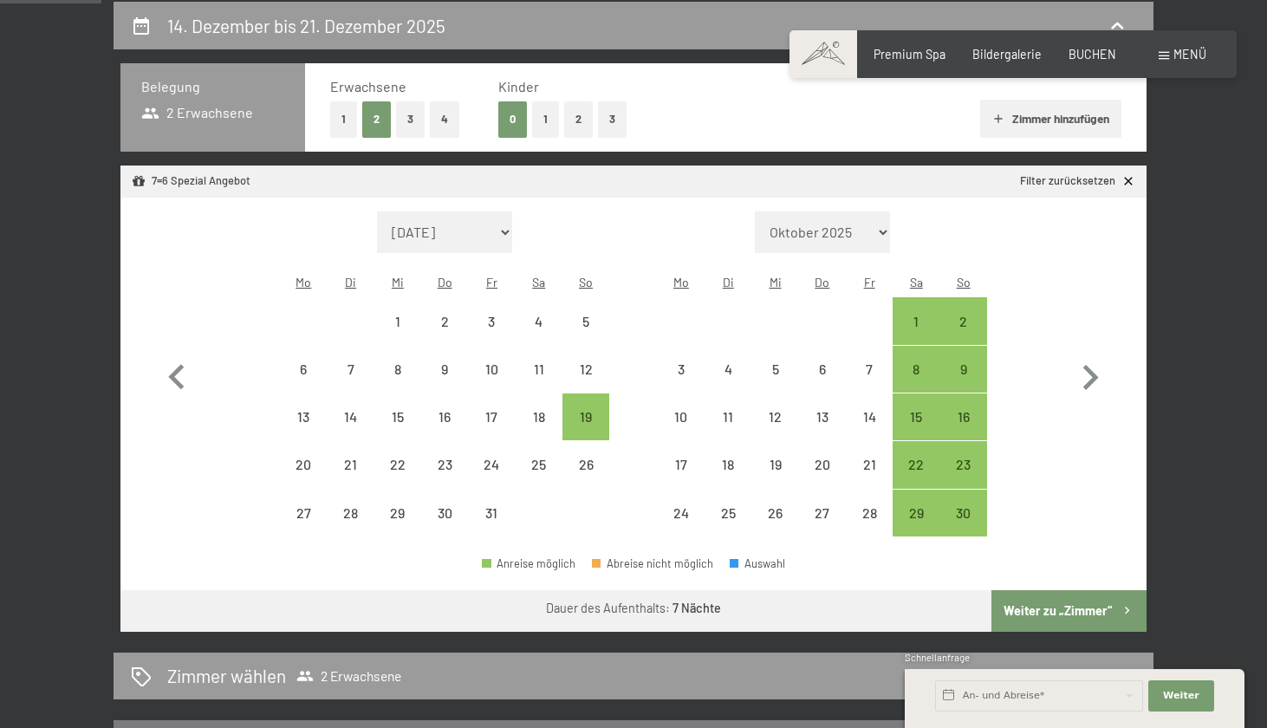
click at [1074, 590] on button "Weiter zu „Zimmer“" at bounding box center [1069, 611] width 155 height 42
select select "[DATE]"
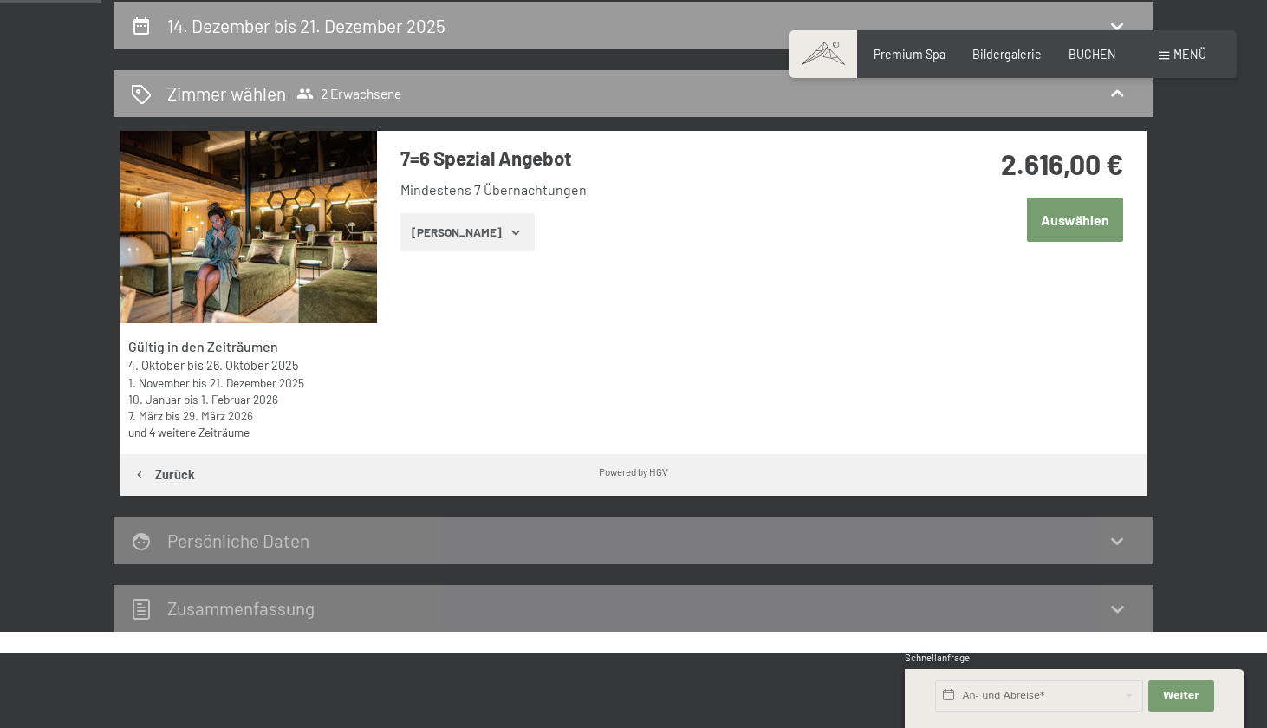
click at [1091, 209] on button "Auswählen" at bounding box center [1075, 220] width 96 height 44
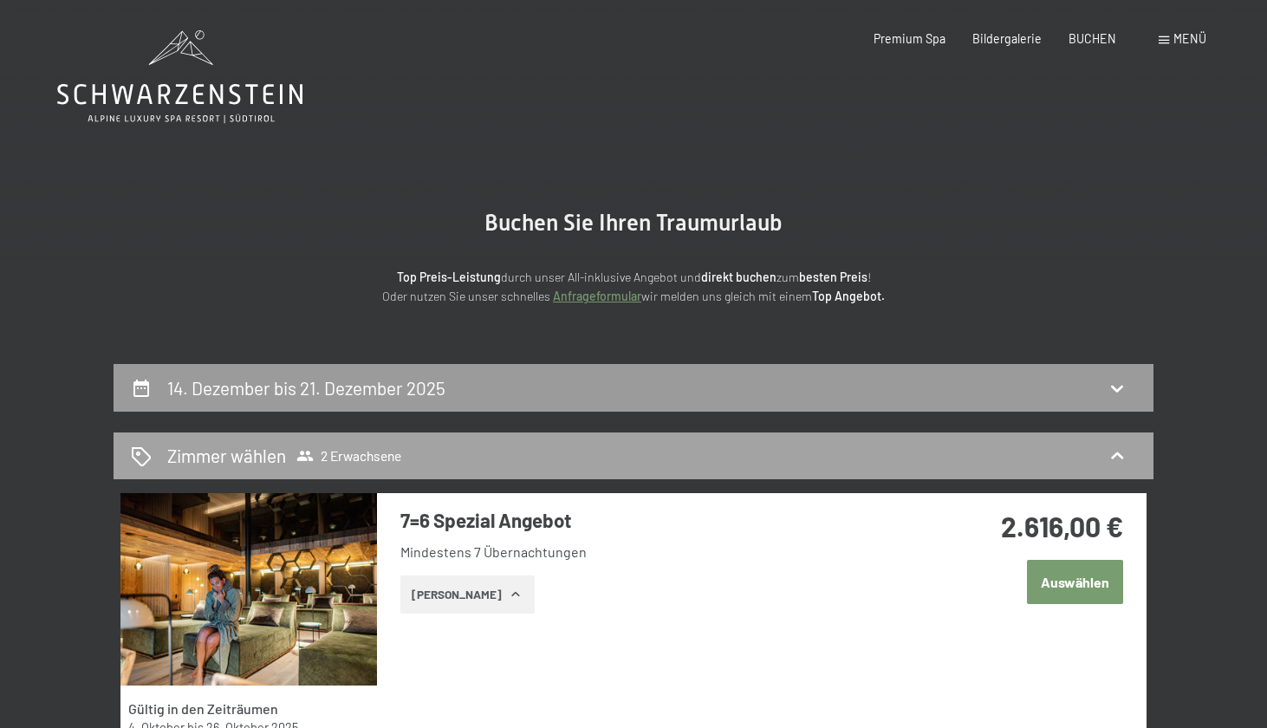
scroll to position [0, 0]
click at [650, 401] on div "14. Dezember bis 21. Dezember 2025" at bounding box center [634, 388] width 1040 height 48
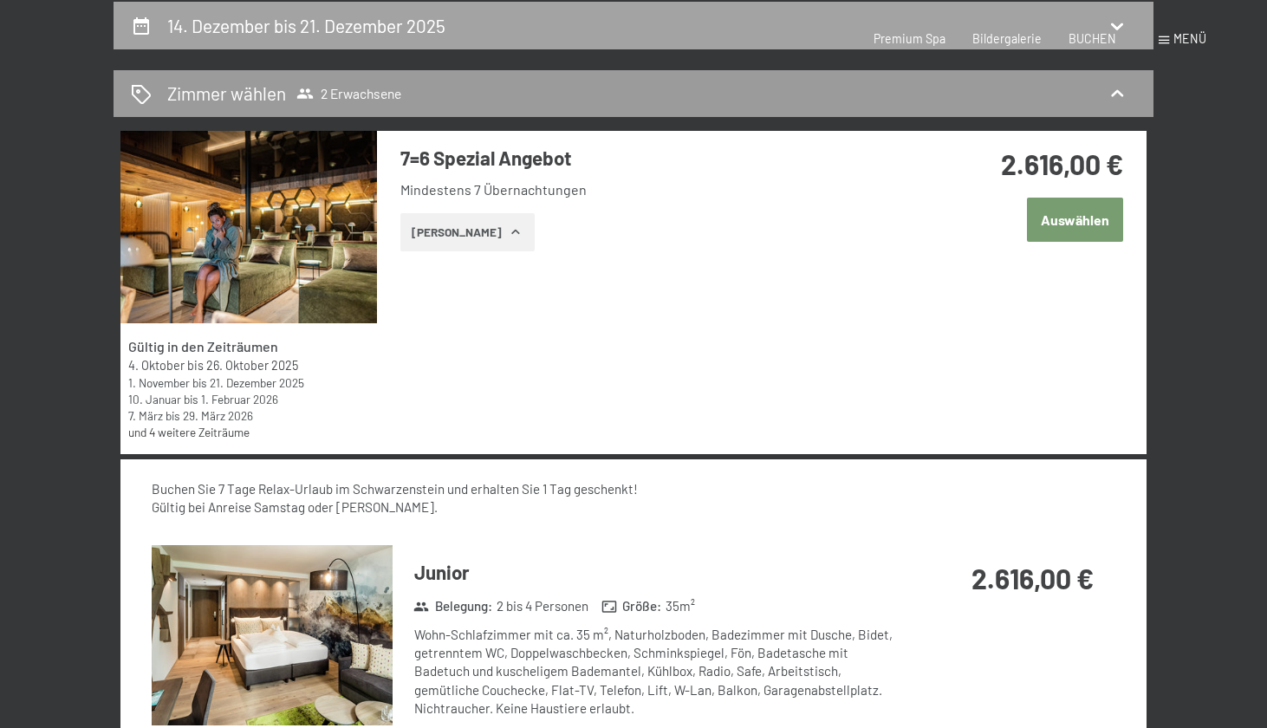
select select "[DATE]"
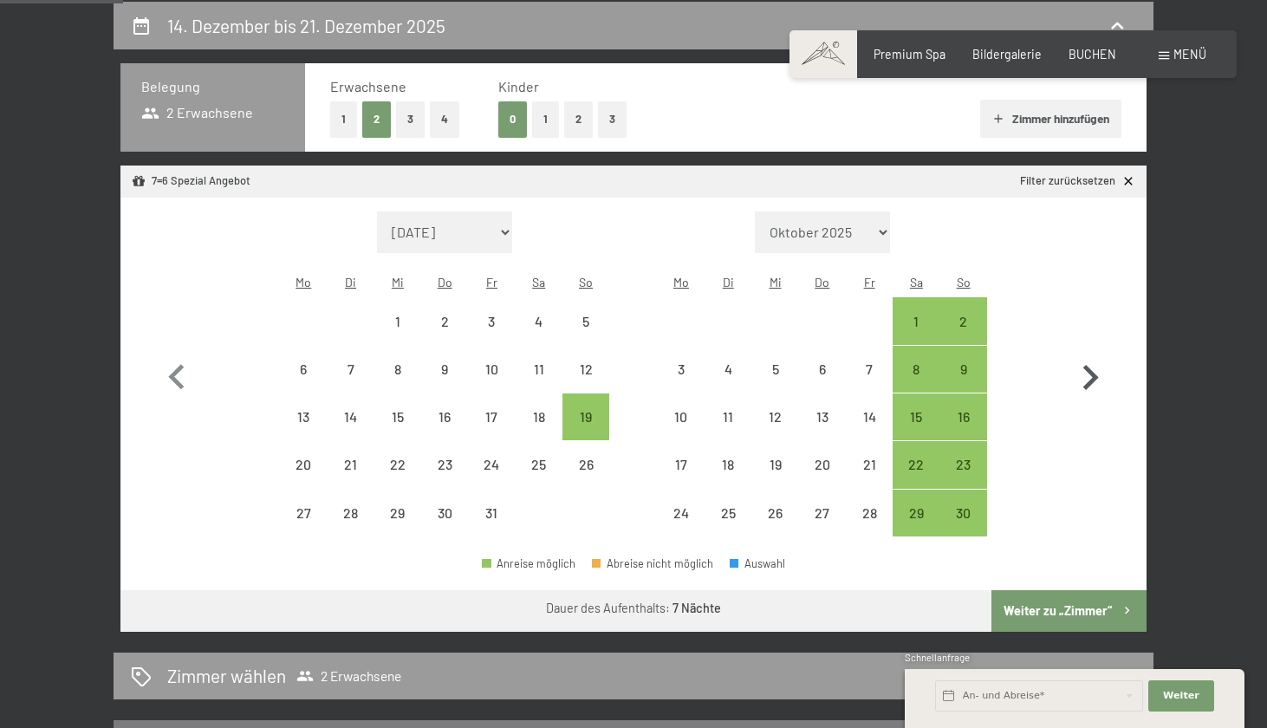
click at [1083, 364] on icon "button" at bounding box center [1090, 378] width 50 height 50
select select "[DATE]"
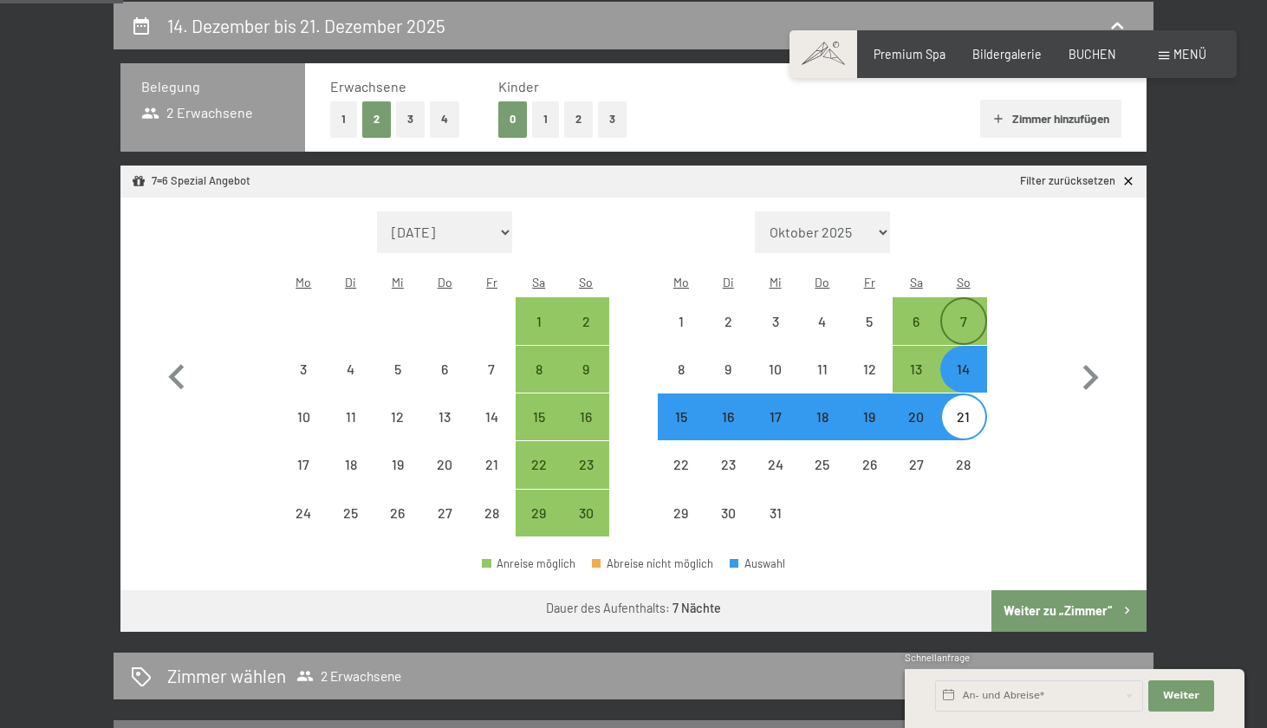
click at [970, 315] on div "7" at bounding box center [963, 336] width 43 height 43
select select "[DATE]"
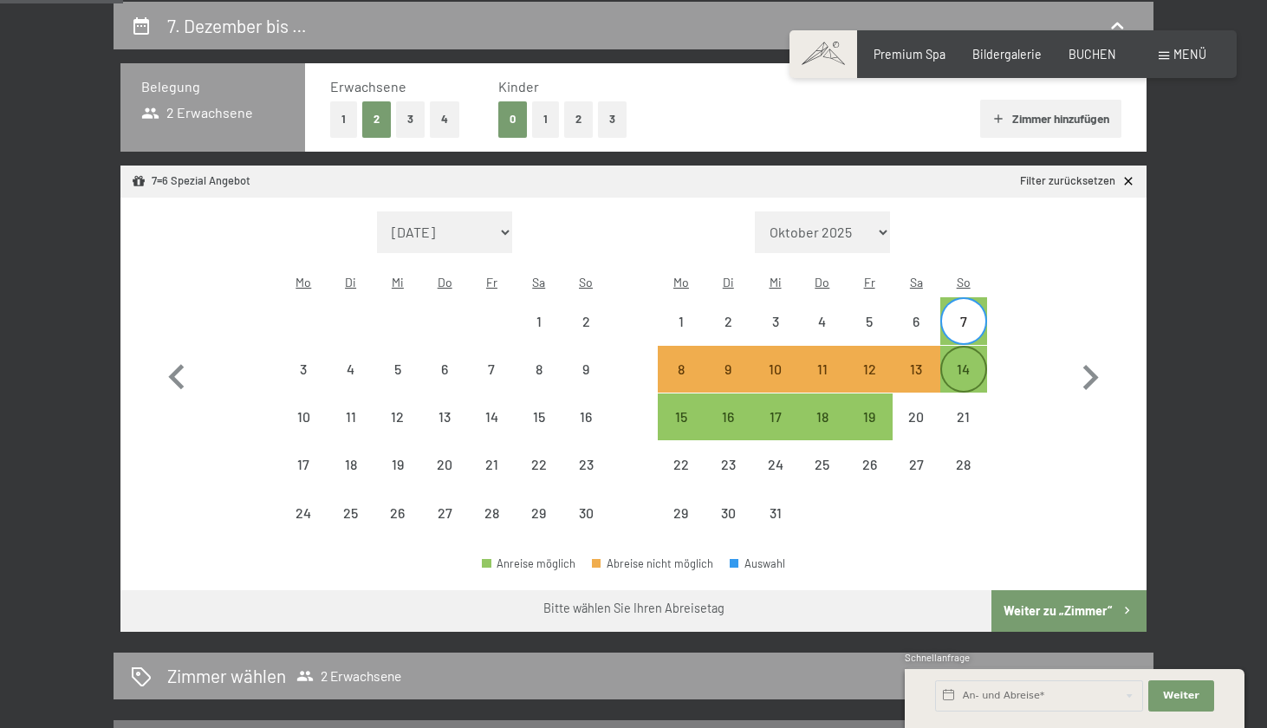
click at [970, 362] on div "14" at bounding box center [963, 383] width 43 height 43
select select "[DATE]"
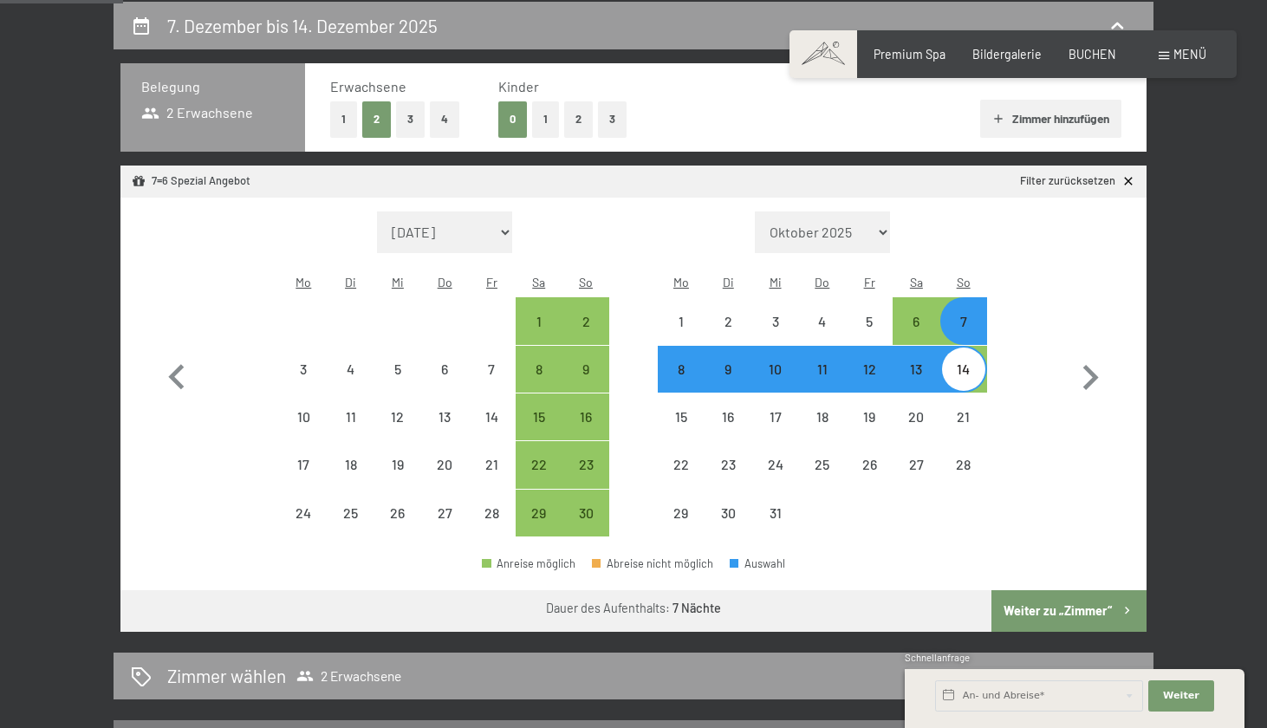
select select "[DATE]"
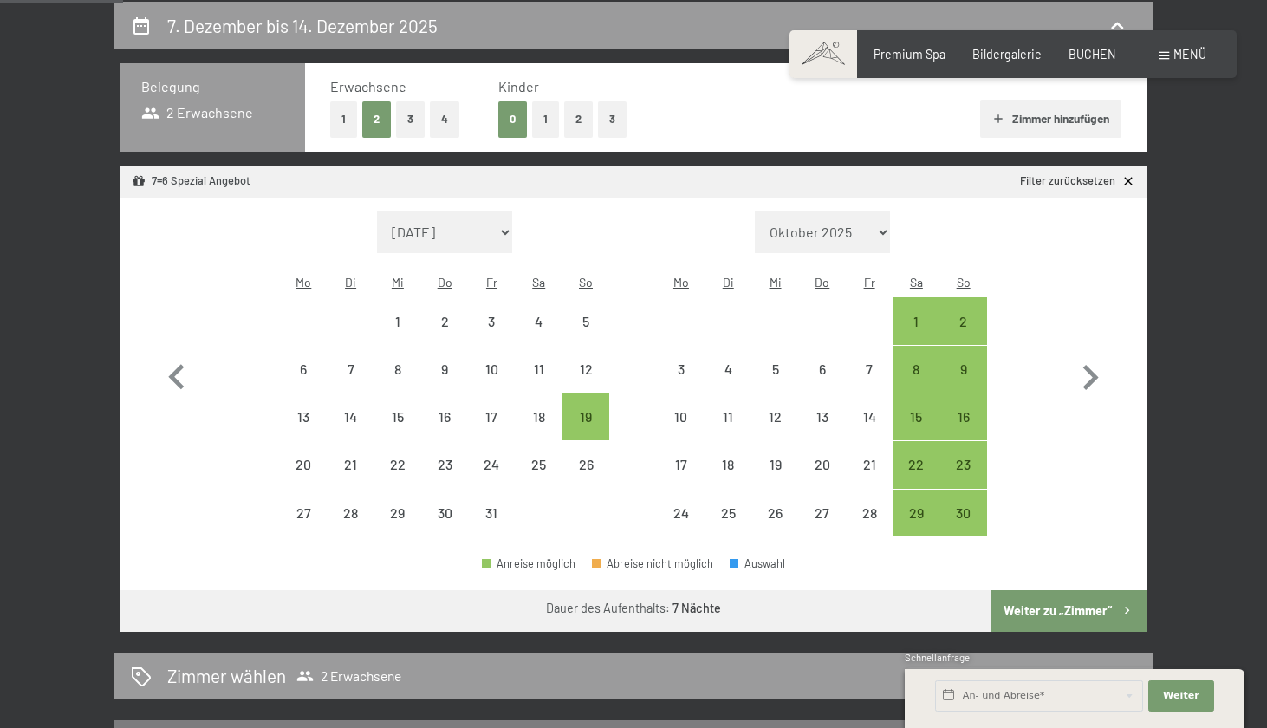
click at [1031, 590] on button "Weiter zu „Zimmer“" at bounding box center [1069, 611] width 155 height 42
select select "[DATE]"
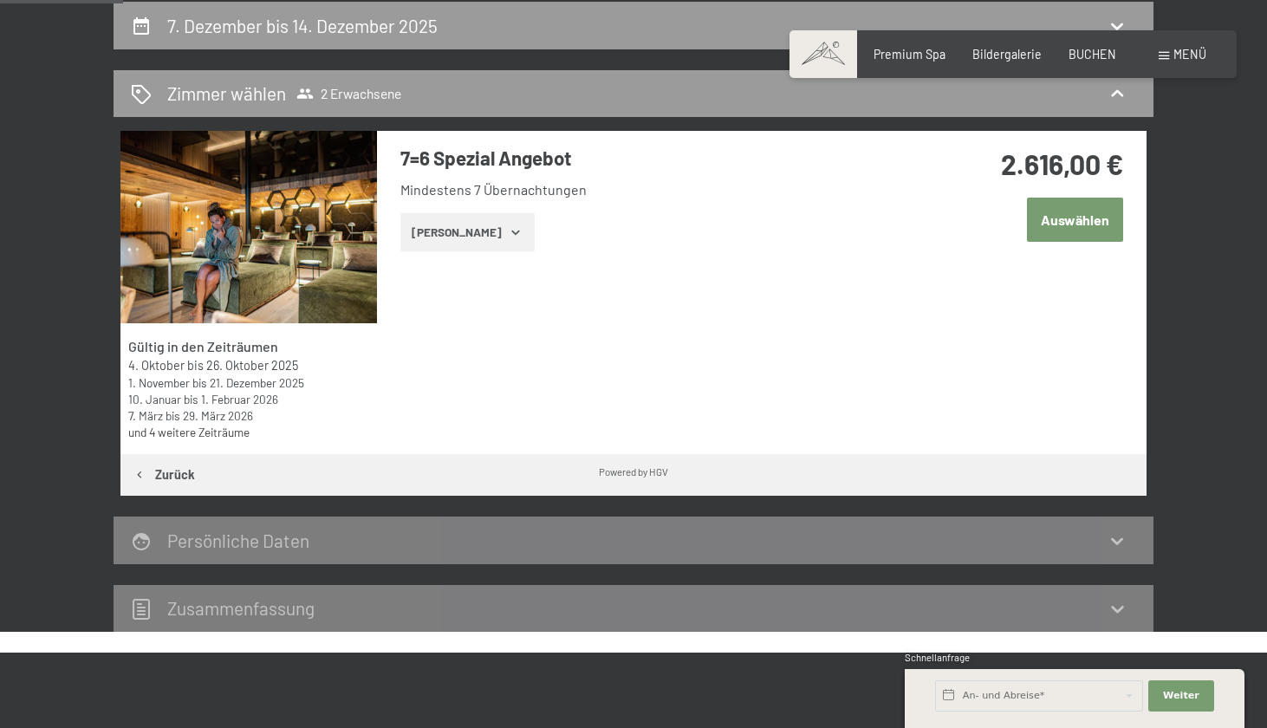
click at [1088, 211] on button "Auswählen" at bounding box center [1075, 220] width 96 height 44
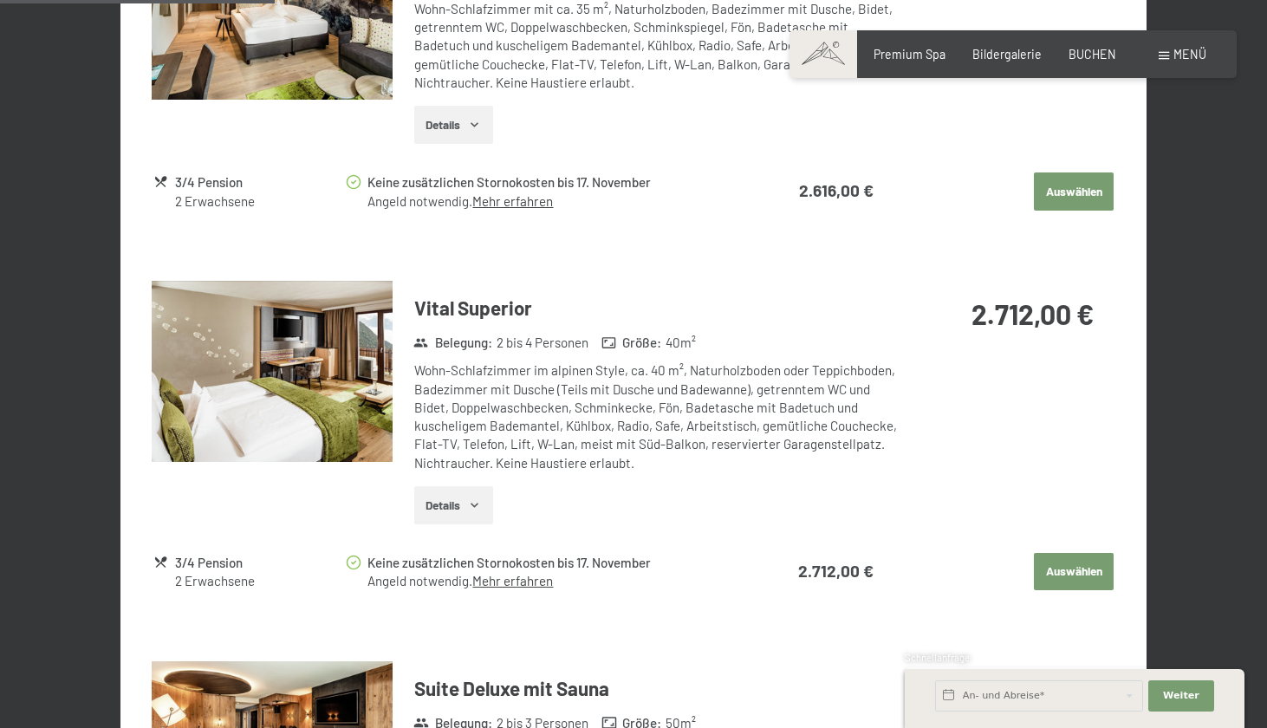
scroll to position [1335, 0]
